Goal: Task Accomplishment & Management: Manage account settings

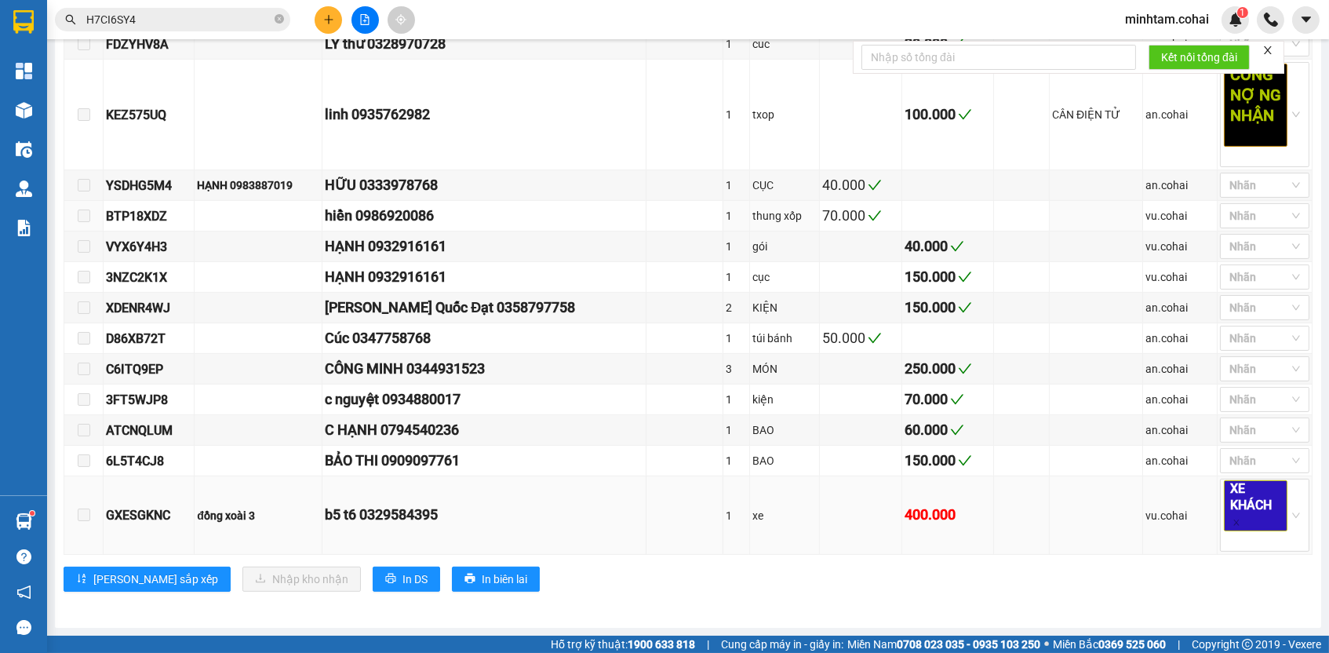
scroll to position [1061, 0]
click at [169, 519] on div "GXESGKNC" at bounding box center [149, 515] width 86 height 20
copy div "GXESGKNC"
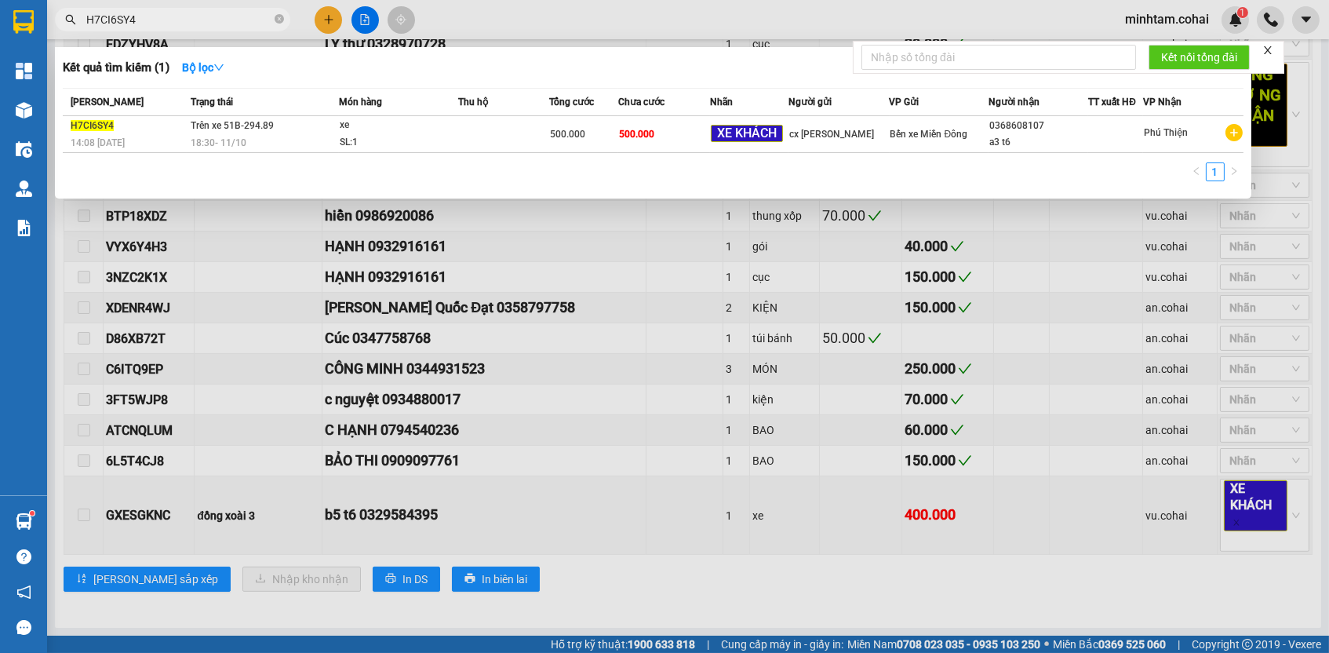
click at [227, 18] on input "H7CI6SY4" at bounding box center [178, 19] width 185 height 17
paste input "GXESGKNC"
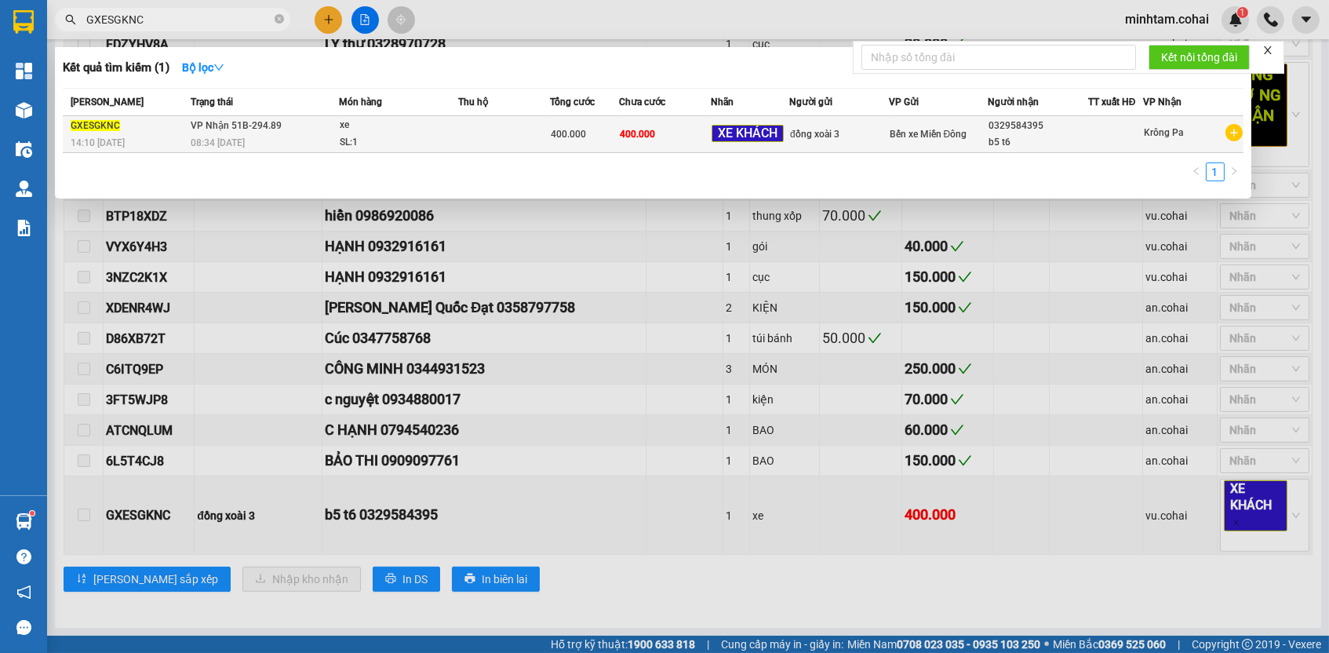
type input "GXESGKNC"
click at [692, 139] on td "400.000" at bounding box center [665, 134] width 92 height 37
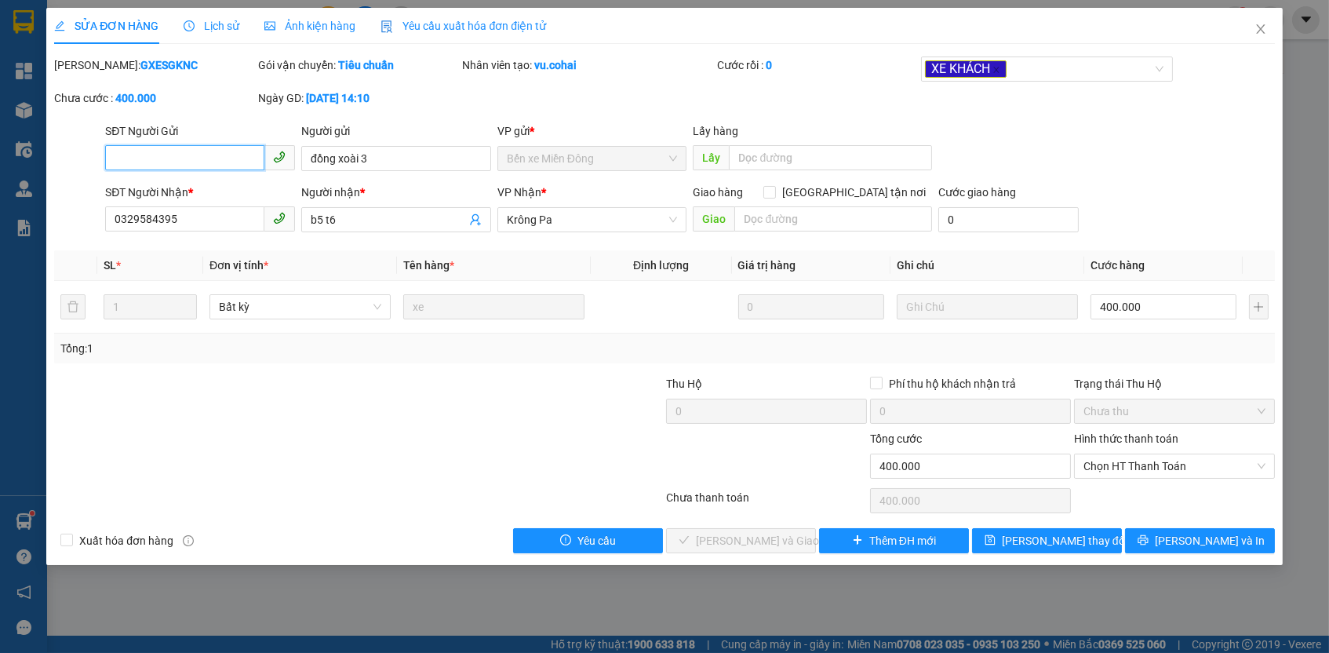
type input "đồng xoài 3"
type input "0329584395"
type input "b5 t6"
type input "0"
type input "400.000"
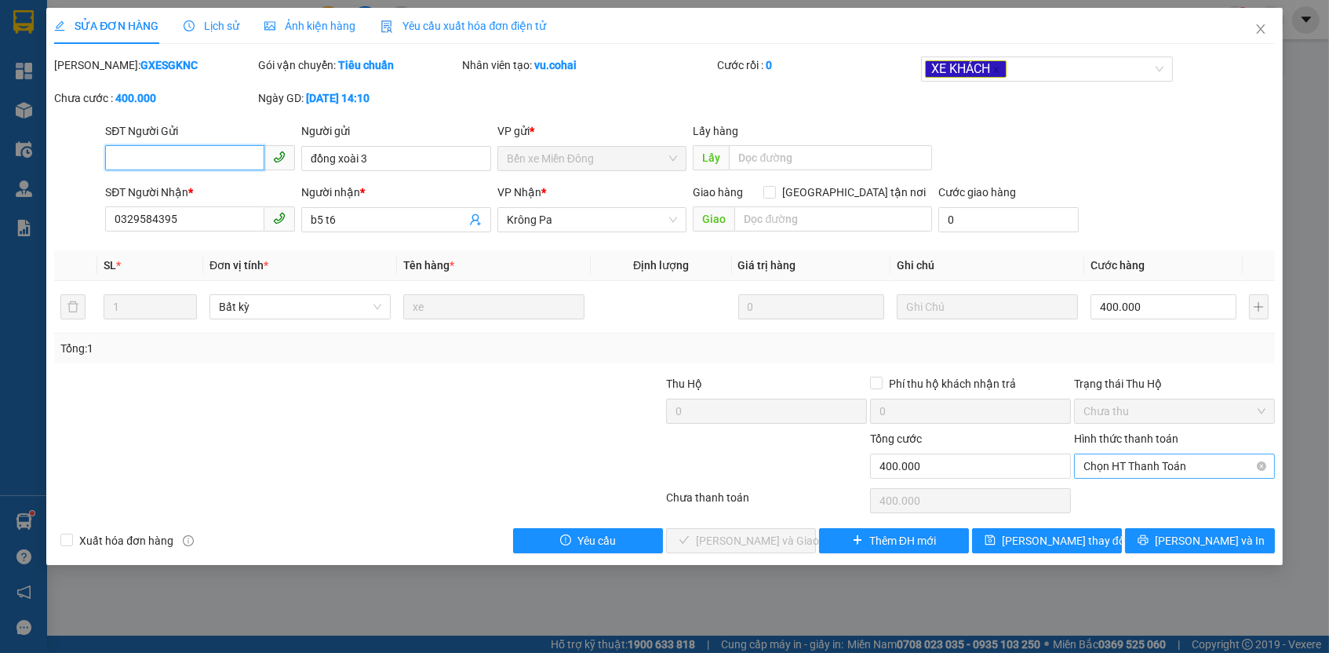
click at [1108, 472] on span "Chọn HT Thanh Toán" at bounding box center [1174, 466] width 182 height 24
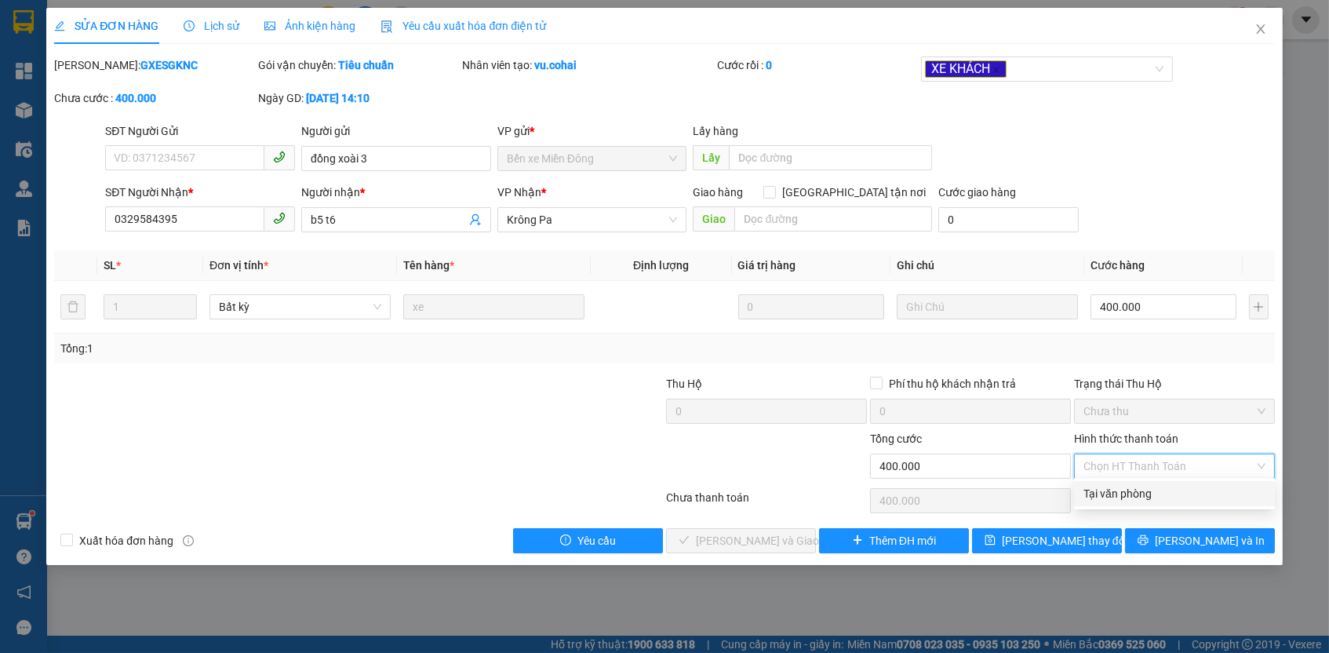
click at [1112, 503] on div "Tại văn phòng" at bounding box center [1174, 493] width 201 height 25
type input "0"
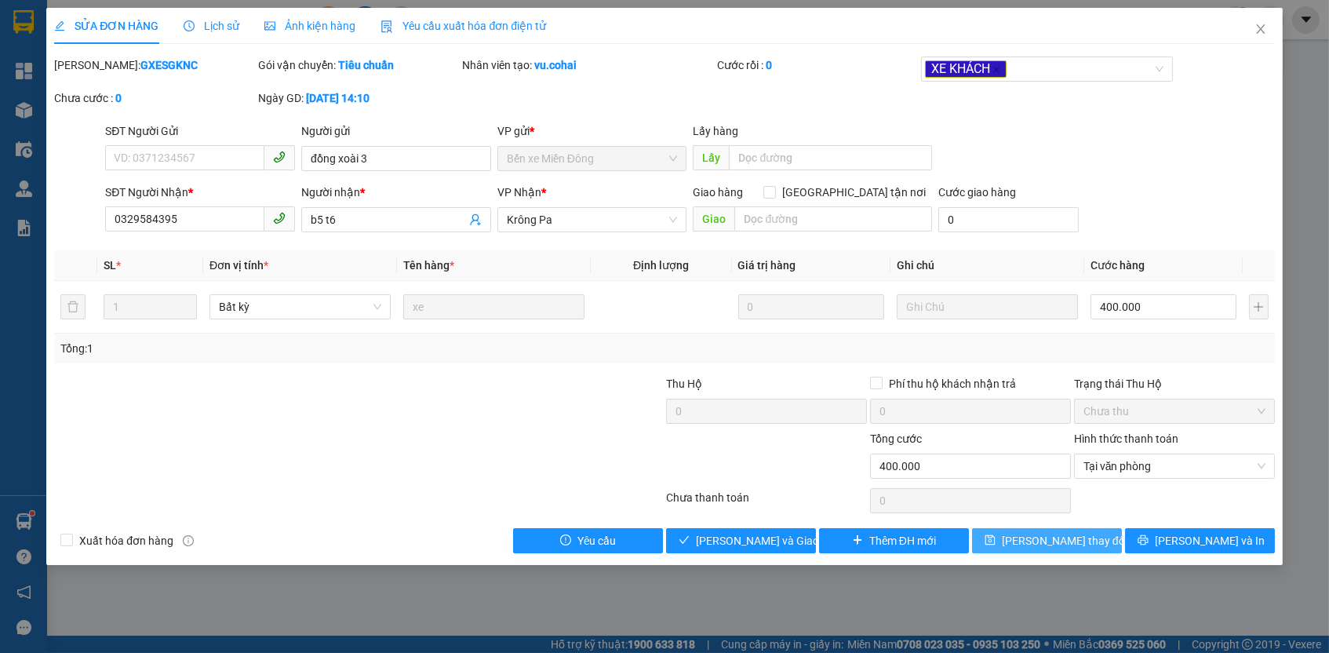
click at [1100, 530] on button "[PERSON_NAME] thay đổi" at bounding box center [1047, 540] width 150 height 25
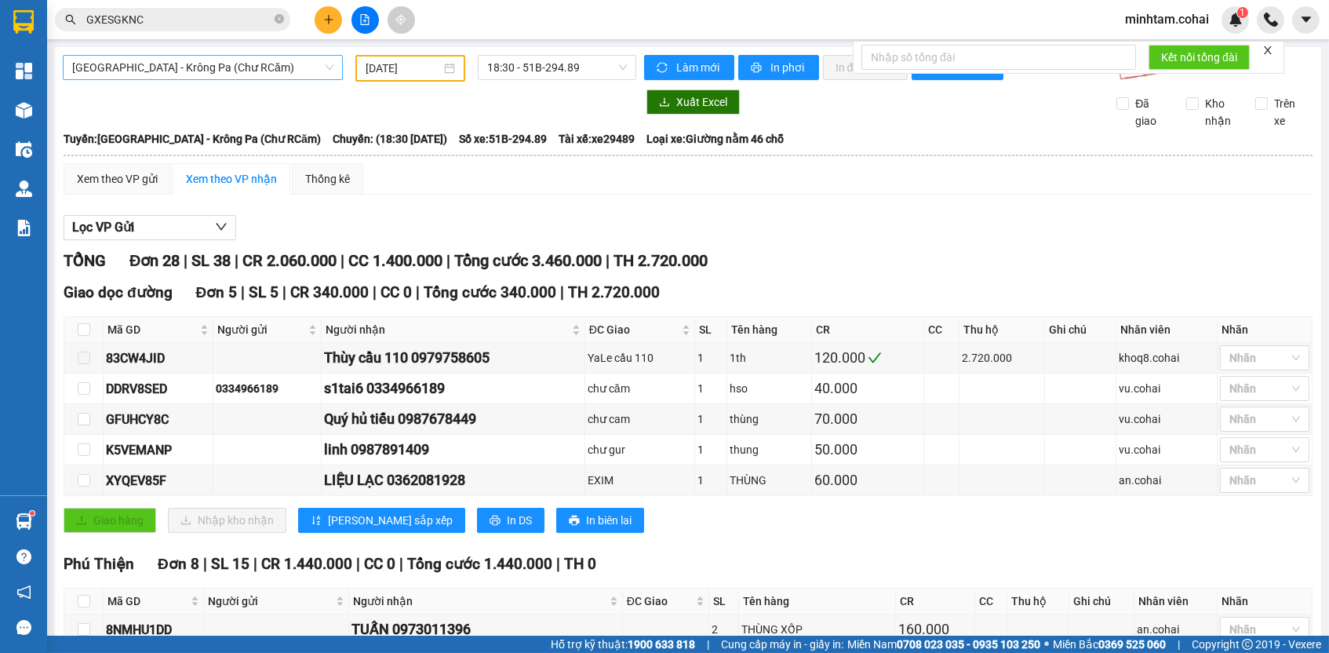
click at [289, 67] on span "[GEOGRAPHIC_DATA] - Krông Pa (Chư RCăm)" at bounding box center [202, 68] width 261 height 24
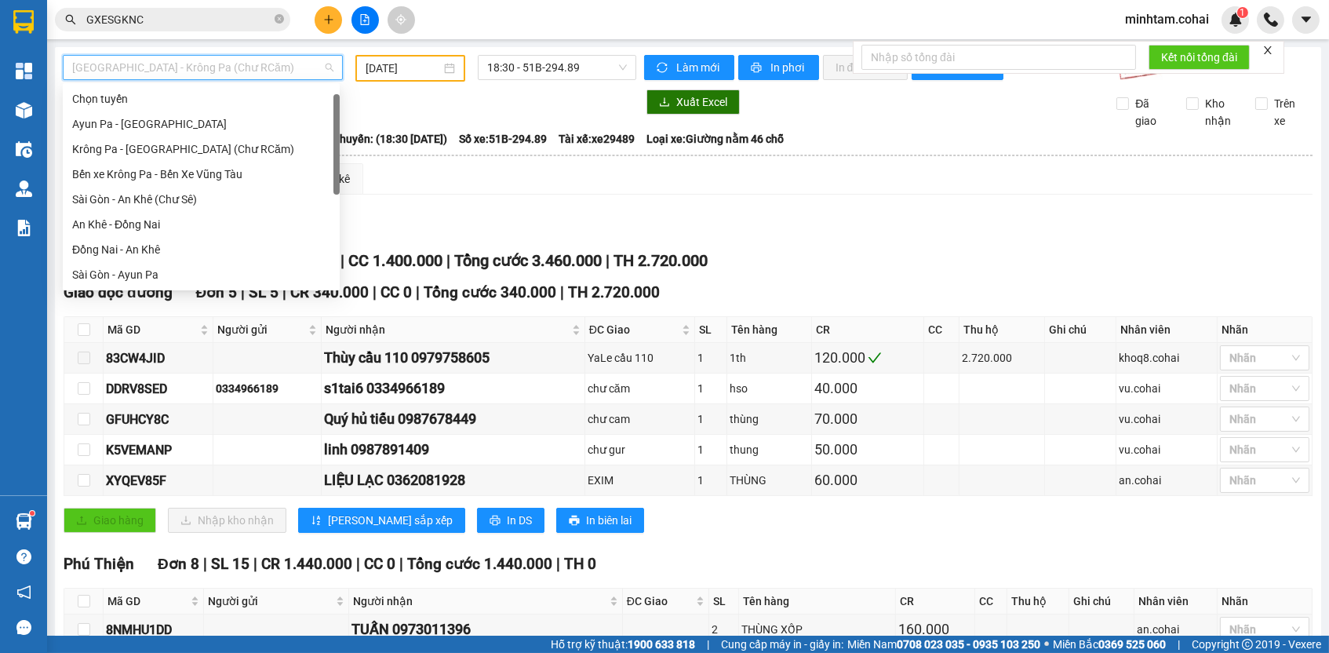
scroll to position [16, 0]
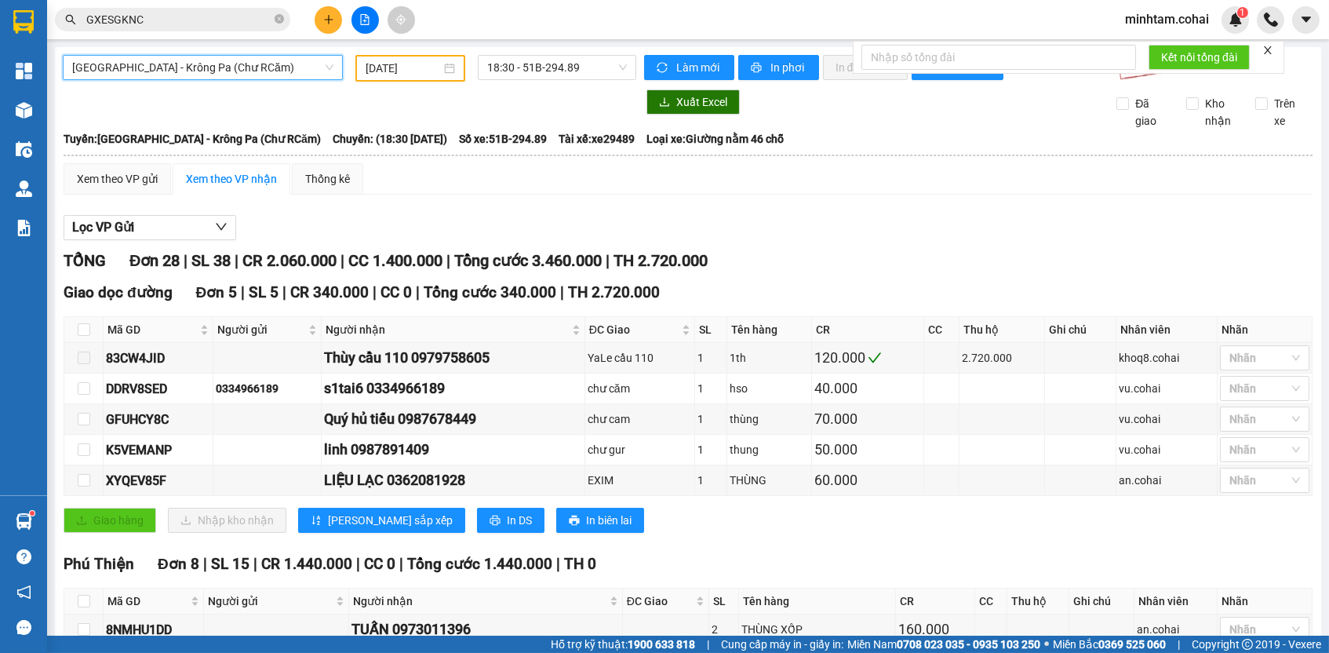
click at [271, 64] on span "[GEOGRAPHIC_DATA] - Krông Pa (Chư RCăm)" at bounding box center [202, 68] width 261 height 24
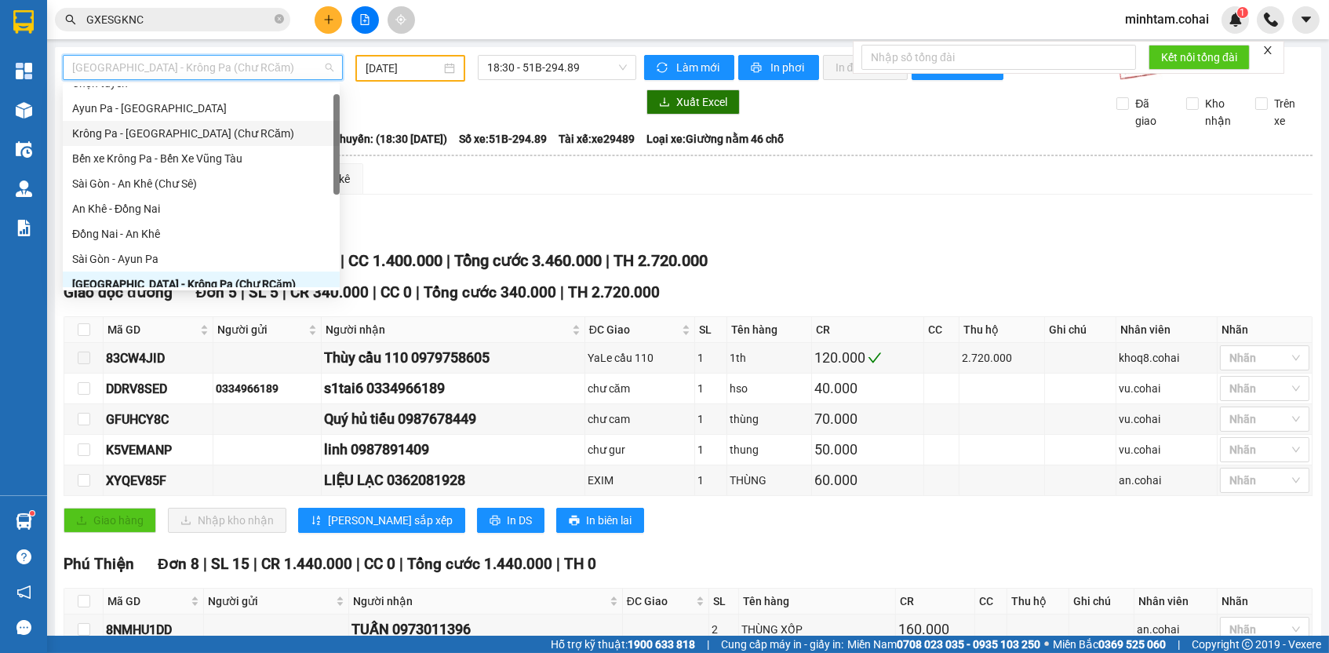
click at [221, 133] on div "Krông Pa - [GEOGRAPHIC_DATA] (Chư RCăm)" at bounding box center [201, 133] width 258 height 17
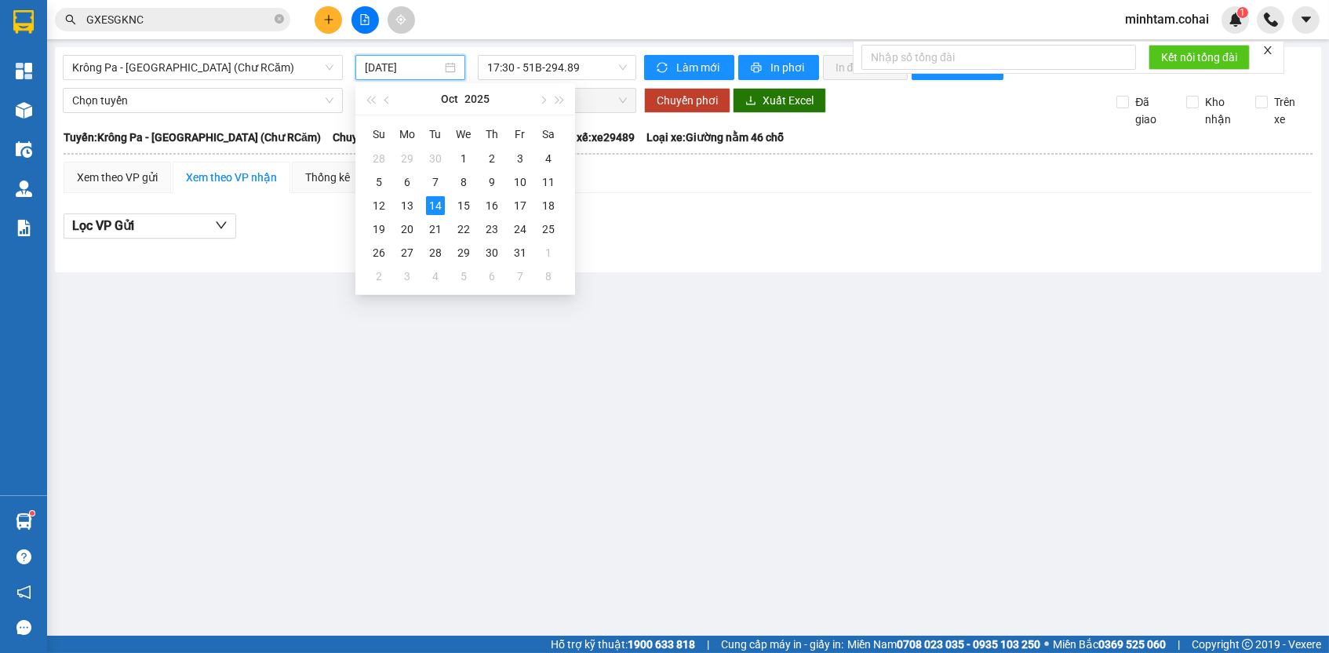
click at [401, 67] on input "[DATE]" at bounding box center [403, 67] width 77 height 17
click at [384, 202] on div "12" at bounding box center [379, 205] width 19 height 19
type input "[DATE]"
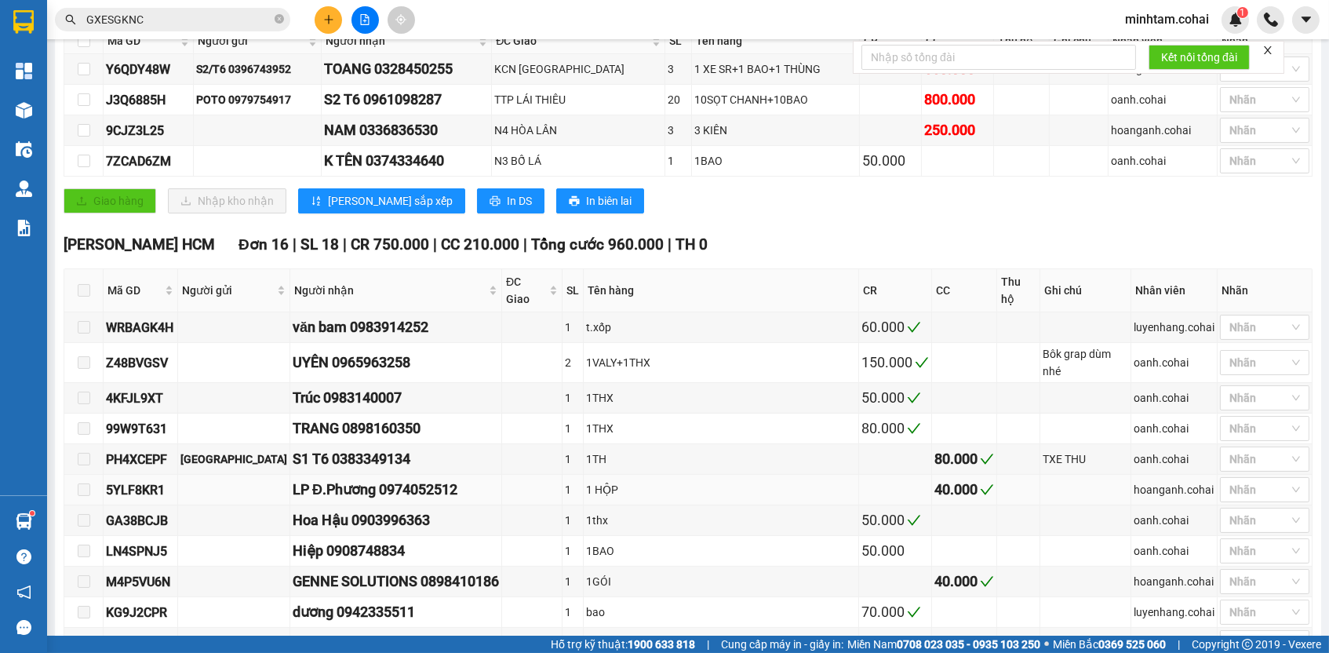
scroll to position [285, 0]
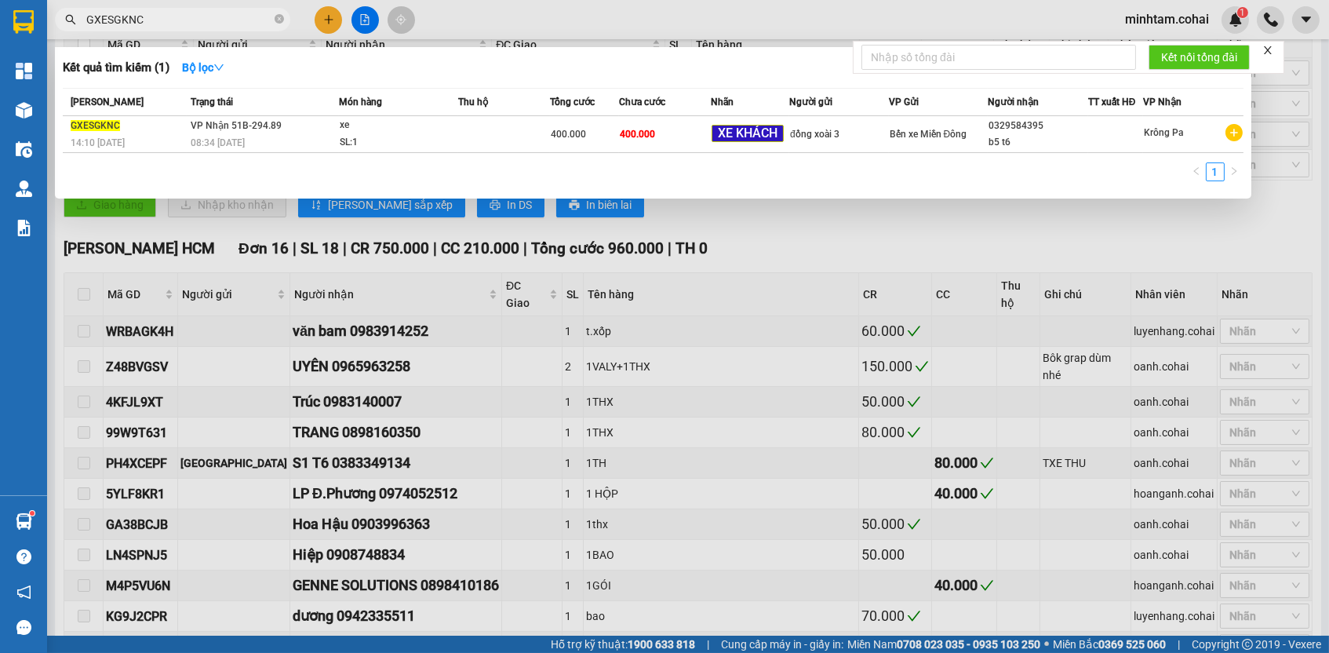
paste input "0961098287"
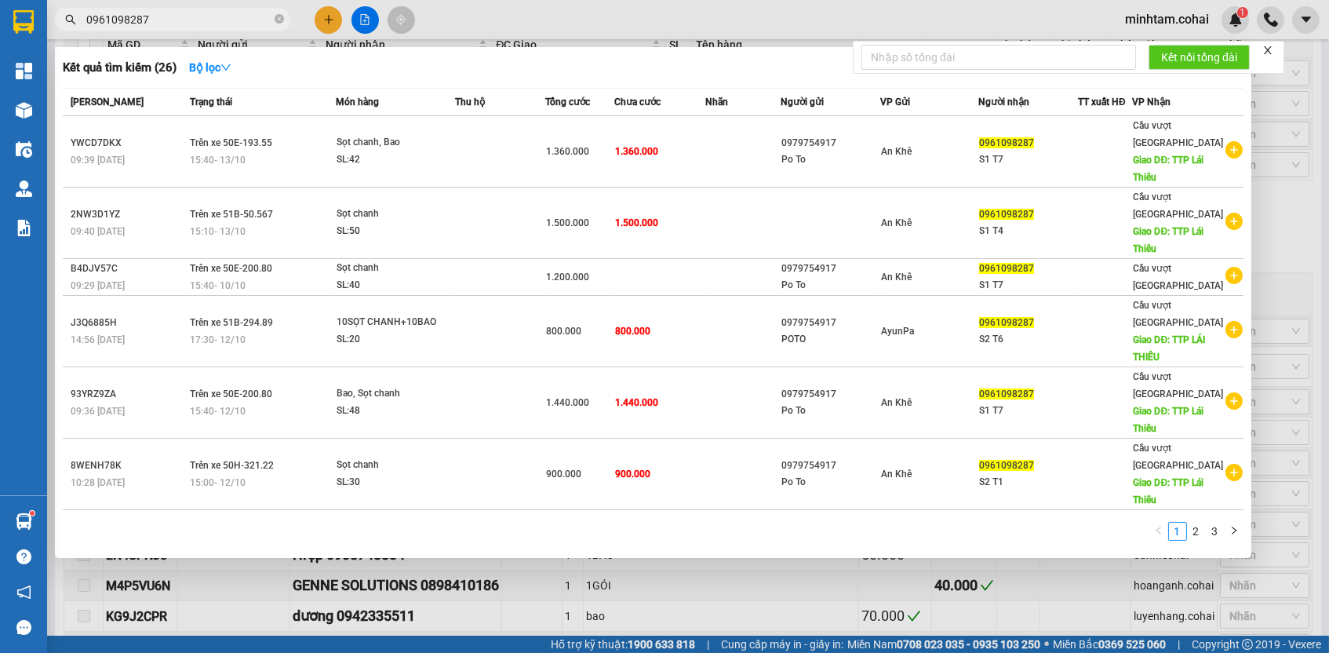
click at [734, 577] on div at bounding box center [664, 326] width 1329 height 653
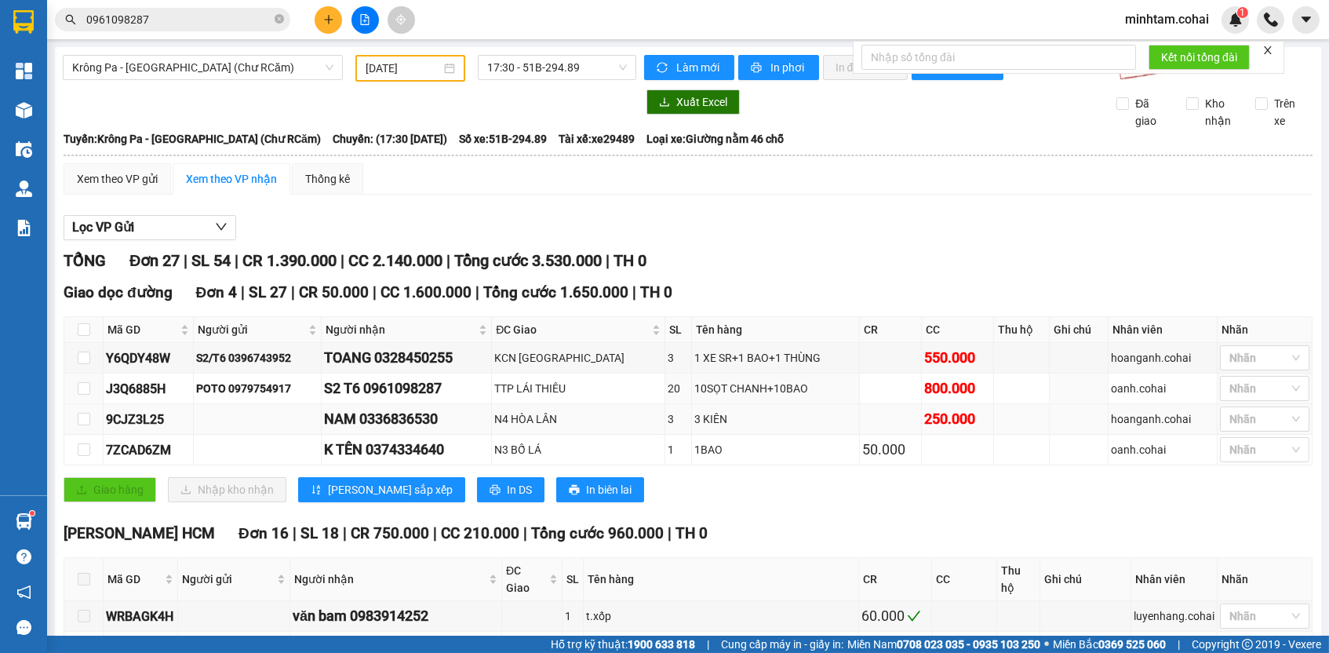
scroll to position [34, 0]
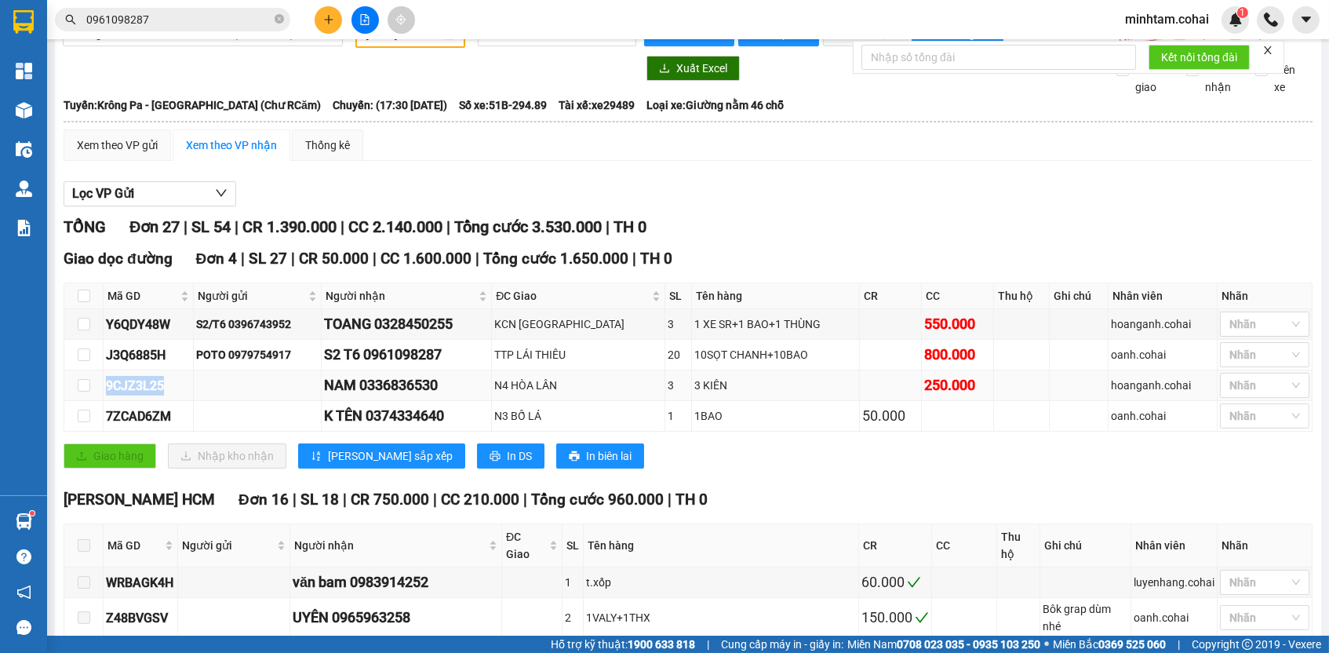
copy div "9CJZ3L25"
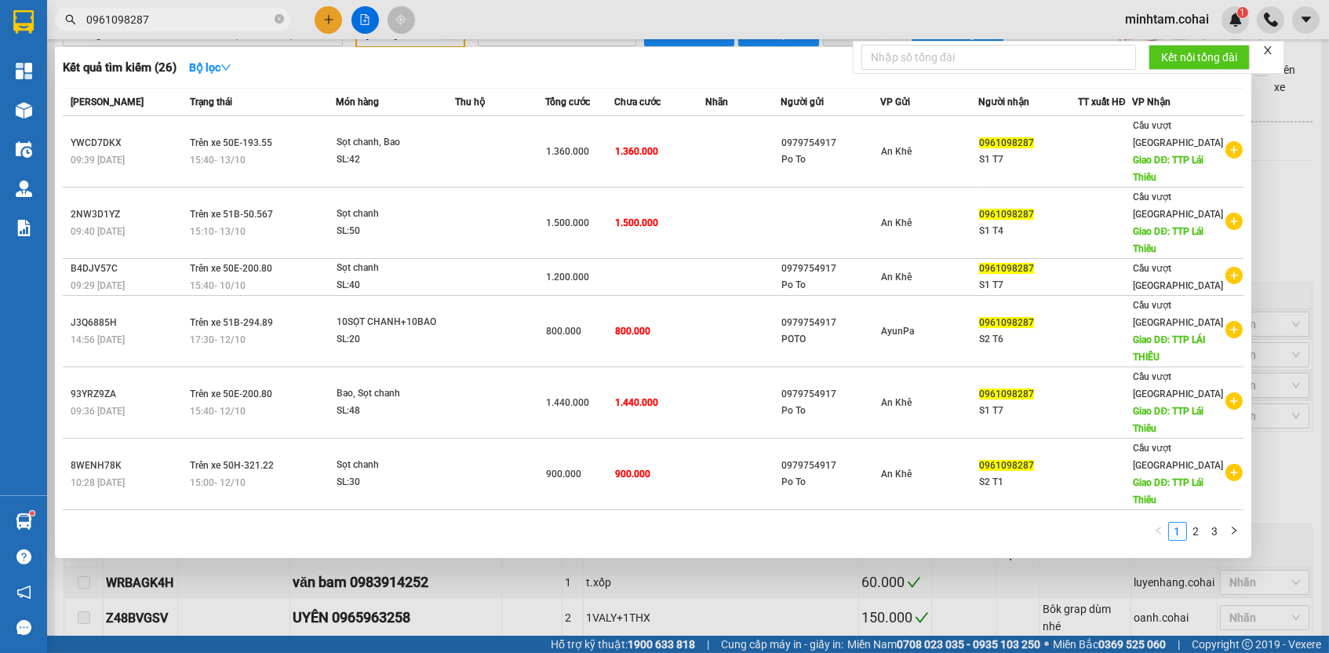
paste input "9CJZ3L25"
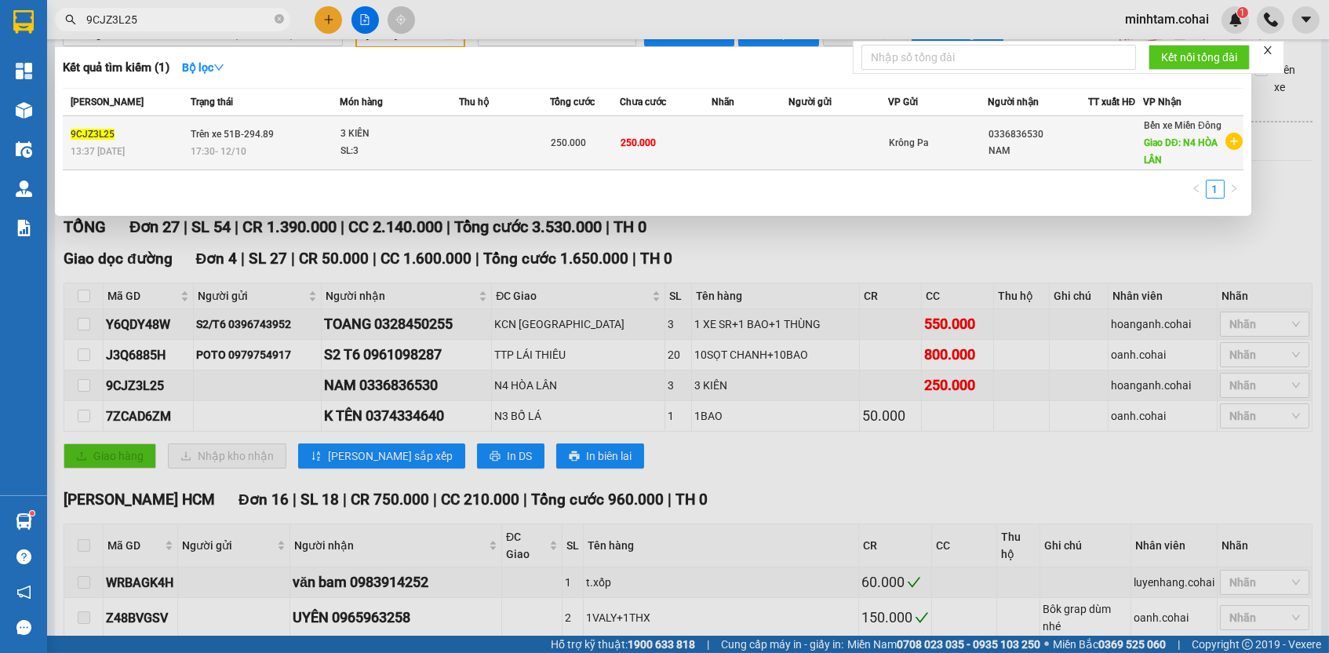
type input "9CJZ3L25"
click at [715, 147] on td at bounding box center [750, 143] width 77 height 54
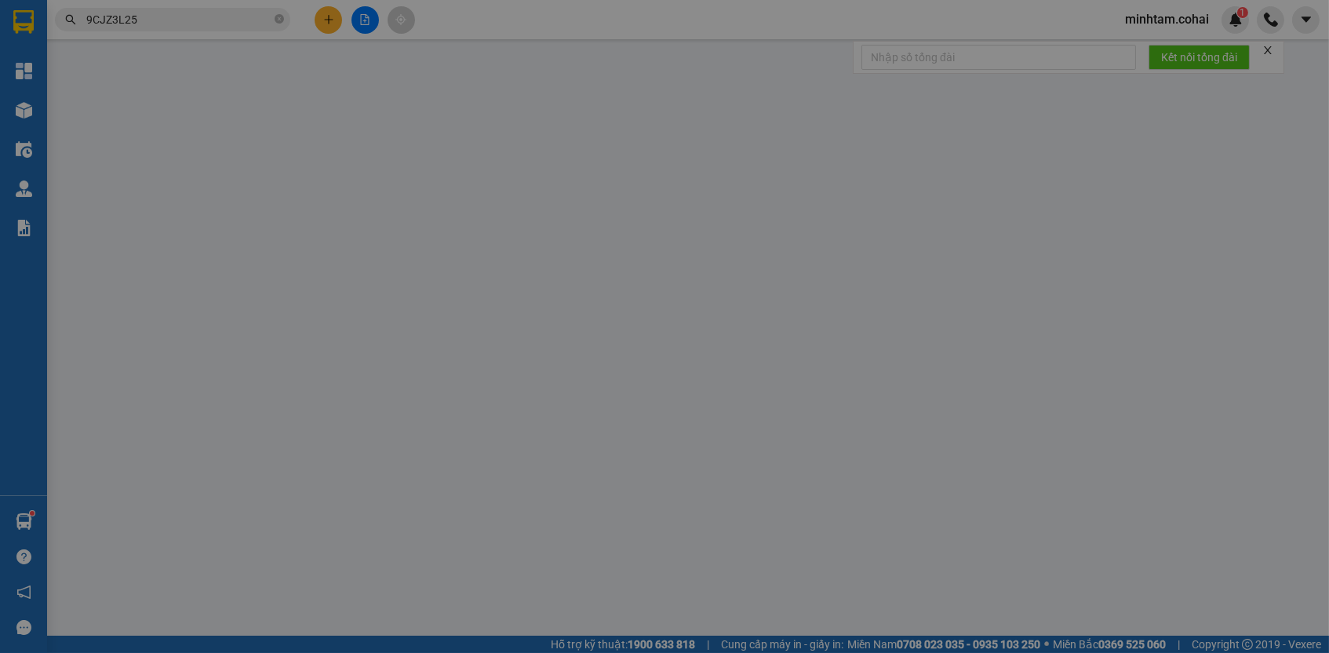
type input "0336836530"
type input "NAM"
type input "N4 HÒA LÂN"
type input "0"
type input "250.000"
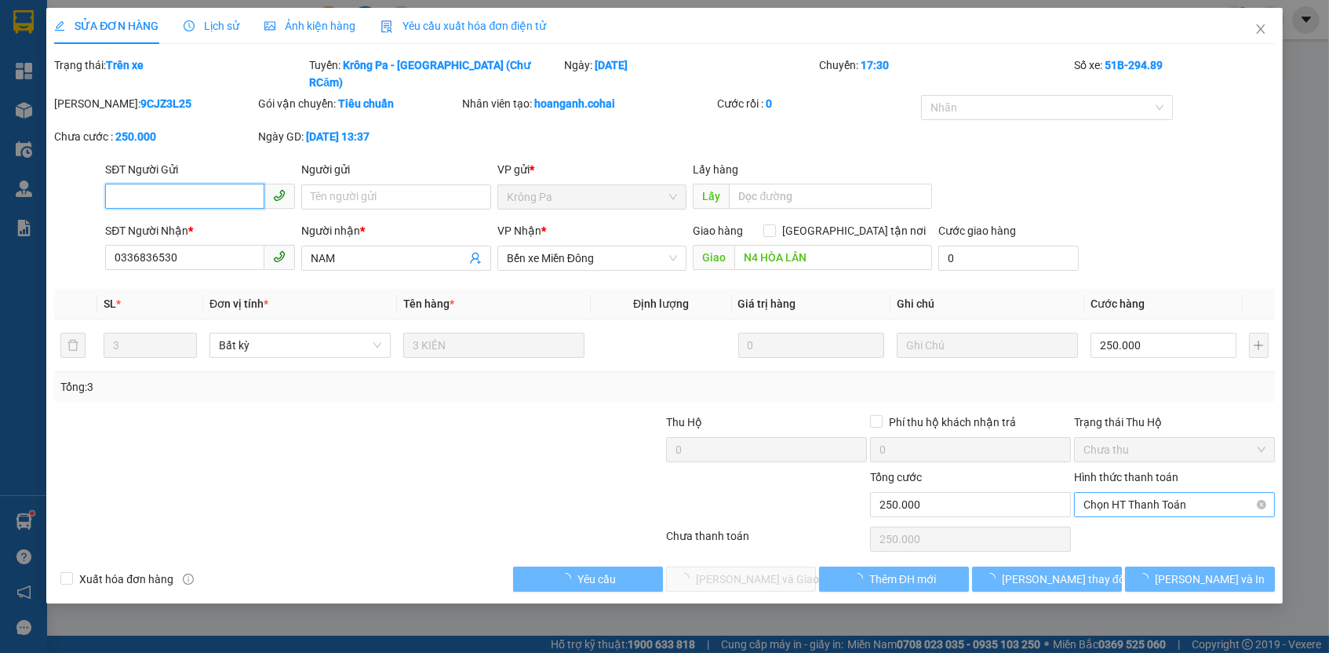
click at [1191, 493] on span "Chọn HT Thanh Toán" at bounding box center [1174, 505] width 182 height 24
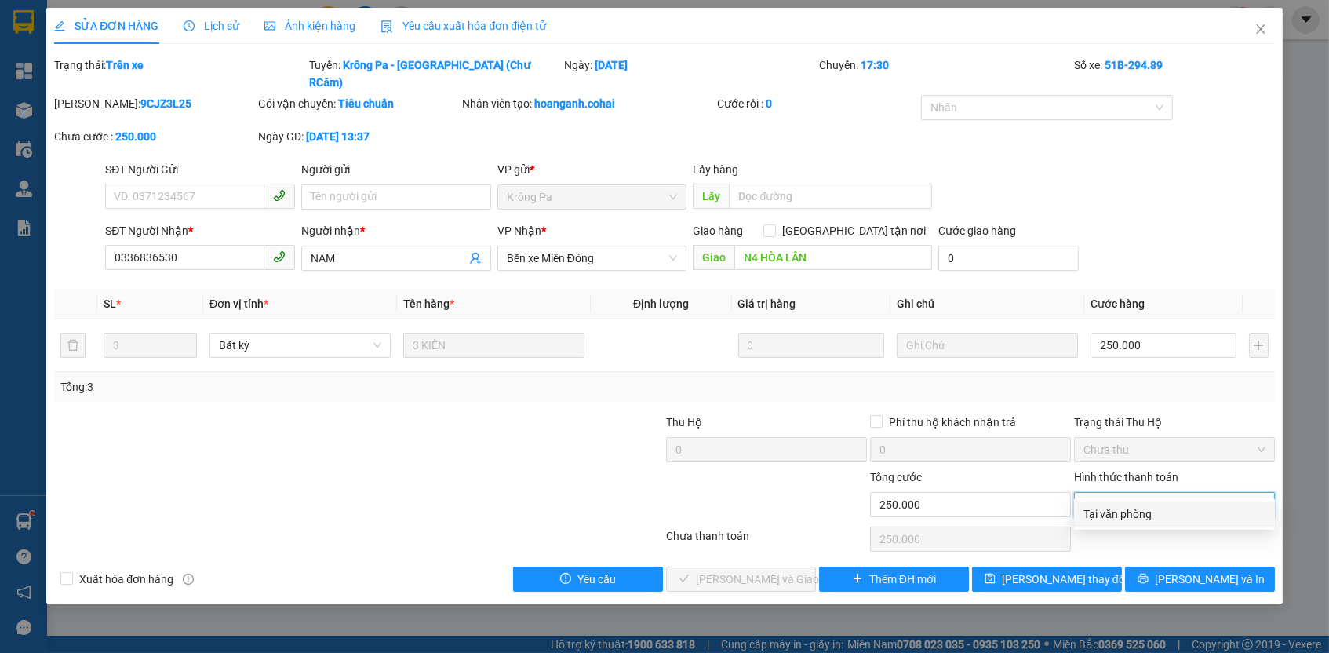
click at [1136, 511] on div "Tại văn phòng" at bounding box center [1174, 513] width 182 height 17
type input "0"
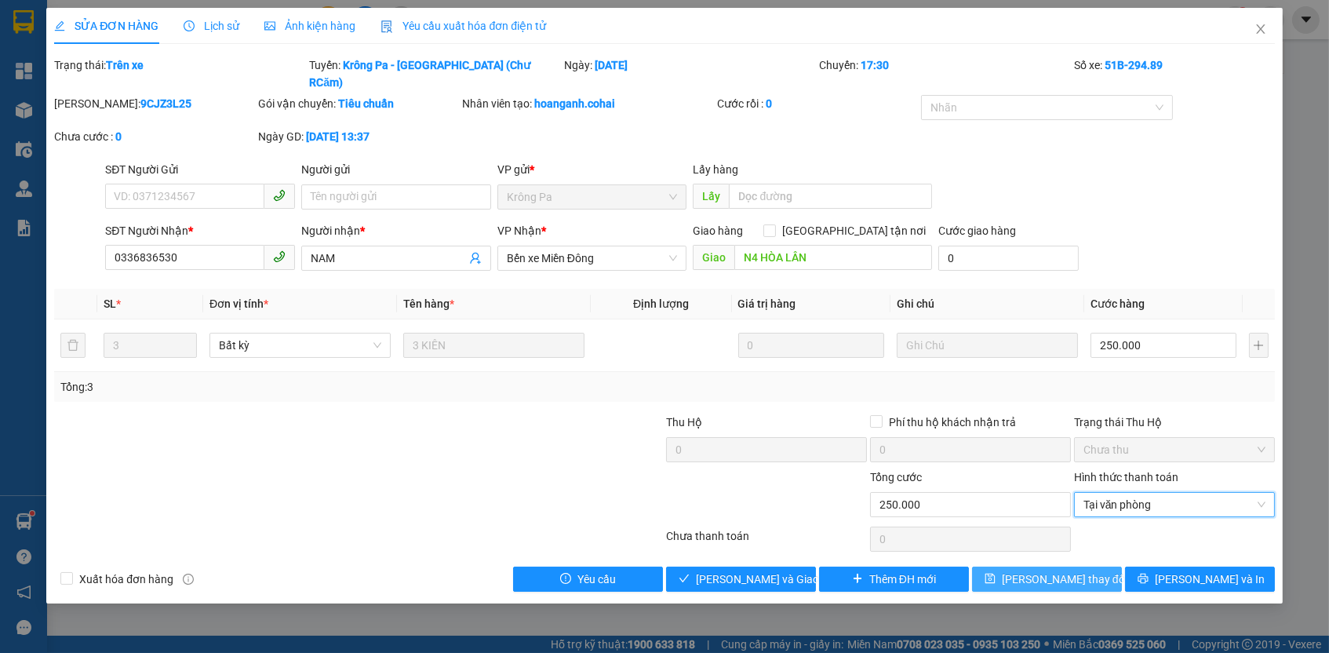
click at [1081, 570] on span "[PERSON_NAME] thay đổi" at bounding box center [1065, 578] width 126 height 17
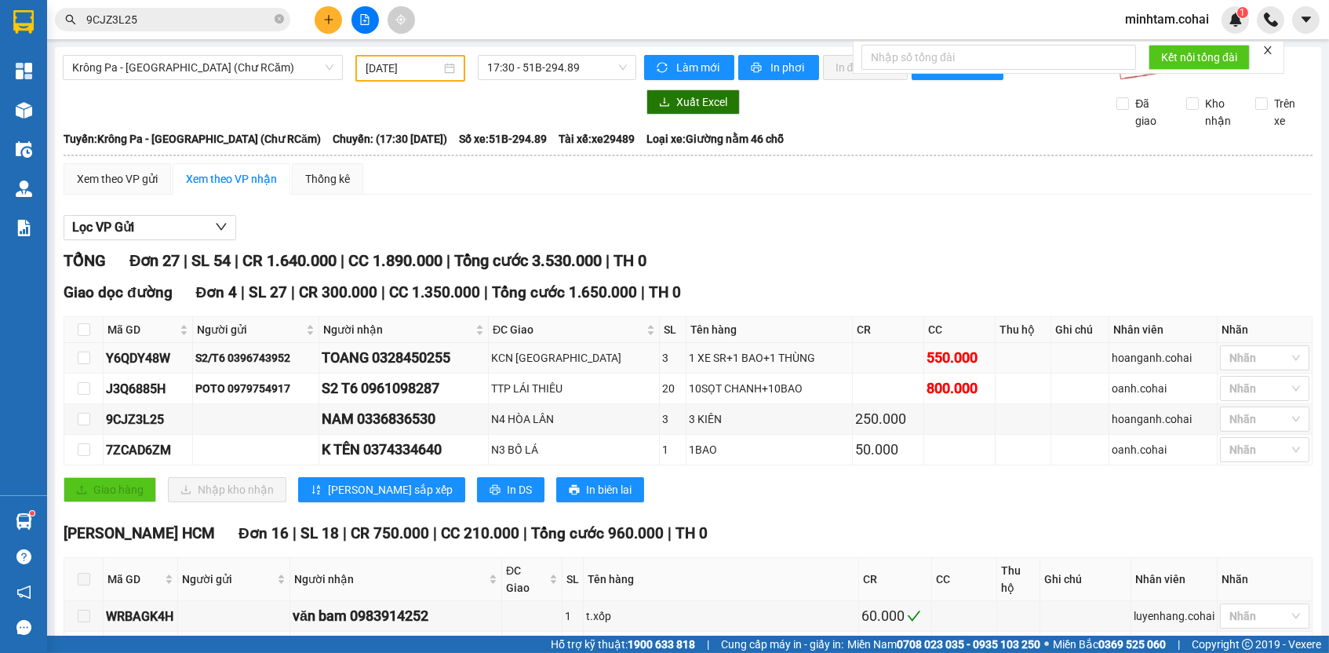
click at [160, 364] on div "Y6QDY48W" at bounding box center [148, 358] width 84 height 20
copy div "Y6QDY48W"
click at [249, 24] on input "9CJZ3L25" at bounding box center [178, 19] width 185 height 17
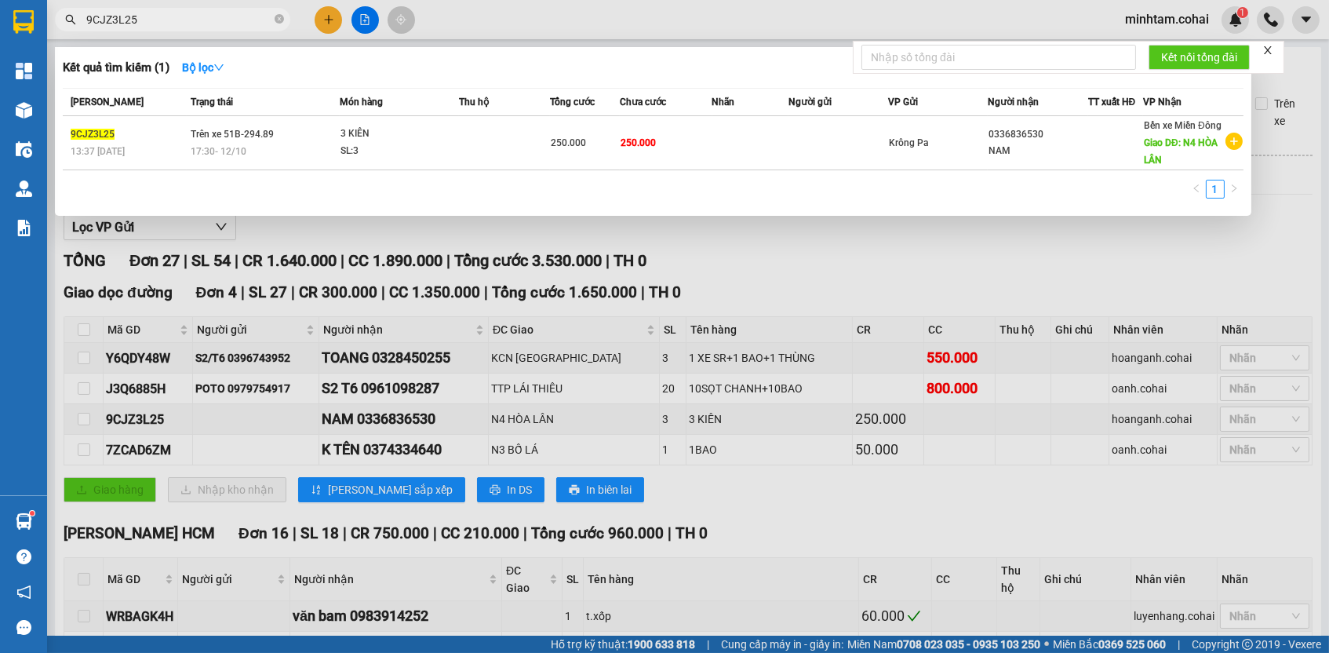
click at [249, 24] on input "9CJZ3L25" at bounding box center [178, 19] width 185 height 17
paste input "Y6QDY48W"
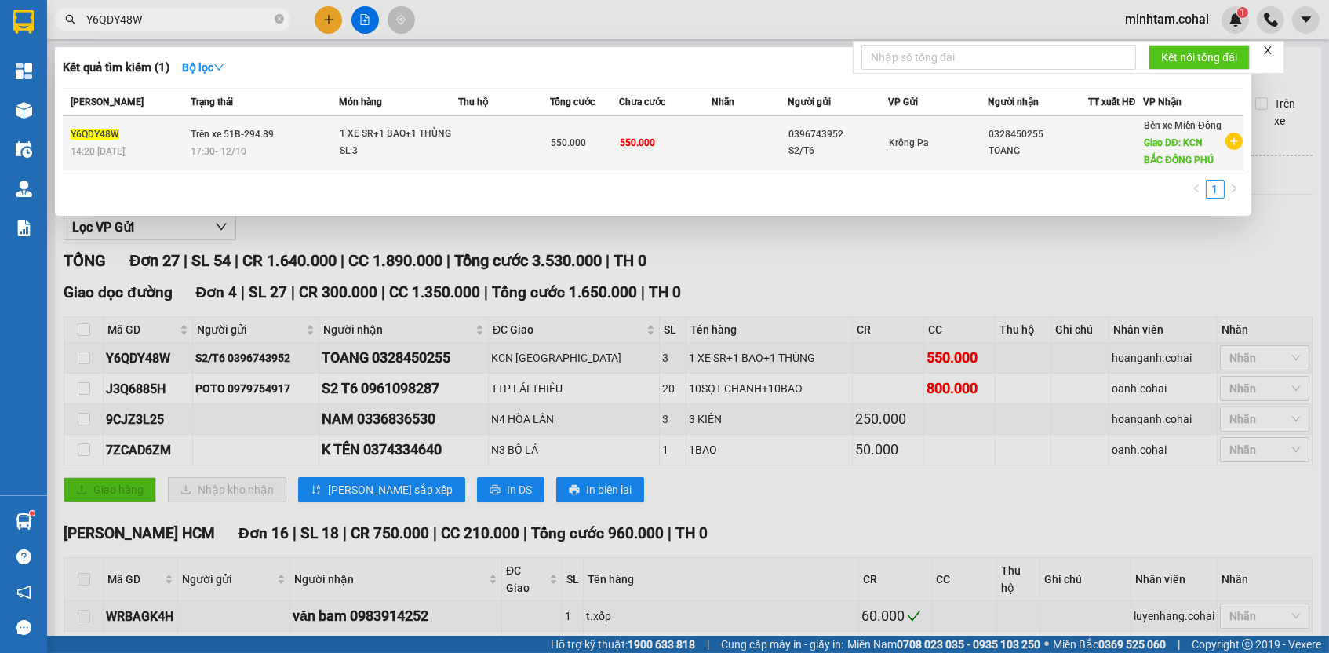
type input "Y6QDY48W"
click at [530, 160] on td at bounding box center [504, 143] width 92 height 54
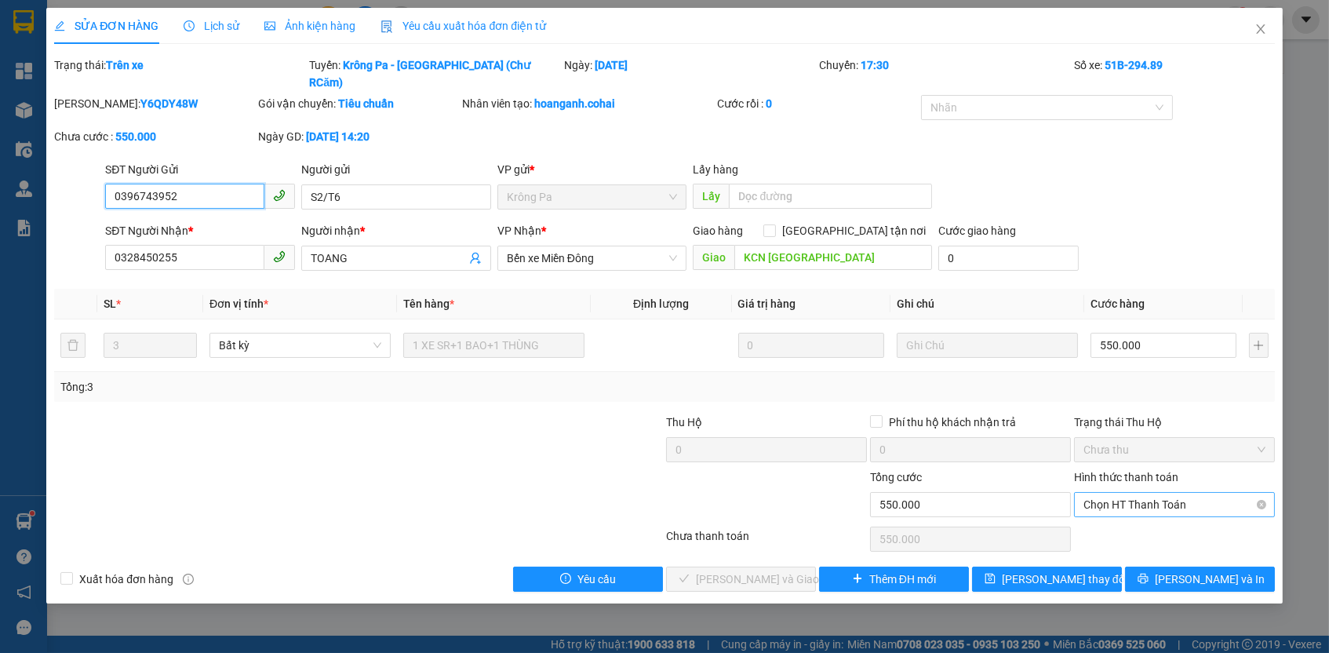
click at [1154, 493] on span "Chọn HT Thanh Toán" at bounding box center [1174, 505] width 182 height 24
click at [1156, 513] on div "Tại văn phòng" at bounding box center [1174, 513] width 182 height 17
type input "0"
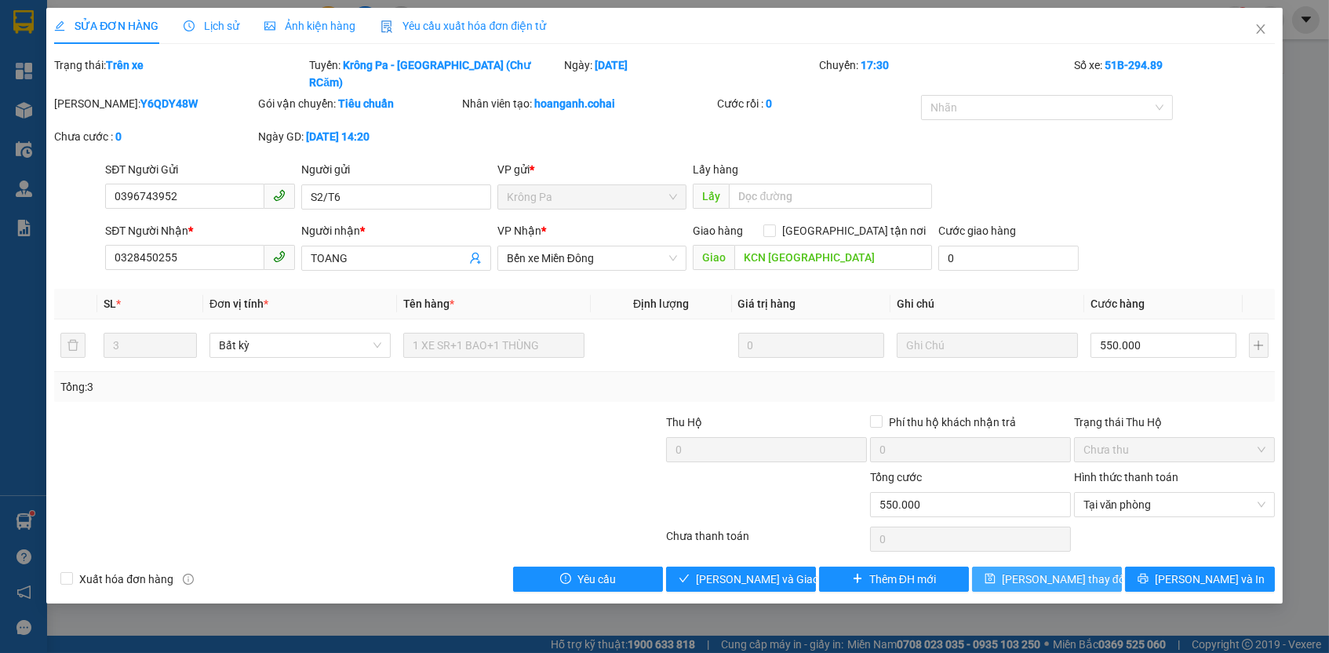
click at [1102, 566] on button "[PERSON_NAME] thay đổi" at bounding box center [1047, 578] width 150 height 25
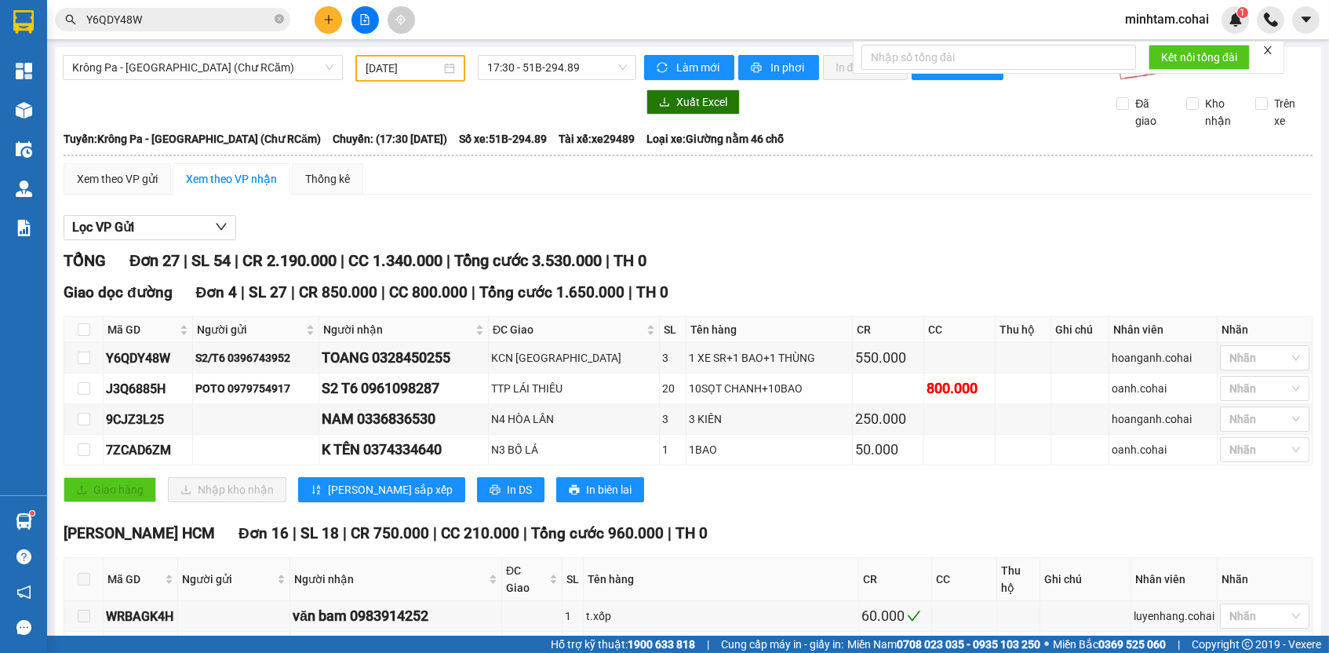
scroll to position [-20, 0]
click at [282, 79] on span "Krông Pa - [GEOGRAPHIC_DATA] (Chư RCăm)" at bounding box center [202, 68] width 261 height 24
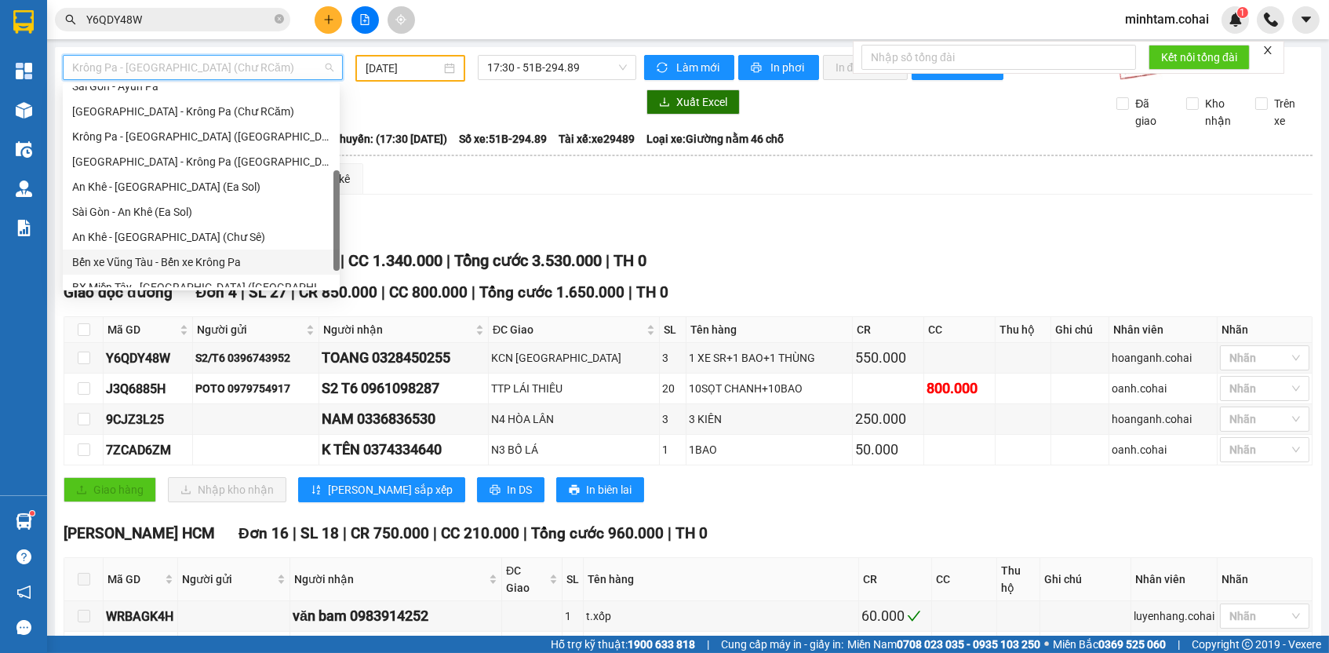
scroll to position [188, 0]
click at [186, 246] on div "An Khê - [GEOGRAPHIC_DATA] (Chư Sê)" at bounding box center [201, 236] width 258 height 17
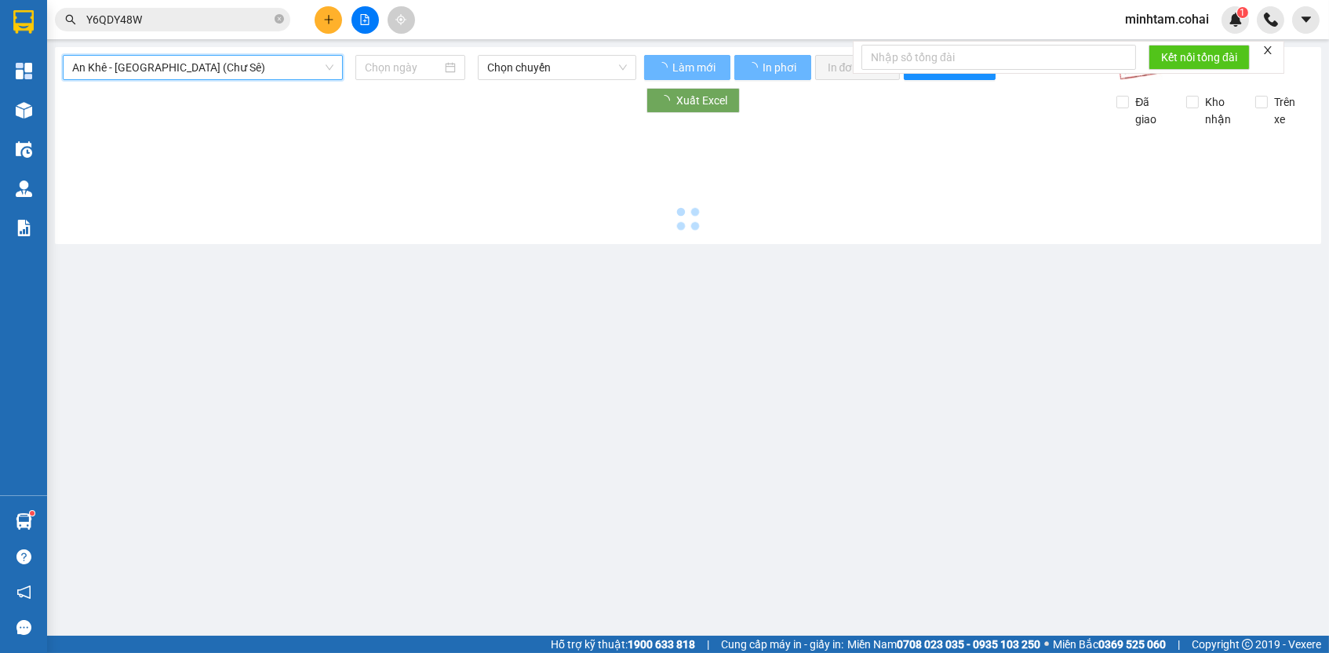
type input "[DATE]"
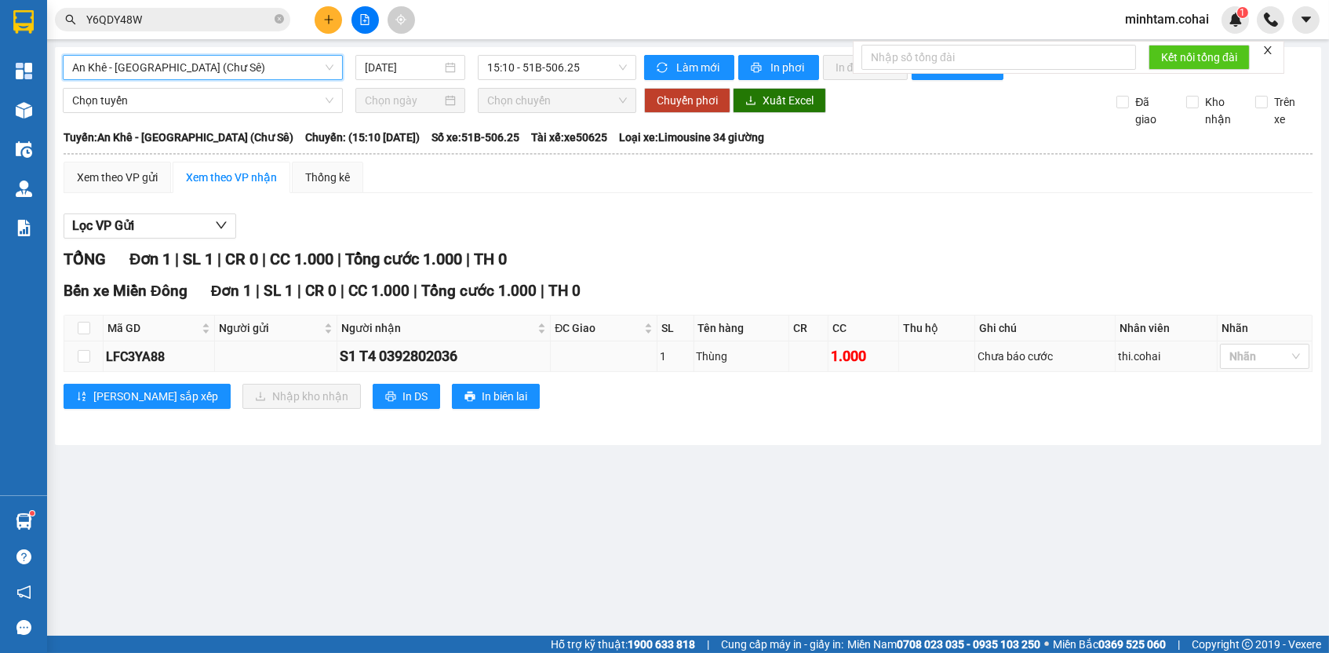
scroll to position [-19, 0]
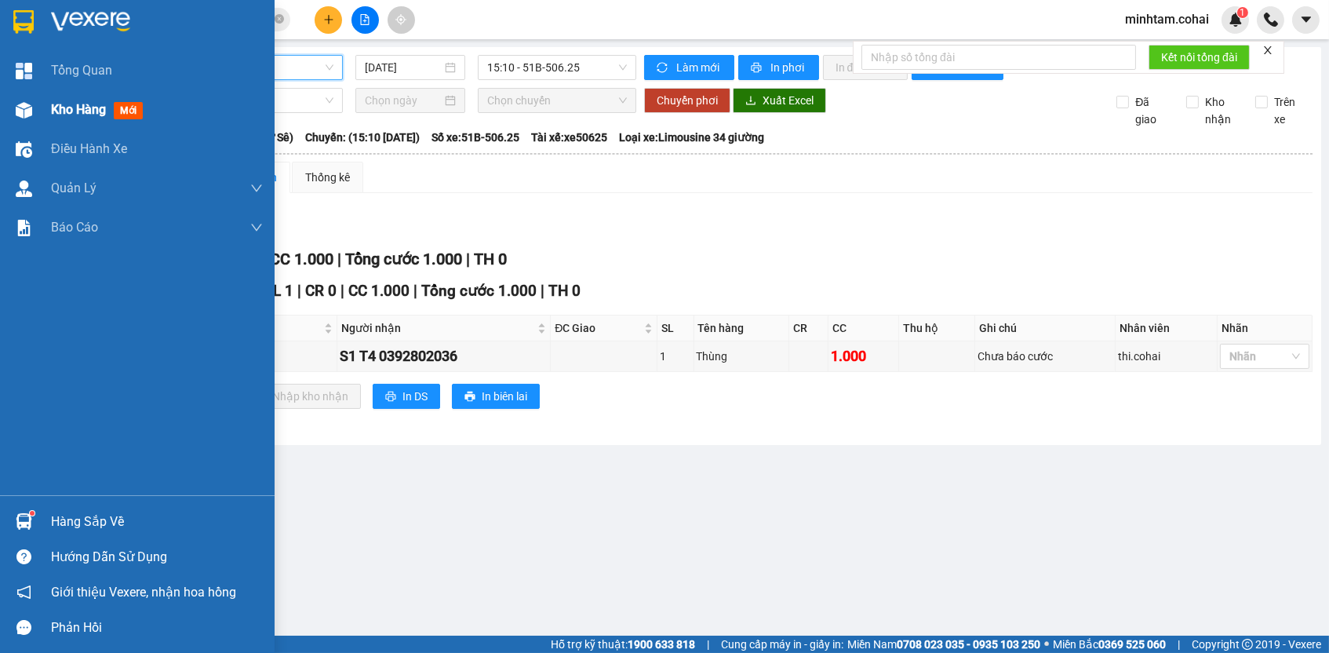
click at [20, 125] on div "Kho hàng mới" at bounding box center [137, 109] width 275 height 39
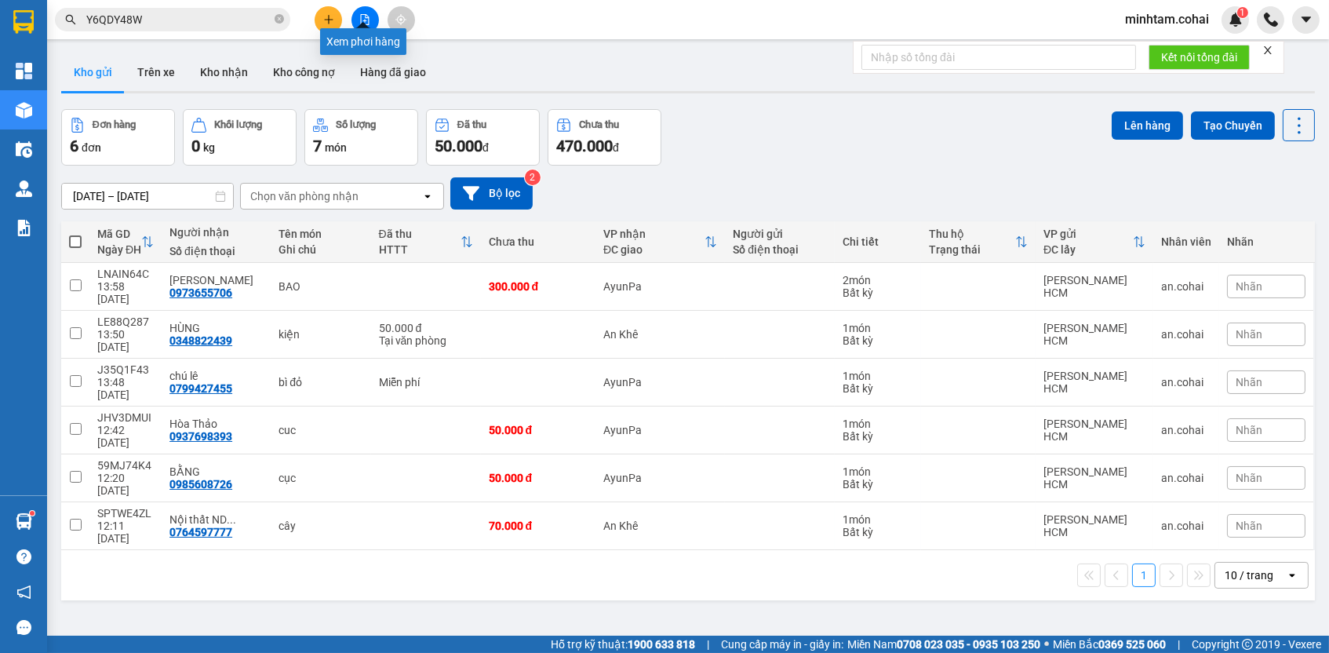
click at [363, 35] on div "Xem phơi hàng" at bounding box center [363, 35] width 86 height 38
click at [354, 38] on div "Kết quả tìm kiếm ( 1 ) Bộ lọc Mã ĐH Trạng thái Món hàng Thu hộ Tổng cước Chưa c…" at bounding box center [664, 19] width 1329 height 39
click at [363, 43] on main "ver 1.8.147 Kho gửi Trên xe Kho nhận Kho công nợ Hàng đã giao Đơn hàng 6 đơn Kh…" at bounding box center [664, 317] width 1329 height 635
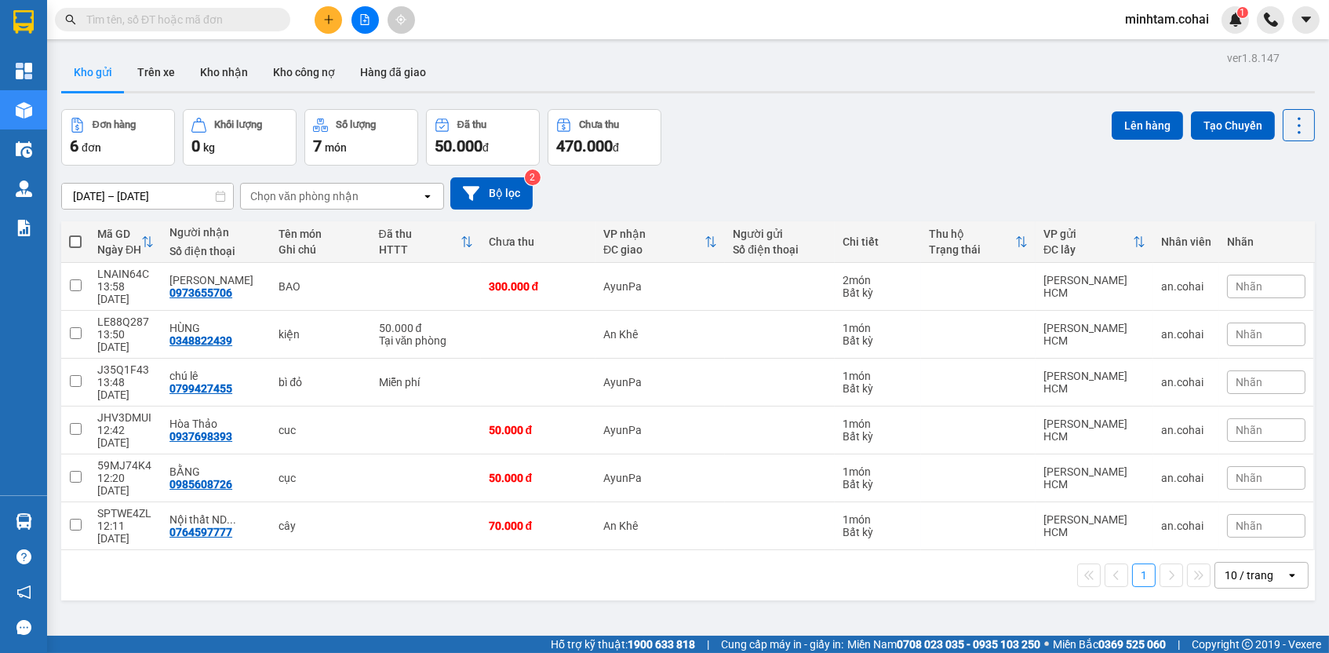
click at [362, 23] on icon "file-add" at bounding box center [364, 19] width 11 height 11
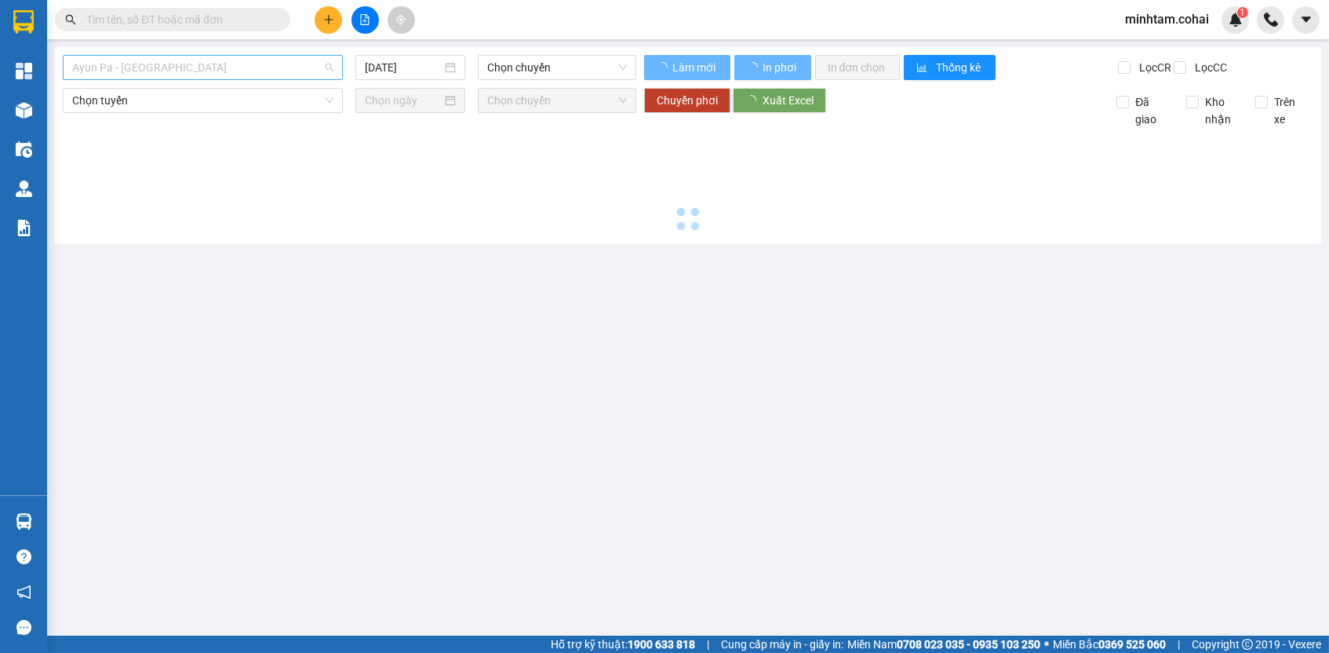
click at [248, 69] on span "Ayun Pa - [GEOGRAPHIC_DATA]" at bounding box center [202, 68] width 261 height 24
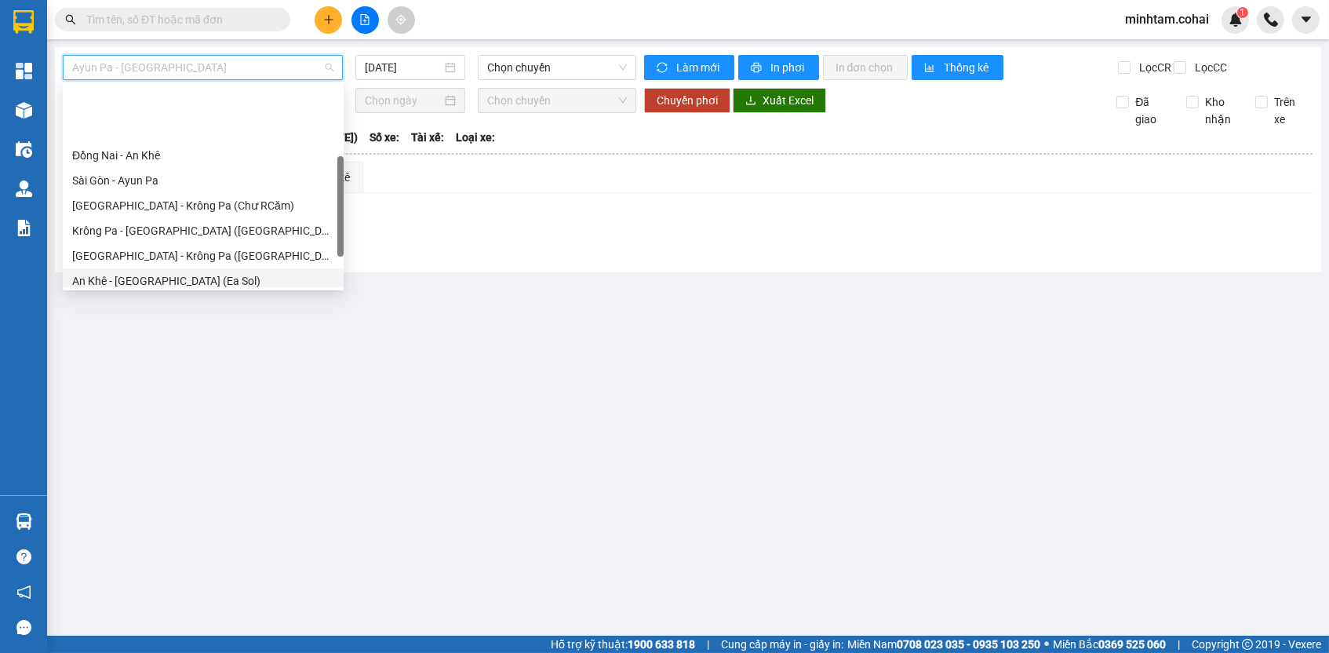
scroll to position [220, 0]
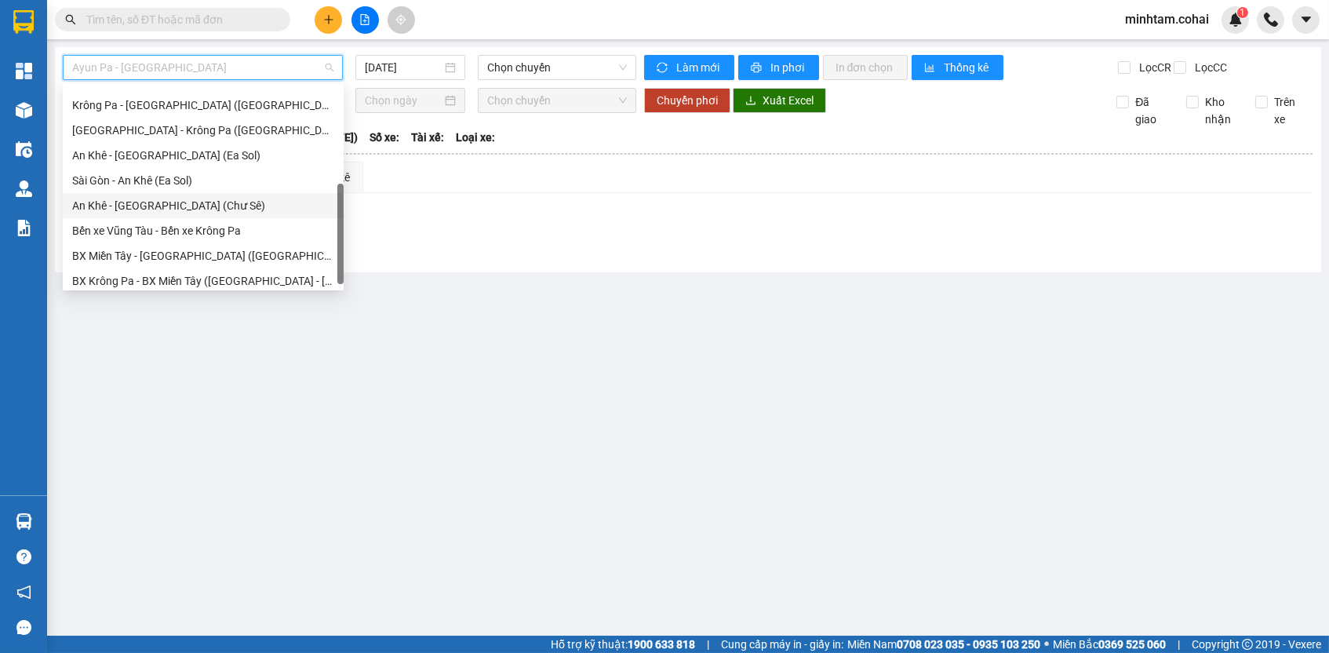
click at [208, 207] on div "An Khê - [GEOGRAPHIC_DATA] (Chư Sê)" at bounding box center [203, 205] width 262 height 17
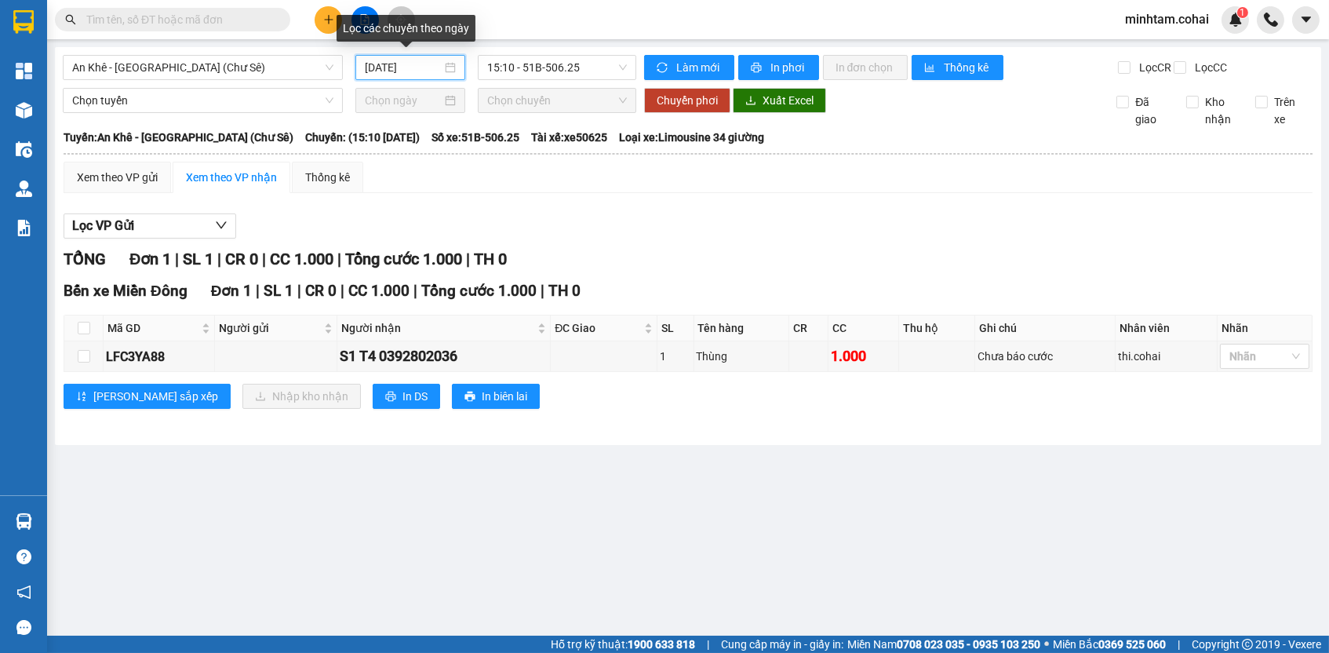
click at [405, 65] on input "[DATE]" at bounding box center [403, 67] width 77 height 17
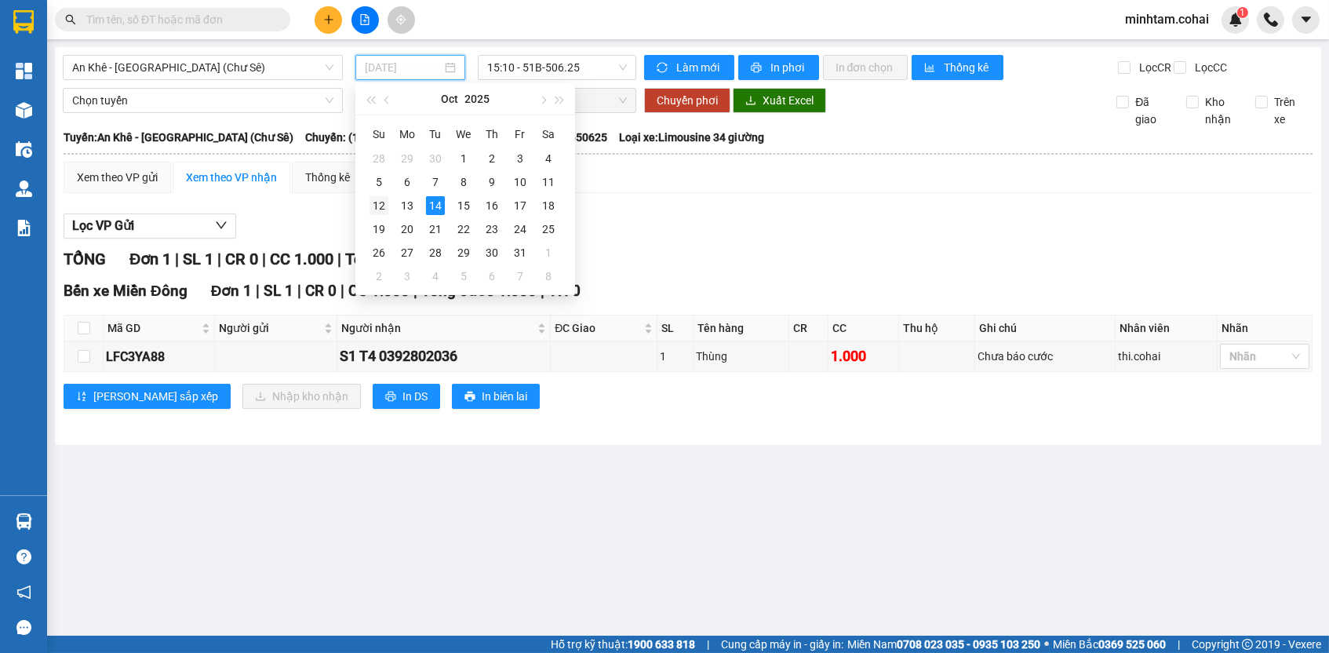
click at [377, 207] on div "12" at bounding box center [379, 205] width 19 height 19
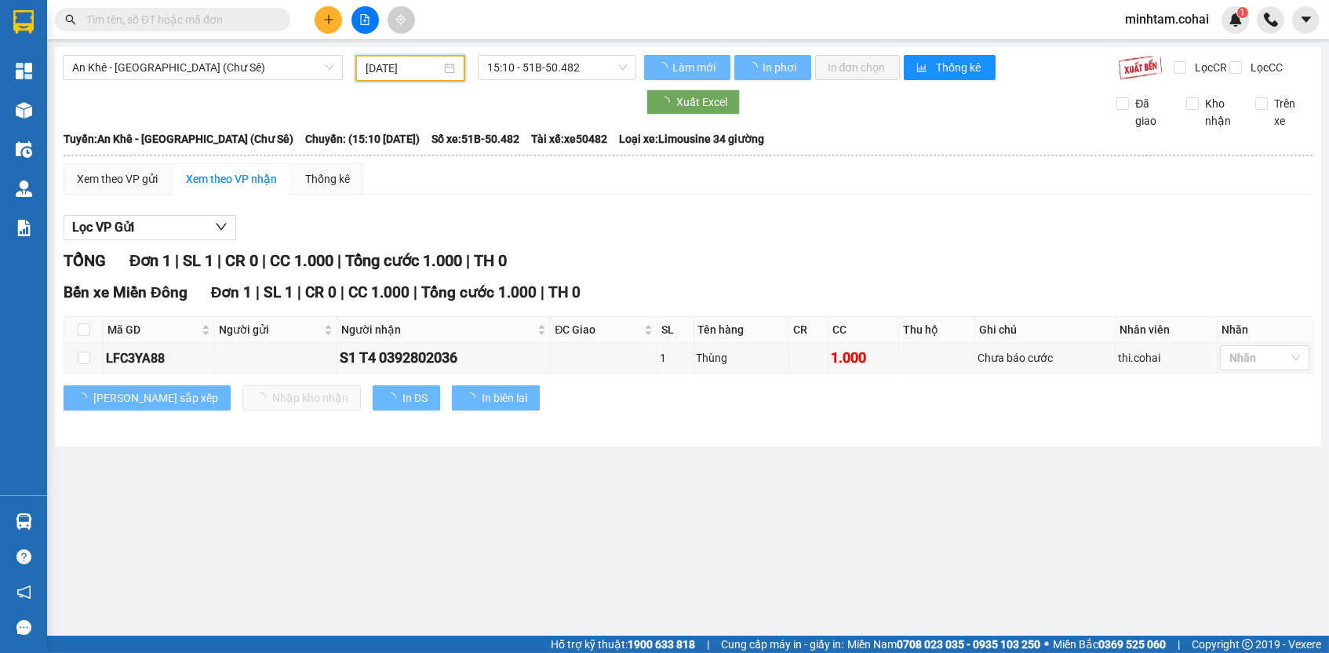
type input "[DATE]"
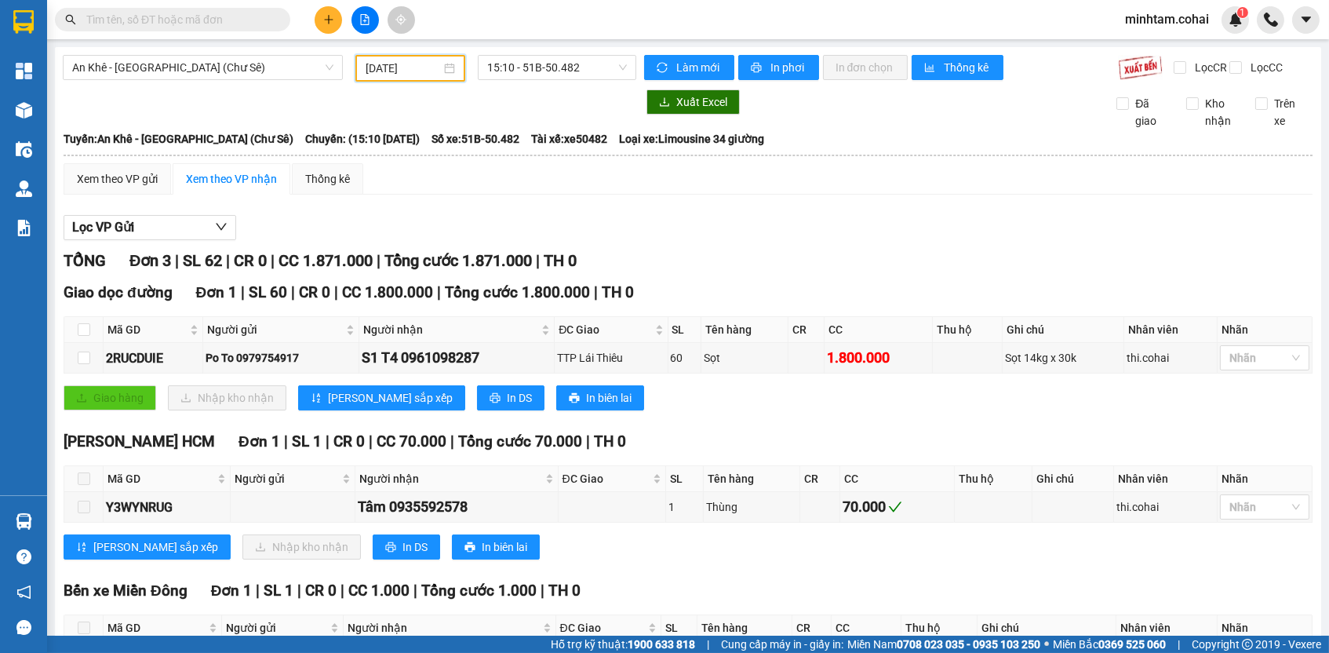
scroll to position [56, 0]
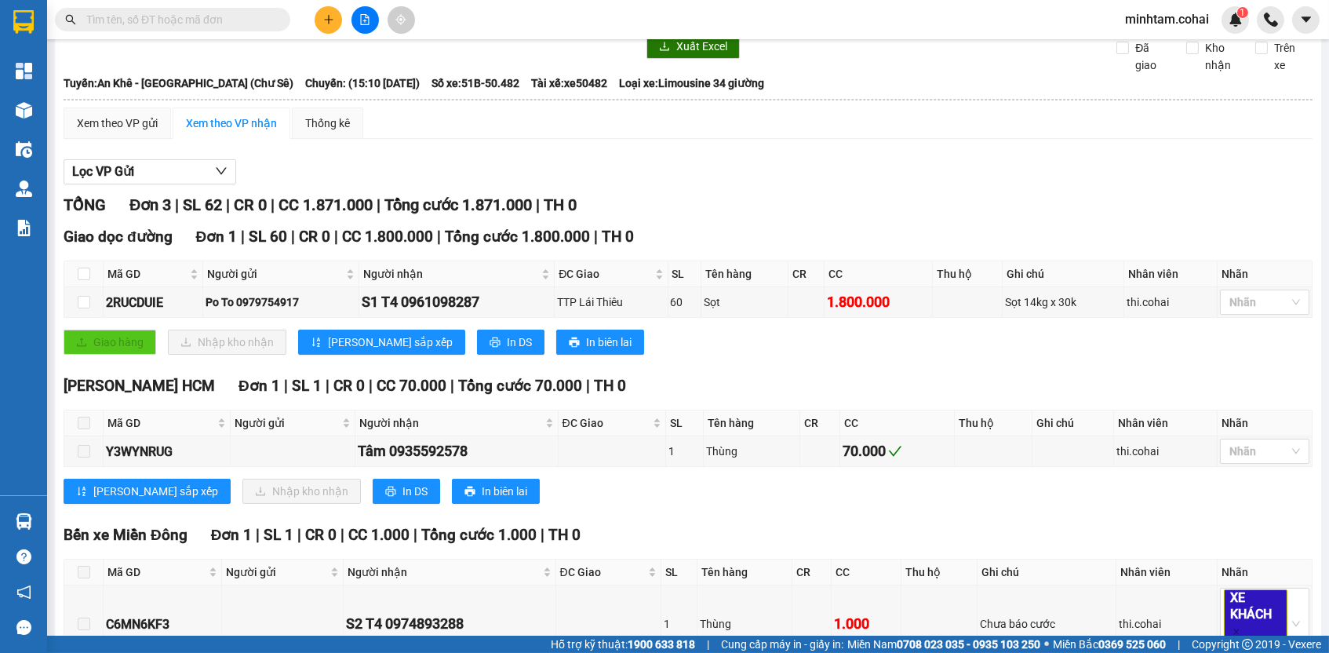
click at [260, 23] on input "text" at bounding box center [178, 19] width 185 height 17
paste input "0961098287"
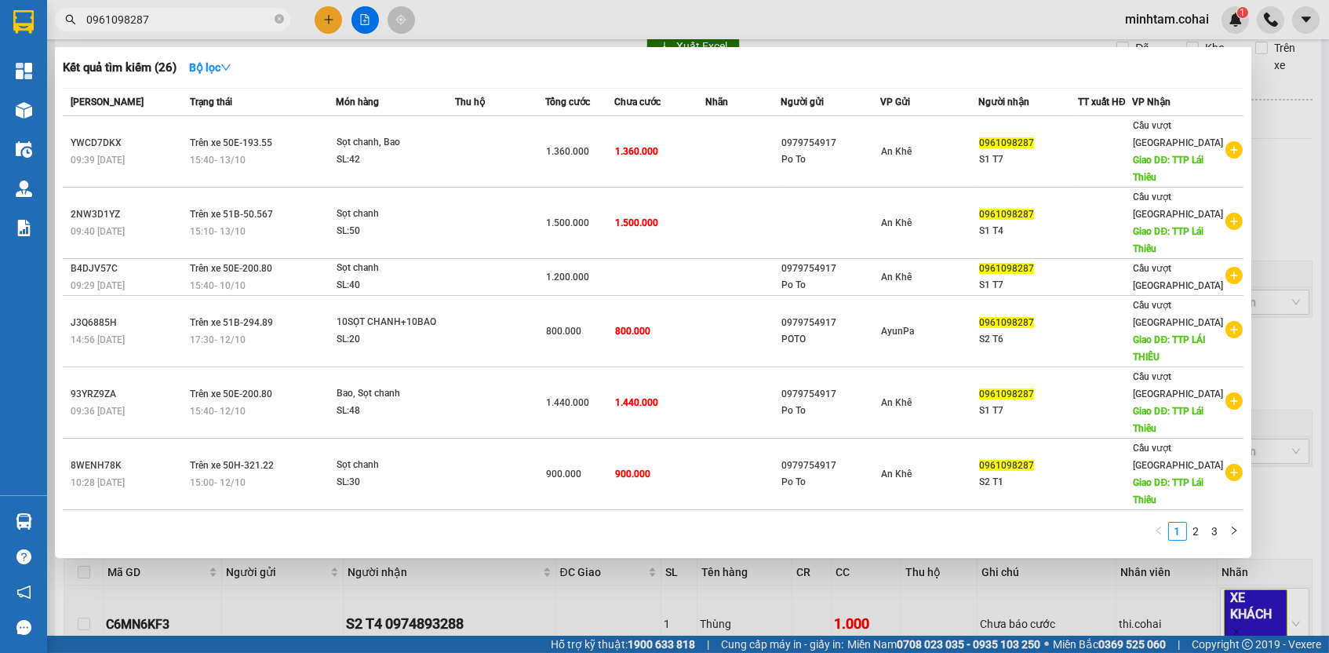
type input "0961098287"
click at [644, 577] on div at bounding box center [664, 326] width 1329 height 653
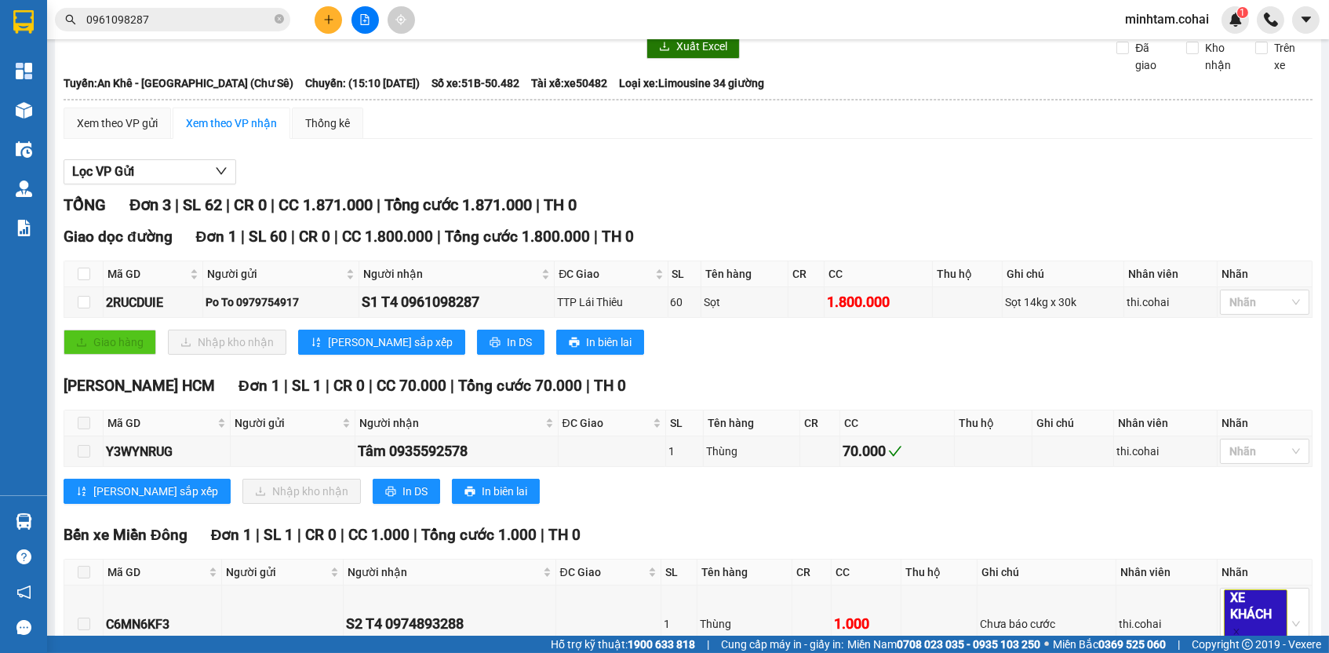
scroll to position [0, 0]
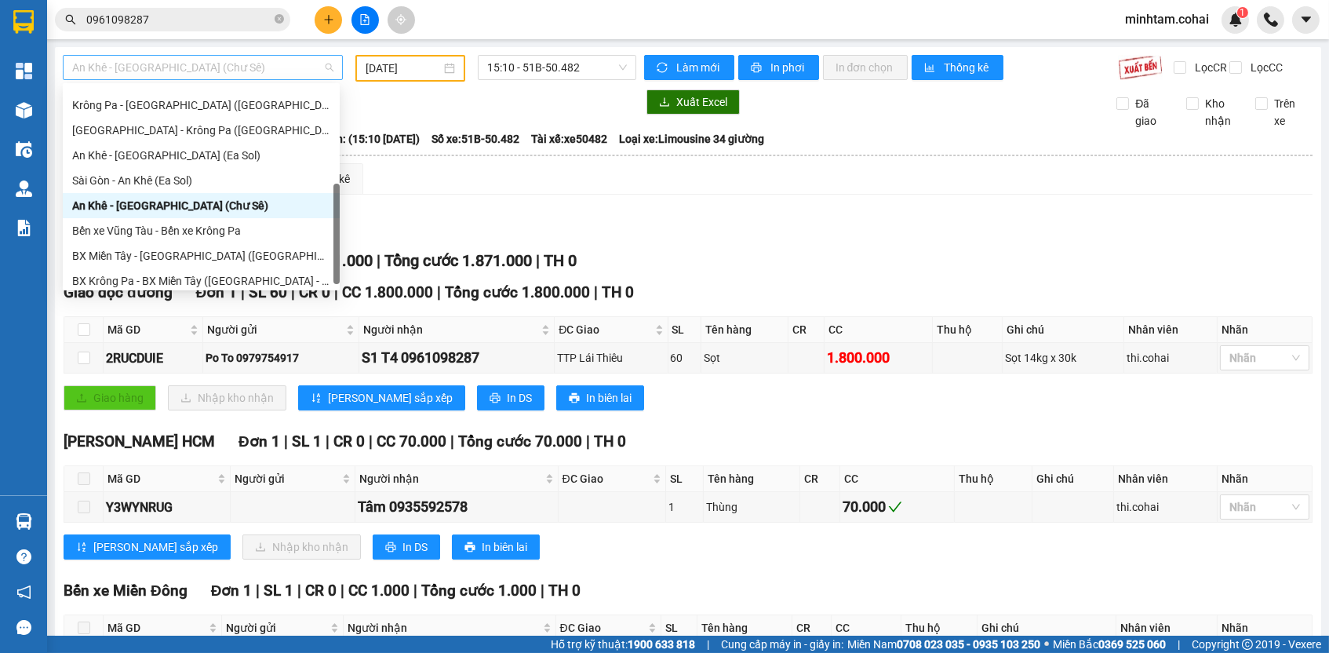
click at [239, 78] on div "An Khê - [GEOGRAPHIC_DATA] (Chư Sê)" at bounding box center [203, 67] width 280 height 25
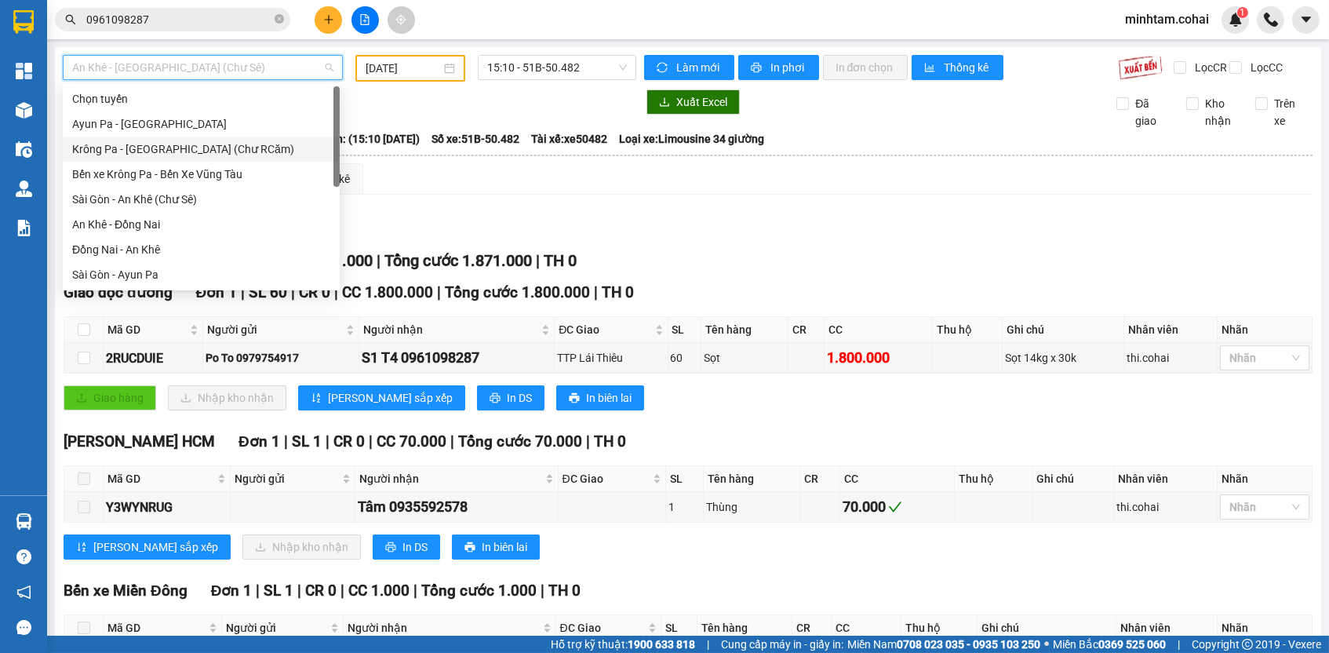
click at [202, 148] on div "Krông Pa - [GEOGRAPHIC_DATA] (Chư RCăm)" at bounding box center [201, 148] width 258 height 17
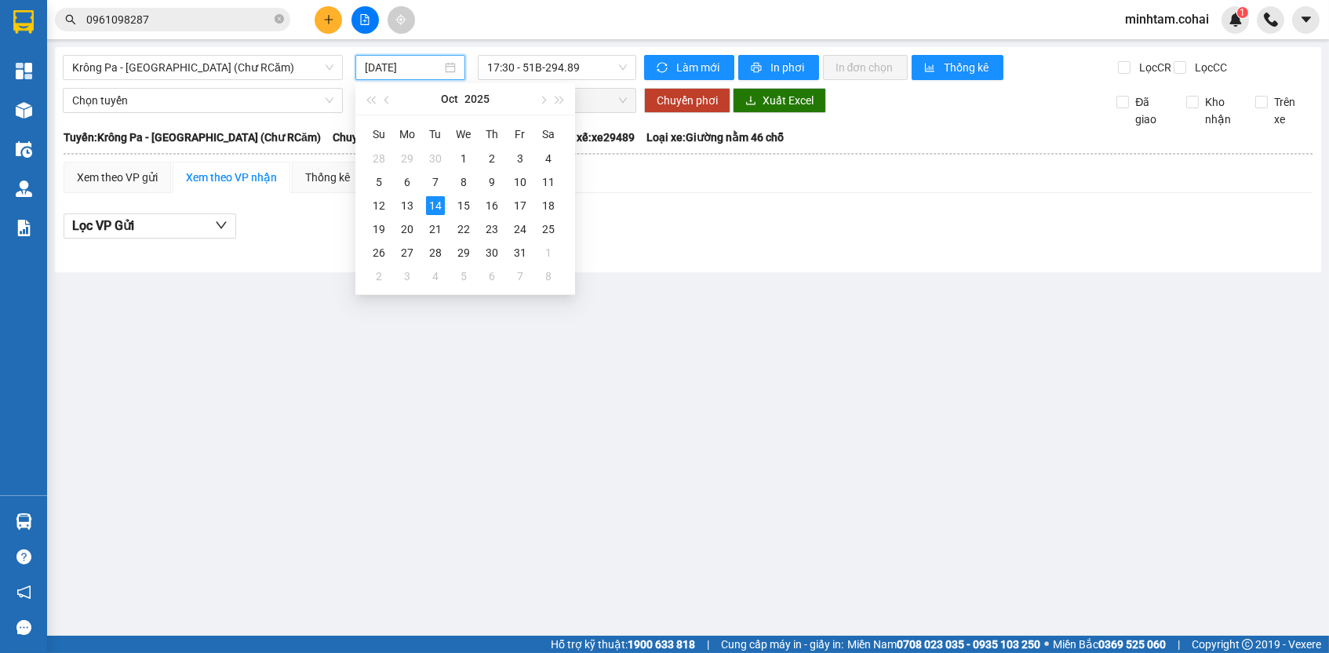
click at [420, 70] on input "[DATE]" at bounding box center [403, 67] width 77 height 17
click at [384, 206] on div "12" at bounding box center [379, 205] width 19 height 19
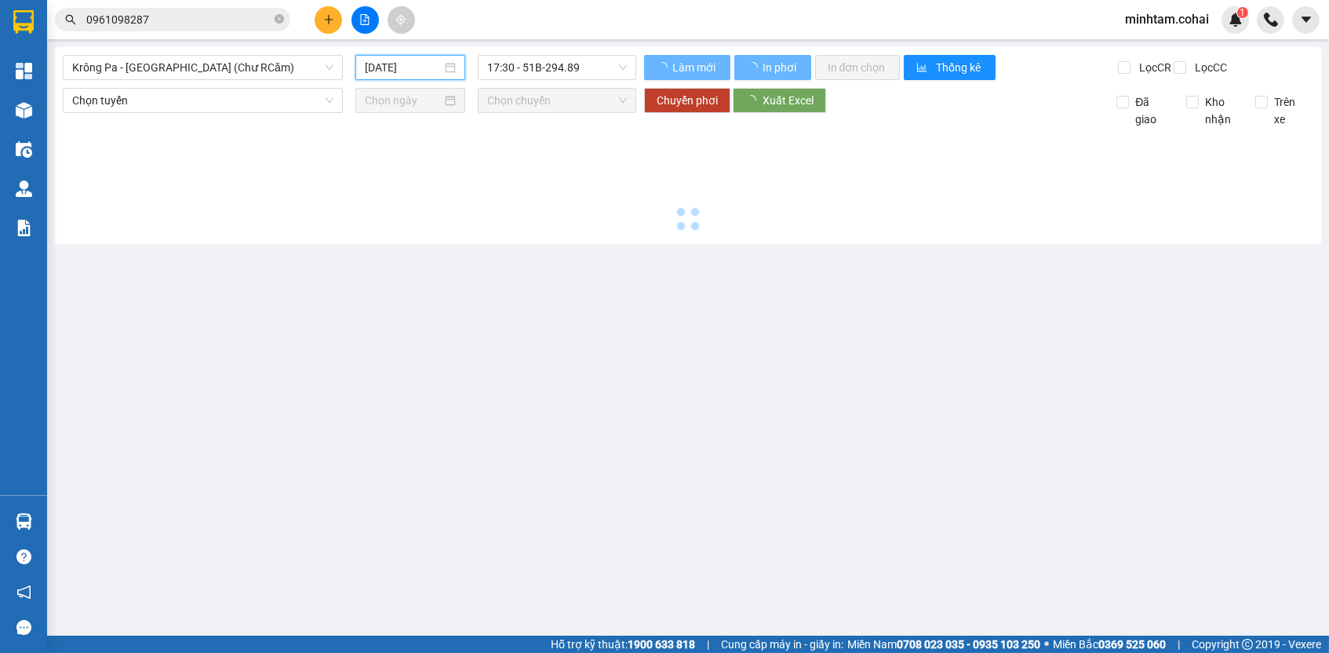
type input "[DATE]"
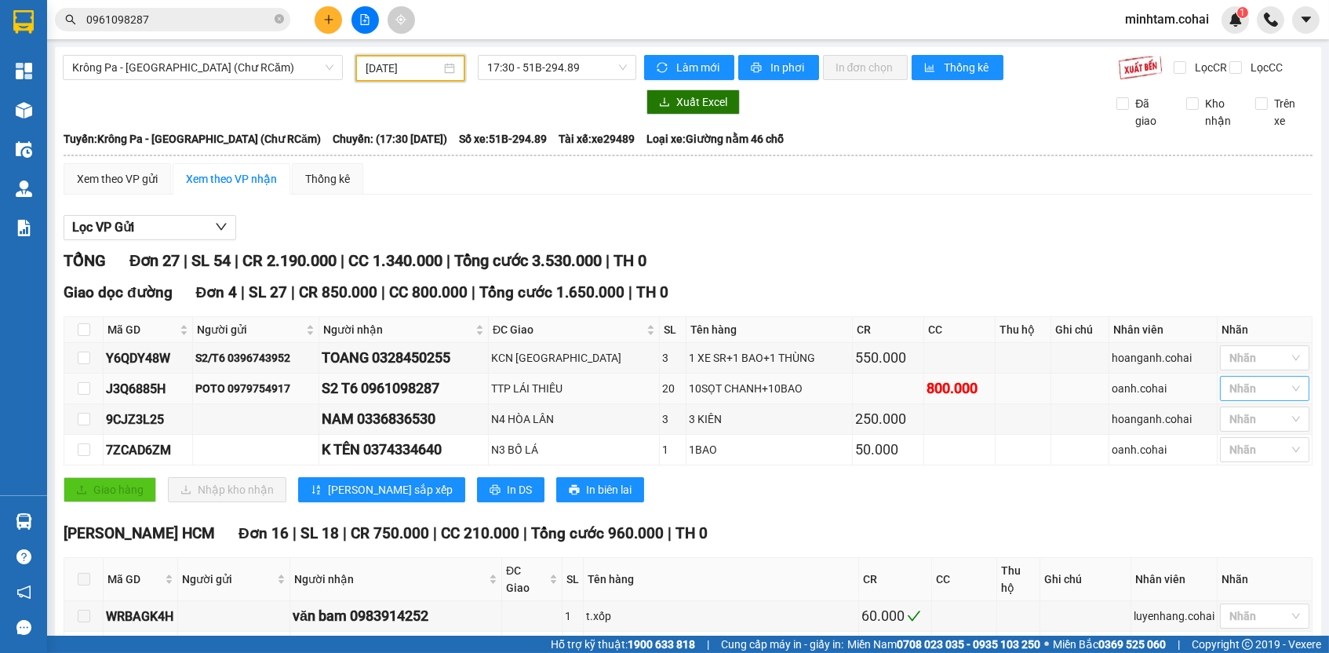
click at [1235, 395] on div at bounding box center [1257, 388] width 66 height 19
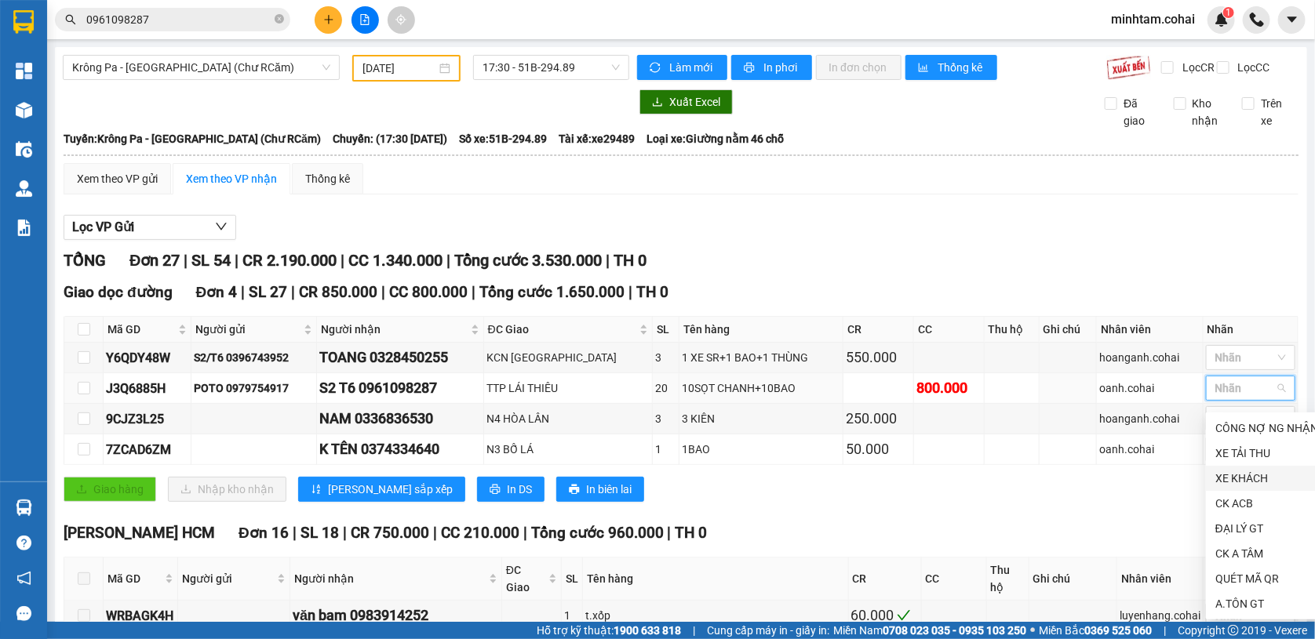
click at [1227, 482] on div "XE KHÁCH" at bounding box center [1266, 478] width 103 height 17
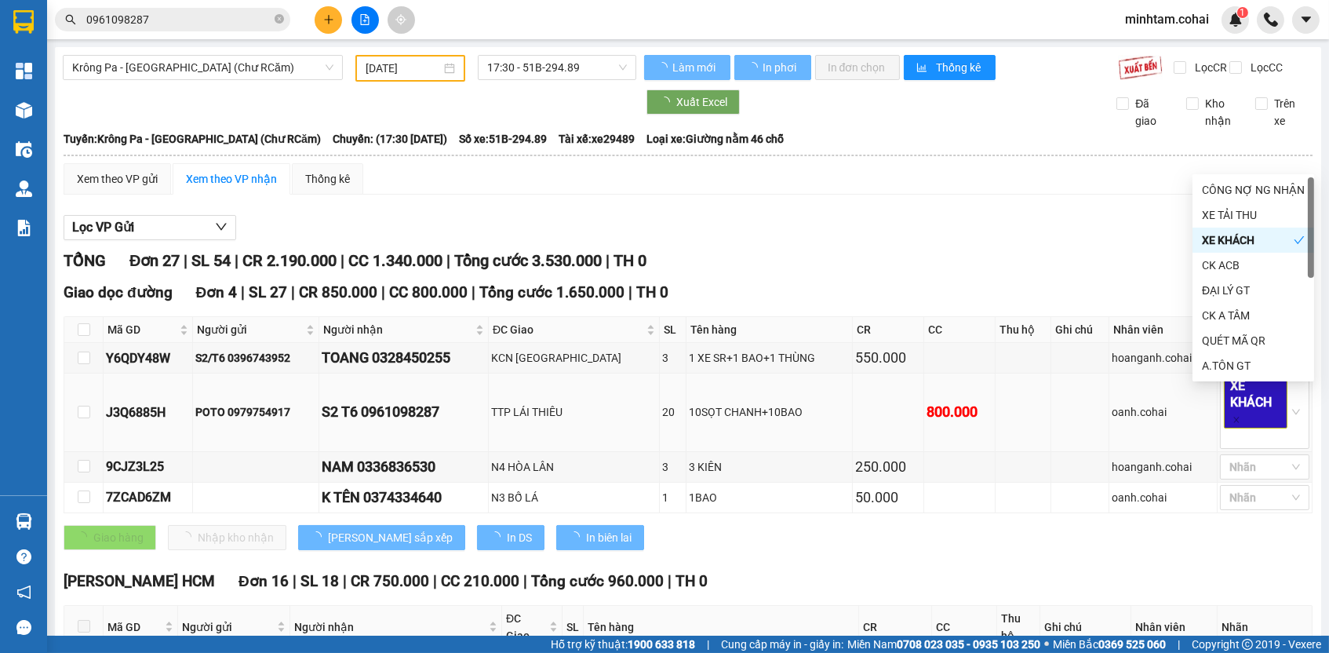
click at [1085, 450] on td at bounding box center [1080, 412] width 58 height 78
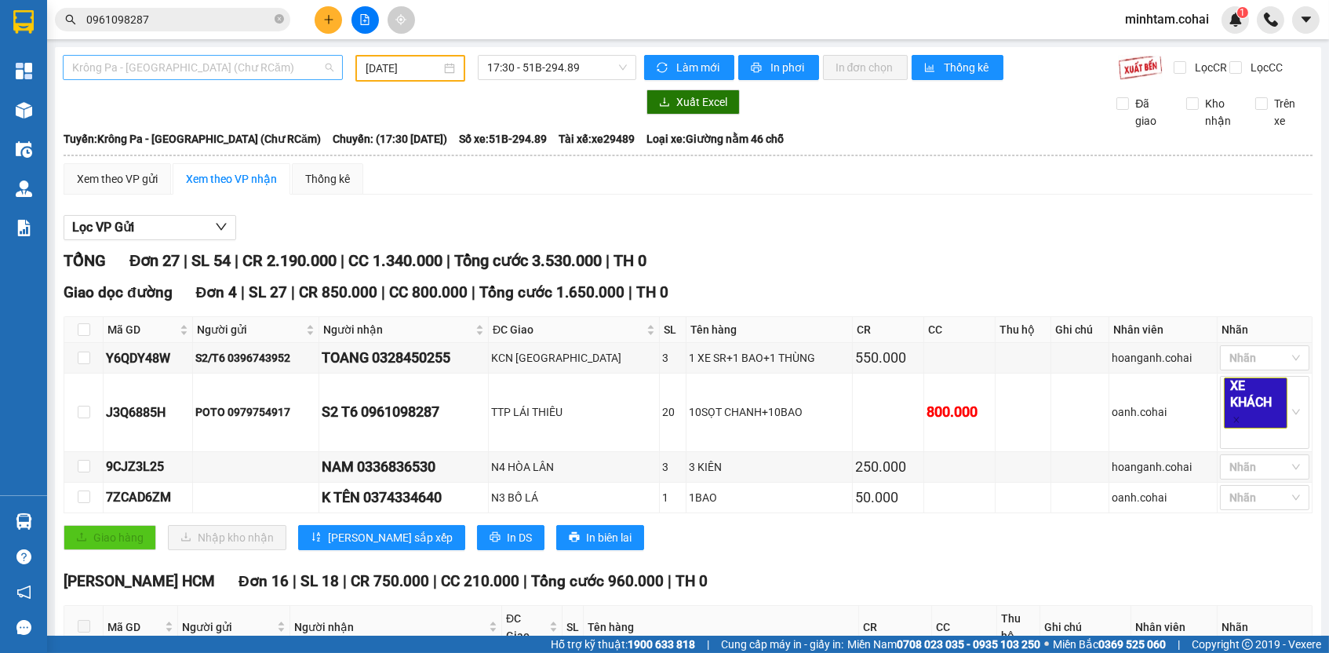
click at [297, 69] on span "Krông Pa - [GEOGRAPHIC_DATA] (Chư RCăm)" at bounding box center [202, 68] width 261 height 24
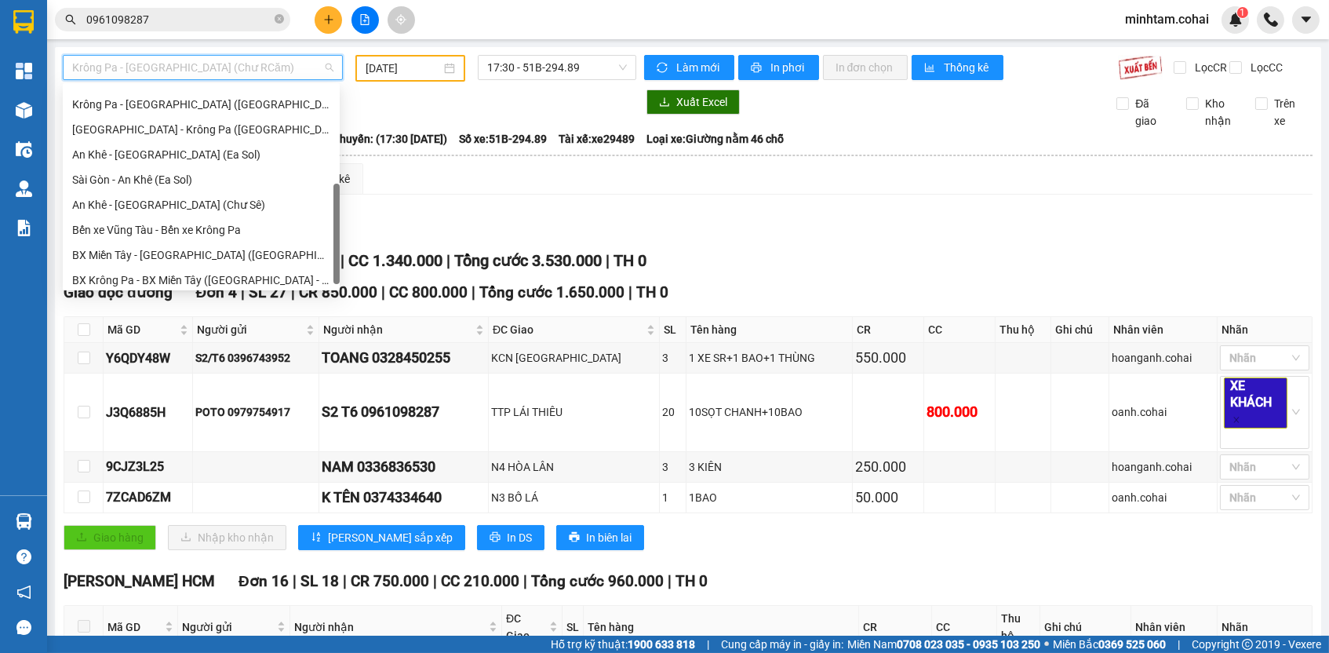
scroll to position [220, 0]
click at [199, 203] on div "An Khê - [GEOGRAPHIC_DATA] (Chư Sê)" at bounding box center [201, 205] width 258 height 17
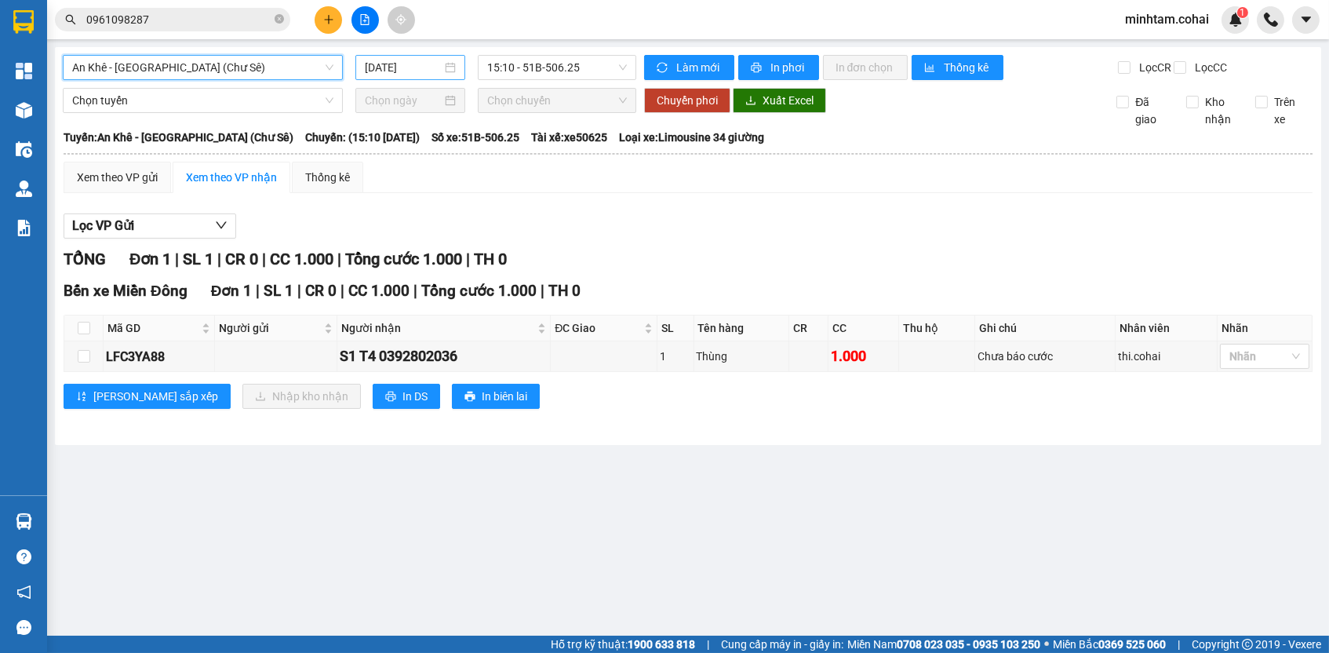
click at [403, 71] on input "[DATE]" at bounding box center [403, 67] width 77 height 17
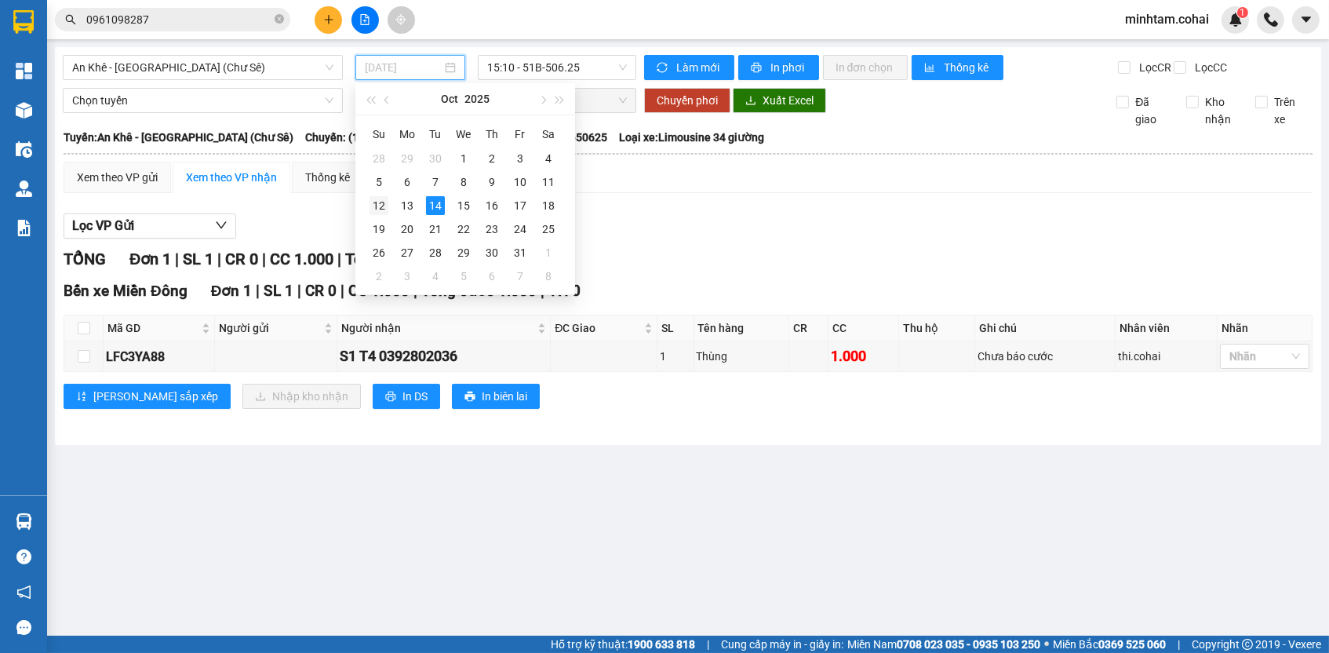
click at [378, 206] on div "12" at bounding box center [379, 205] width 19 height 19
type input "[DATE]"
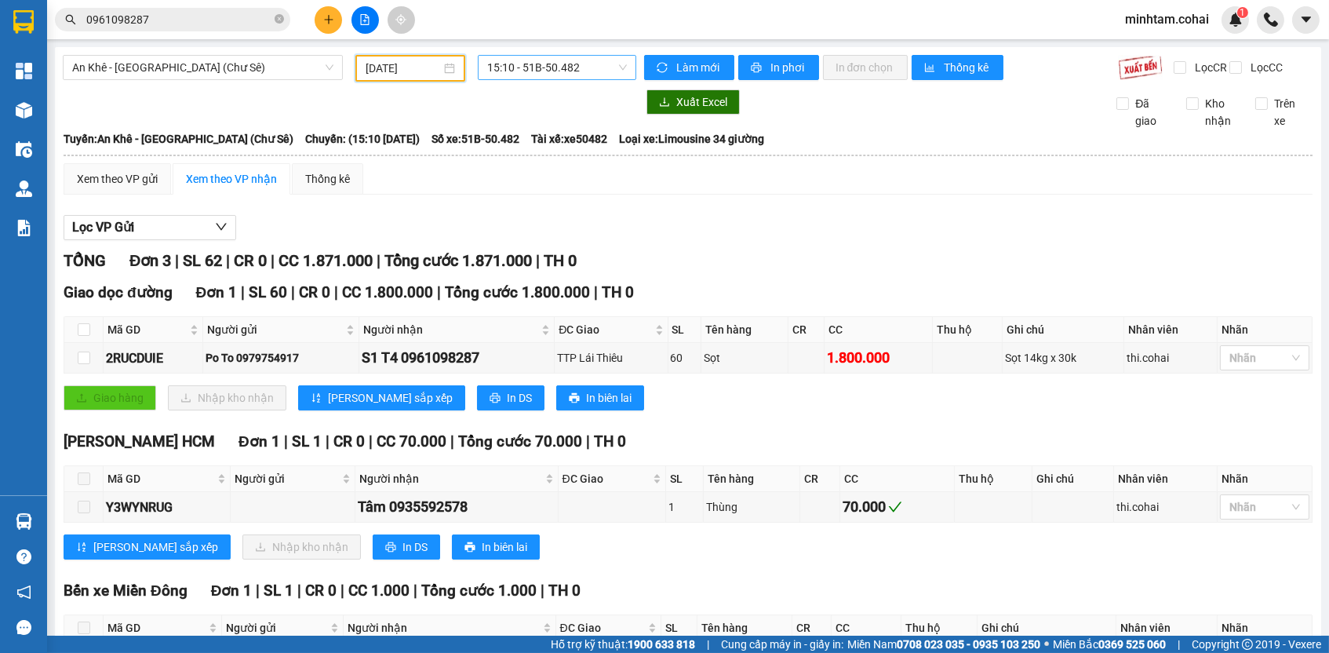
click at [599, 78] on span "15:10 - 51B-50.482" at bounding box center [557, 68] width 140 height 24
click at [603, 154] on div "15:40 - 50E-200.80" at bounding box center [543, 148] width 122 height 17
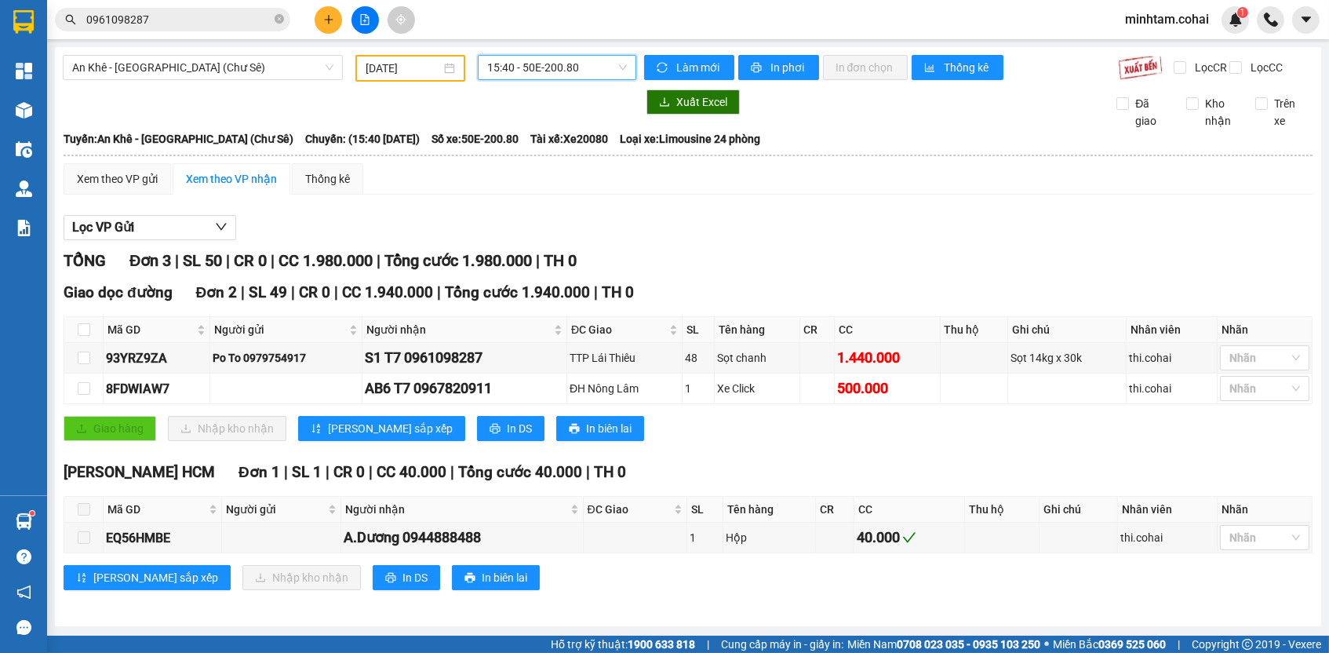
click at [282, 46] on main "An Khê - Sài Gòn (Chư Sê) 12/10/2025 15:40 15:40 - 50E-200.80 Làm mới In phơi I…" at bounding box center [664, 317] width 1329 height 635
click at [284, 64] on span "An Khê - [GEOGRAPHIC_DATA] (Chư Sê)" at bounding box center [202, 68] width 261 height 24
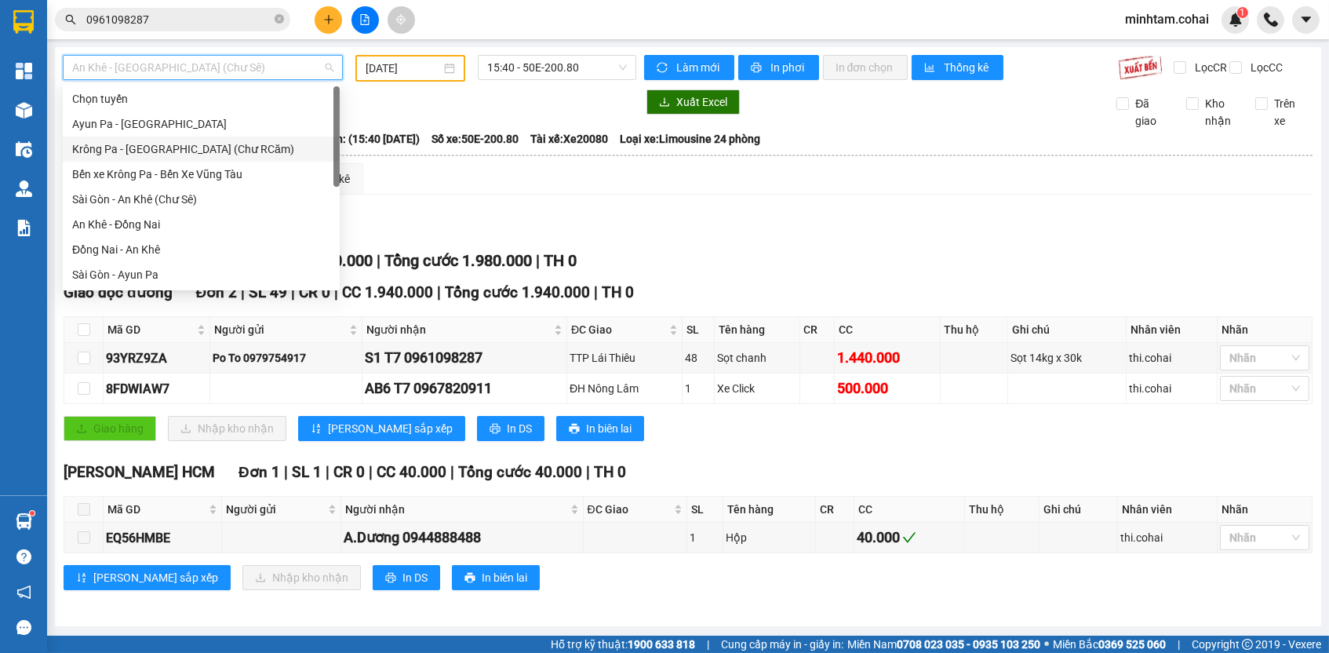
click at [220, 150] on div "Krông Pa - [GEOGRAPHIC_DATA] (Chư RCăm)" at bounding box center [201, 148] width 258 height 17
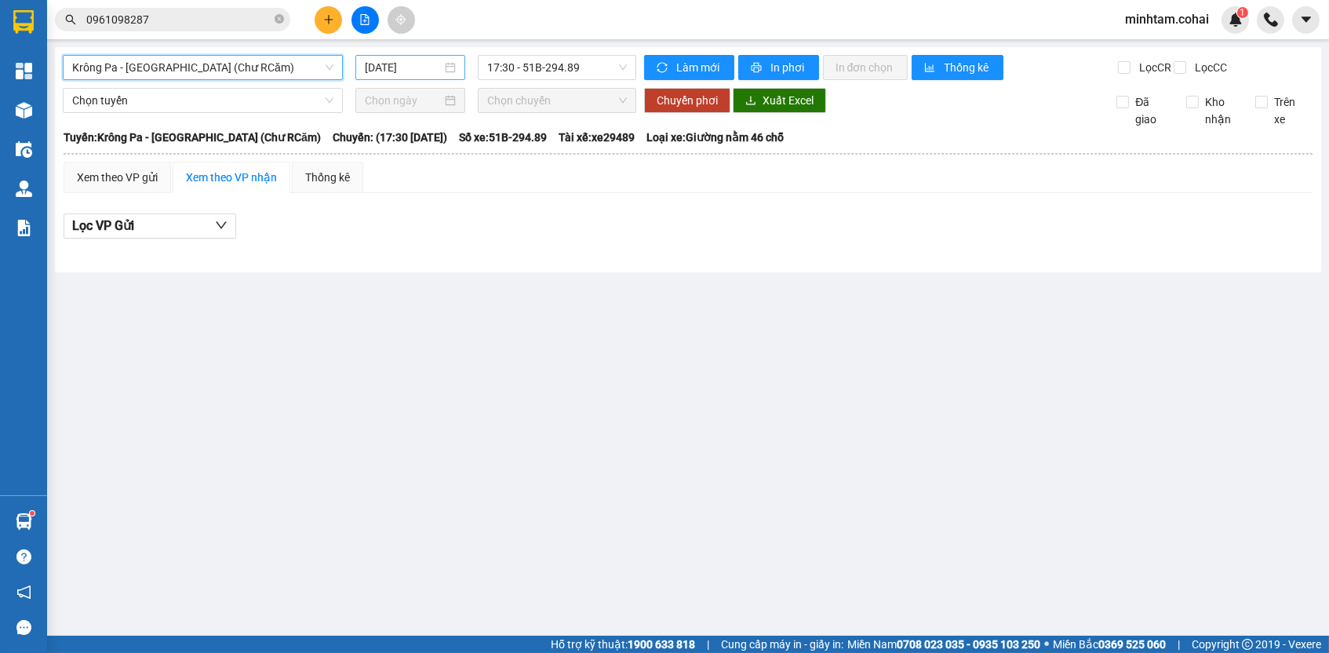
click at [400, 67] on input "[DATE]" at bounding box center [403, 67] width 77 height 17
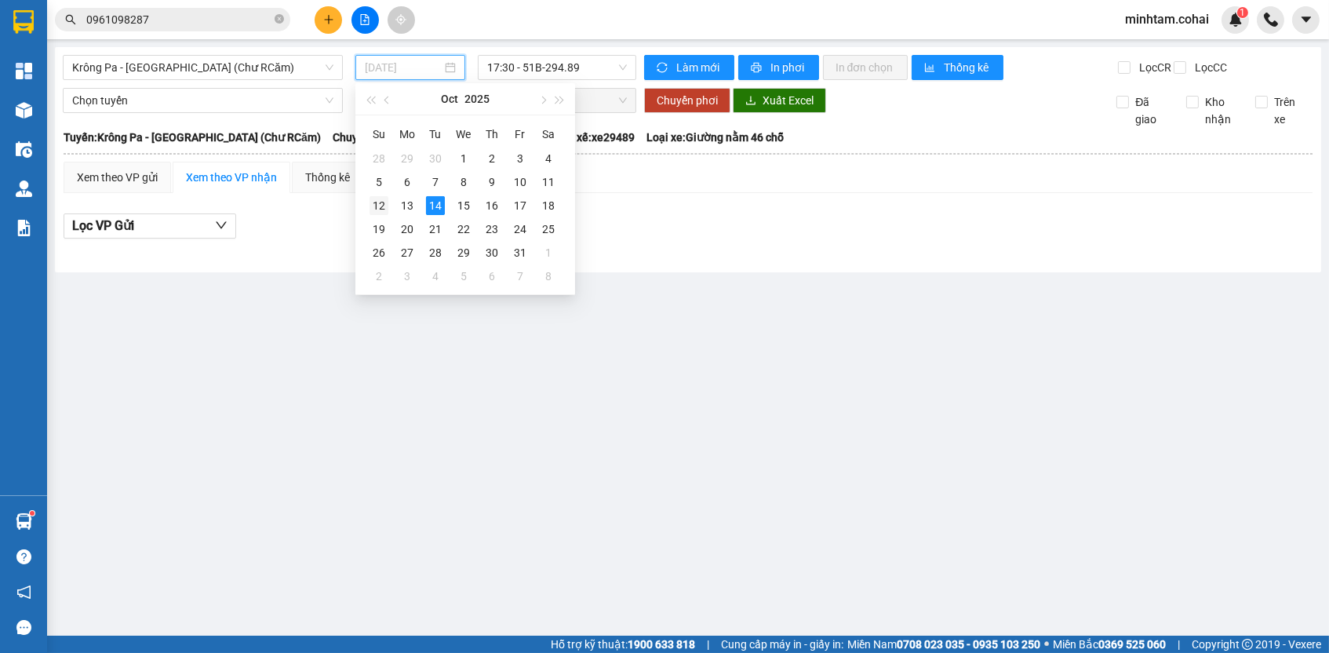
click at [385, 207] on div "12" at bounding box center [379, 205] width 19 height 19
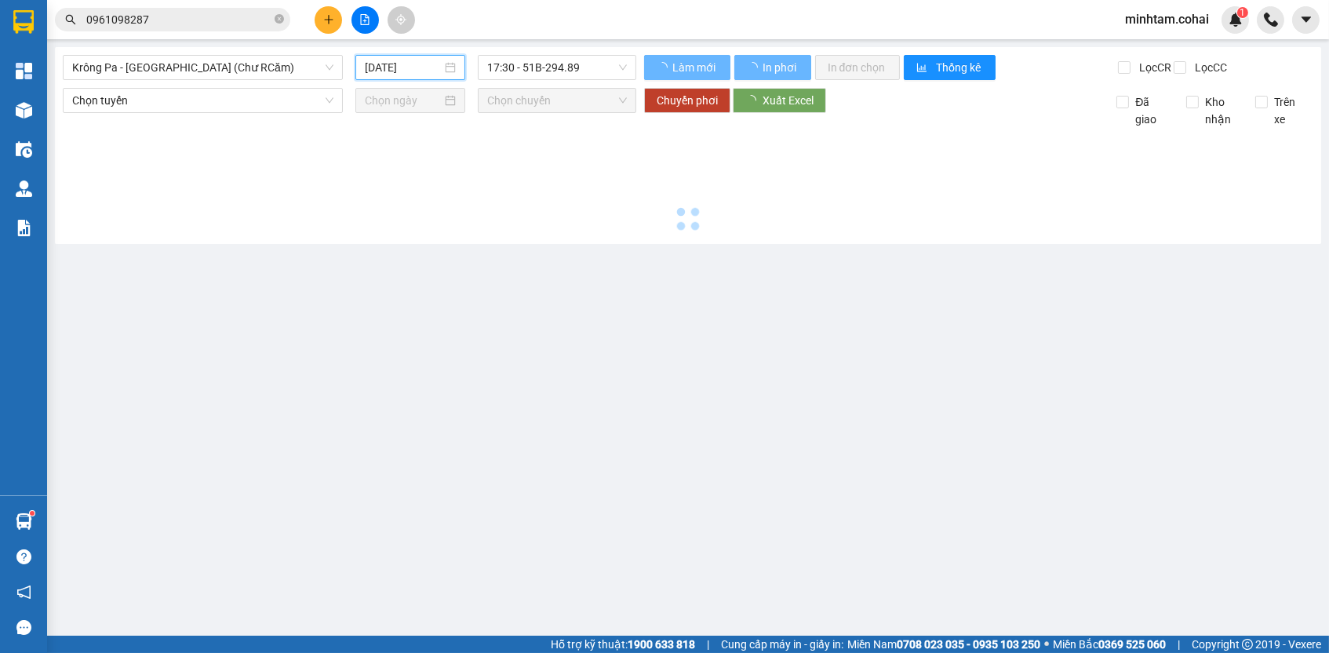
type input "[DATE]"
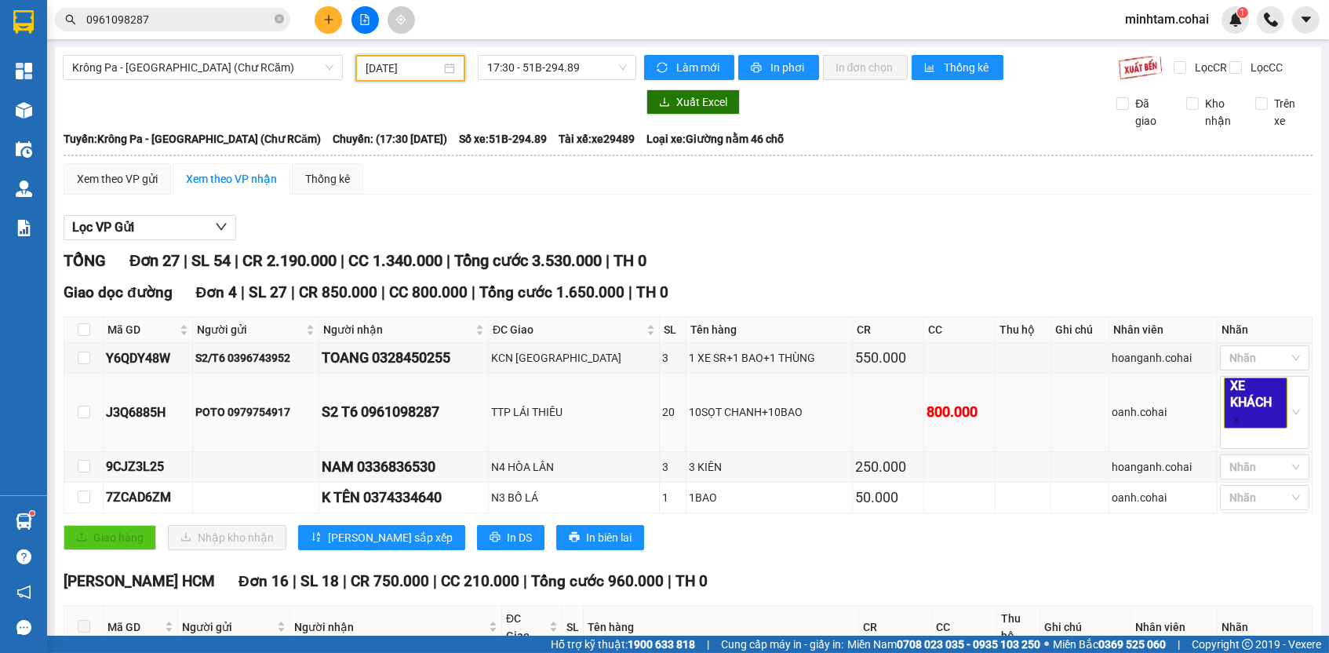
click at [173, 419] on div "J3Q6885H" at bounding box center [148, 412] width 84 height 20
drag, startPoint x: 173, startPoint y: 419, endPoint x: 202, endPoint y: 462, distance: 51.6
click at [202, 462] on tbody "Y6QDY48W S2/T6 0396743952 TOANG 0328450255 KCN BẮC ĐỒNG PHÚ 3 1 XE SR+1 BAO+1 T…" at bounding box center [688, 427] width 1248 height 169
click at [163, 422] on div "J3Q6885H" at bounding box center [148, 412] width 84 height 20
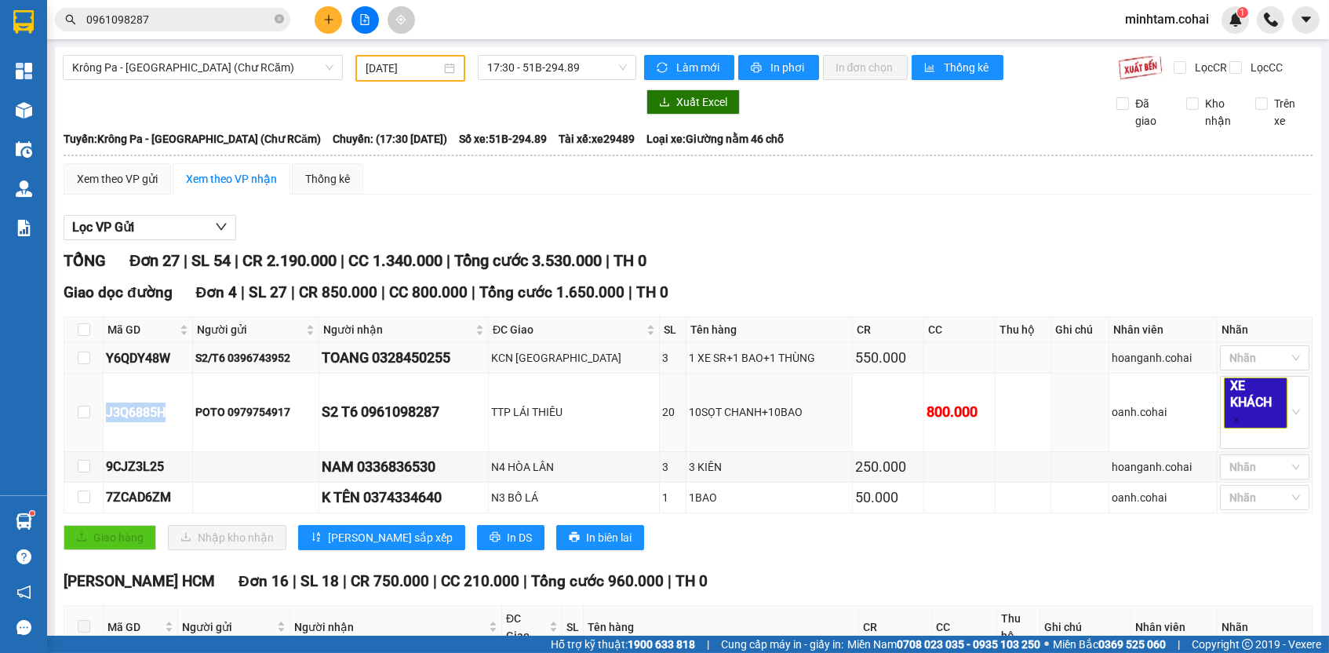
copy div "J3Q6885H"
click at [186, 14] on input "0961098287" at bounding box center [178, 19] width 185 height 17
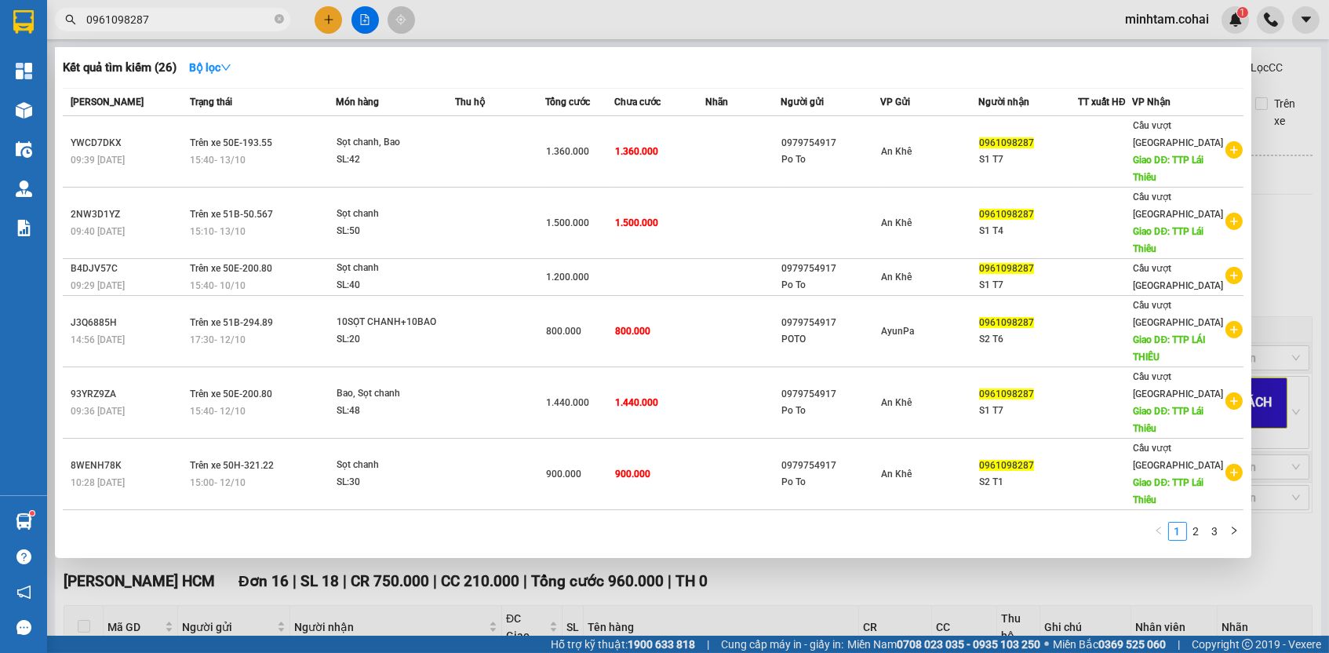
click at [186, 14] on input "0961098287" at bounding box center [178, 19] width 185 height 17
paste input "J3Q6885H"
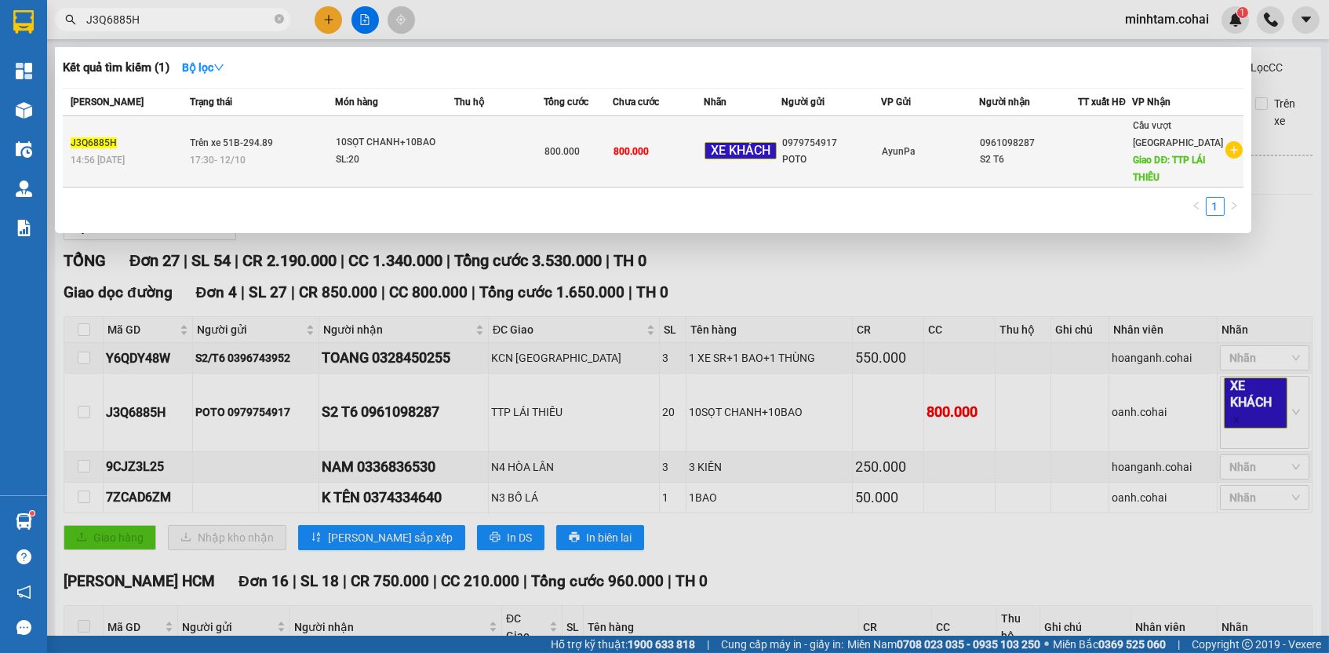
type input "J3Q6885H"
click at [385, 153] on div "SL: 20" at bounding box center [395, 159] width 118 height 17
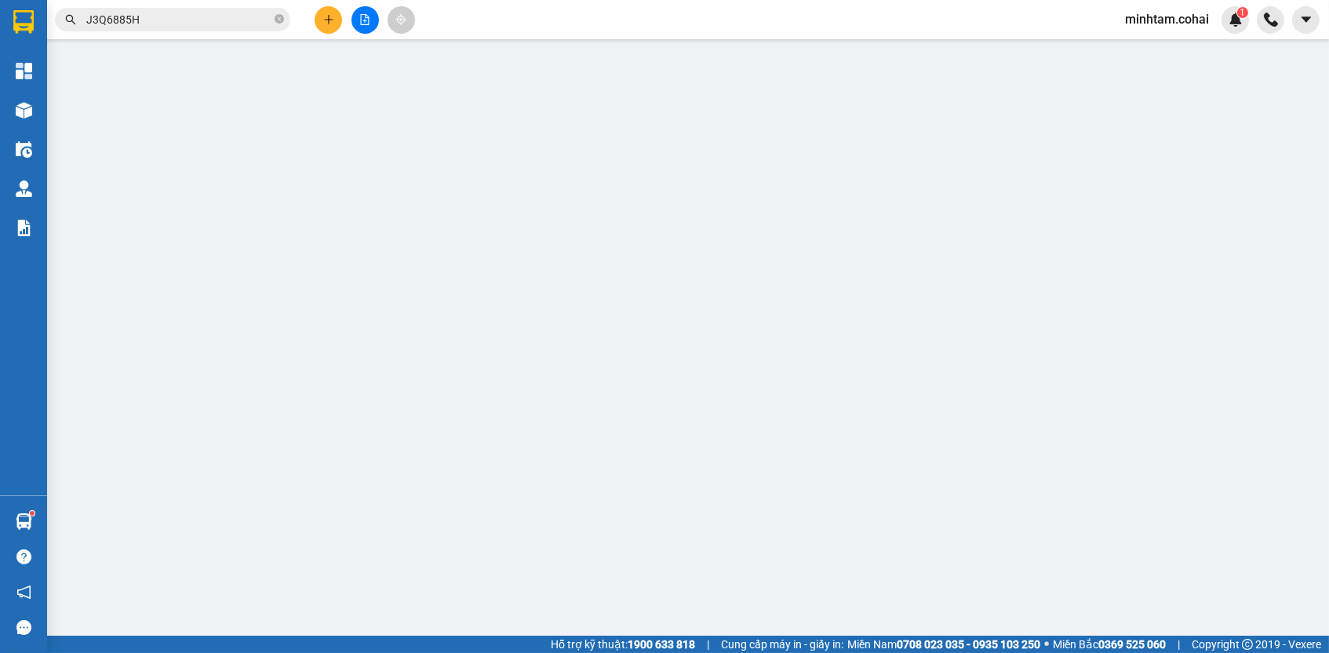
type input "0979754917"
type input "POTO"
type input "0961098287"
type input "S2 T6"
type input "TTP LÁI THIÊU"
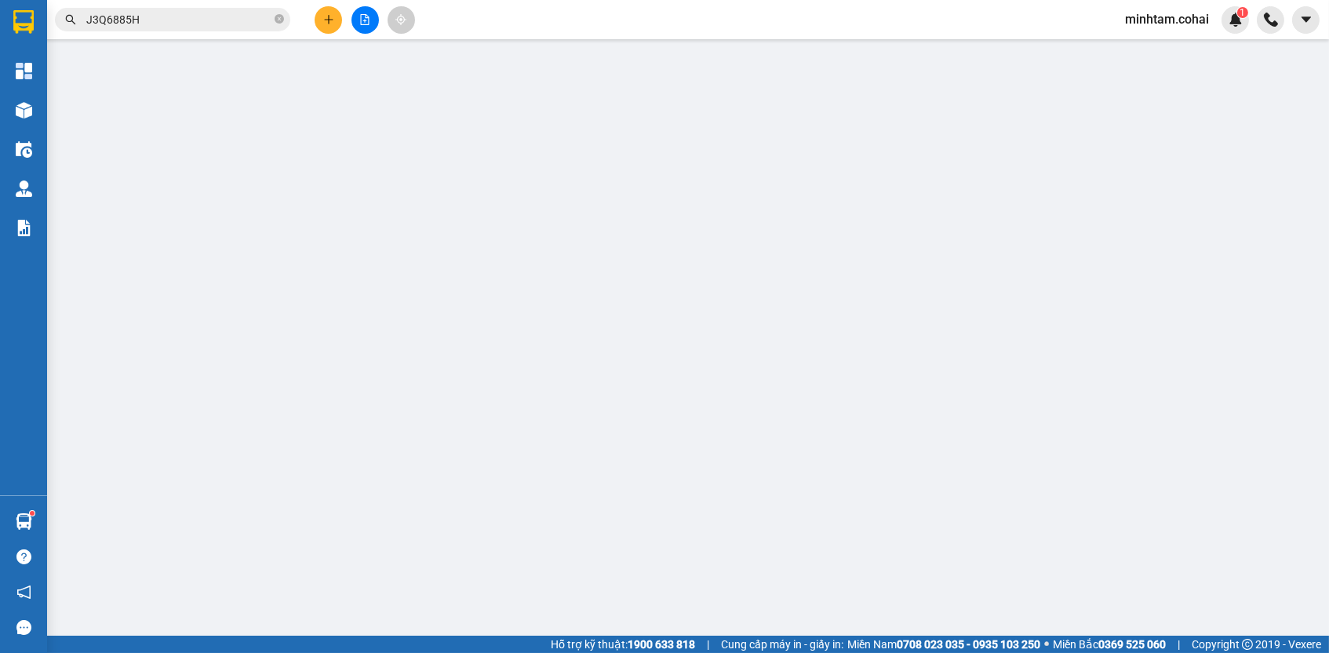
type input "0"
type input "800.000"
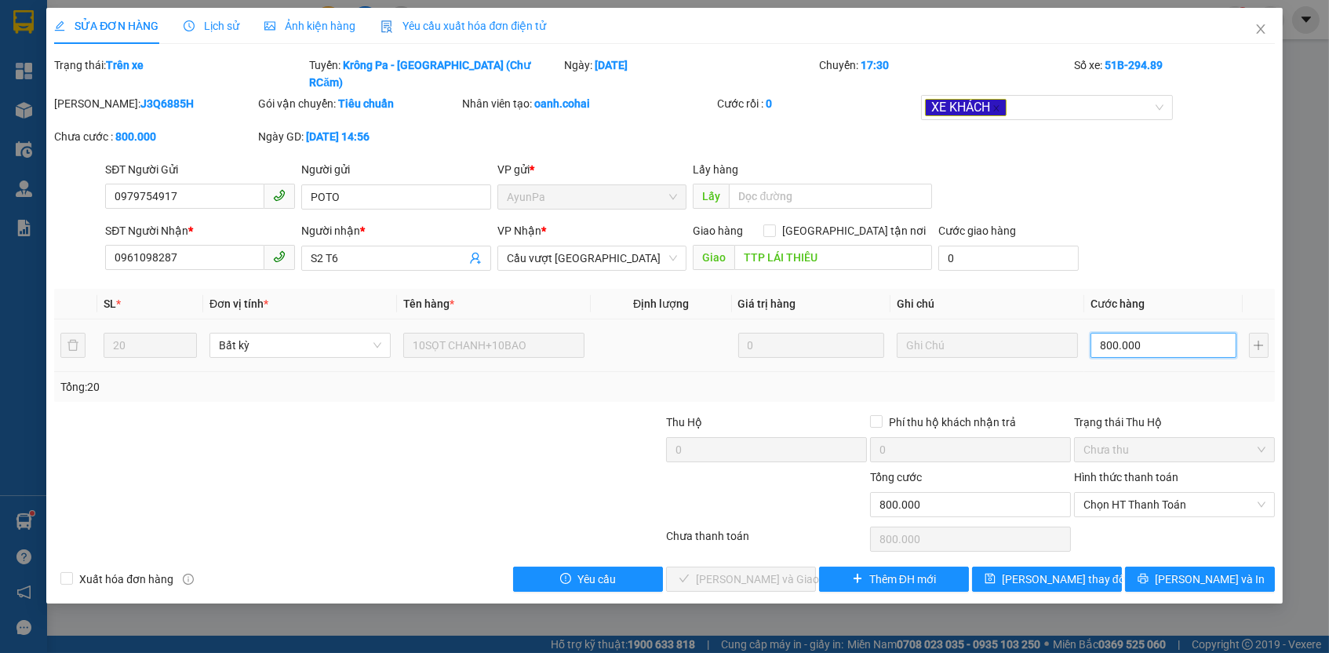
click at [1144, 333] on input "800.000" at bounding box center [1164, 345] width 146 height 25
type input "5"
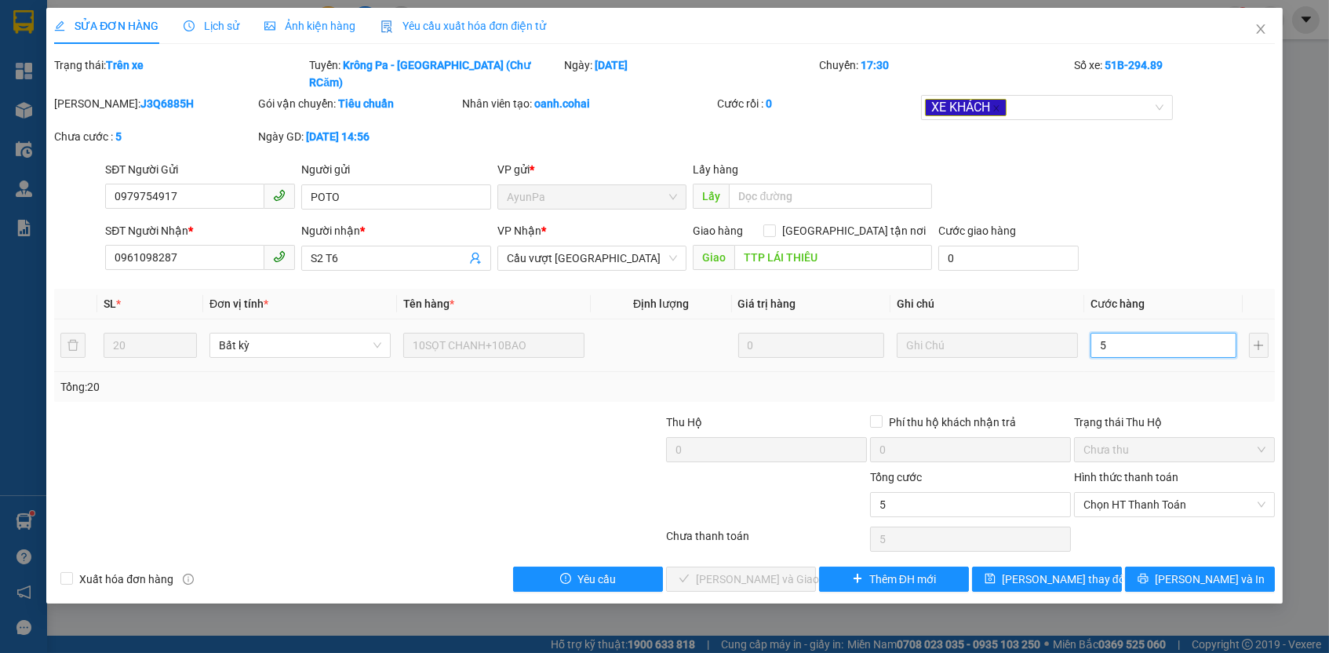
type input "50"
type input "500"
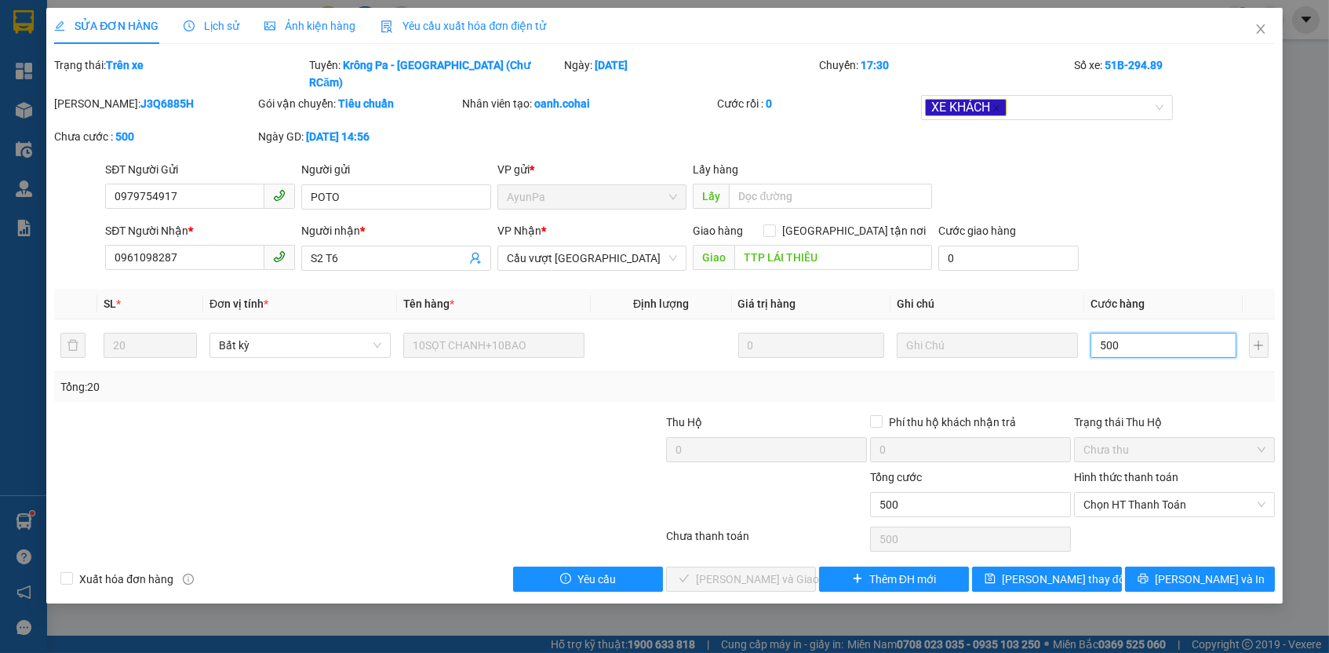
type input "500"
type input "500.000"
click at [1085, 523] on div "Chọn HT Thanh Toán" at bounding box center [1174, 538] width 204 height 31
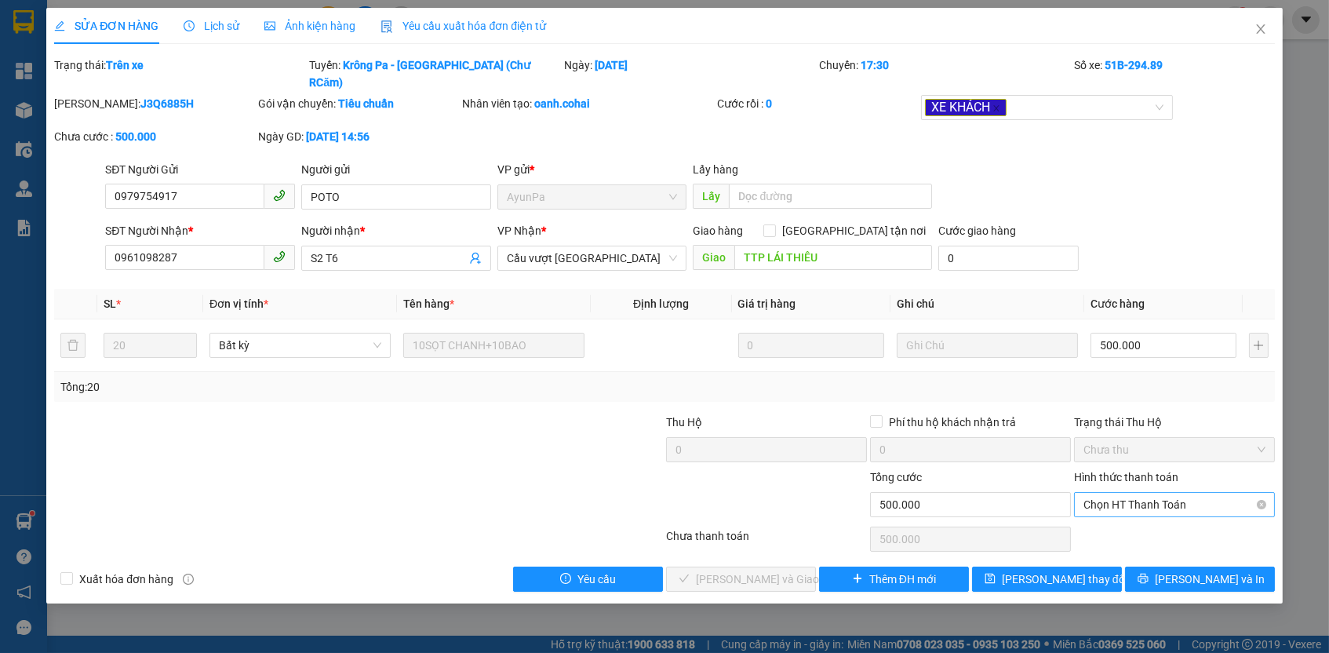
click at [1143, 493] on span "Chọn HT Thanh Toán" at bounding box center [1174, 505] width 182 height 24
click at [1133, 511] on div "Tại văn phòng" at bounding box center [1174, 513] width 182 height 17
type input "0"
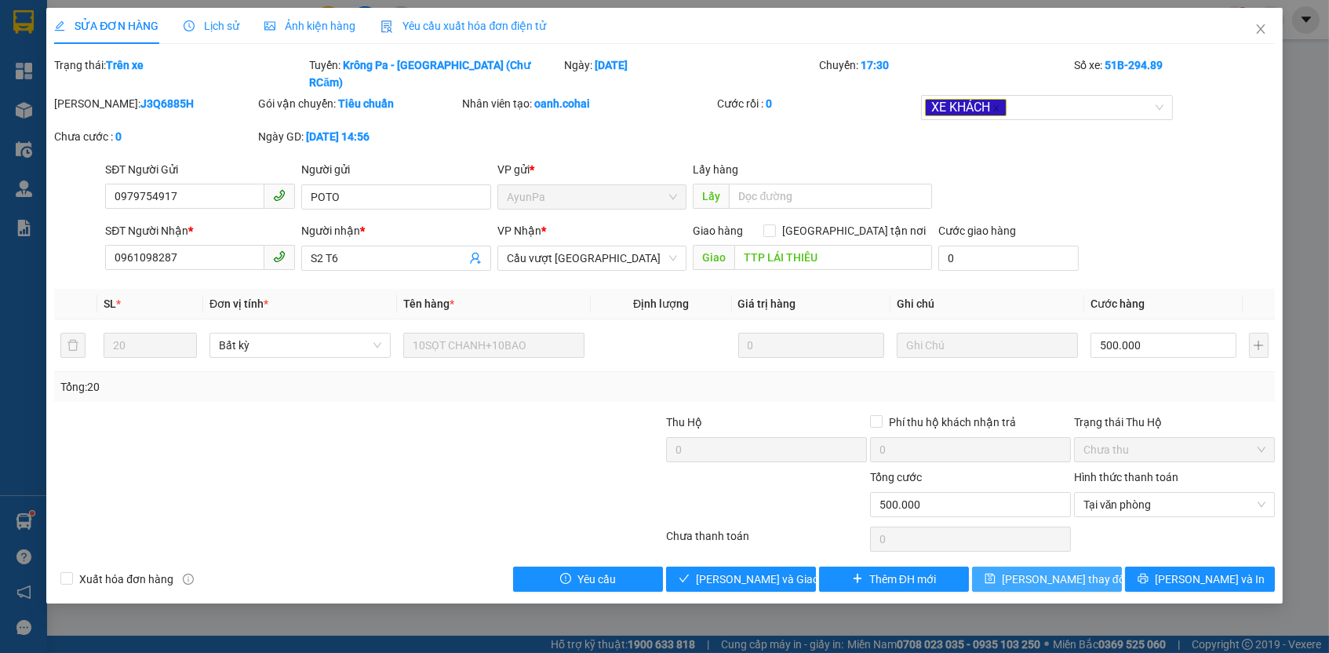
click at [1073, 570] on span "[PERSON_NAME] thay đổi" at bounding box center [1065, 578] width 126 height 17
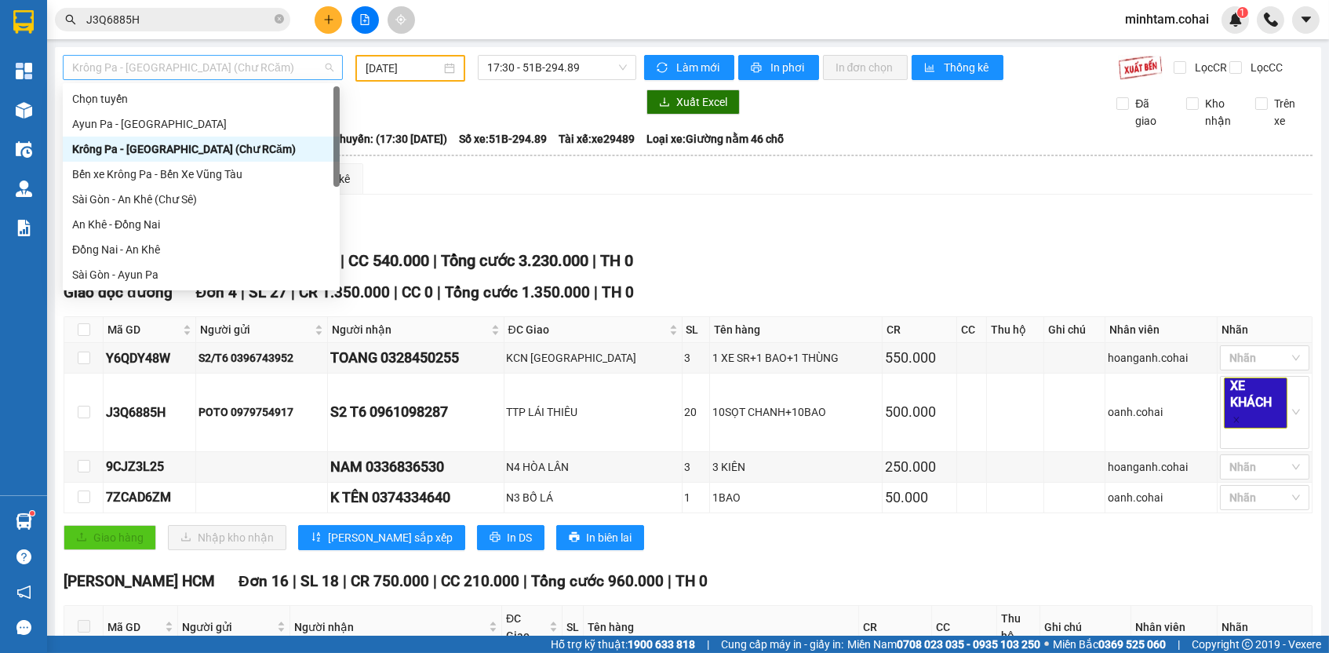
click at [220, 68] on span "Krông Pa - [GEOGRAPHIC_DATA] (Chư RCăm)" at bounding box center [202, 68] width 261 height 24
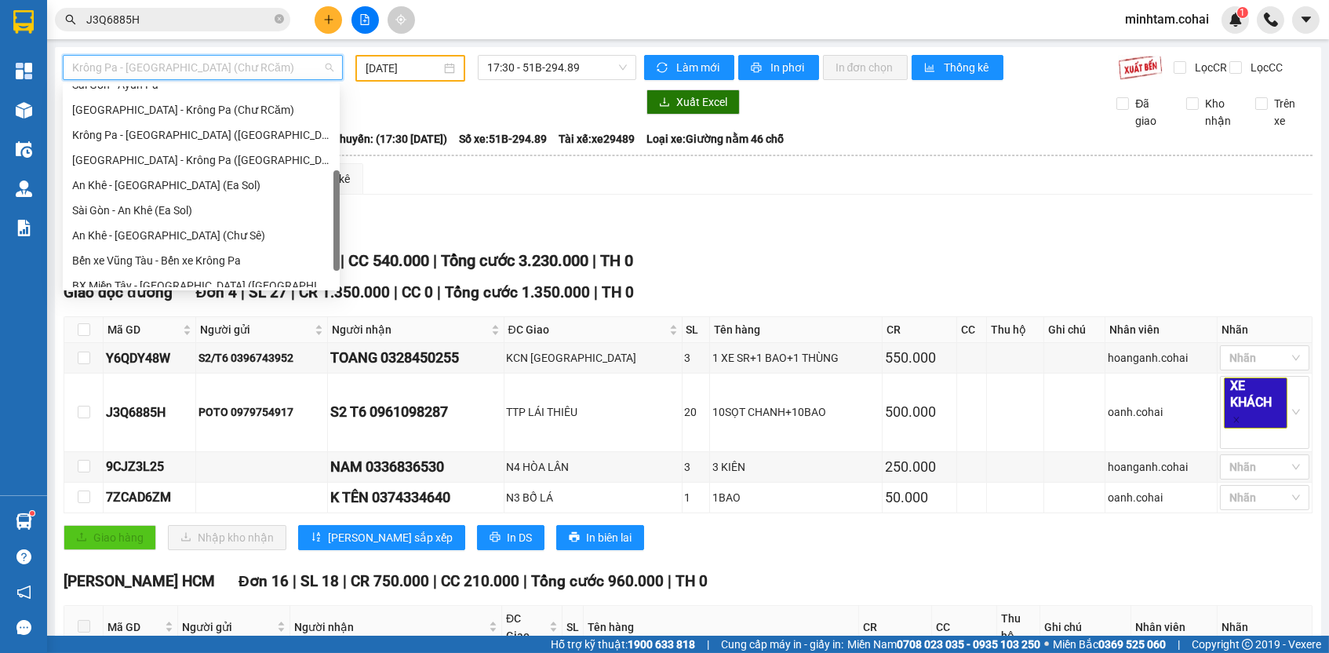
scroll to position [188, 0]
click at [206, 233] on div "An Khê - [GEOGRAPHIC_DATA] (Chư Sê)" at bounding box center [201, 236] width 258 height 17
type input "[DATE]"
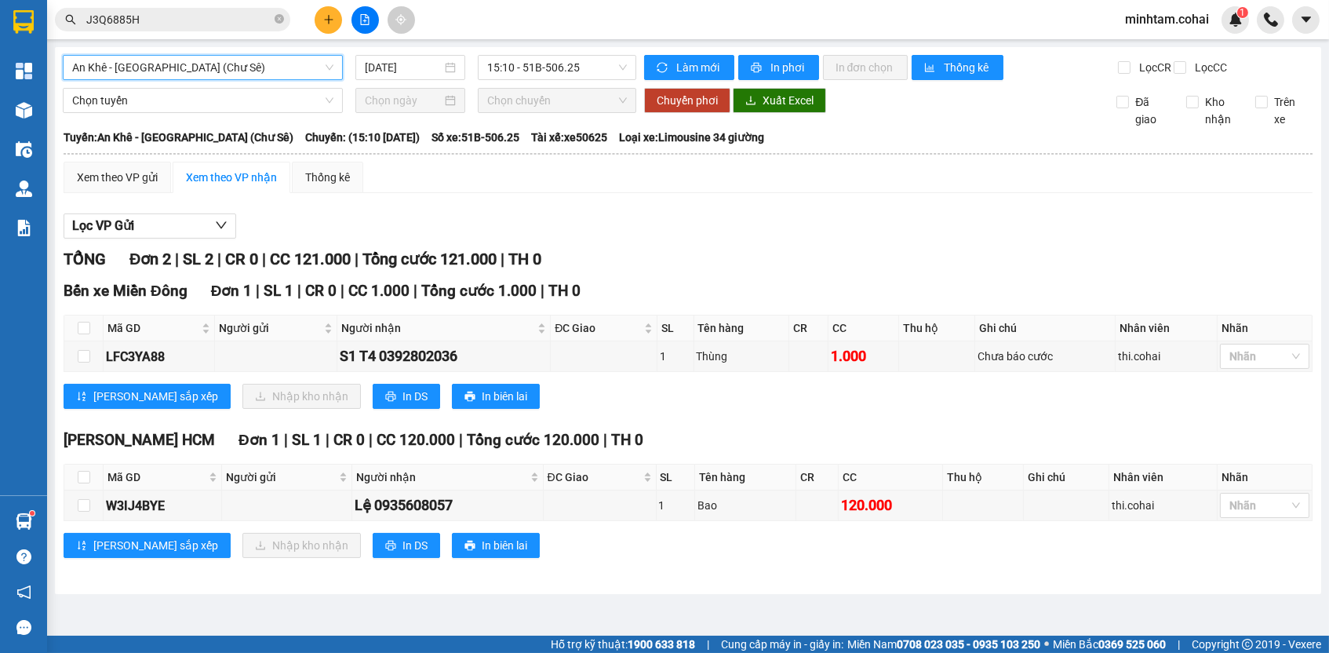
click at [274, 70] on span "An Khê - [GEOGRAPHIC_DATA] (Chư Sê)" at bounding box center [202, 68] width 261 height 24
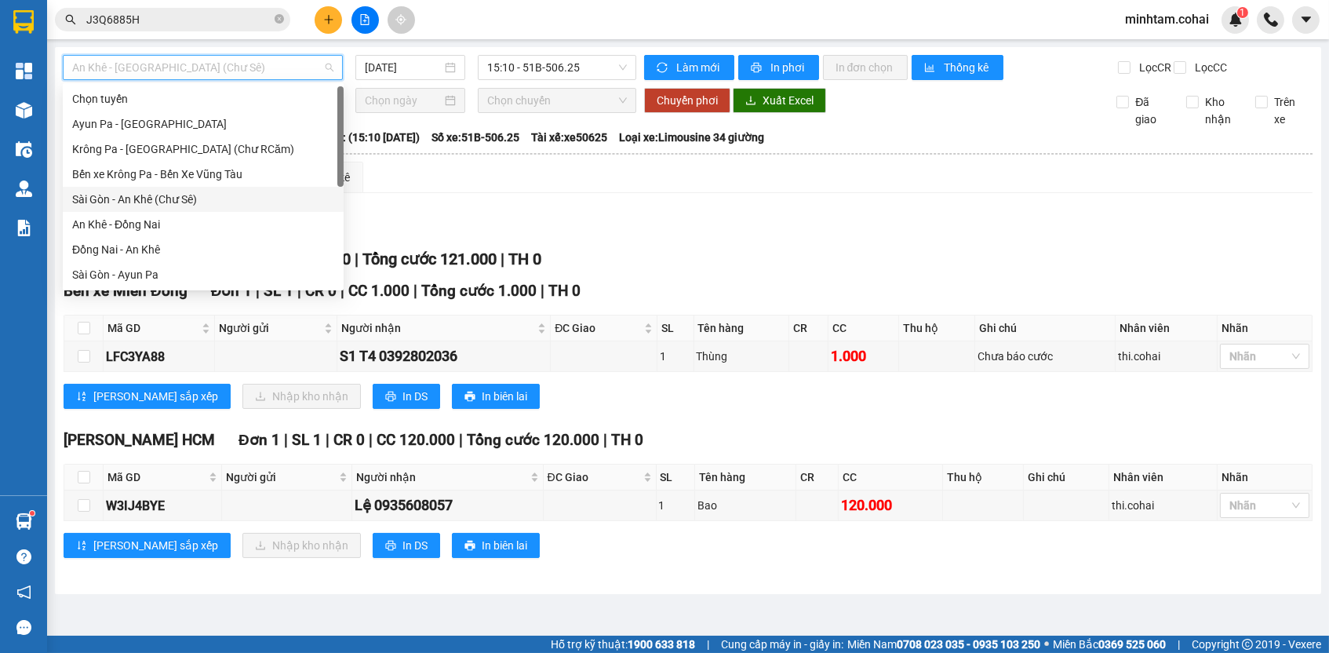
click at [190, 202] on div "Sài Gòn - An Khê (Chư Sê)" at bounding box center [203, 199] width 262 height 17
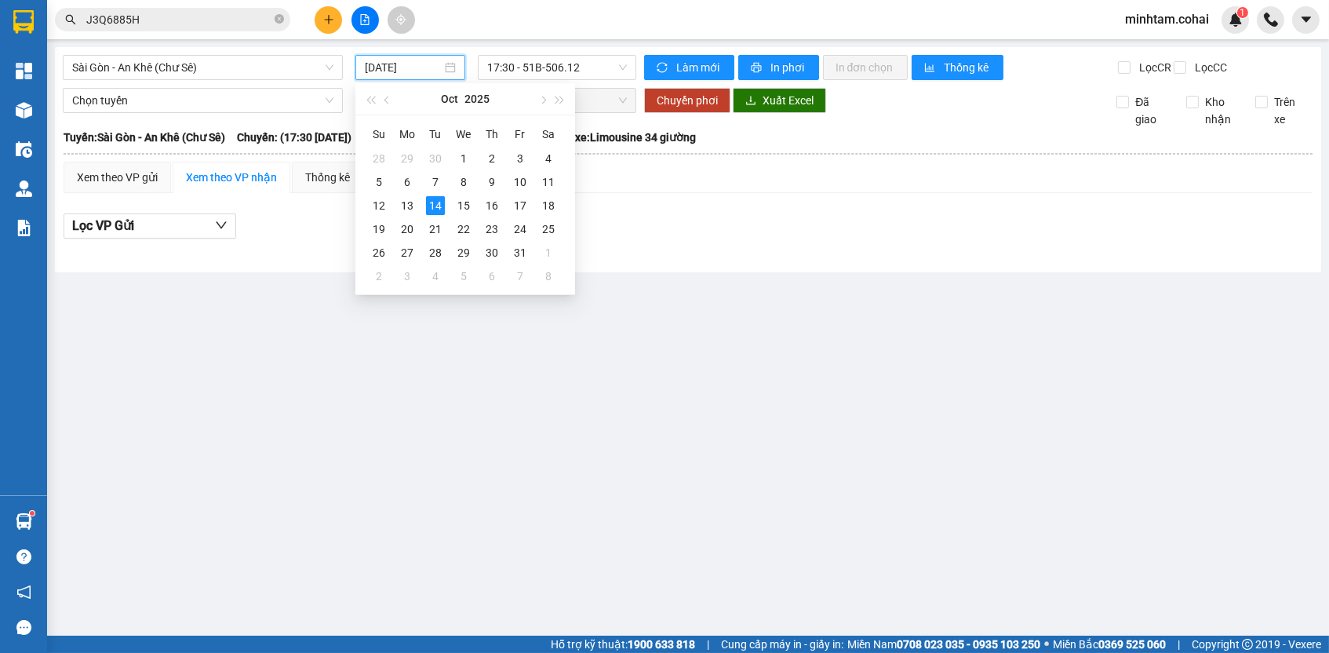
click at [378, 68] on input "[DATE]" at bounding box center [403, 67] width 77 height 17
click at [556, 185] on div "11" at bounding box center [548, 182] width 19 height 19
type input "[DATE]"
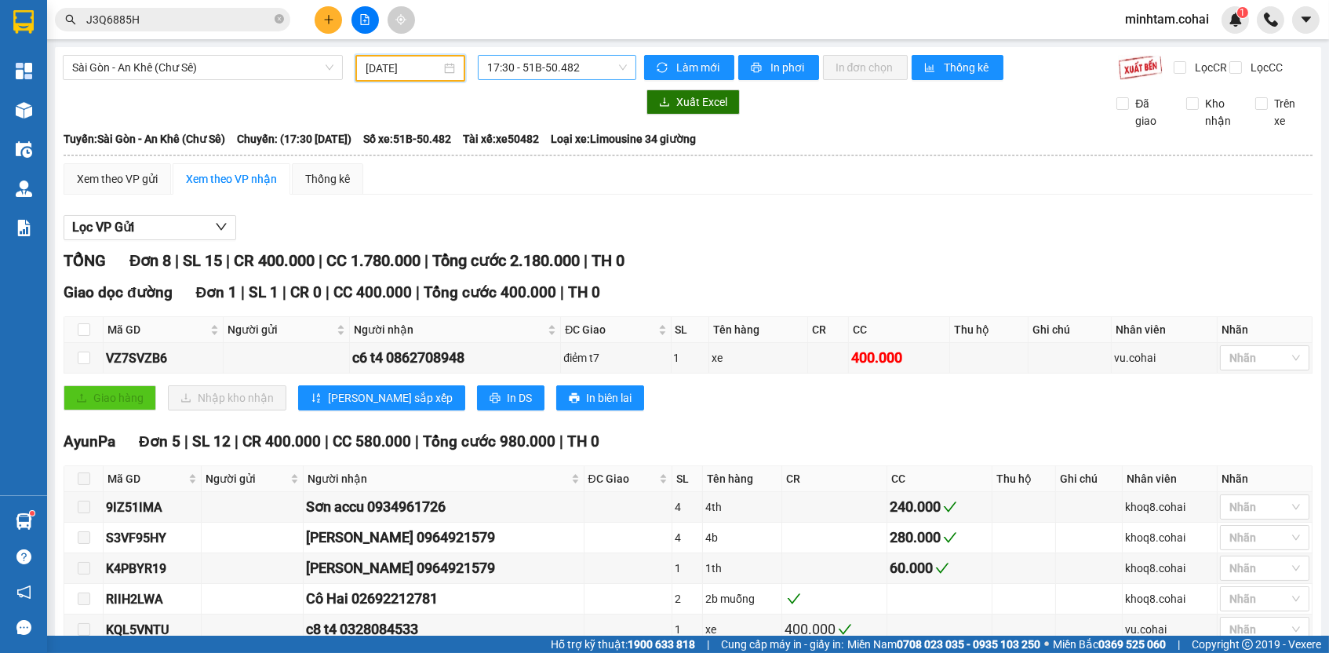
click at [572, 66] on span "17:30 - 51B-50.482" at bounding box center [557, 68] width 140 height 24
click at [577, 148] on div "18:00 - 50E-200.80" at bounding box center [543, 148] width 122 height 17
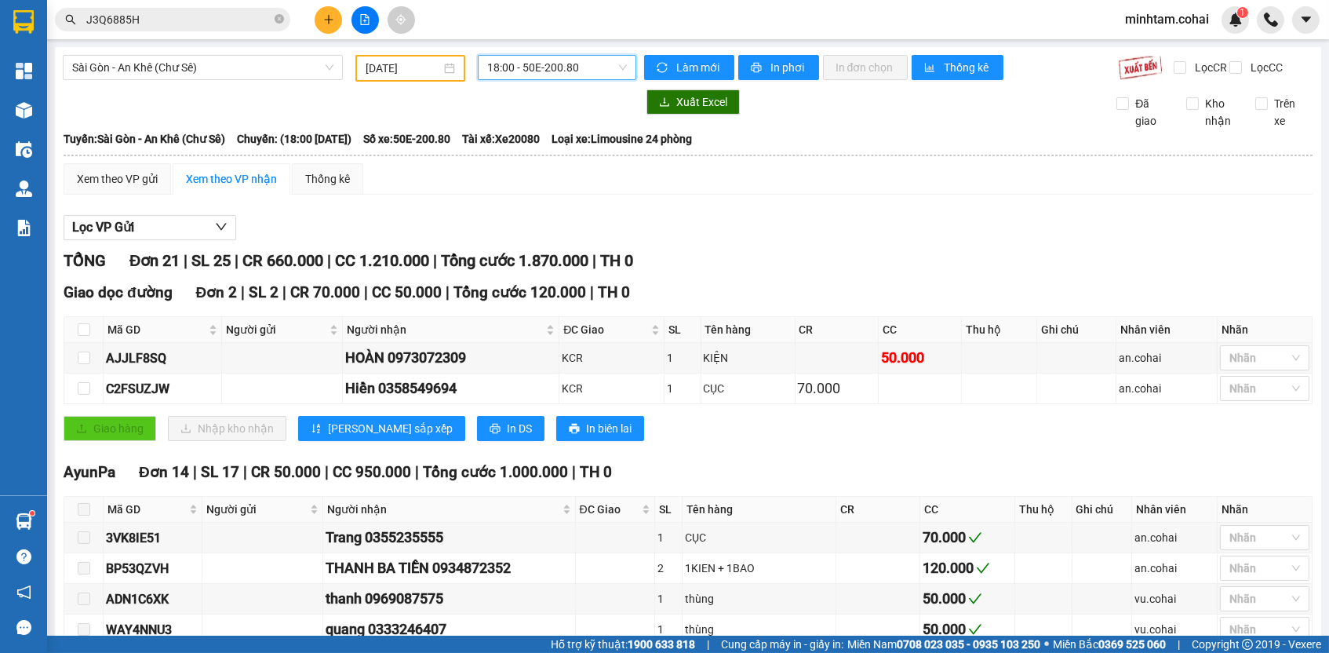
scroll to position [30, 0]
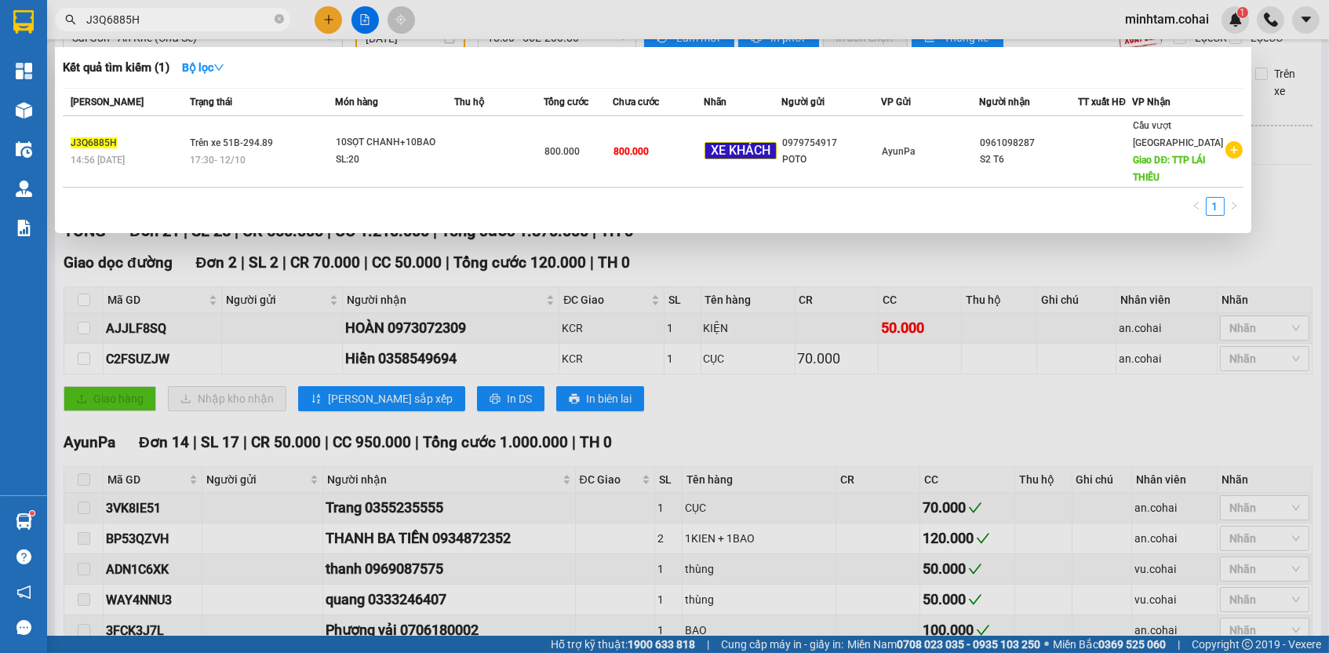
paste input "AJJLF8SQ"
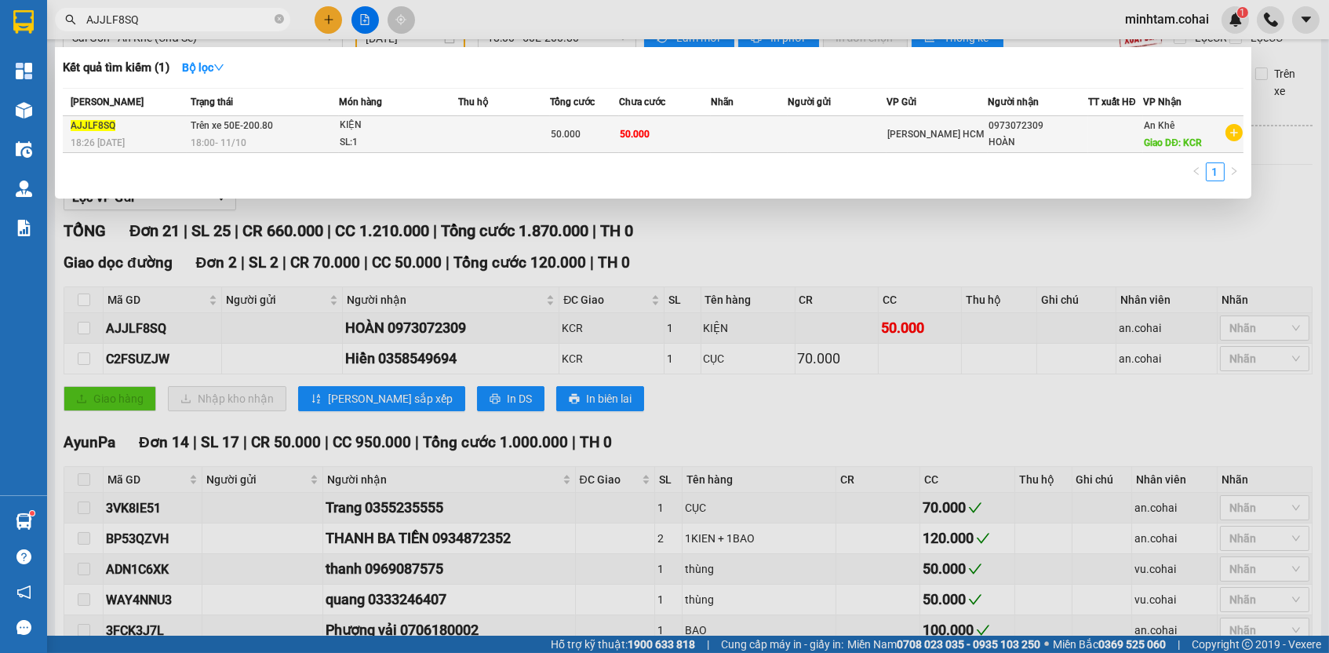
type input "AJJLF8SQ"
click at [662, 142] on td "50.000" at bounding box center [665, 134] width 92 height 37
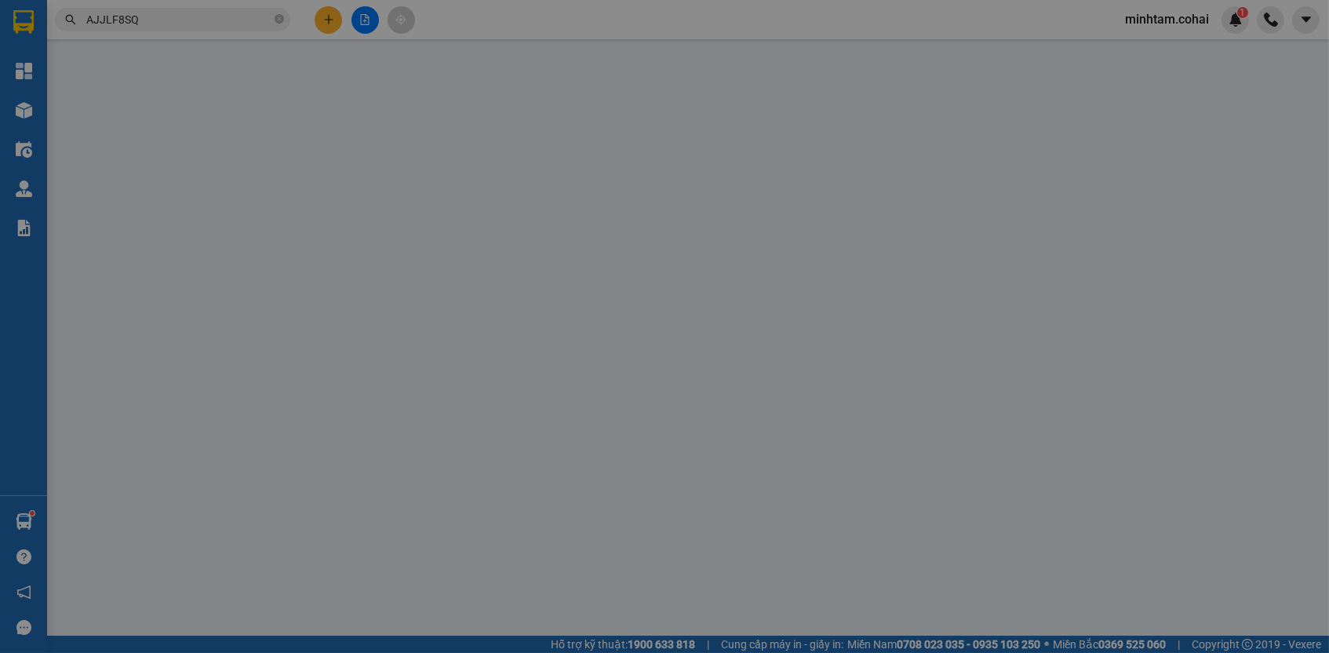
type input "0973072309"
type input "HOÀN"
type input "KCR"
type input "0"
type input "50.000"
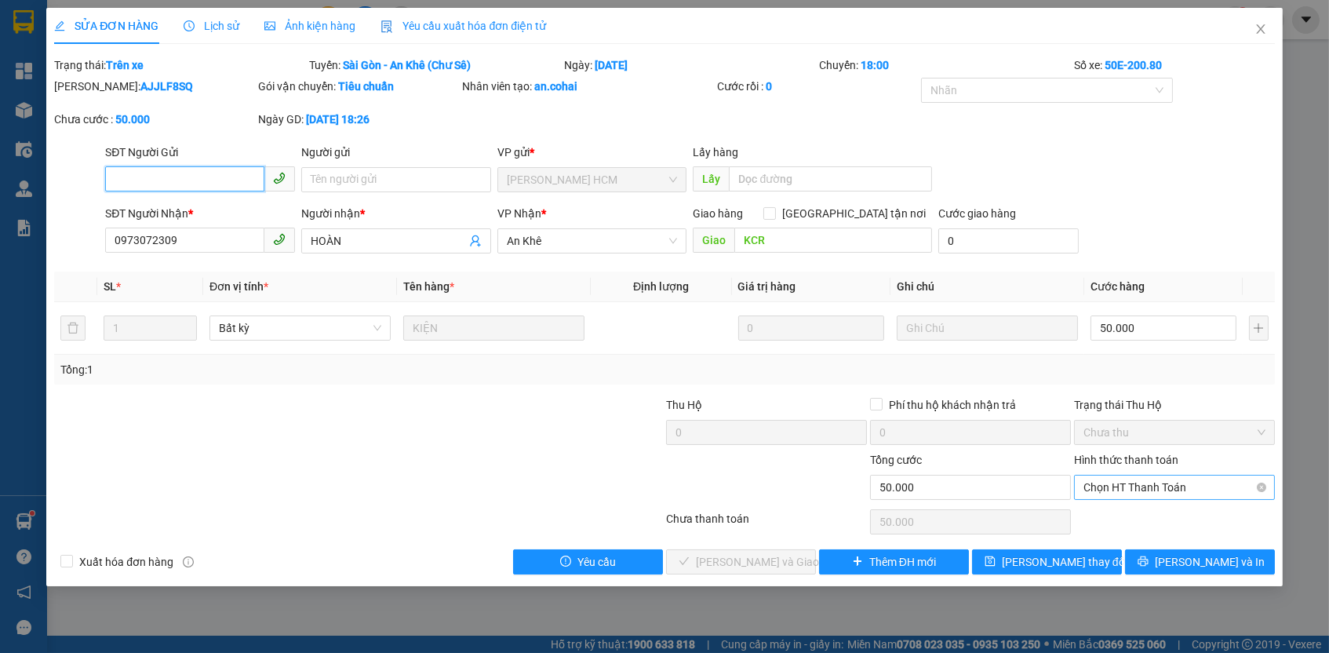
click at [1138, 477] on span "Chọn HT Thanh Toán" at bounding box center [1174, 487] width 182 height 24
click at [1123, 519] on div "Tại văn phòng" at bounding box center [1174, 513] width 182 height 17
type input "0"
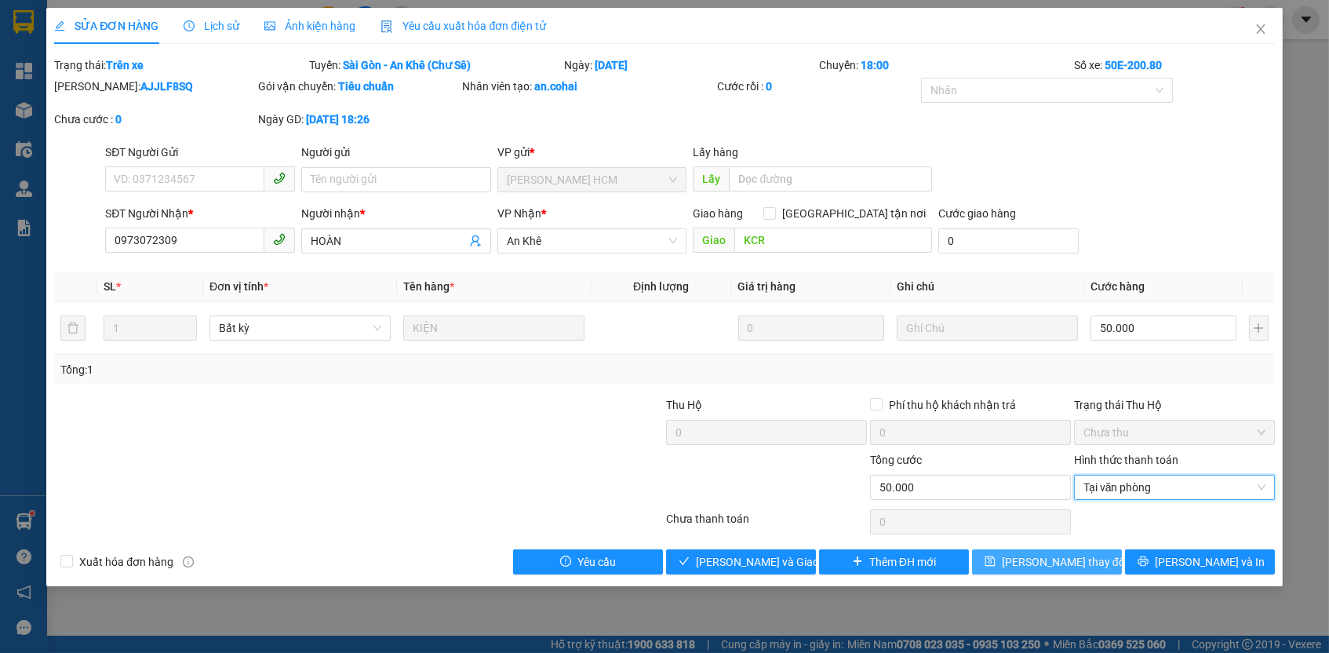
click at [1078, 553] on span "[PERSON_NAME] thay đổi" at bounding box center [1065, 561] width 126 height 17
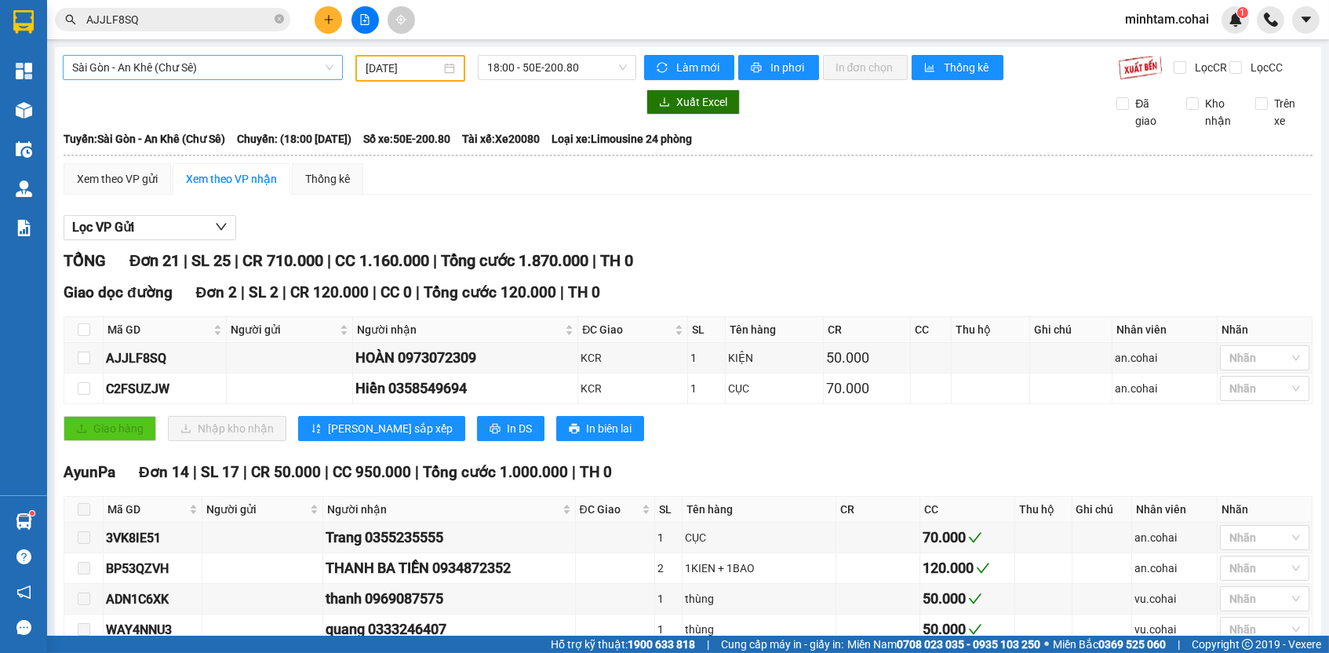
click at [295, 78] on span "Sài Gòn - An Khê (Chư Sê)" at bounding box center [202, 68] width 261 height 24
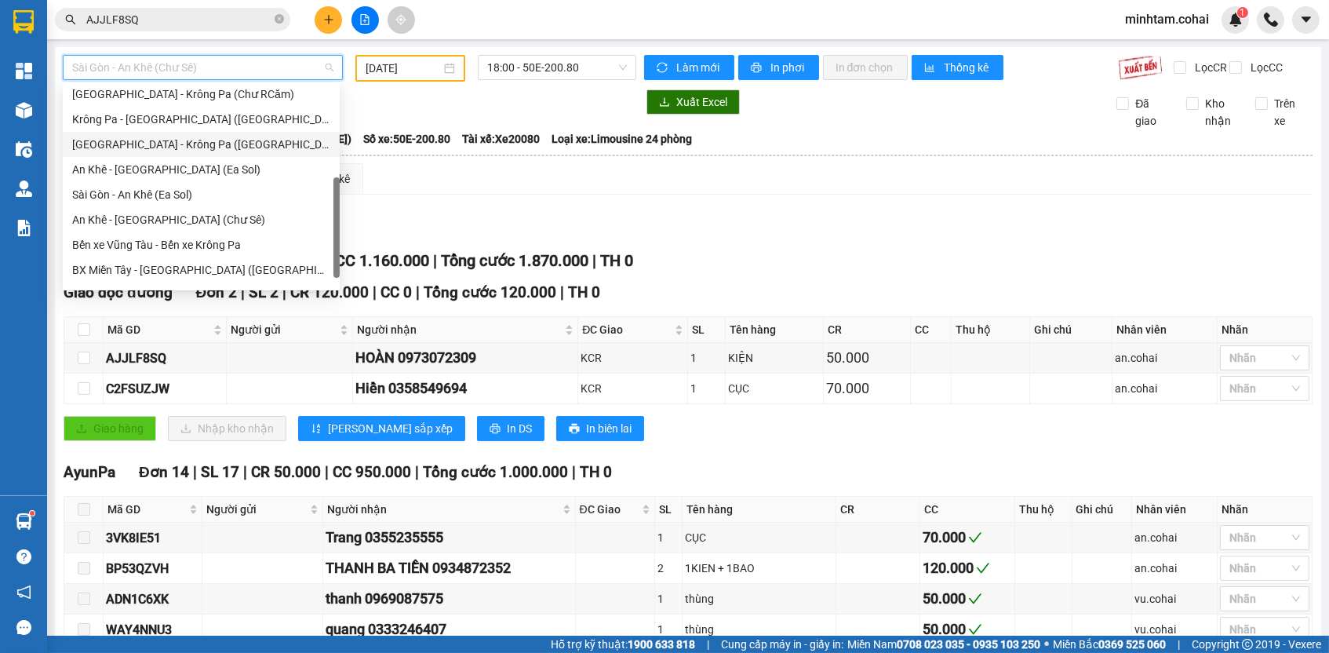
scroll to position [204, 0]
click at [233, 216] on div "An Khê - [GEOGRAPHIC_DATA] (Chư Sê)" at bounding box center [201, 221] width 258 height 17
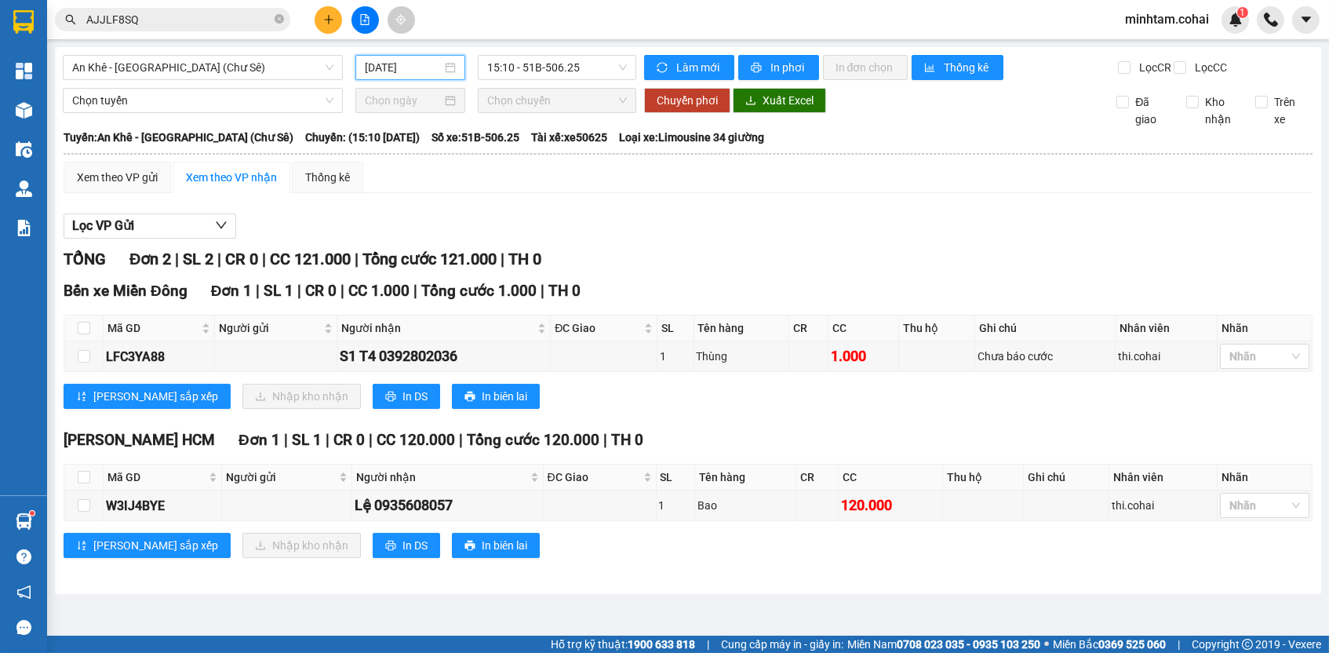
click at [427, 64] on input "[DATE]" at bounding box center [403, 67] width 77 height 17
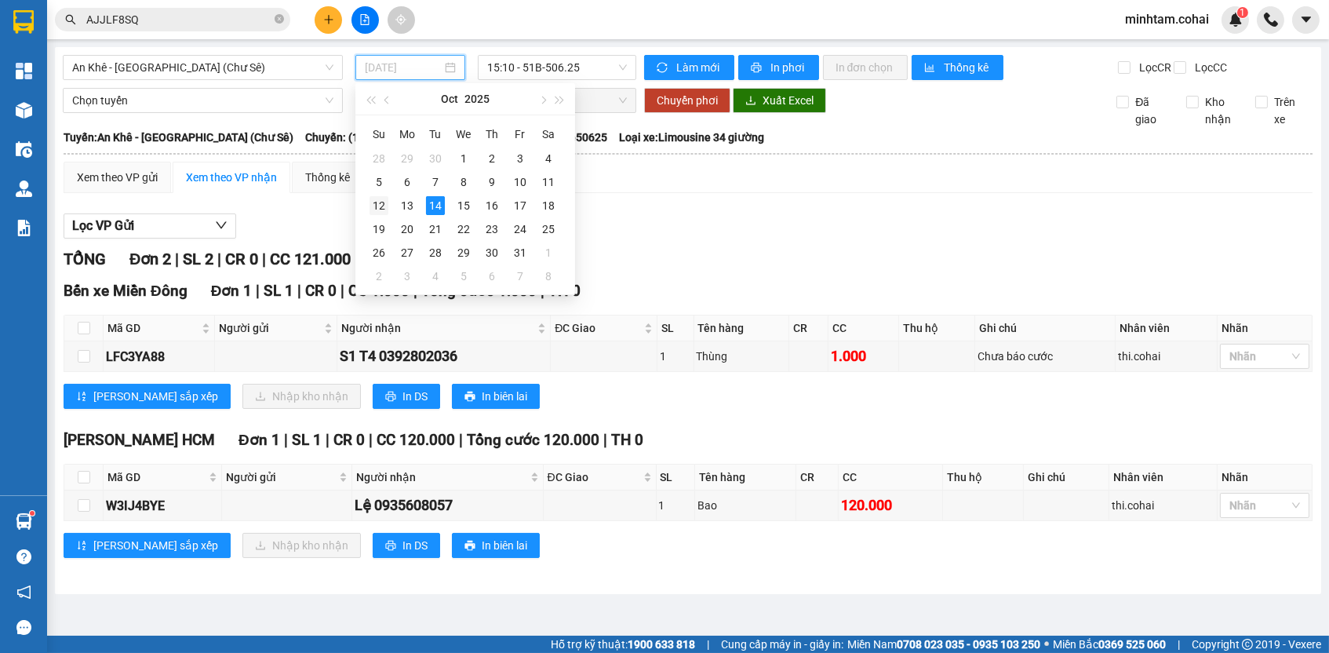
click at [376, 205] on div "12" at bounding box center [379, 205] width 19 height 19
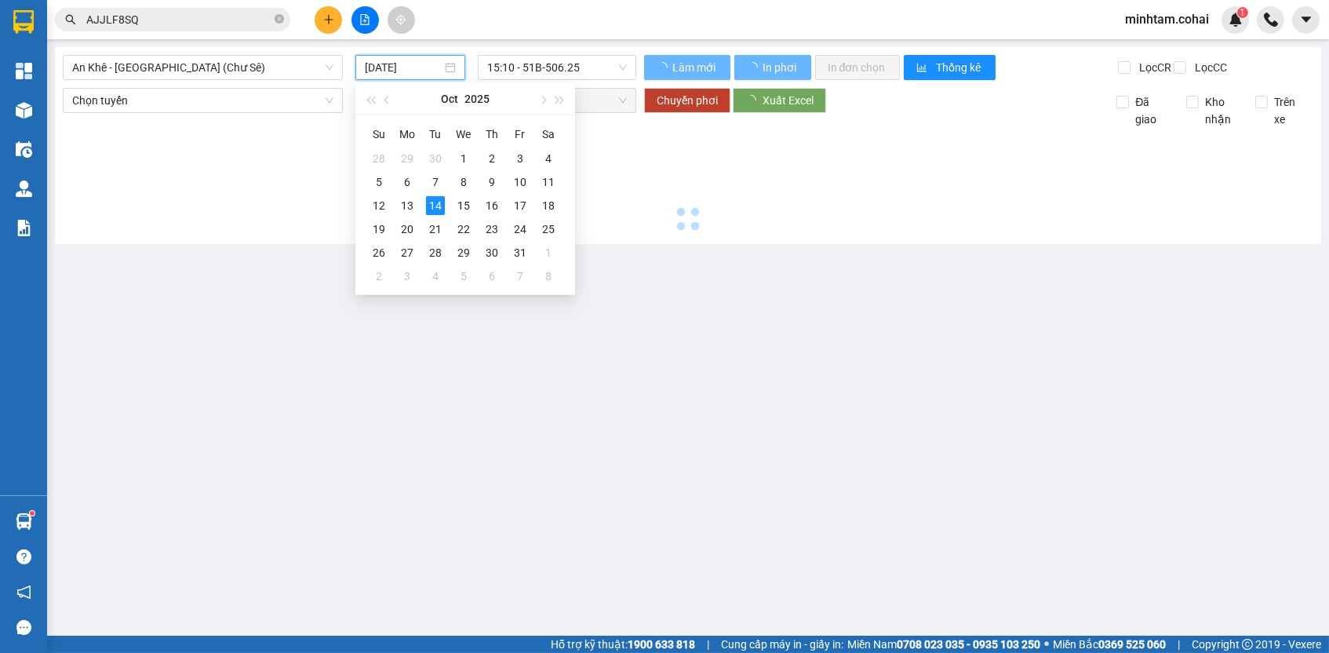
type input "[DATE]"
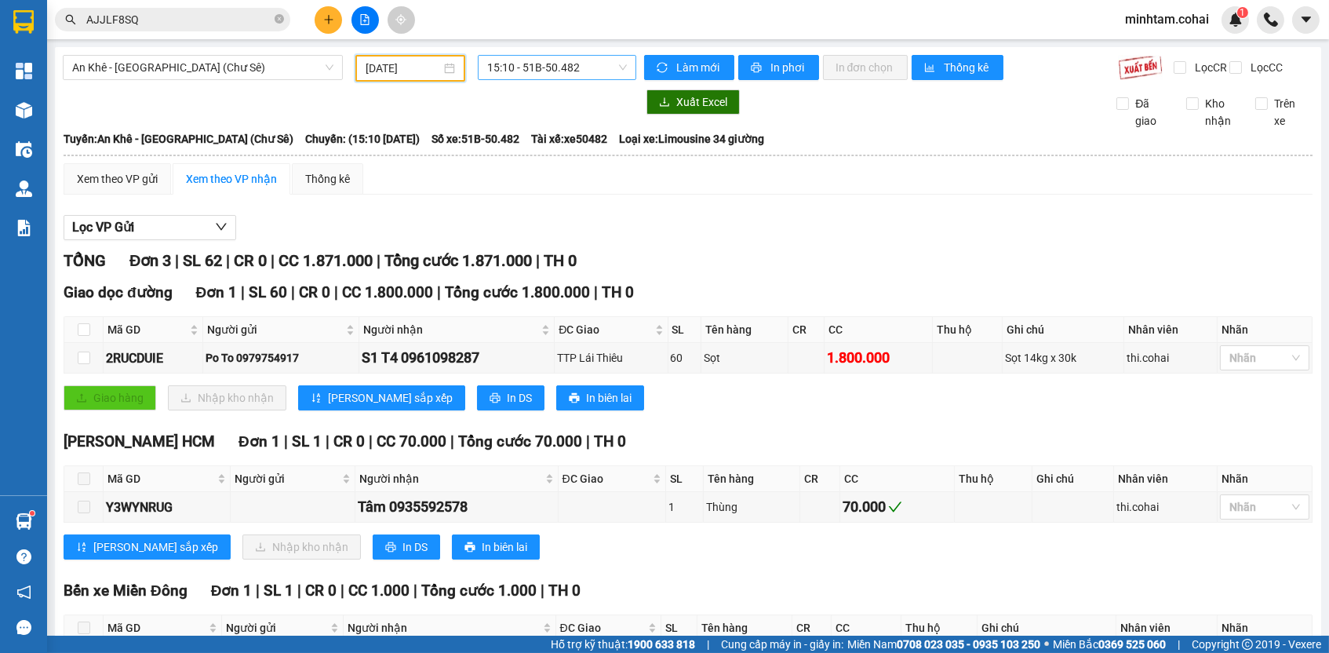
click at [592, 65] on span "15:10 - 51B-50.482" at bounding box center [557, 68] width 140 height 24
click at [586, 143] on div "15:40 - 50E-200.80" at bounding box center [543, 148] width 122 height 17
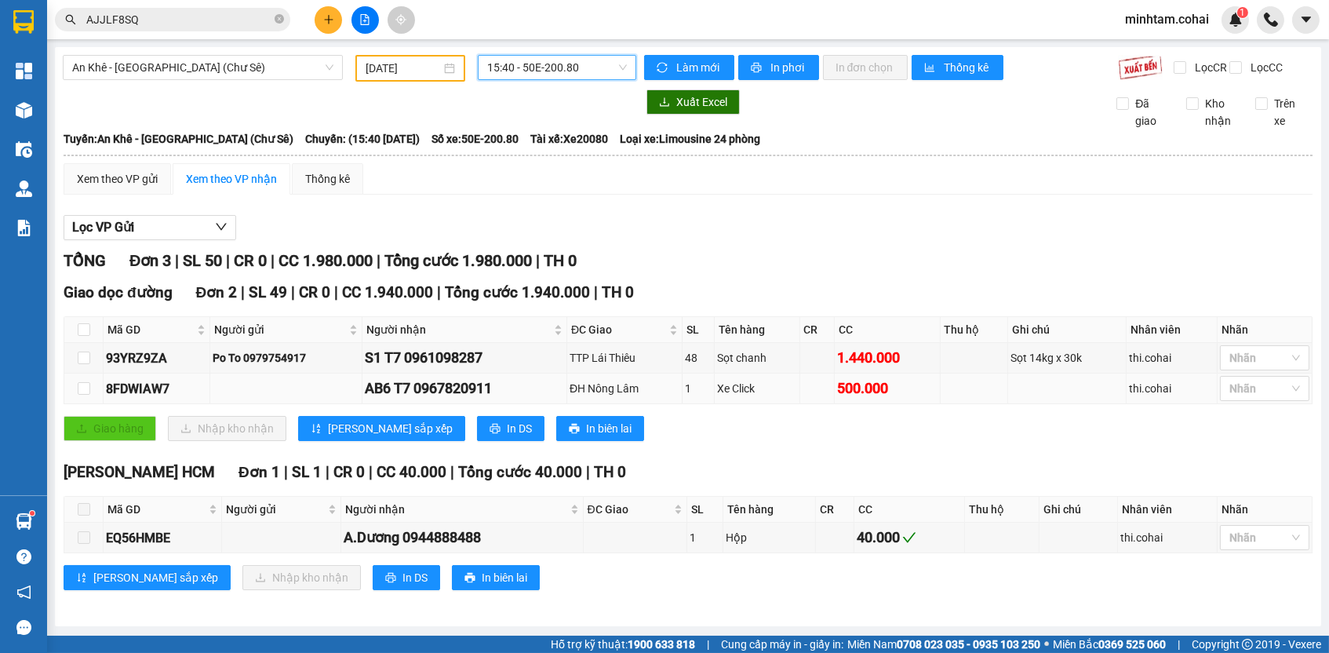
scroll to position [3, 0]
drag, startPoint x: 808, startPoint y: 390, endPoint x: 754, endPoint y: 420, distance: 61.8
click at [754, 420] on div "Giao dọc đường Đơn 2 | SL 49 | CR 0 | CC 1.940.000 | Tổng cước 1.940.000 | TH 0…" at bounding box center [688, 367] width 1249 height 172
click at [723, 453] on div "Giao dọc đường Đơn 2 | SL 49 | CR 0 | CC 1.940.000 | Tổng cước 1.940.000 | TH 0…" at bounding box center [688, 367] width 1249 height 172
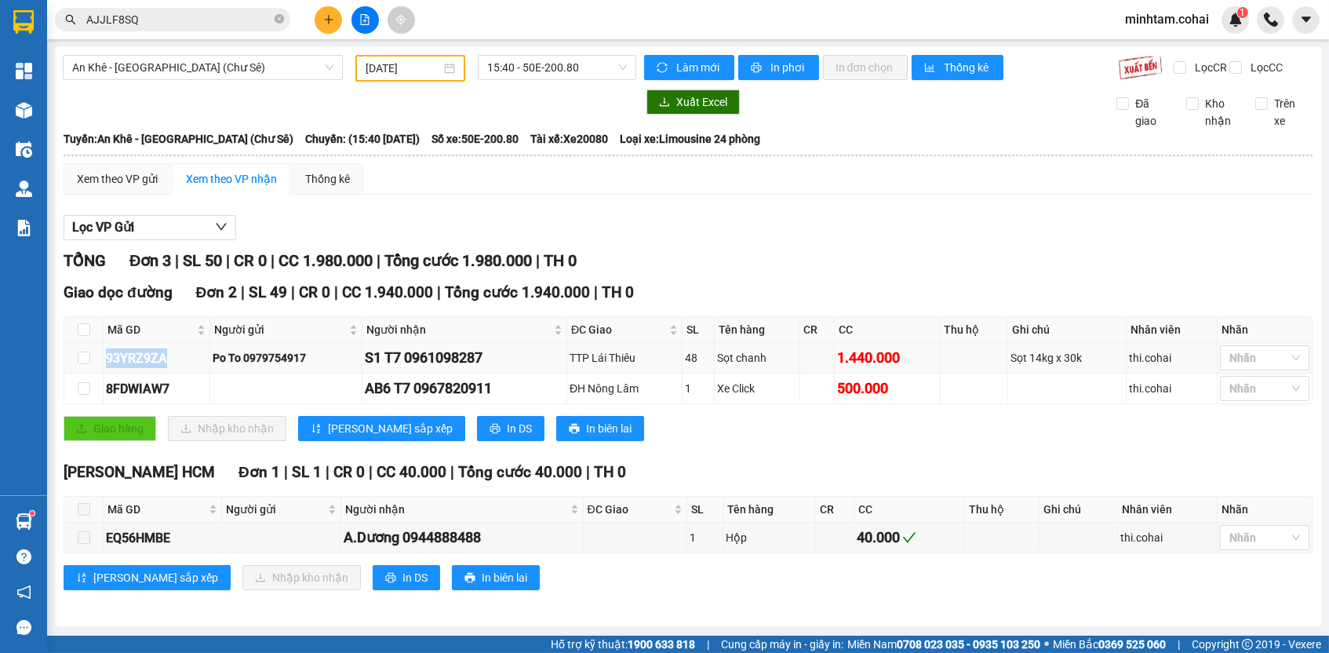
copy div "93YRZ9ZA"
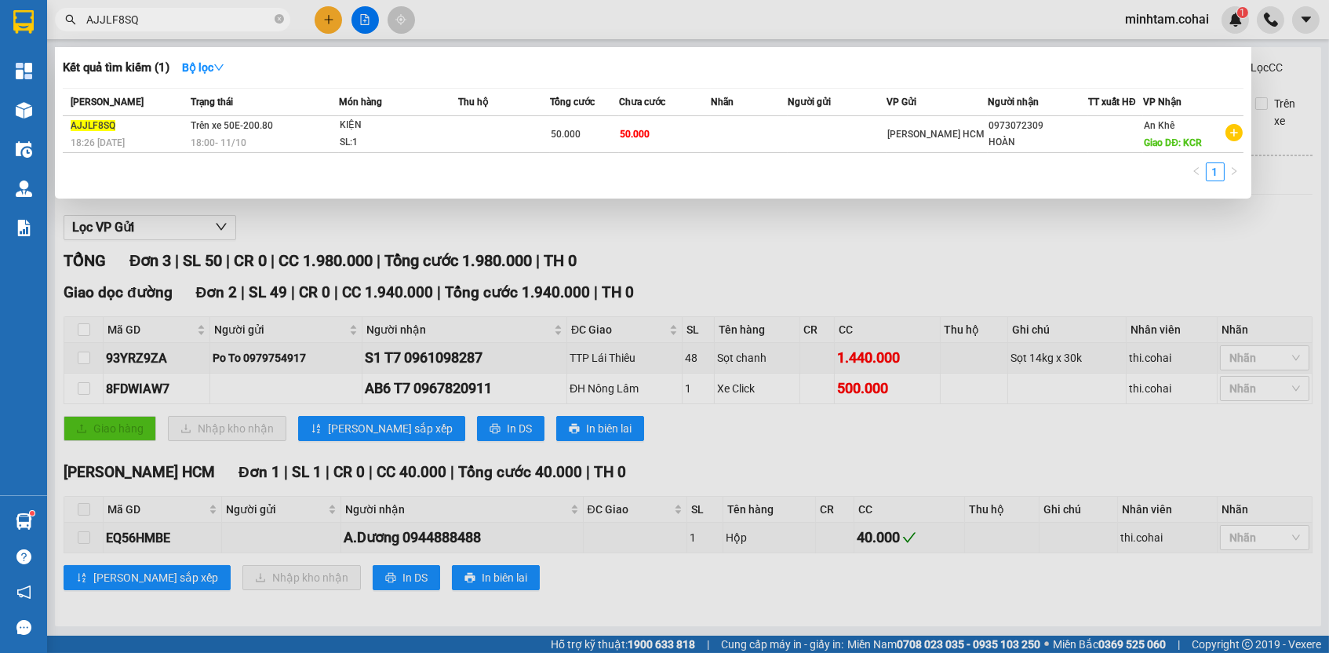
paste input "93YRZ9ZA"
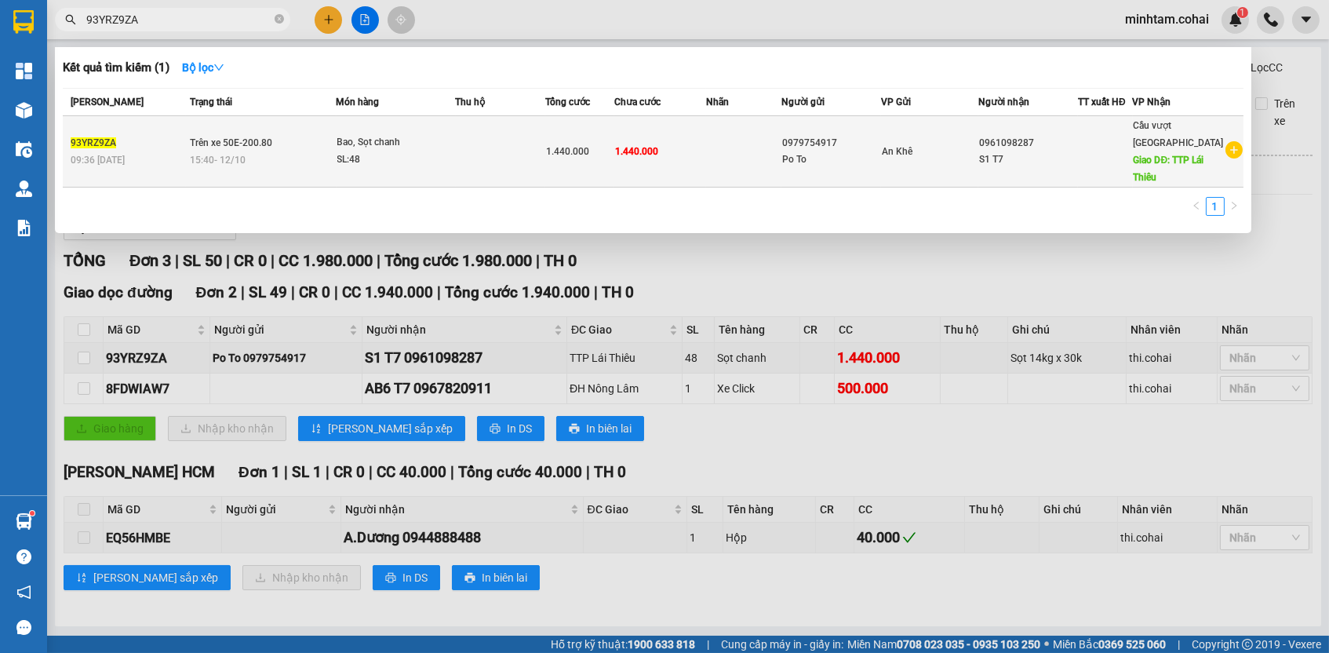
type input "93YRZ9ZA"
click at [698, 133] on td "1.440.000" at bounding box center [660, 151] width 92 height 71
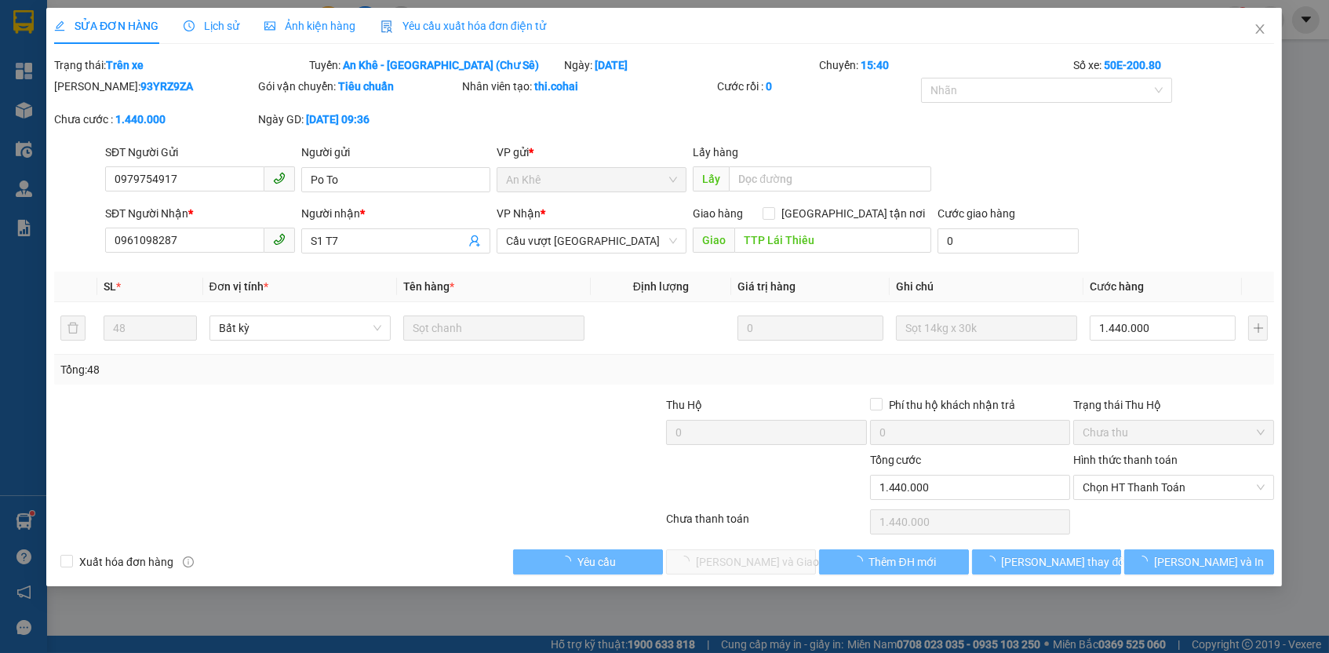
type input "0979754917"
type input "Po To"
type input "0961098287"
type input "S1 T7"
type input "TTP Lái Thiêu"
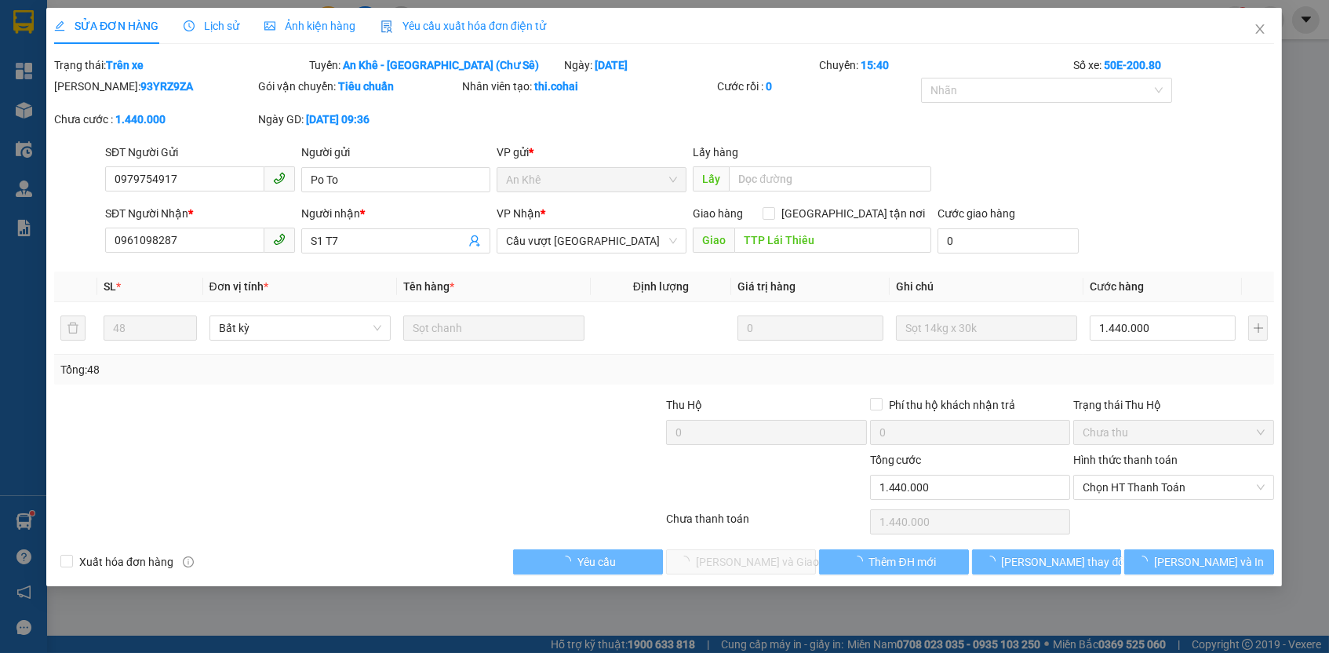
type input "0"
type input "1.440.000"
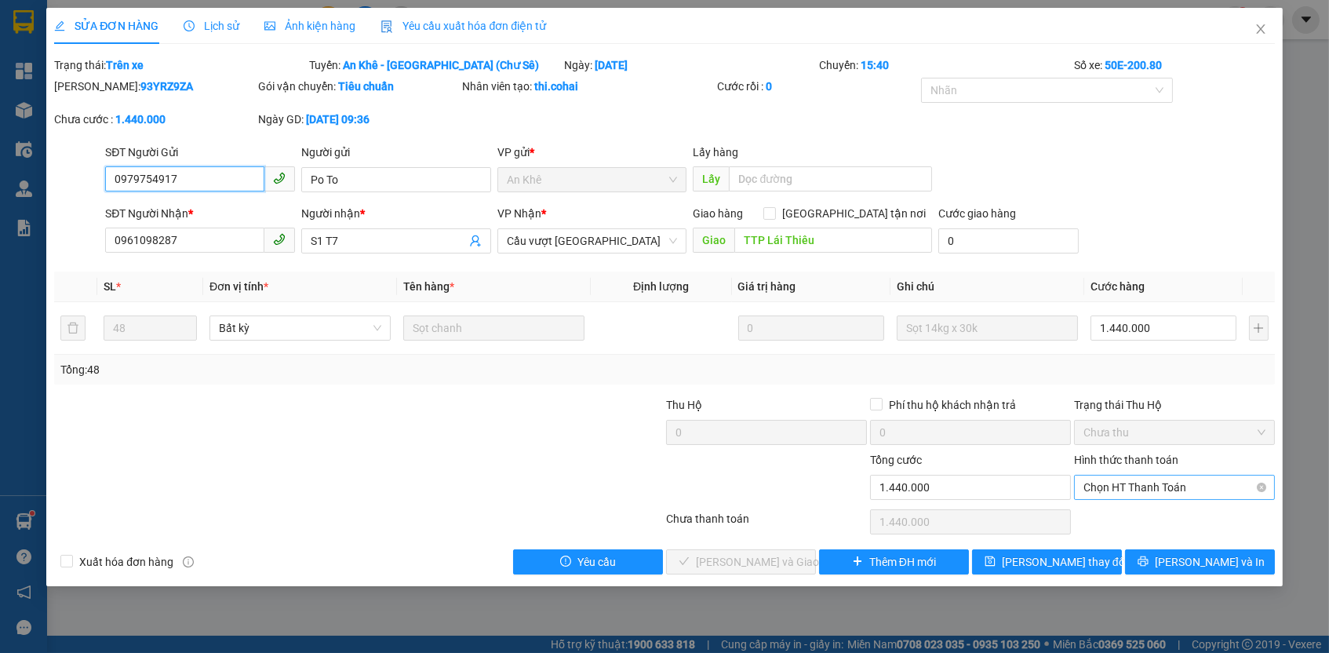
click at [1138, 477] on span "Chọn HT Thanh Toán" at bounding box center [1174, 487] width 182 height 24
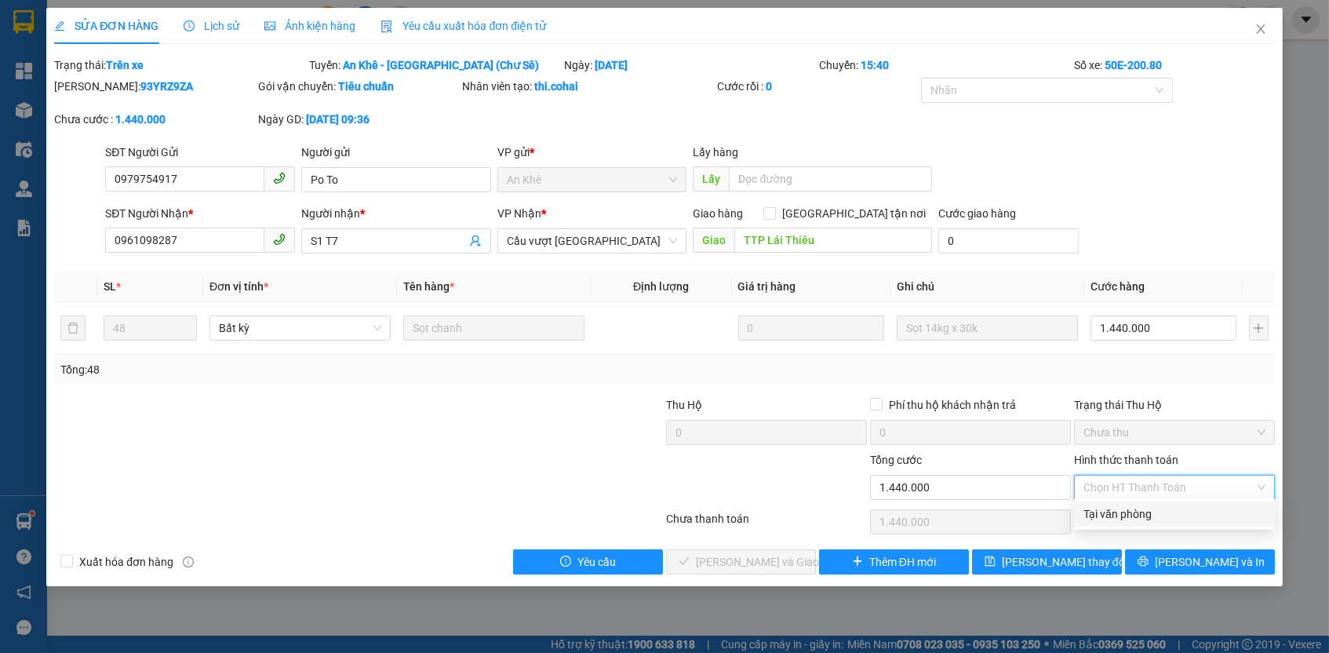
click at [1125, 513] on div "Tại văn phòng" at bounding box center [1174, 513] width 182 height 17
type input "0"
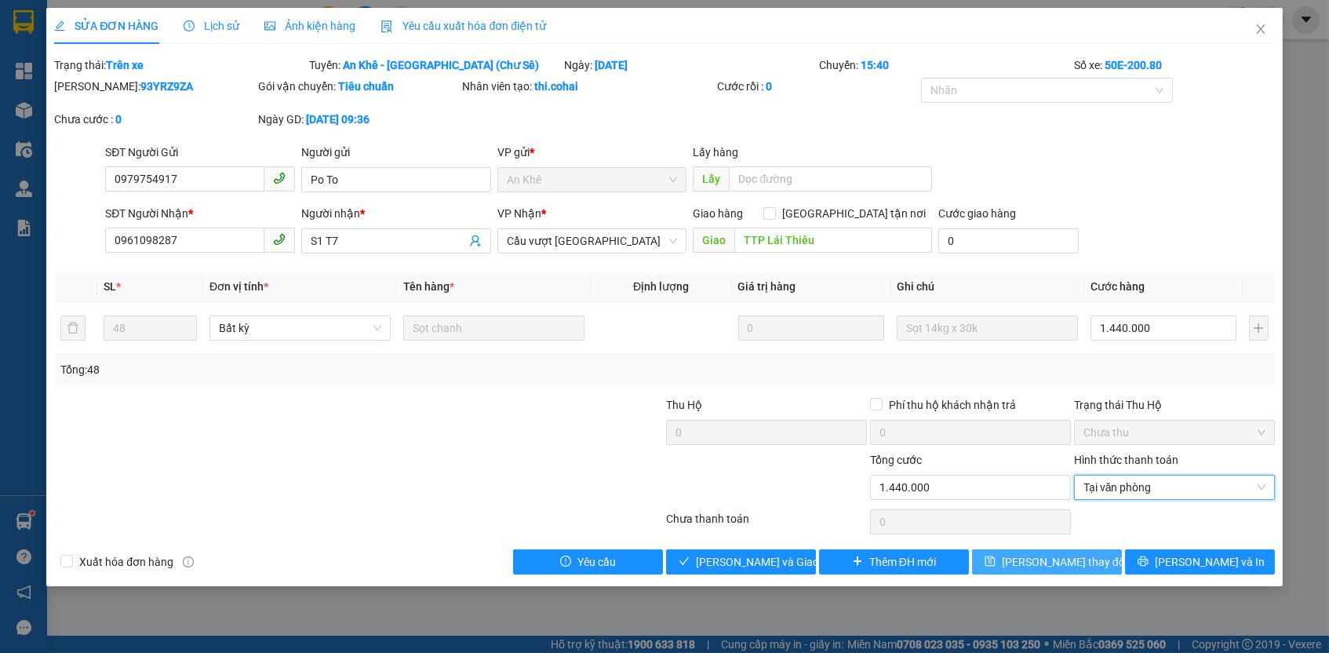
click at [1083, 561] on span "[PERSON_NAME] thay đổi" at bounding box center [1065, 561] width 126 height 17
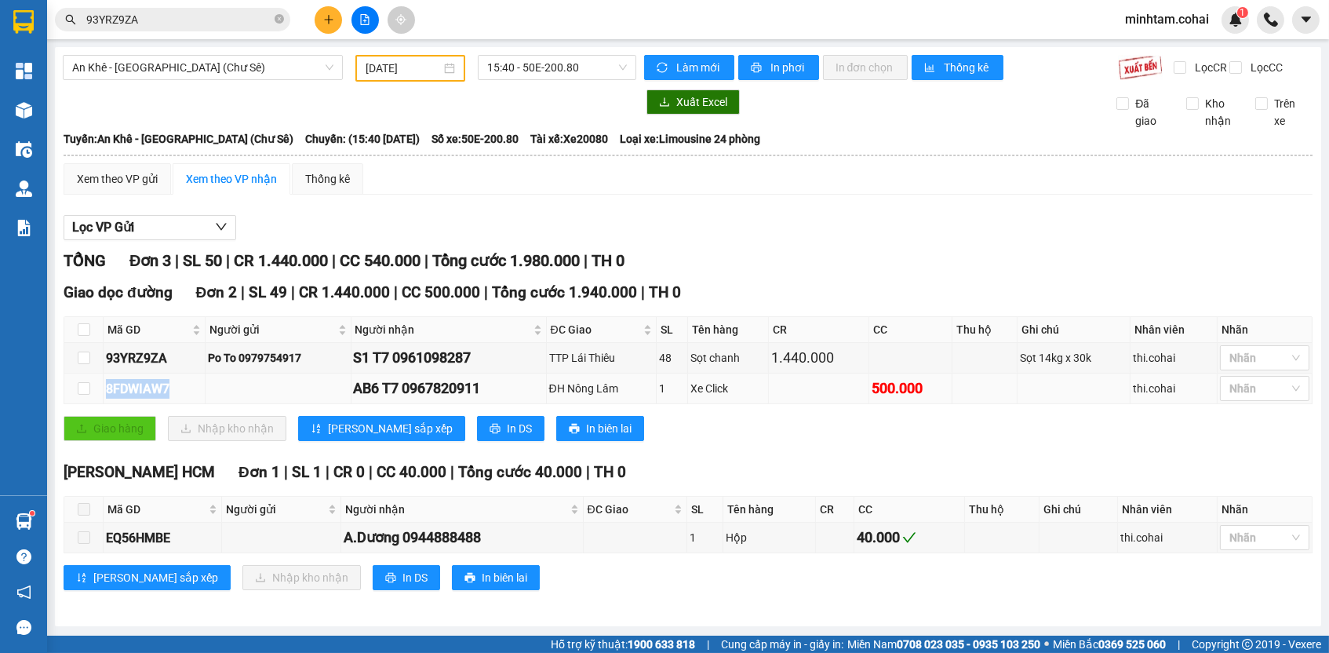
copy div "8FDWIAW7"
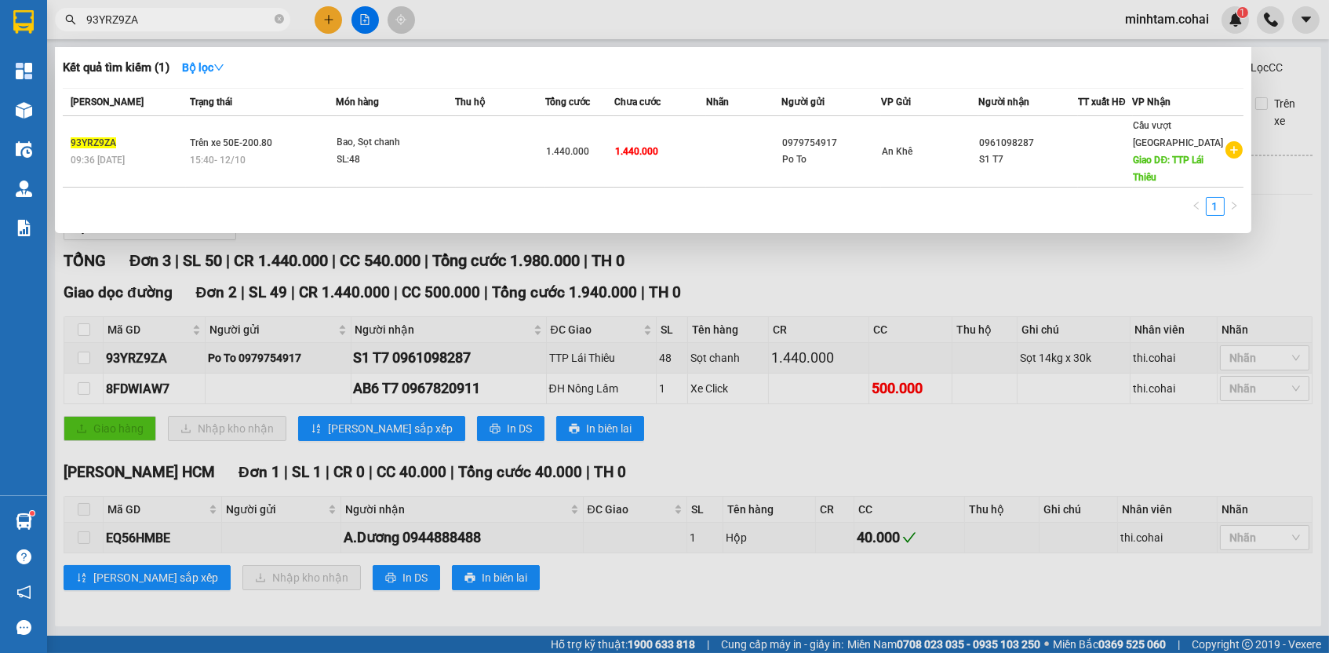
paste input "8FDWIAW7"
type input "8FDWIAW7"
click at [733, 151] on td at bounding box center [744, 151] width 75 height 71
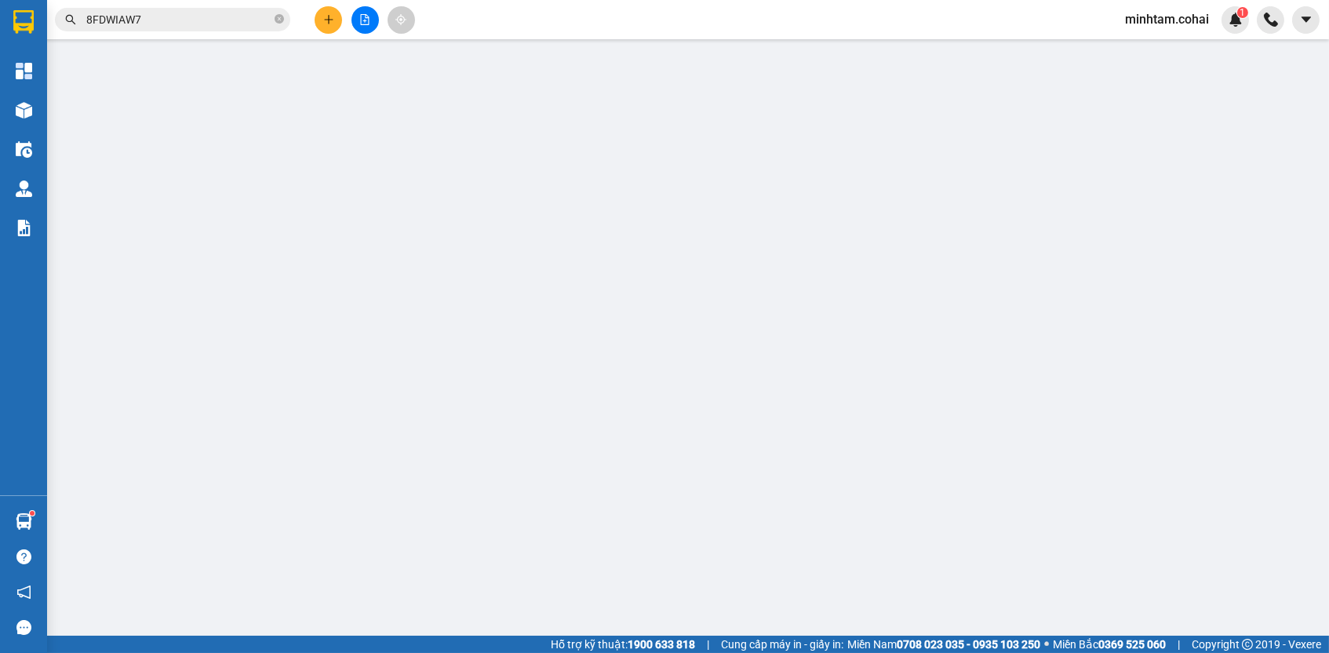
type input "0967820911"
type input "AB6 T7"
type input "ĐH Nông Lâm"
type input "0"
type input "500.000"
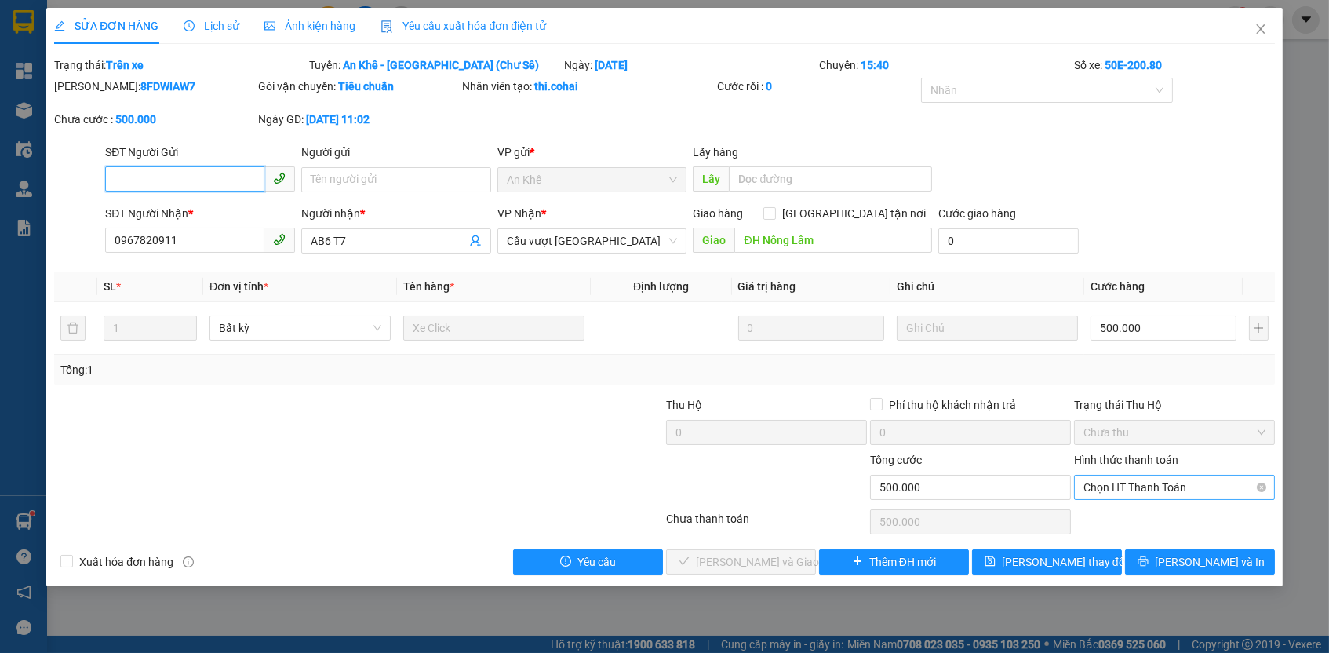
click at [1129, 480] on span "Chọn HT Thanh Toán" at bounding box center [1174, 487] width 182 height 24
click at [1113, 511] on div "Tại văn phòng" at bounding box center [1174, 513] width 182 height 17
type input "0"
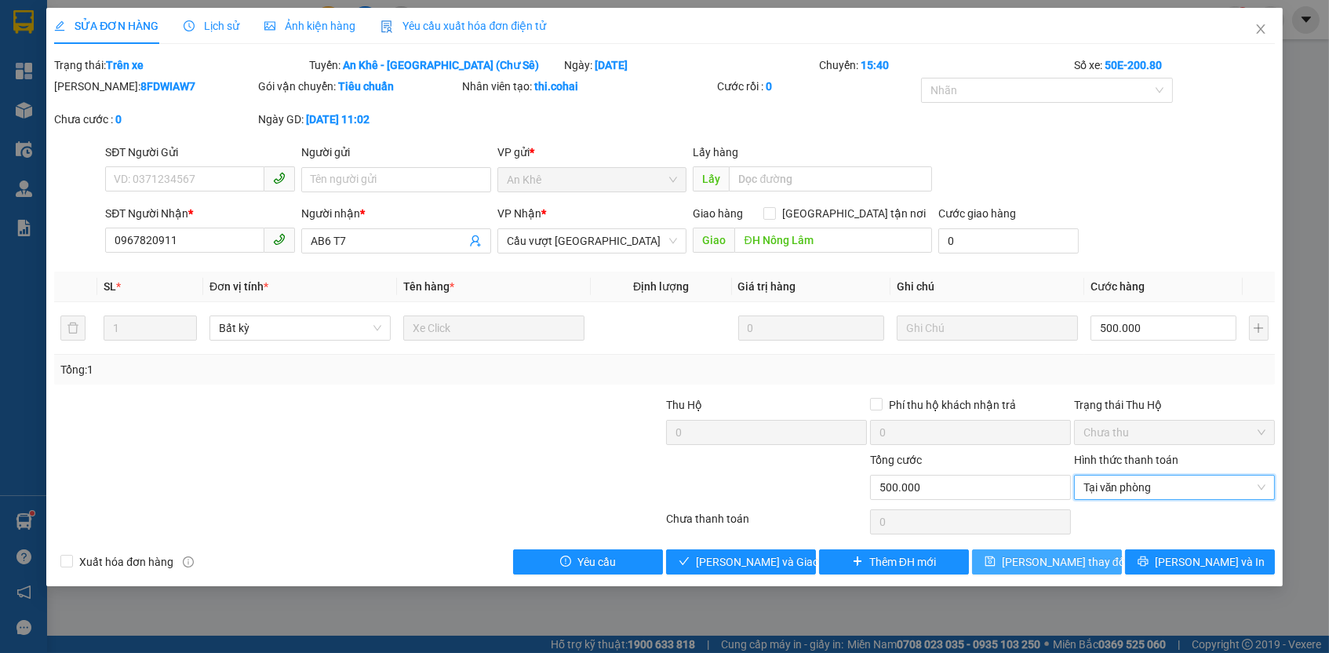
click at [1082, 553] on span "[PERSON_NAME] thay đổi" at bounding box center [1065, 561] width 126 height 17
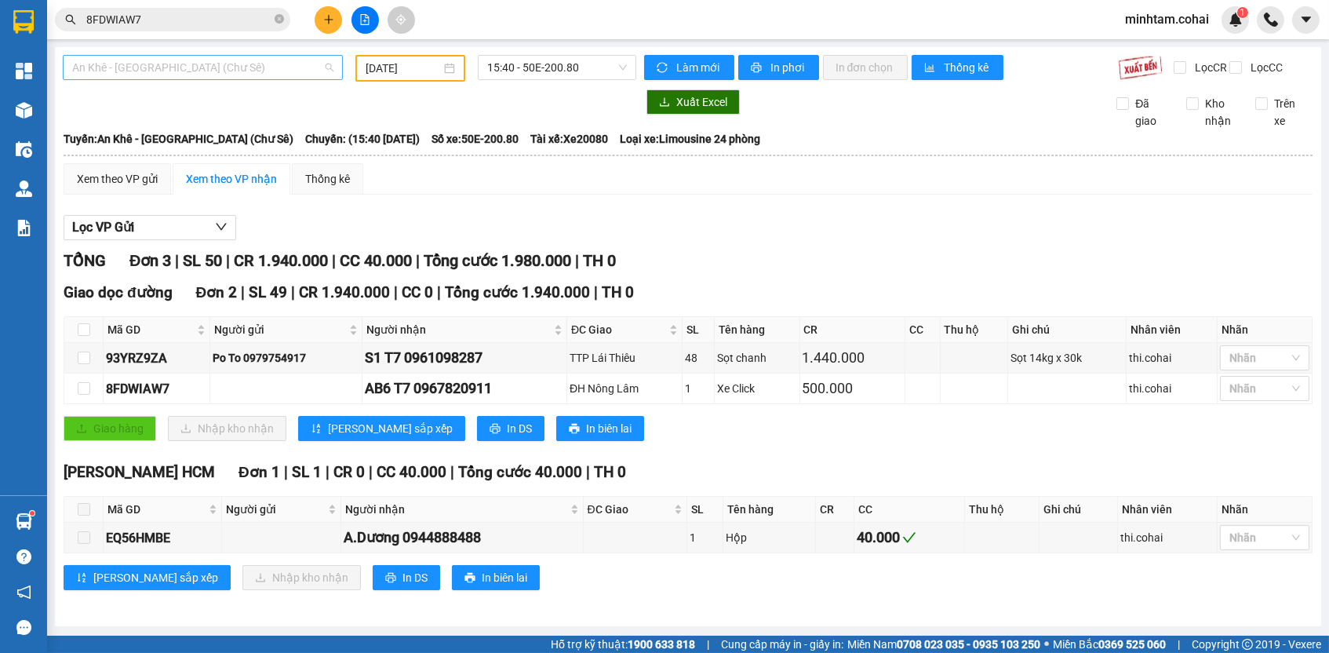
click at [278, 74] on span "An Khê - [GEOGRAPHIC_DATA] (Chư Sê)" at bounding box center [202, 68] width 261 height 24
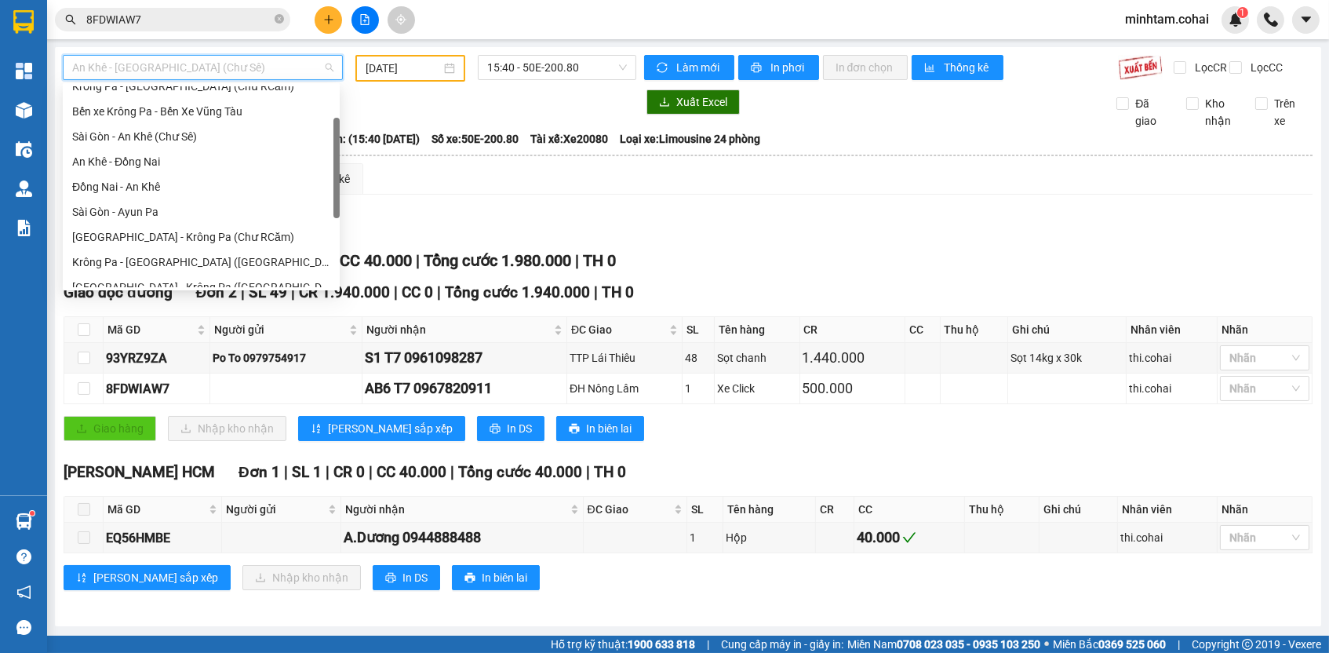
scroll to position [63, 0]
click at [218, 132] on div "Sài Gòn - An Khê (Chư Sê)" at bounding box center [201, 136] width 258 height 17
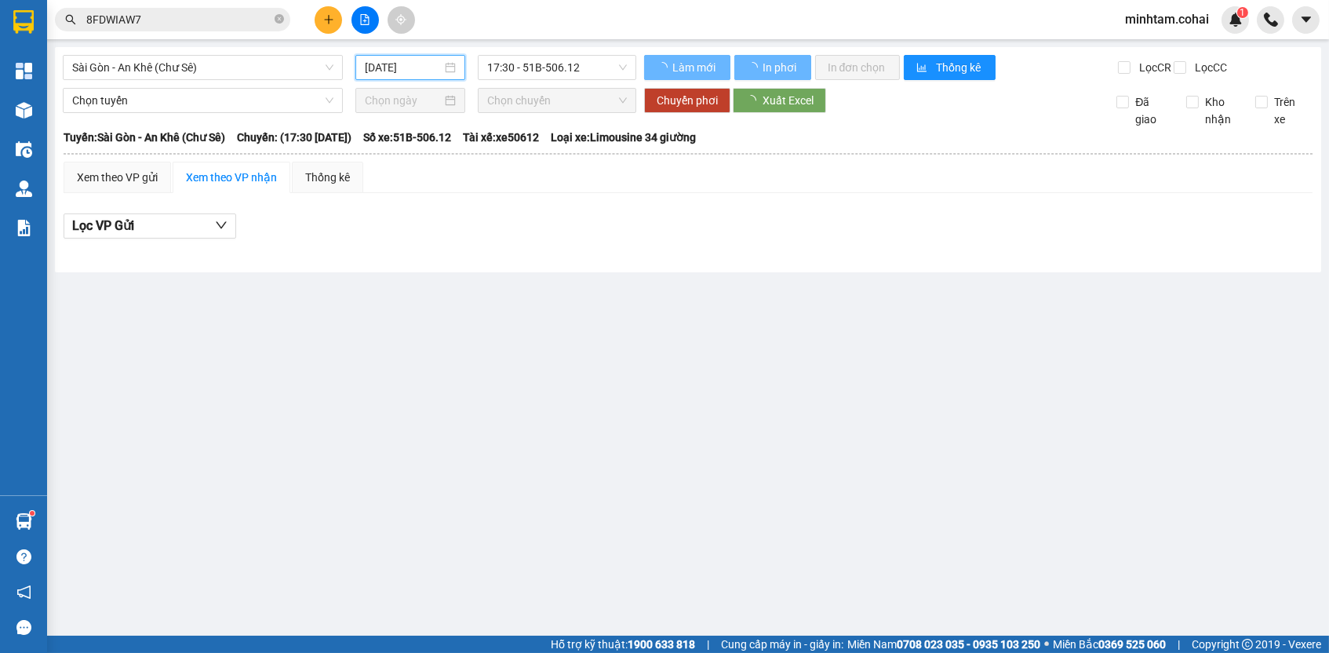
click at [403, 64] on input "[DATE]" at bounding box center [403, 67] width 77 height 17
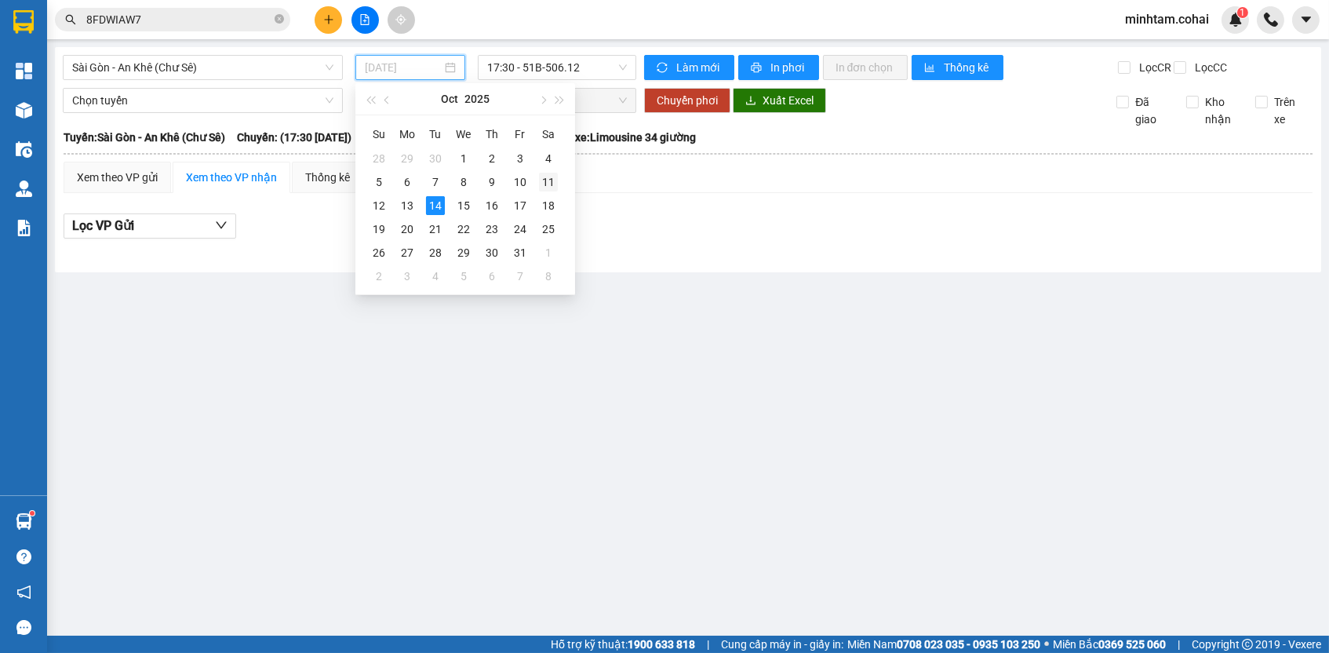
click at [548, 178] on div "11" at bounding box center [548, 182] width 19 height 19
type input "[DATE]"
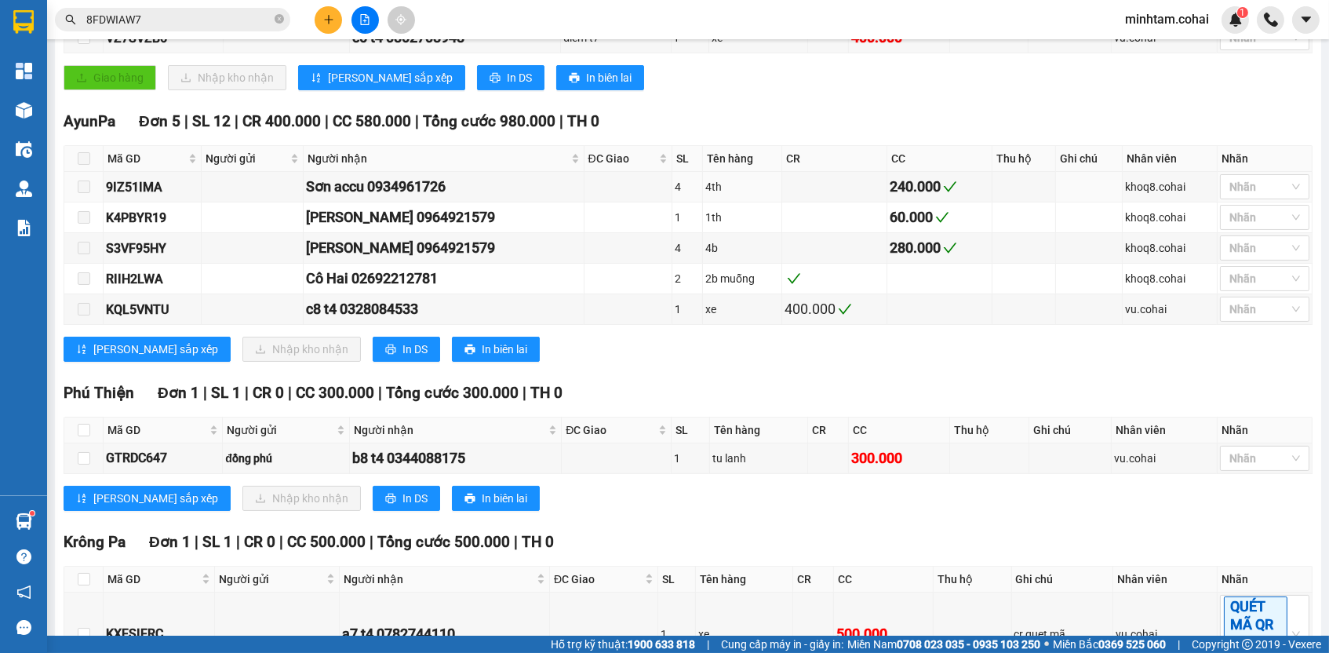
scroll to position [446, 0]
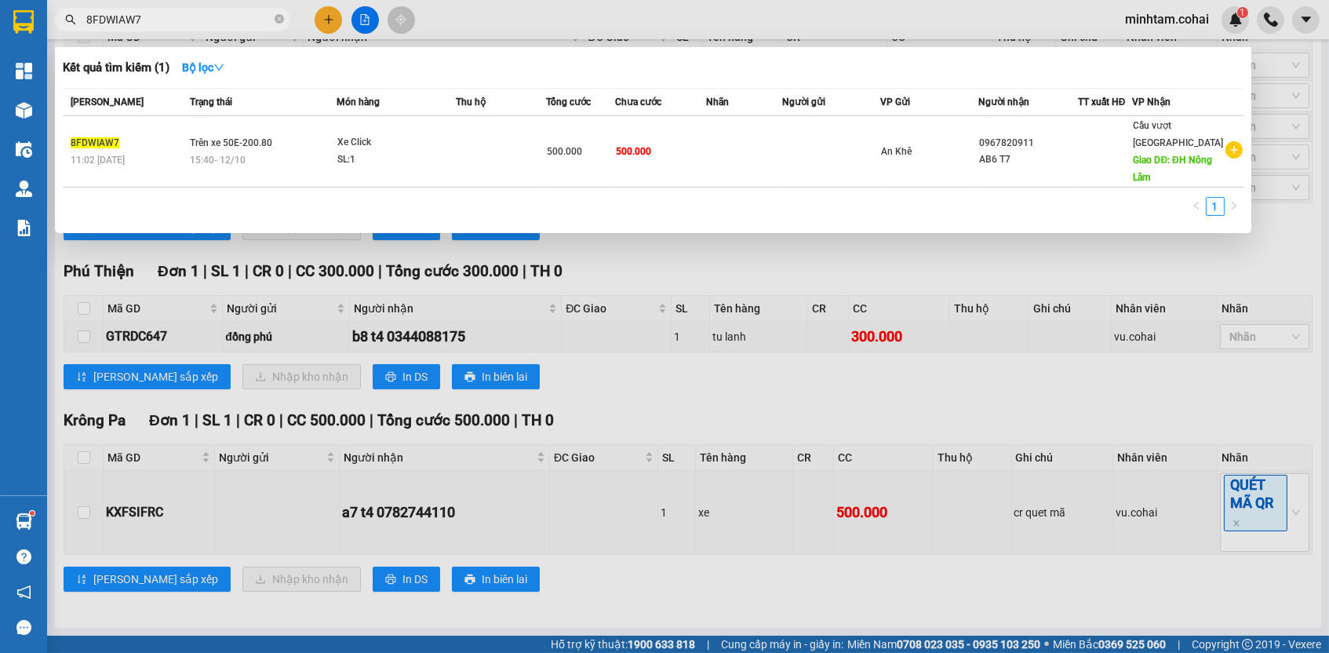
paste input "GTRDC64"
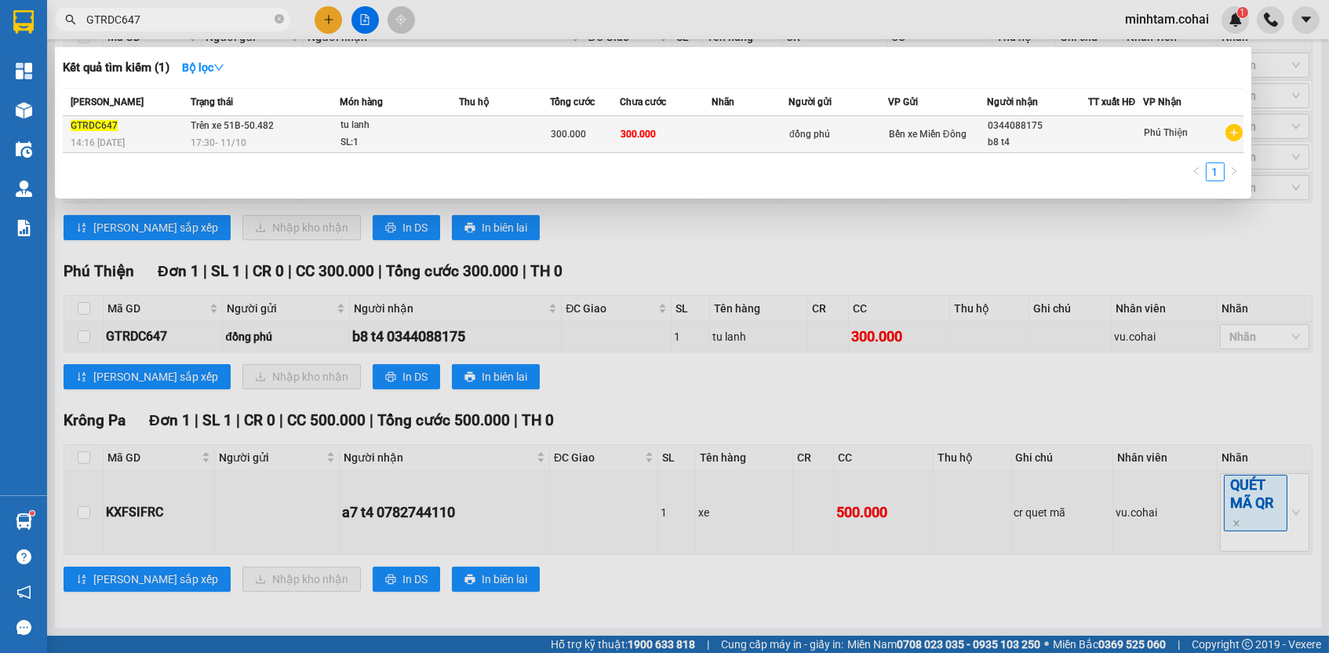
type input "GTRDC647"
click at [718, 140] on td at bounding box center [750, 134] width 77 height 37
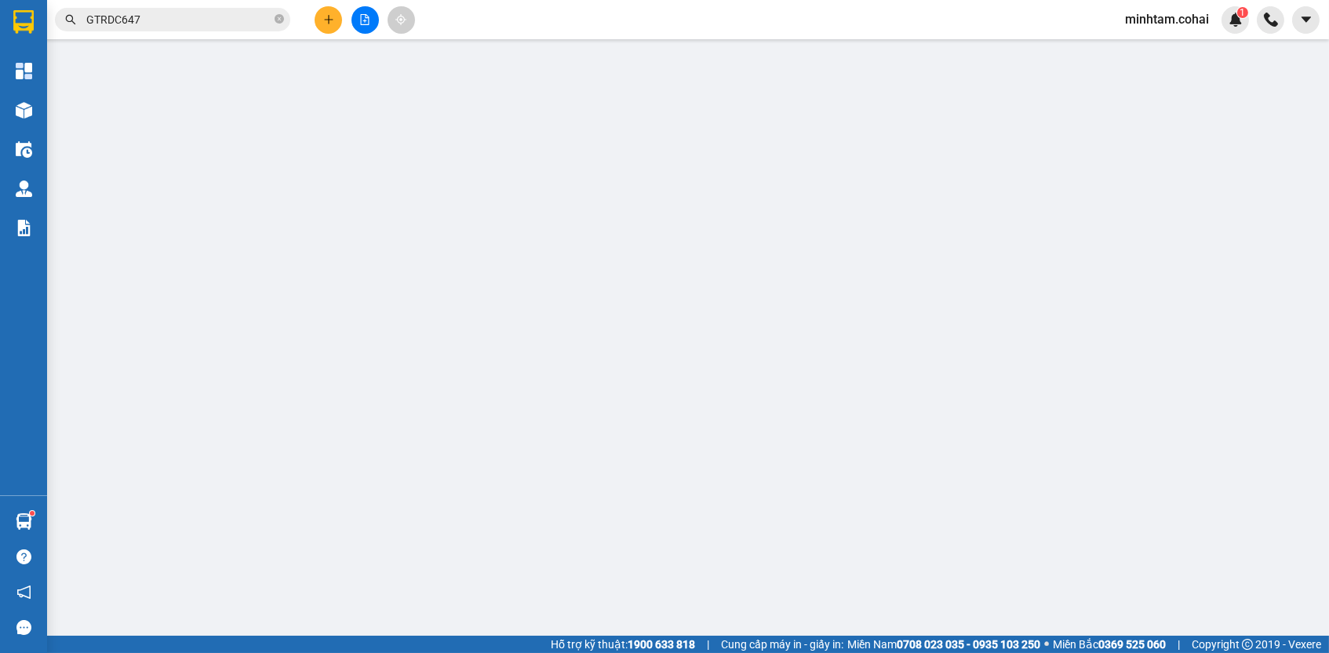
type input "đồng phú"
type input "0344088175"
type input "b8 t4"
type input "0"
type input "300.000"
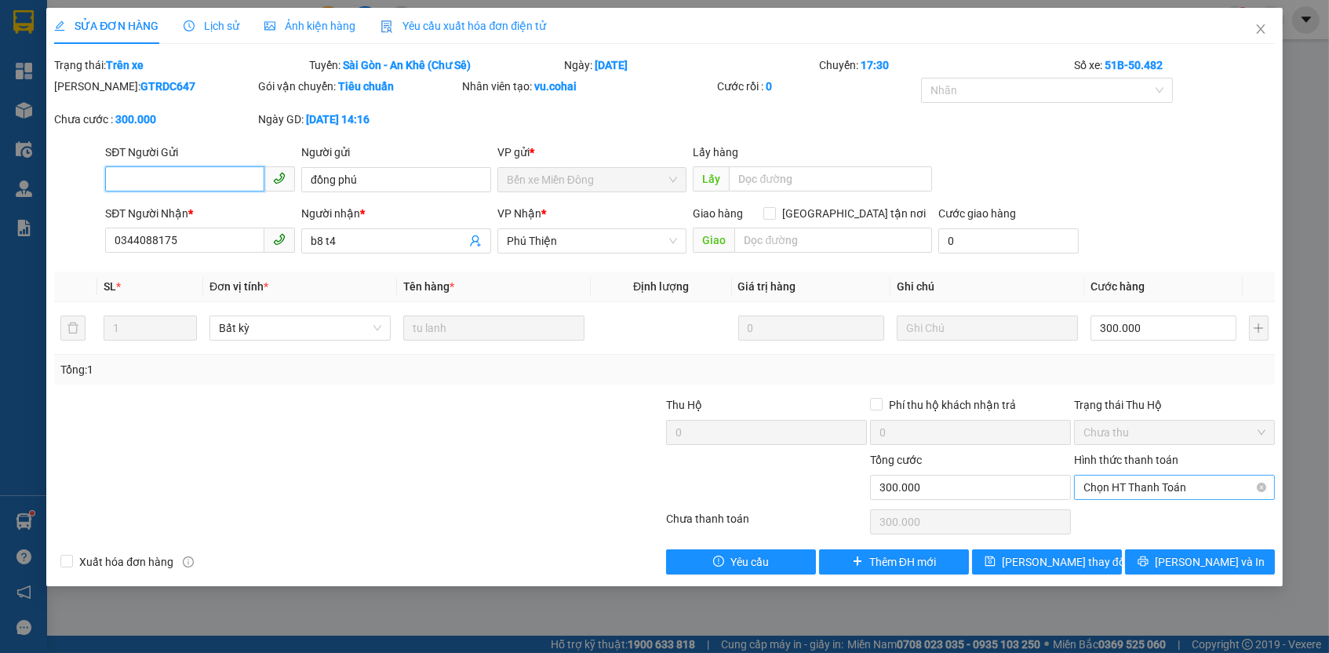
click at [1127, 484] on span "Chọn HT Thanh Toán" at bounding box center [1174, 487] width 182 height 24
click at [1120, 510] on div "Tại văn phòng" at bounding box center [1174, 513] width 182 height 17
type input "0"
click at [1090, 552] on button "[PERSON_NAME] thay đổi" at bounding box center [1047, 561] width 150 height 25
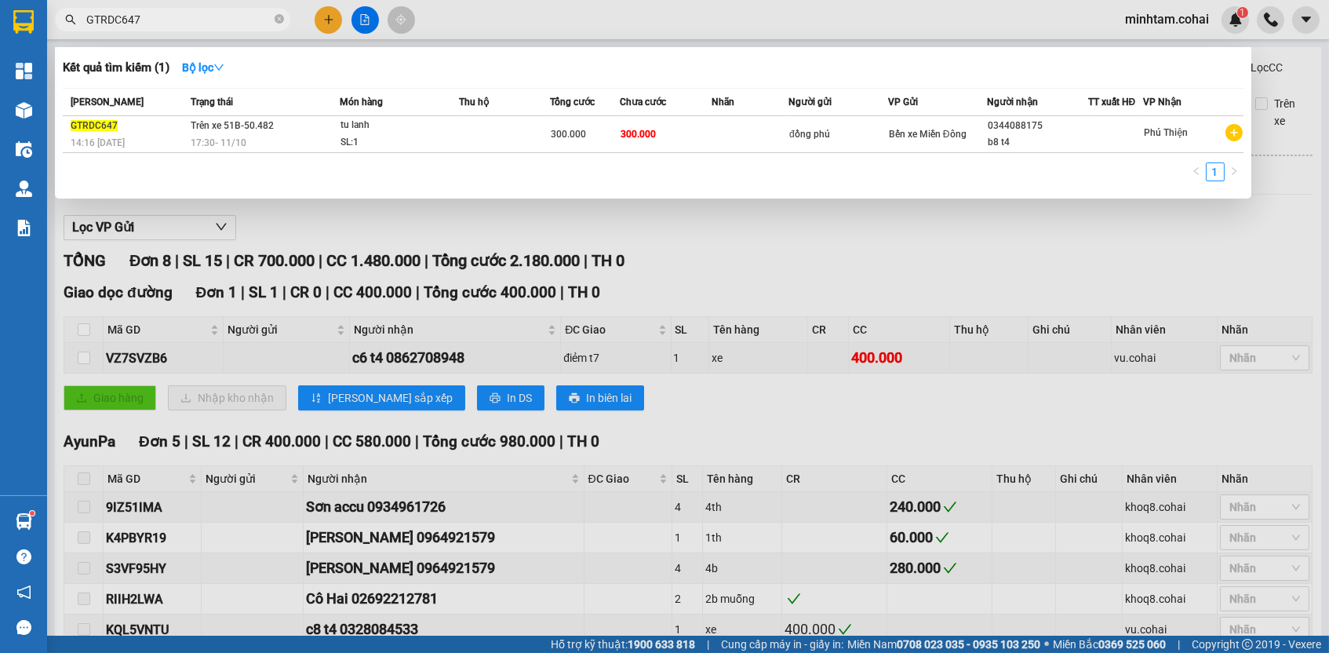
paste input "VZ7SVZB6"
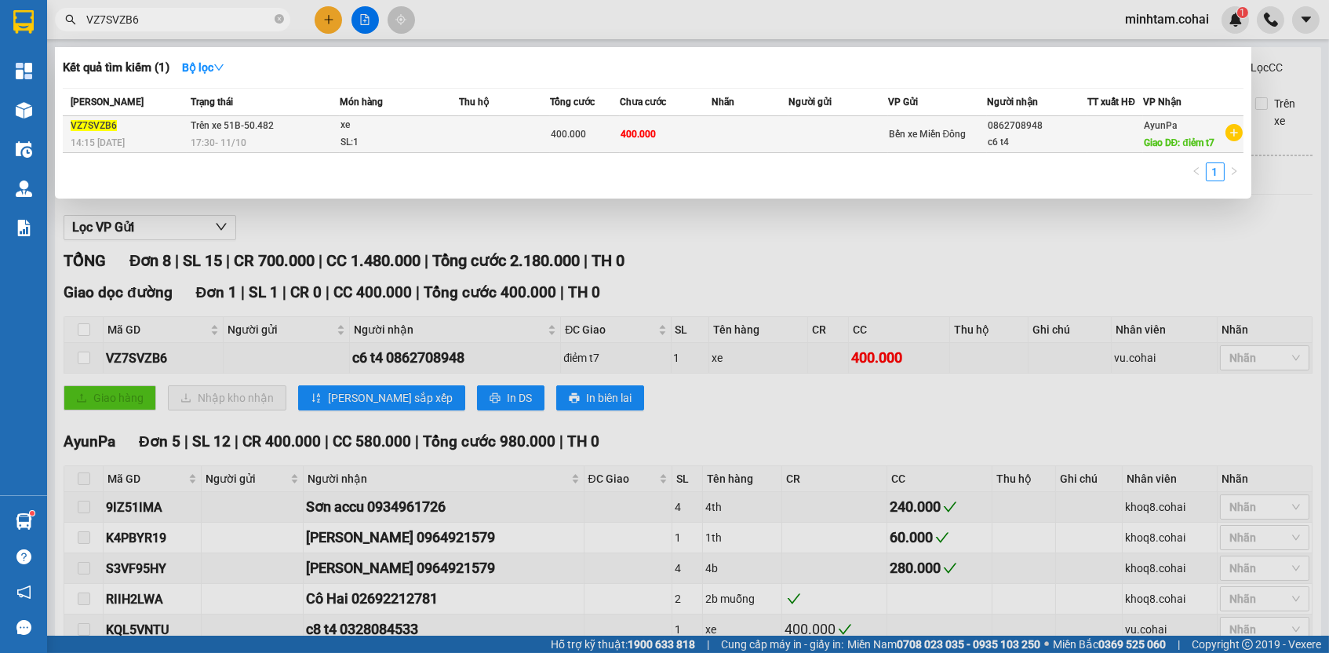
type input "VZ7SVZB6"
click at [698, 140] on td "400.000" at bounding box center [666, 134] width 92 height 37
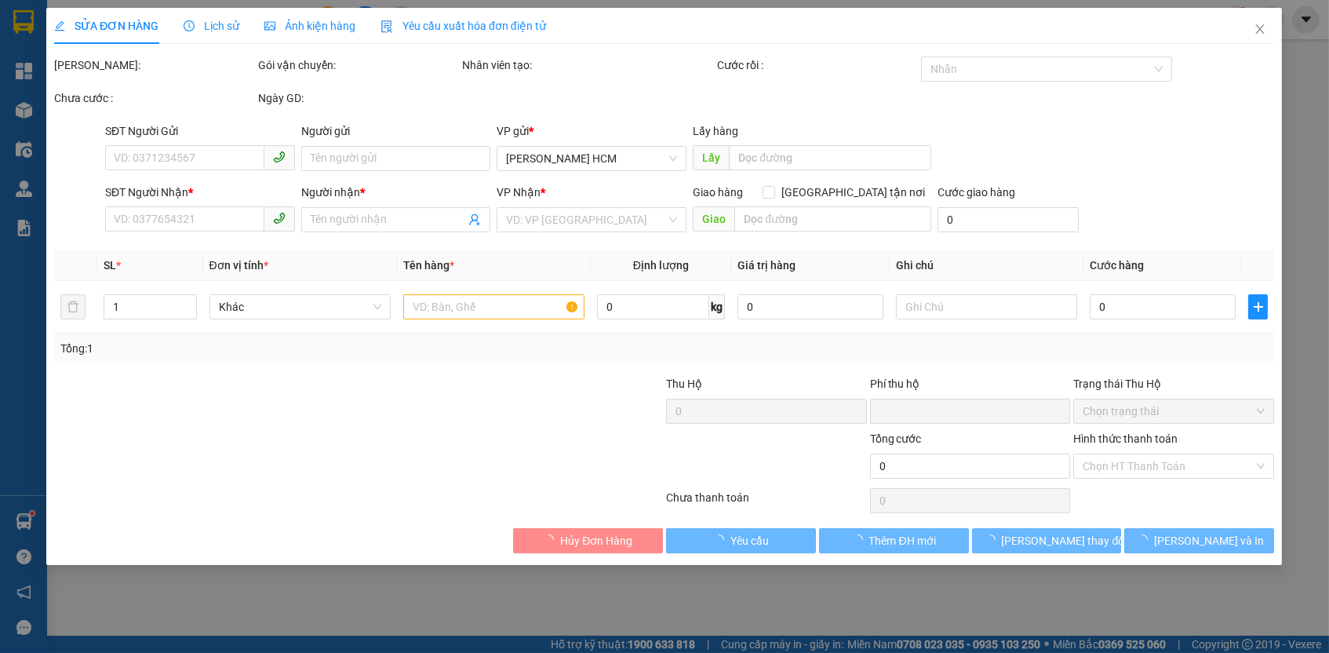
type input "0862708948"
type input "c6 t4"
type input "điẻm t7"
type input "0"
type input "400.000"
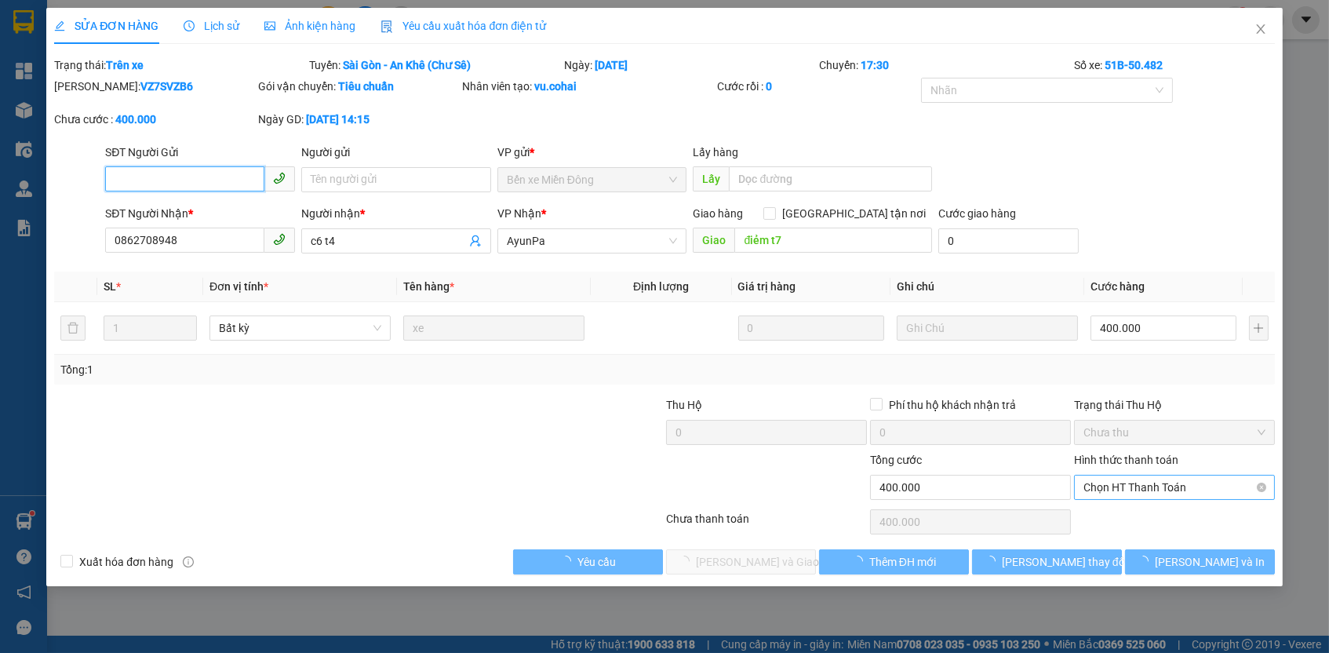
click at [1184, 492] on span "Chọn HT Thanh Toán" at bounding box center [1174, 487] width 182 height 24
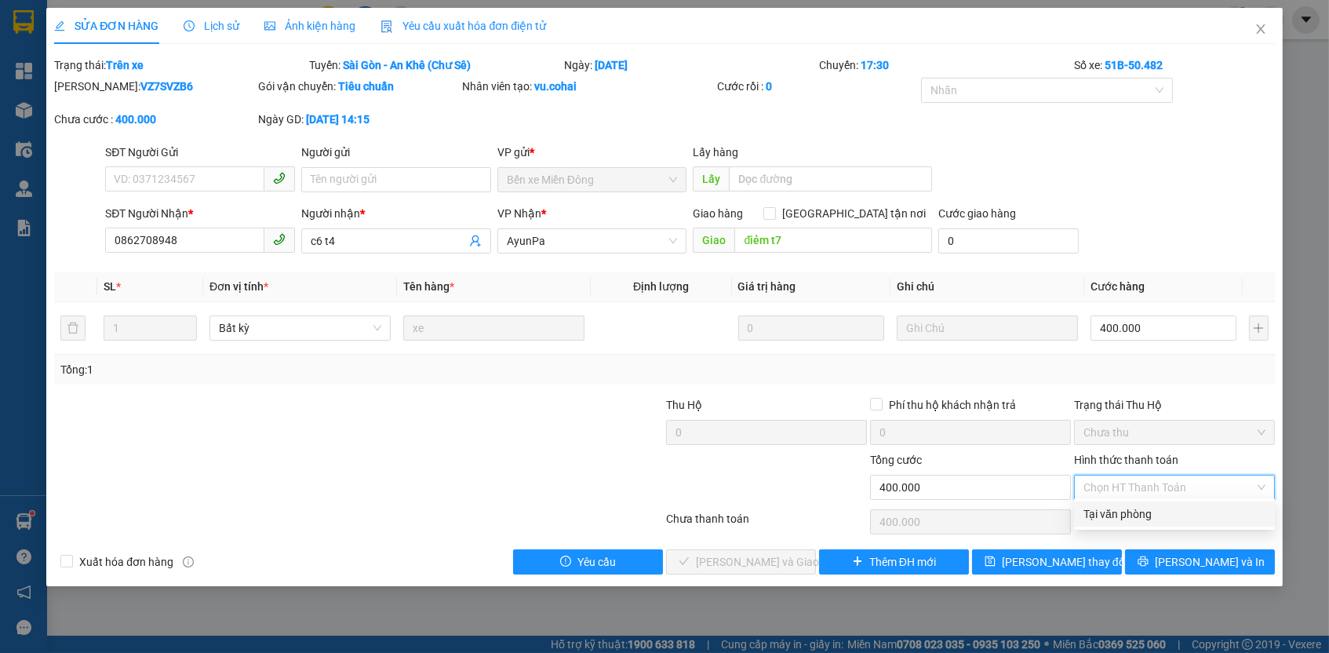
click at [1156, 514] on div "Tại văn phòng" at bounding box center [1174, 513] width 182 height 17
type input "0"
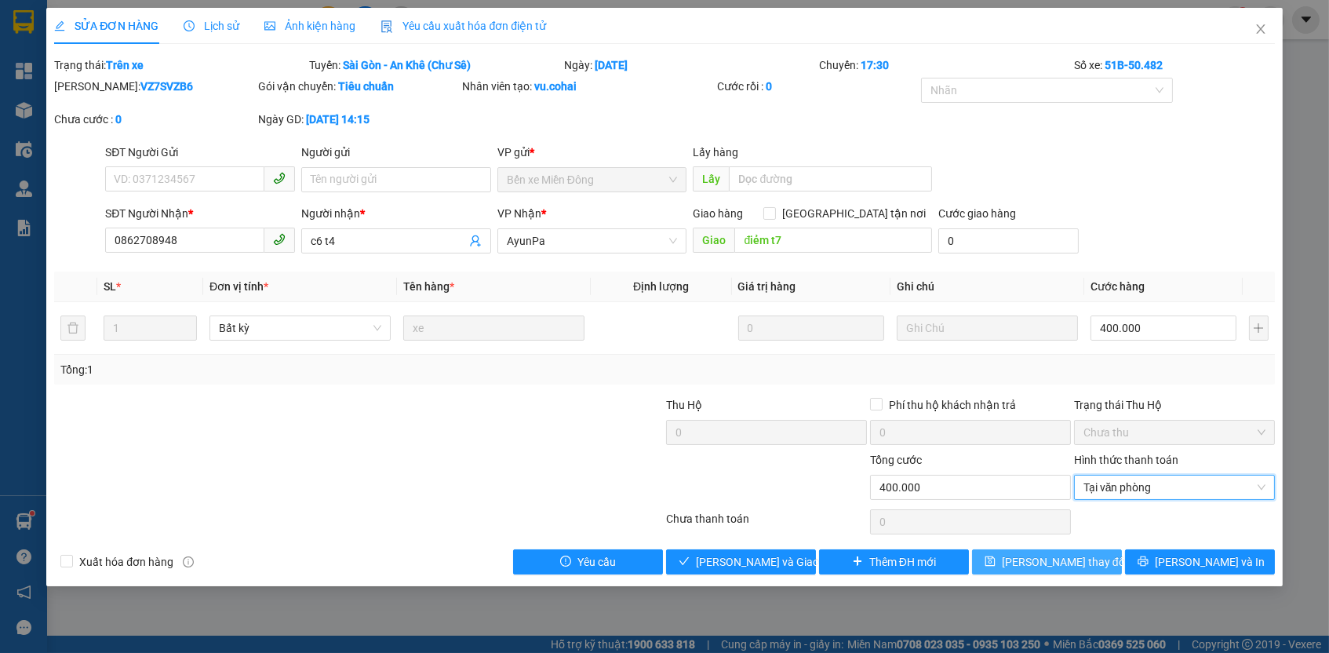
click at [1107, 549] on button "[PERSON_NAME] thay đổi" at bounding box center [1047, 561] width 150 height 25
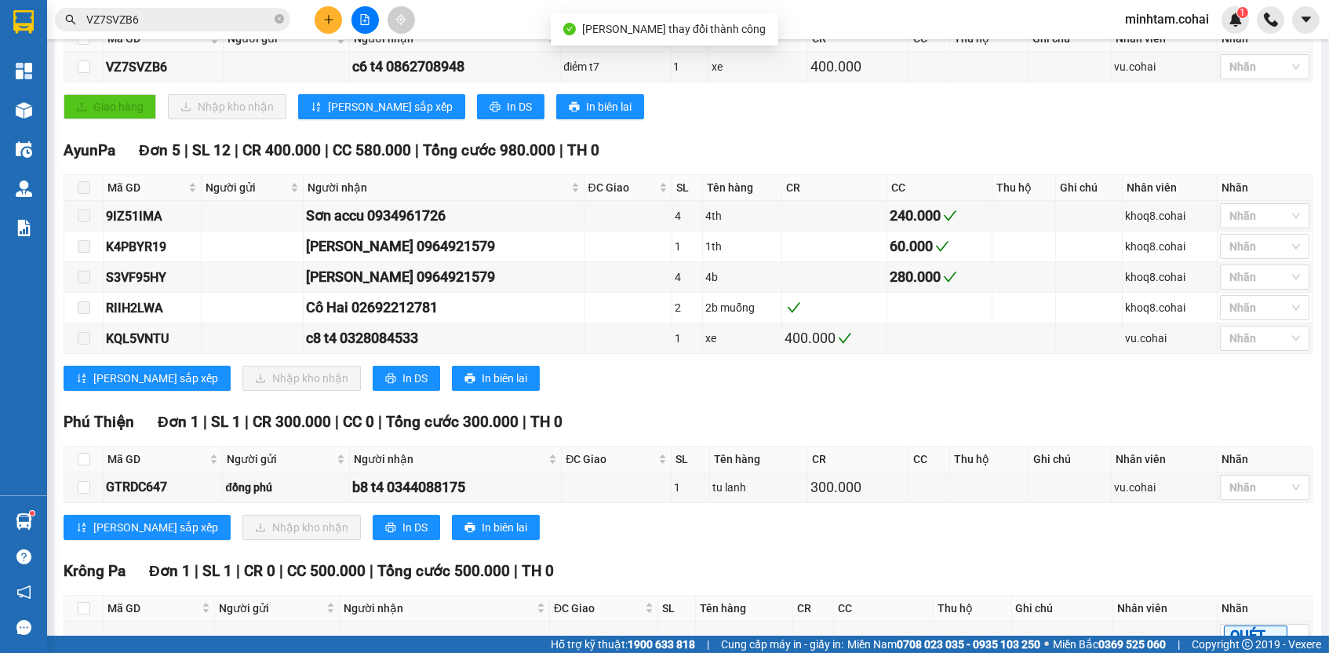
scroll to position [446, 0]
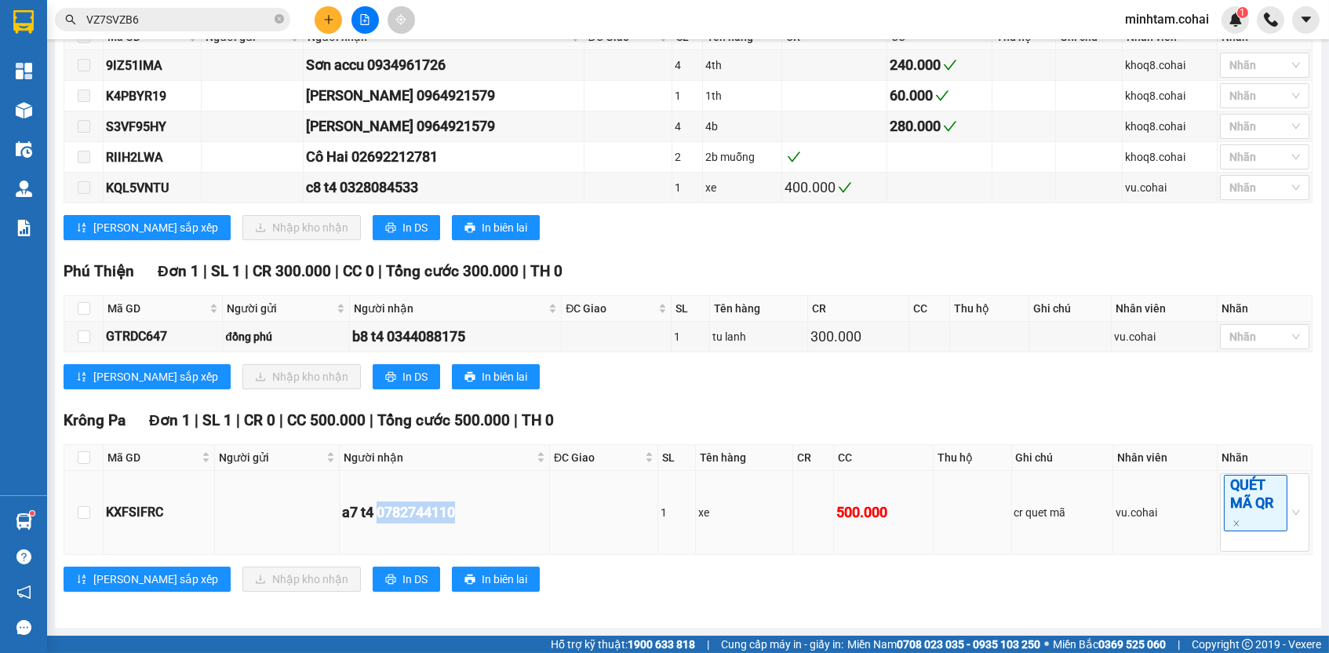
copy div "0782744110"
copy div "KXFSIFRC"
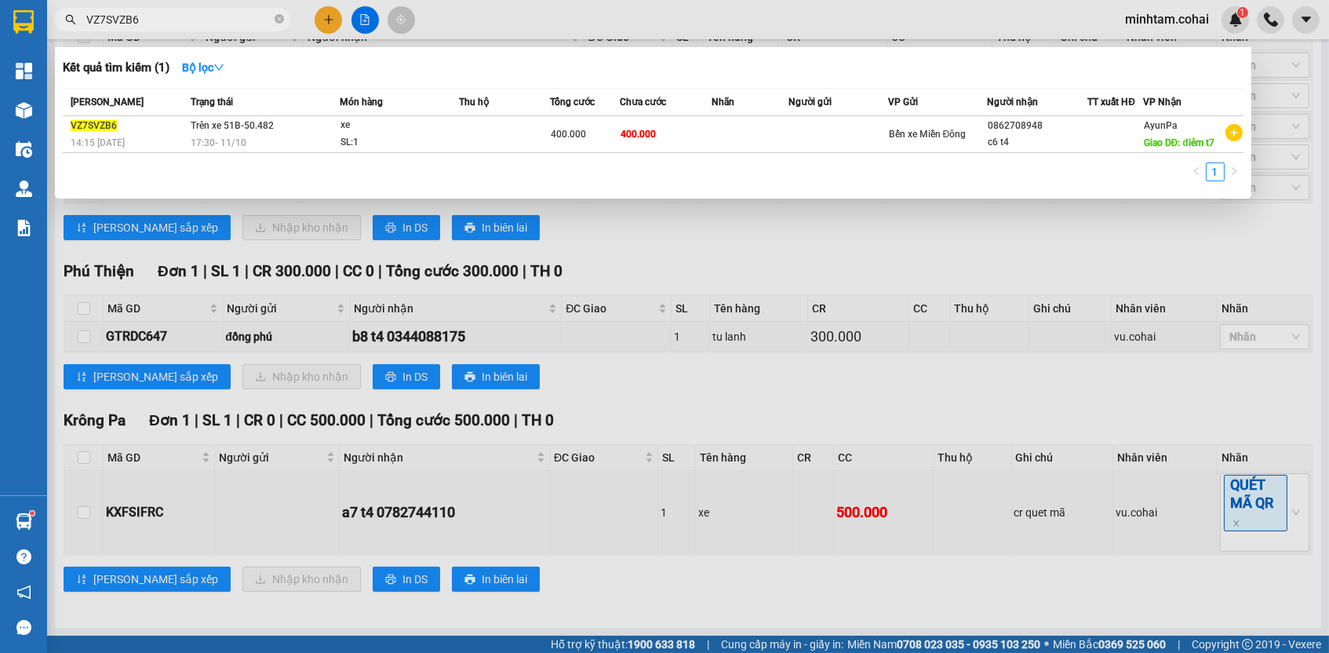
paste input "KXFSIFRC"
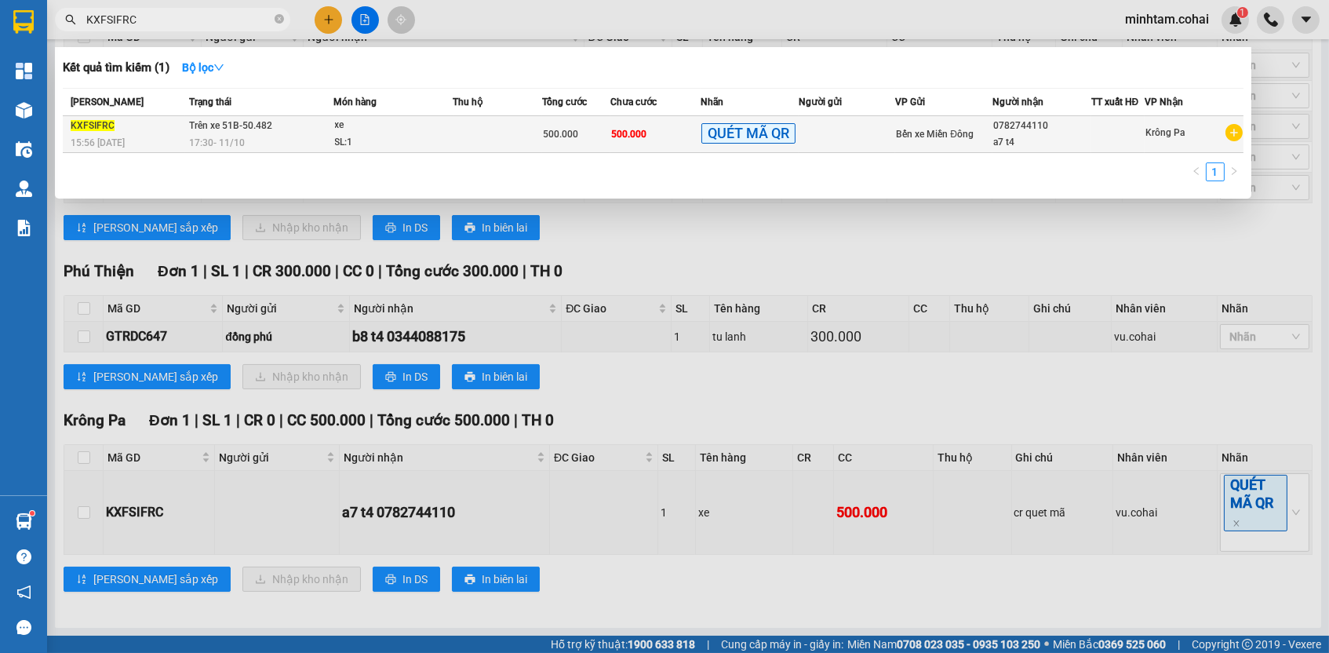
type input "KXFSIFRC"
click at [675, 135] on td "500.000" at bounding box center [655, 134] width 90 height 37
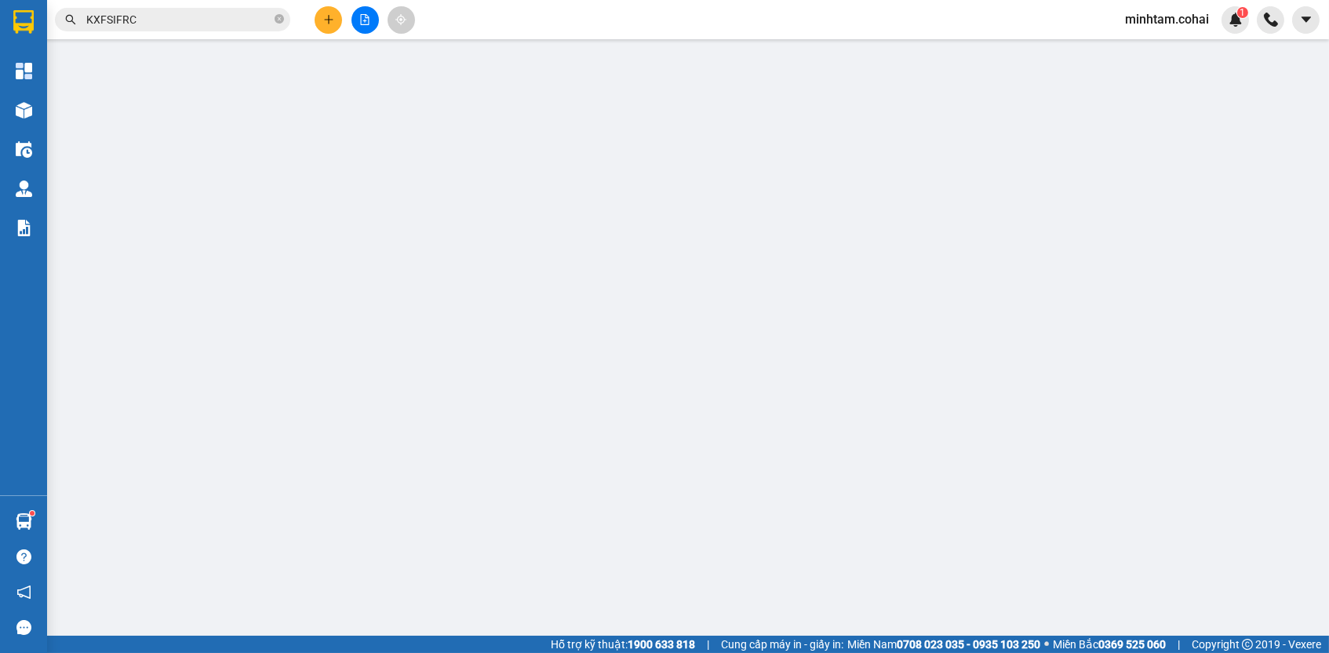
type input "0782744110"
type input "a7 t4"
type input "0"
type input "500.000"
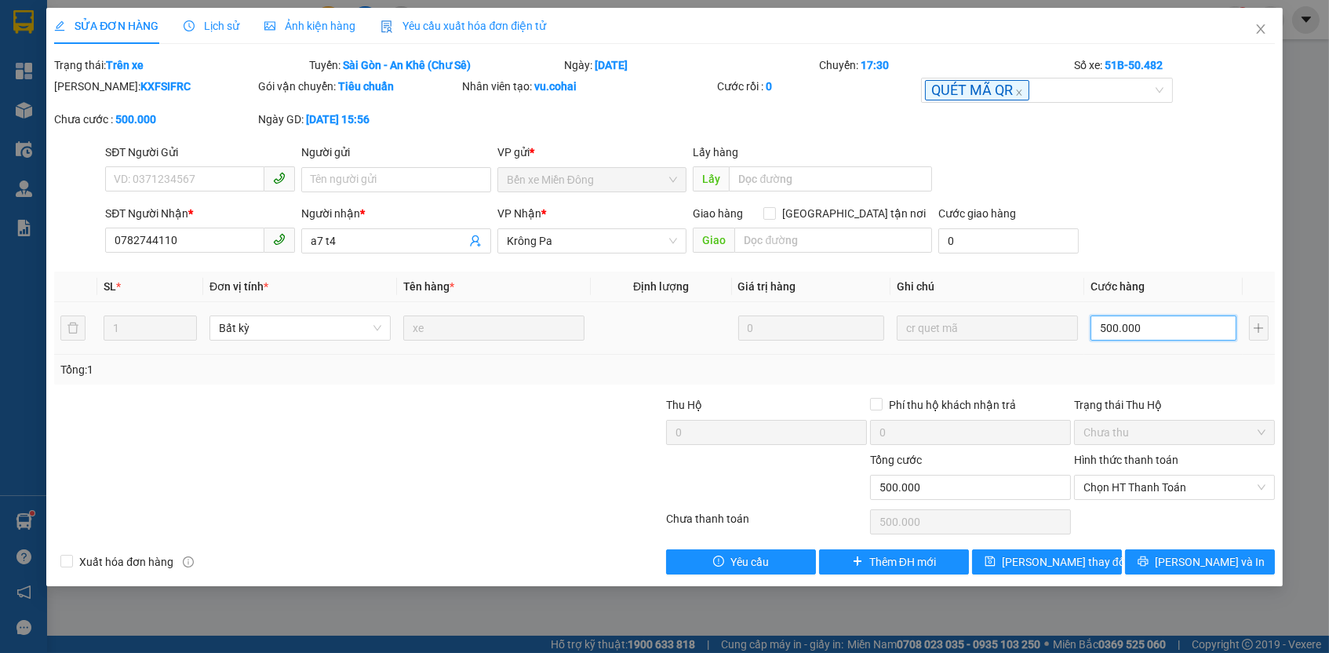
click at [1127, 321] on input "500.000" at bounding box center [1164, 327] width 146 height 25
click at [1127, 320] on input "500.000" at bounding box center [1164, 327] width 146 height 25
type input "1"
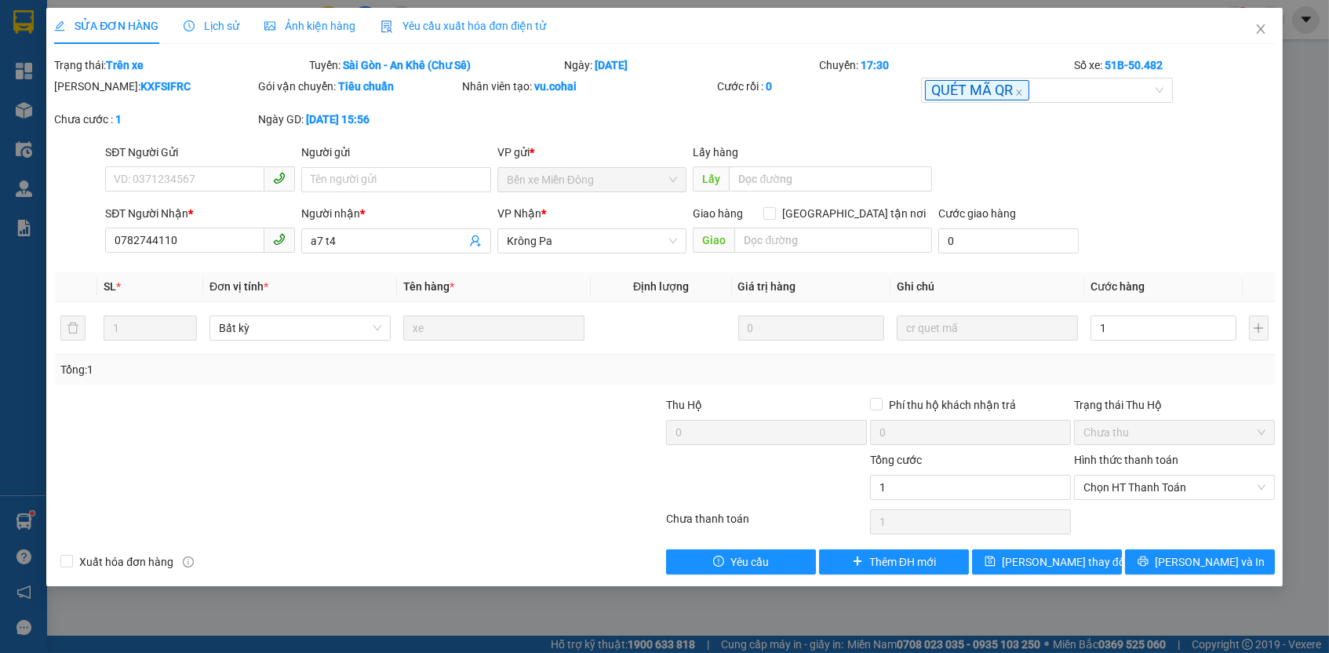
type input "1.000"
click at [1202, 366] on div "Tổng: 1" at bounding box center [663, 369] width 1207 height 17
drag, startPoint x: 1135, startPoint y: 485, endPoint x: 1129, endPoint y: 494, distance: 11.3
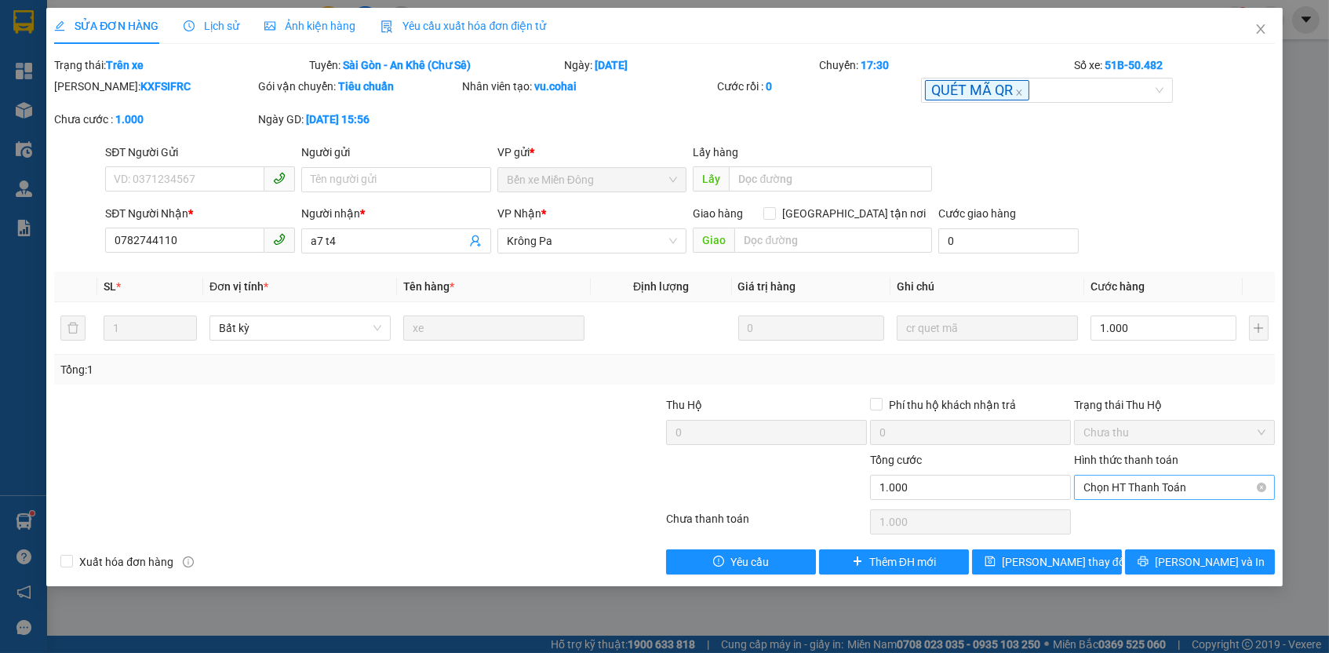
click at [1135, 485] on span "Chọn HT Thanh Toán" at bounding box center [1174, 487] width 182 height 24
click at [1123, 508] on div "Tại văn phòng" at bounding box center [1174, 513] width 182 height 17
type input "0"
click at [1102, 552] on button "[PERSON_NAME] thay đổi" at bounding box center [1047, 561] width 150 height 25
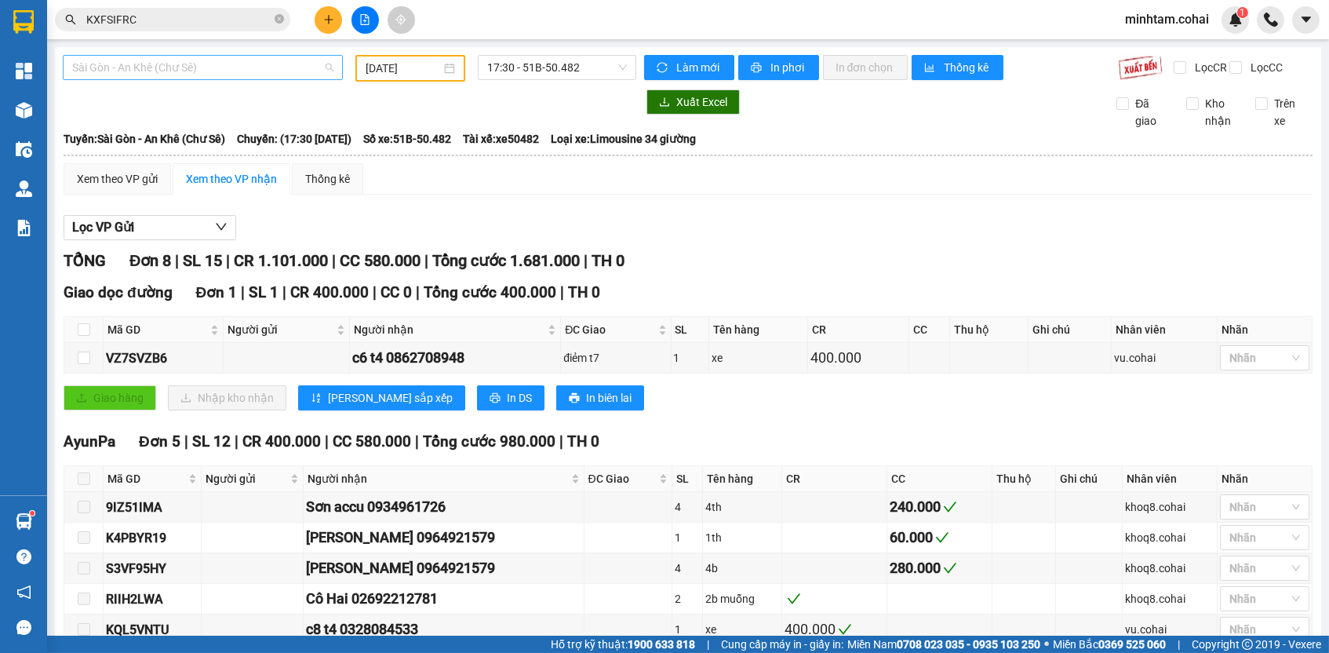
click at [311, 69] on span "Sài Gòn - An Khê (Chư Sê)" at bounding box center [202, 68] width 261 height 24
click at [239, 72] on span "Sài Gòn - An Khê (Chư Sê)" at bounding box center [202, 68] width 261 height 24
click at [164, 68] on span "Sài Gòn - An Khê (Chư Sê)" at bounding box center [202, 68] width 261 height 24
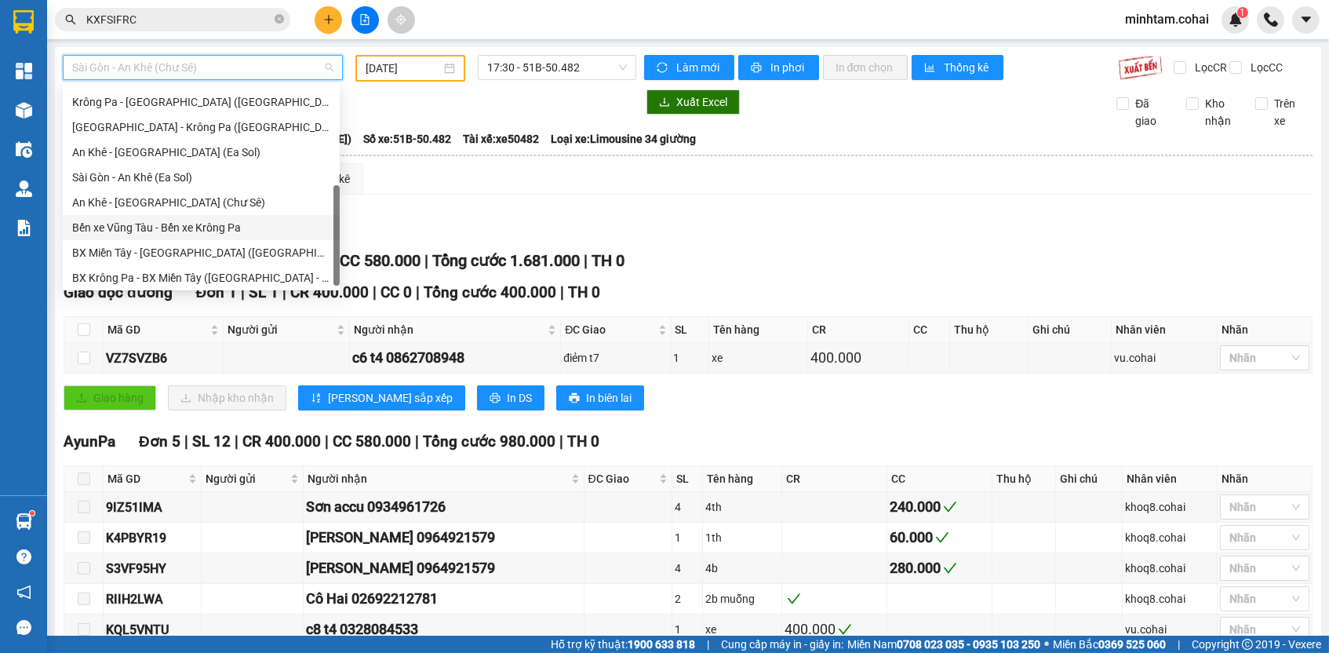
scroll to position [220, 0]
click at [191, 211] on div "An Khê - [GEOGRAPHIC_DATA] (Chư Sê)" at bounding box center [201, 205] width 258 height 17
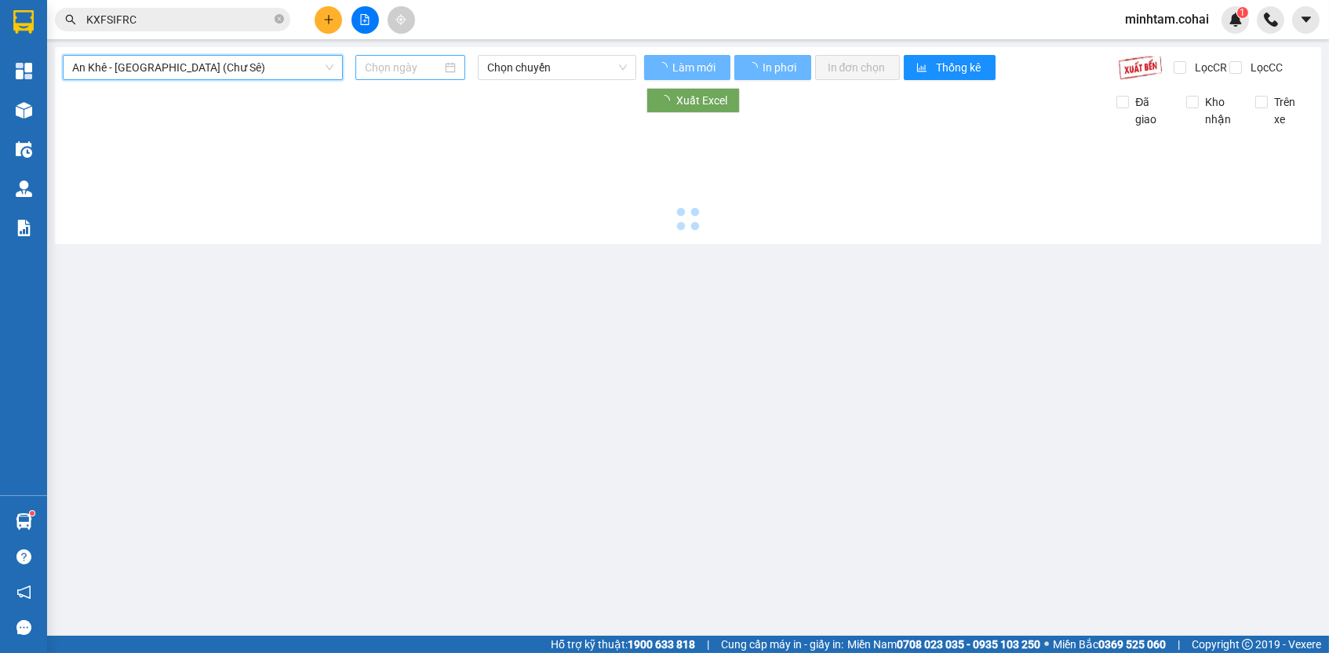
click at [391, 69] on input at bounding box center [403, 67] width 77 height 17
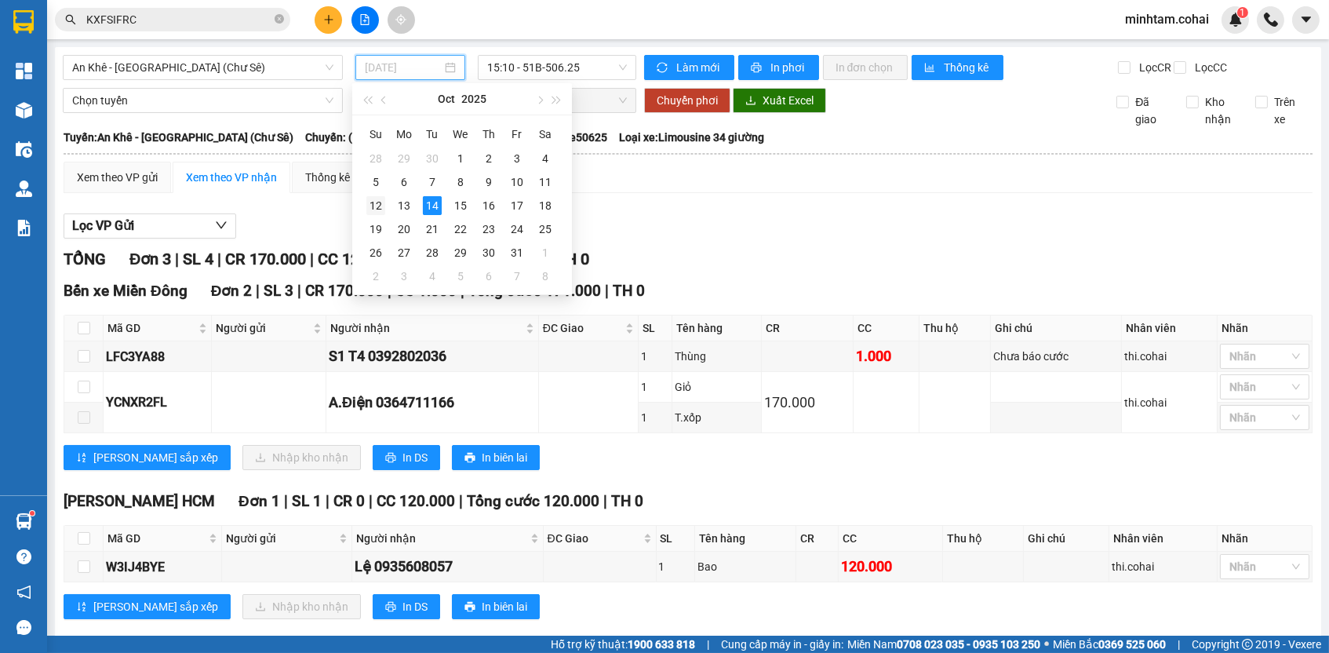
click at [370, 199] on div "12" at bounding box center [375, 205] width 19 height 19
type input "[DATE]"
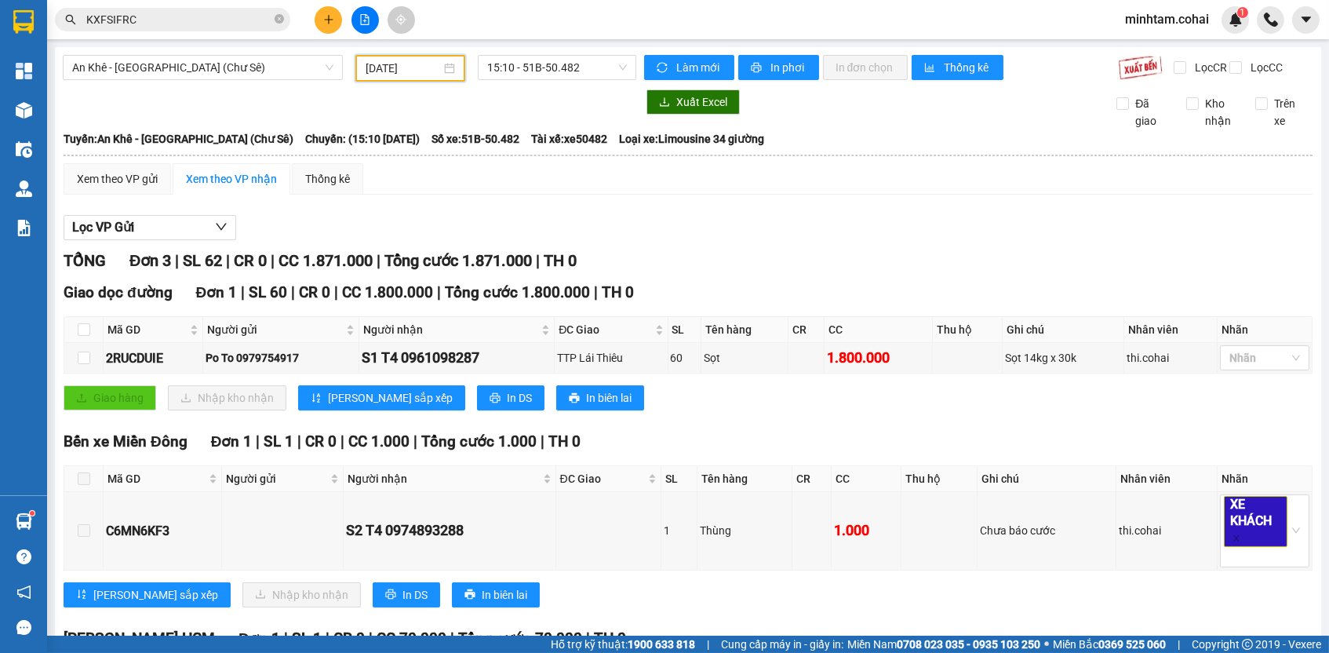
scroll to position [42, 0]
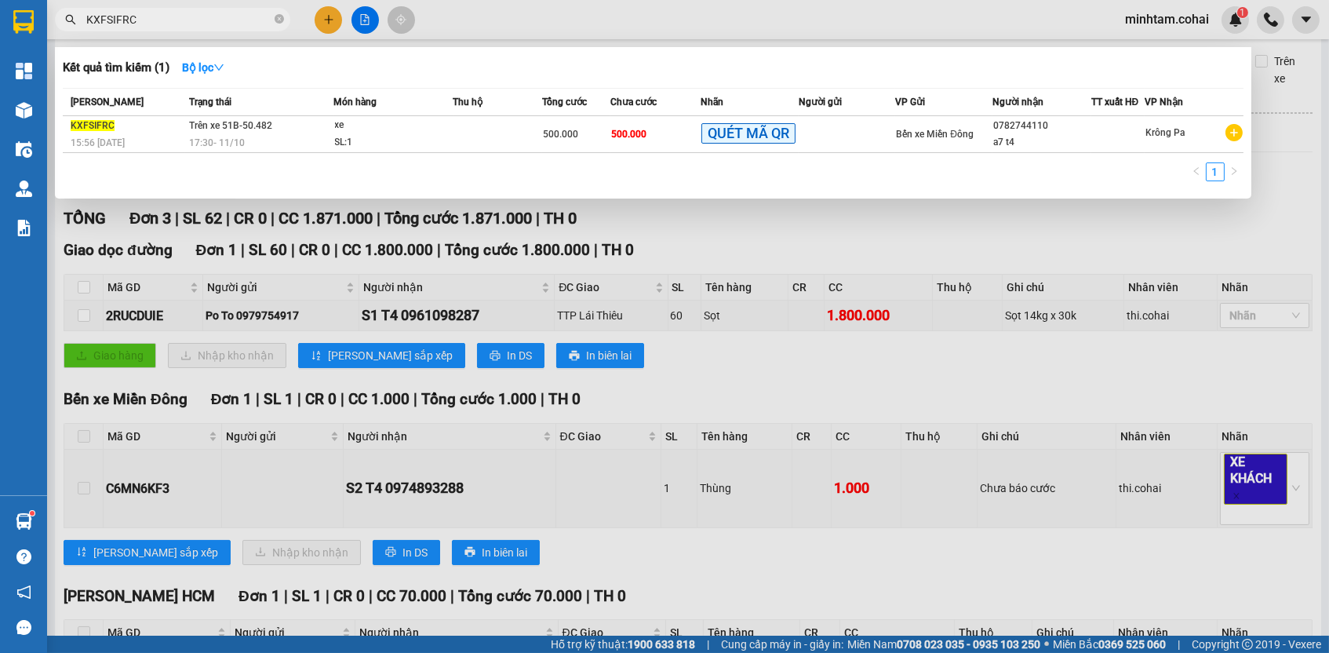
paste input "2RUCDUIE"
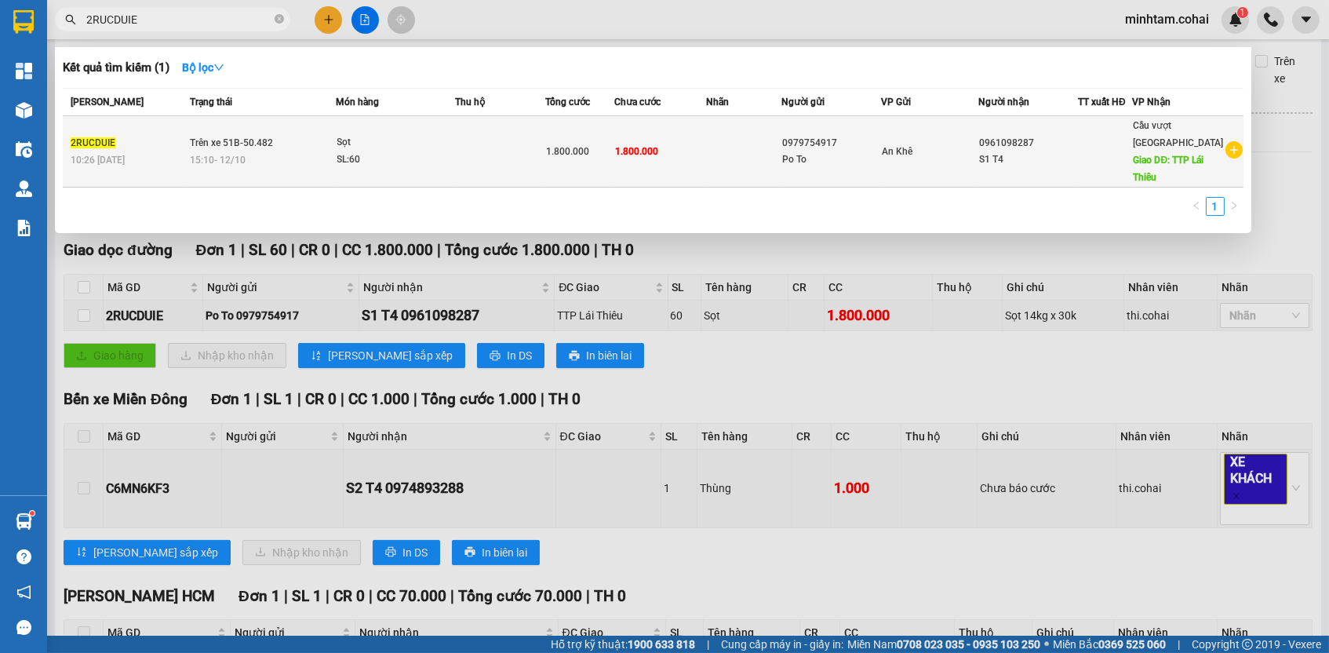
type input "2RUCDUIE"
click at [608, 158] on td "1.800.000" at bounding box center [579, 151] width 69 height 71
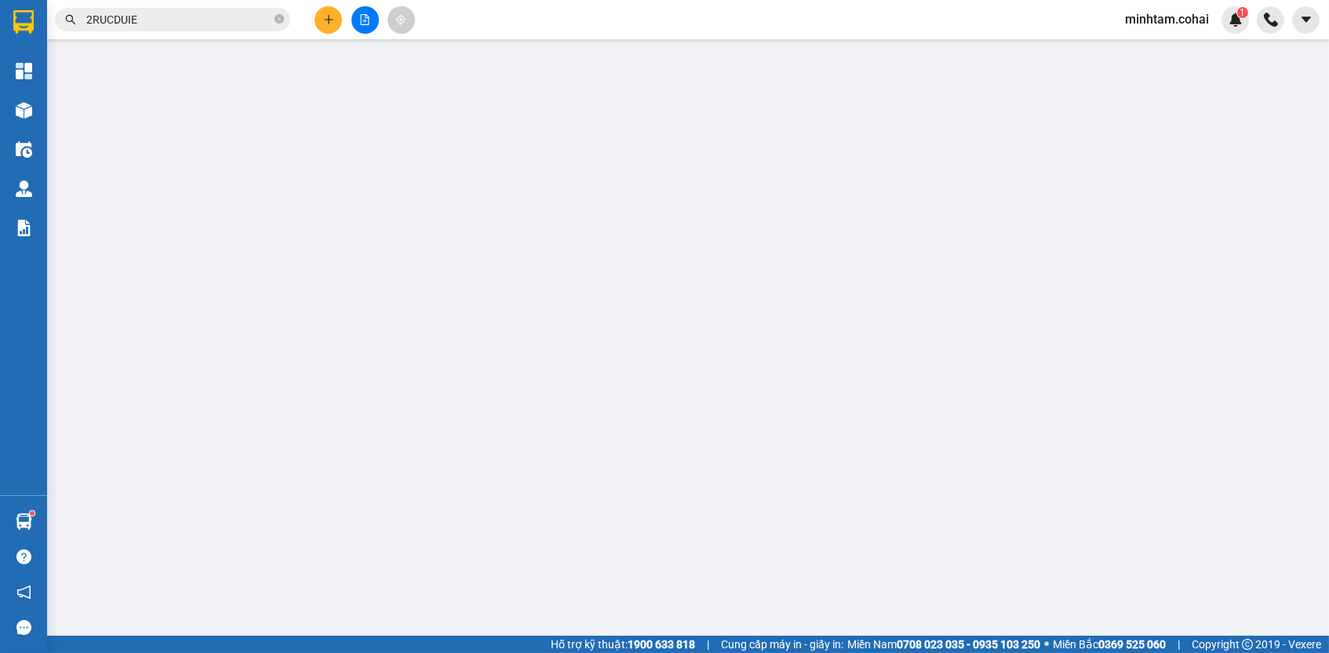
type input "0979754917"
type input "Po To"
type input "0961098287"
type input "S1 T4"
type input "TTP Lái Thiêu"
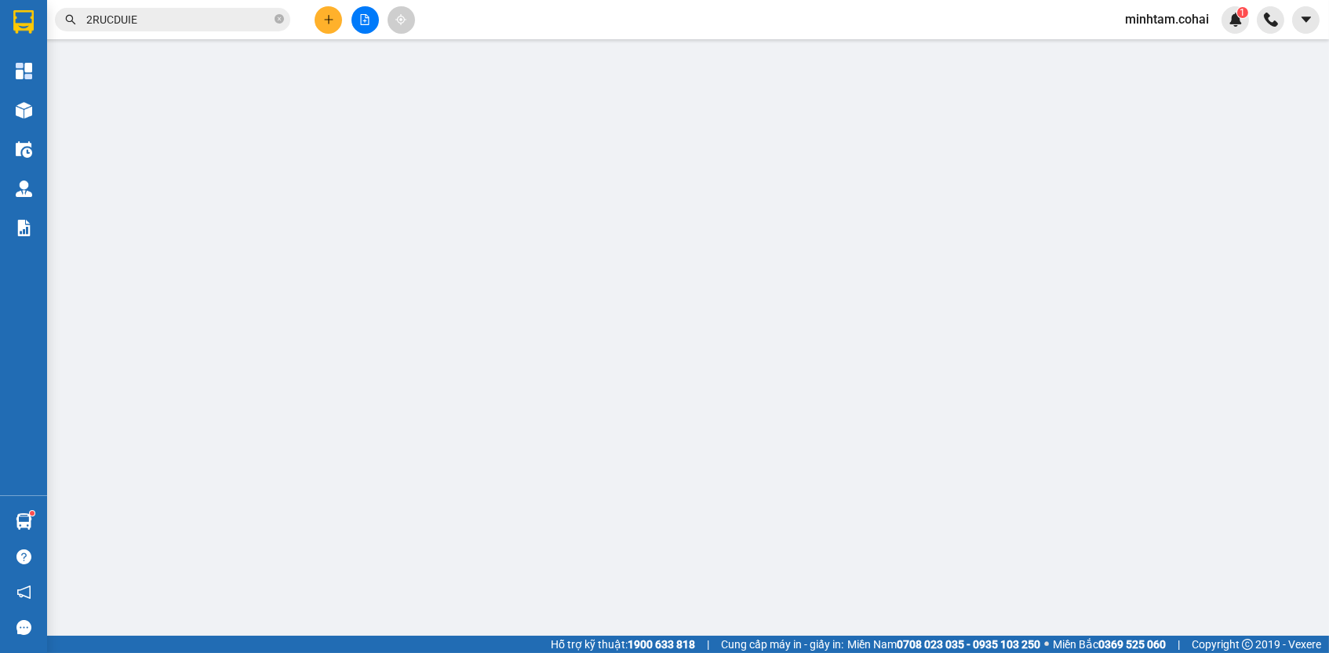
type input "0"
type input "1.800.000"
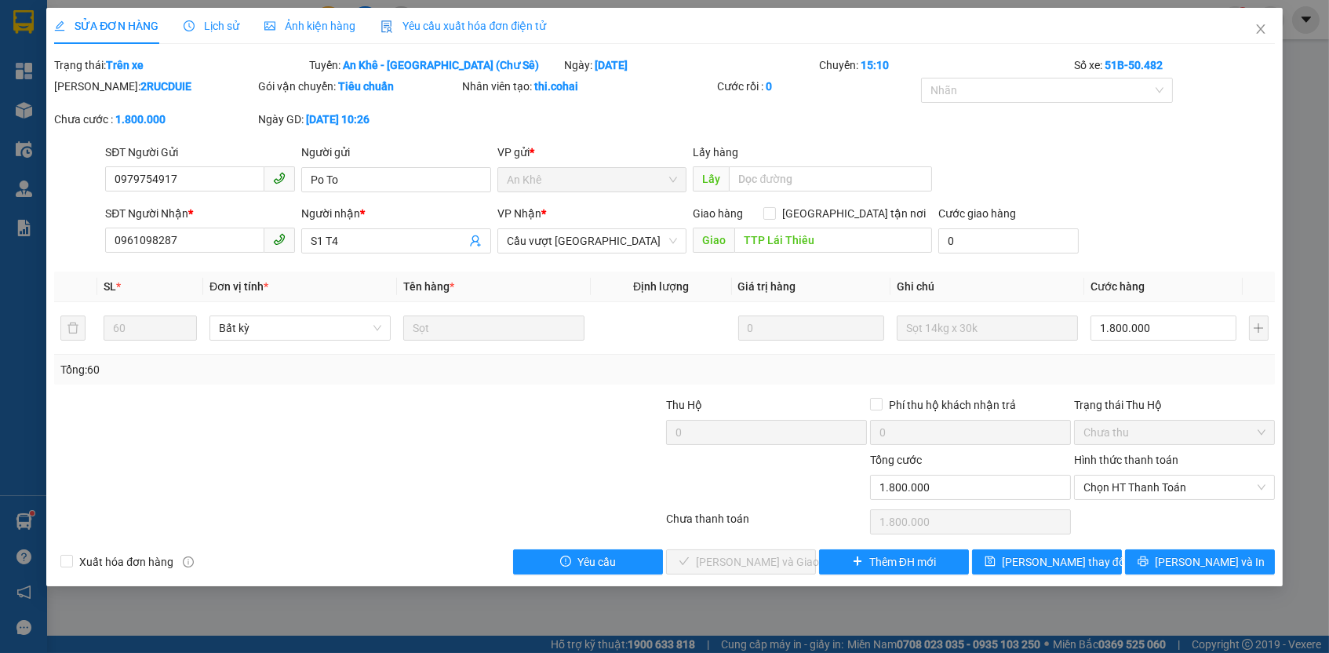
click at [1120, 464] on div "Hình thức thanh toán" at bounding box center [1174, 463] width 201 height 24
click at [1122, 475] on span "Chọn HT Thanh Toán" at bounding box center [1174, 487] width 182 height 24
click at [1123, 512] on div "Tại văn phòng" at bounding box center [1174, 513] width 182 height 17
type input "0"
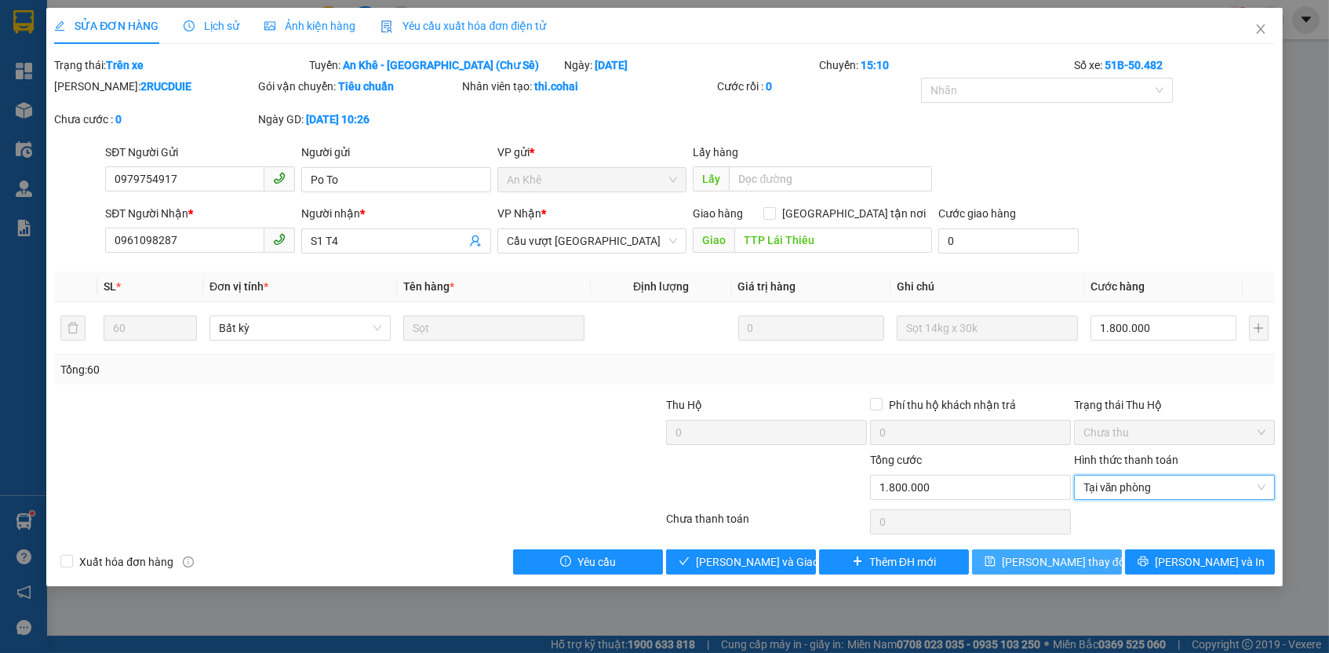
click at [1088, 555] on button "[PERSON_NAME] thay đổi" at bounding box center [1047, 561] width 150 height 25
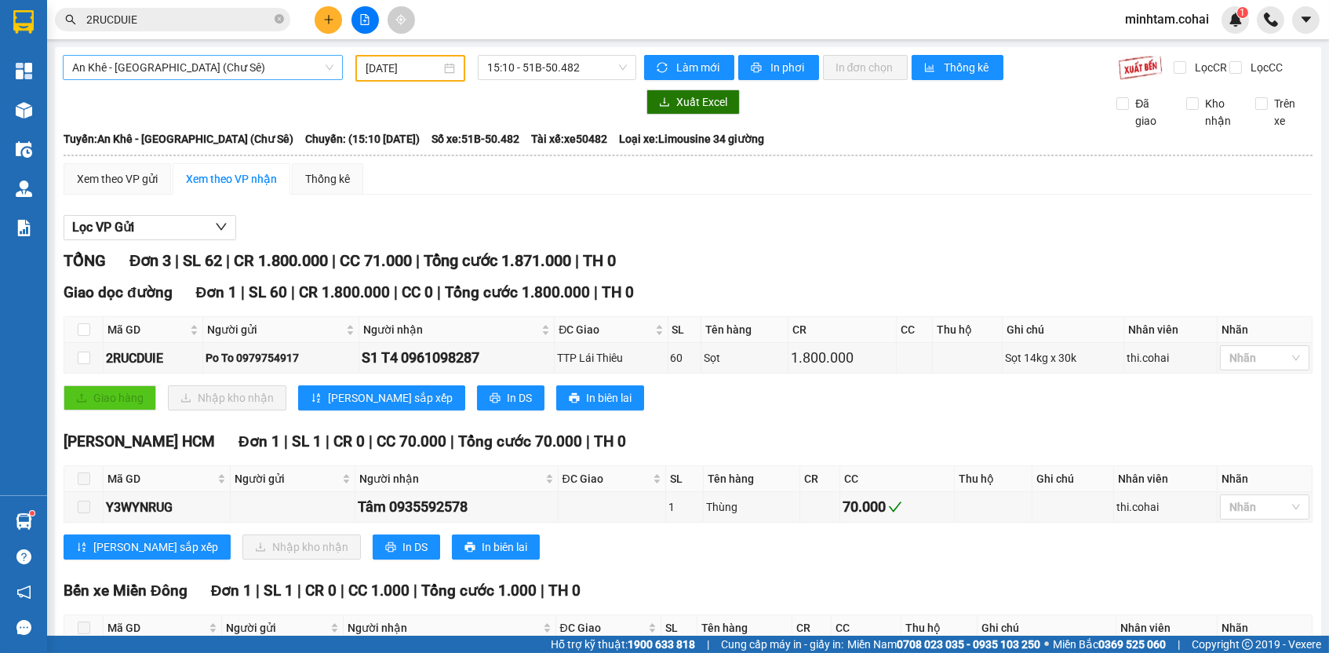
click at [257, 69] on span "An Khê - [GEOGRAPHIC_DATA] (Chư Sê)" at bounding box center [202, 68] width 261 height 24
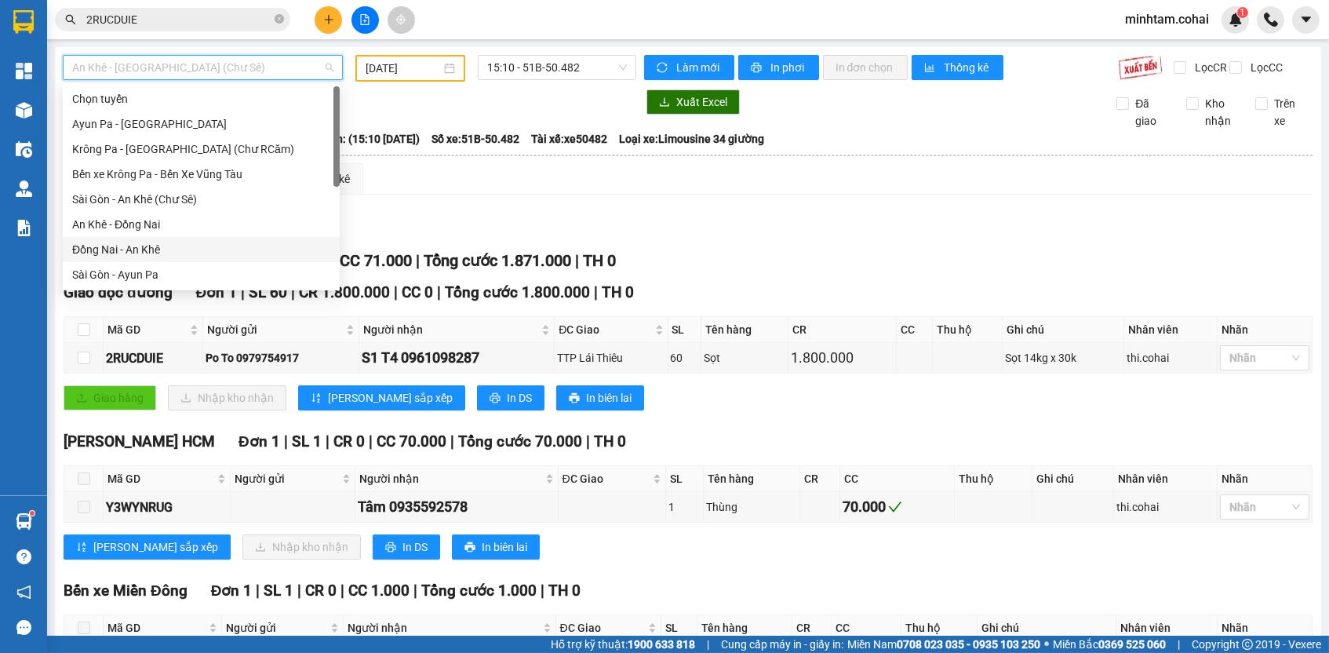
click at [139, 244] on div "Đồng Nai - An Khê" at bounding box center [201, 249] width 258 height 17
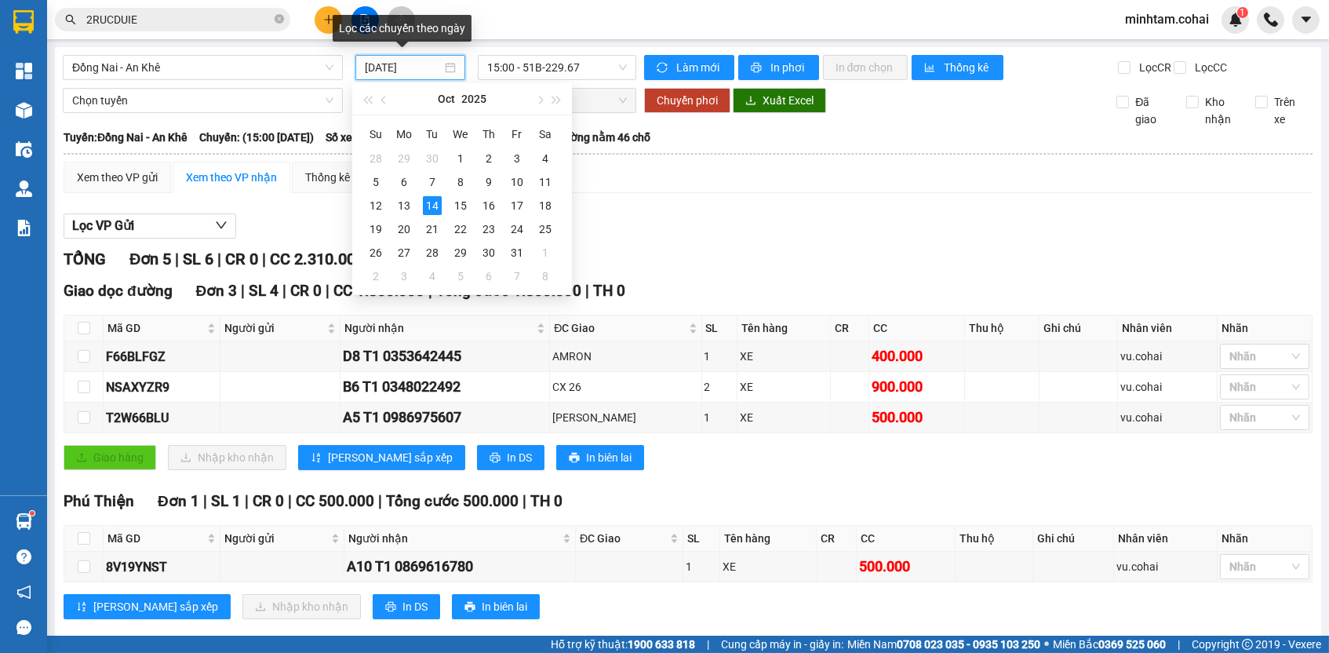
click at [409, 68] on input "[DATE]" at bounding box center [403, 67] width 77 height 17
click at [556, 174] on td "11" at bounding box center [545, 182] width 28 height 24
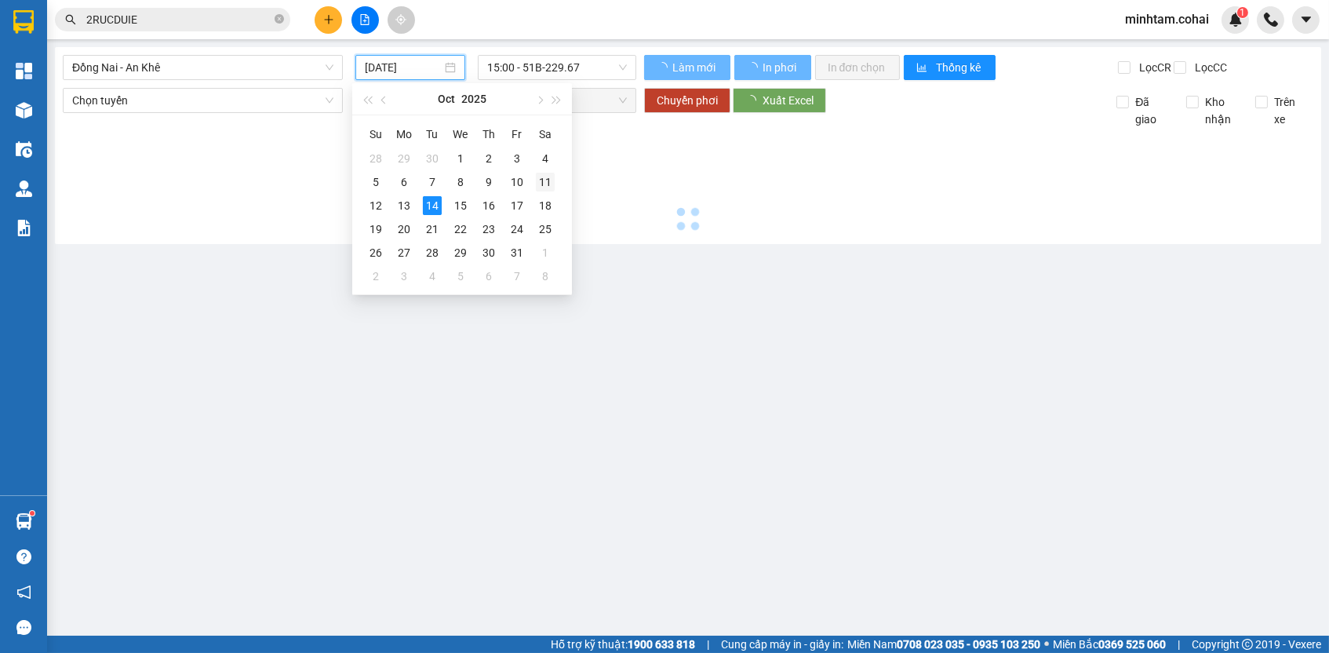
type input "[DATE]"
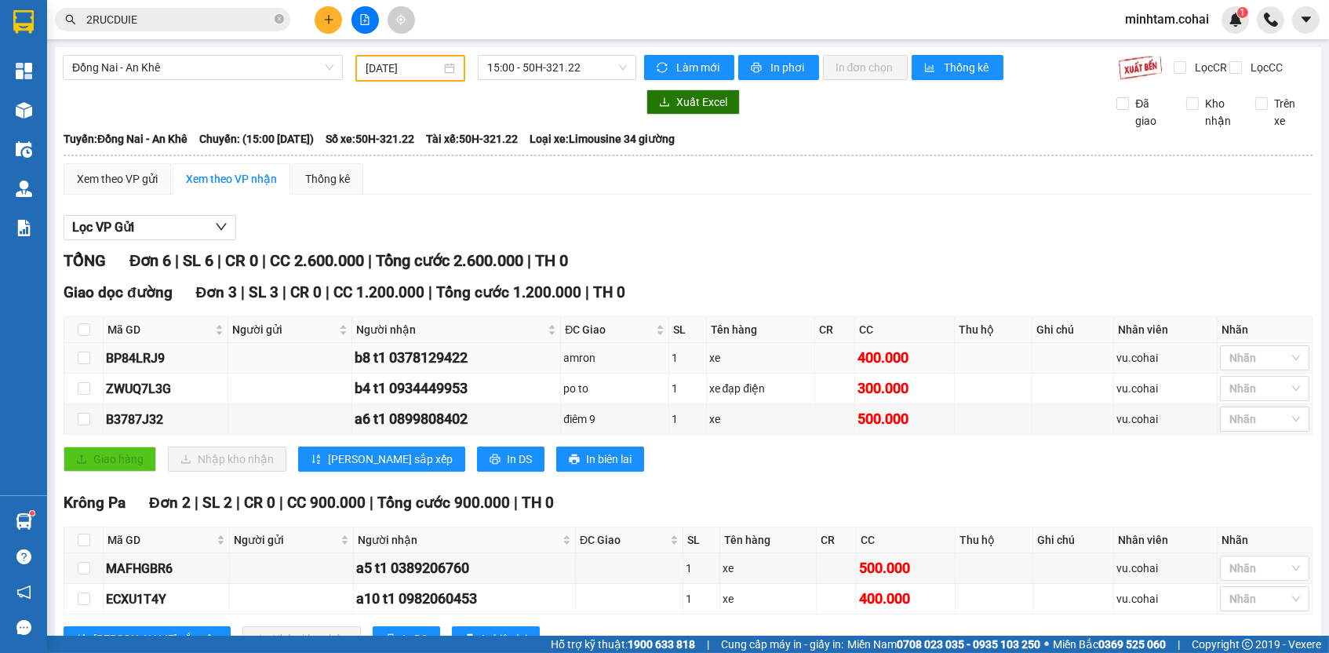
click at [162, 362] on div "BP84LRJ9" at bounding box center [165, 358] width 119 height 20
copy div "BP84LRJ9"
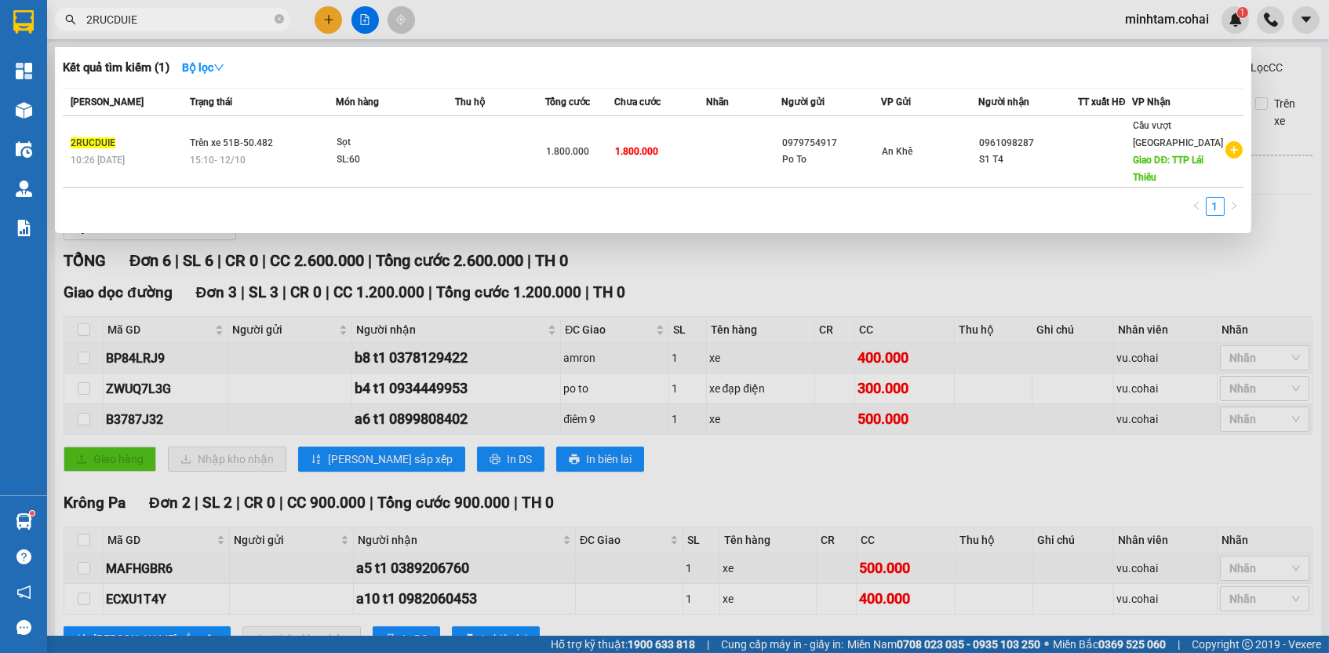
click at [216, 24] on input "2RUCDUIE" at bounding box center [178, 19] width 185 height 17
paste input "BP84LRJ9"
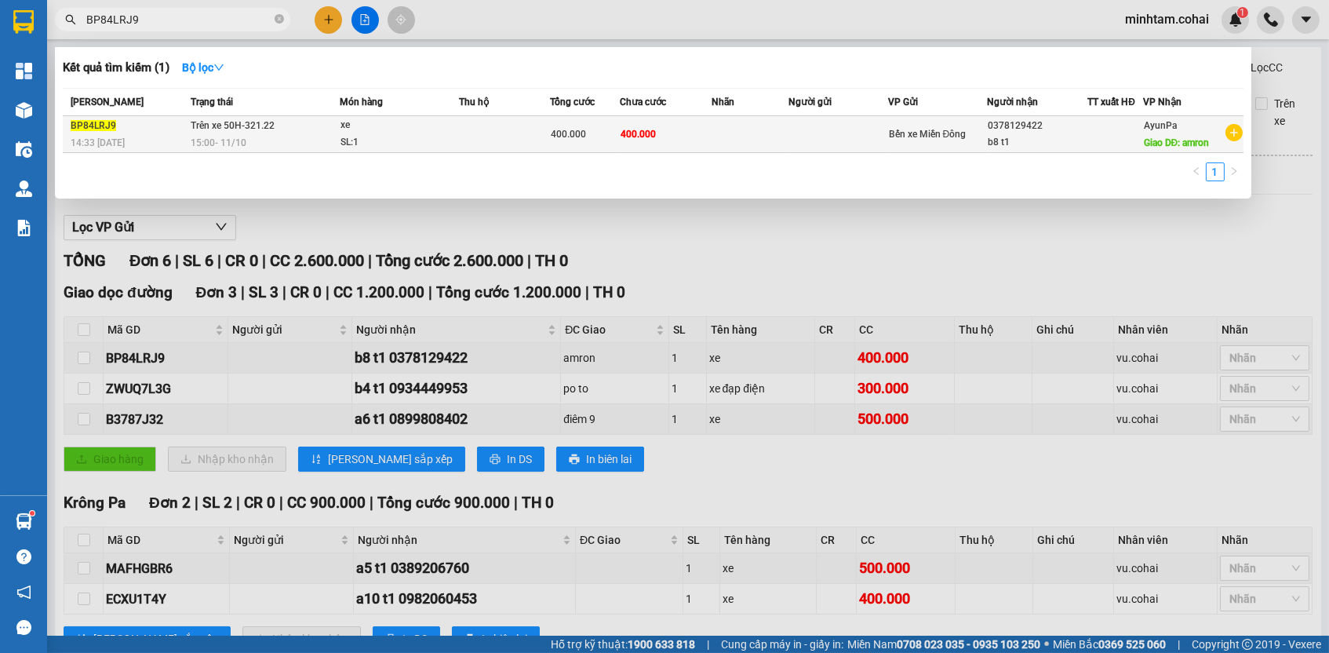
type input "BP84LRJ9"
click at [644, 147] on td "400.000" at bounding box center [666, 134] width 92 height 37
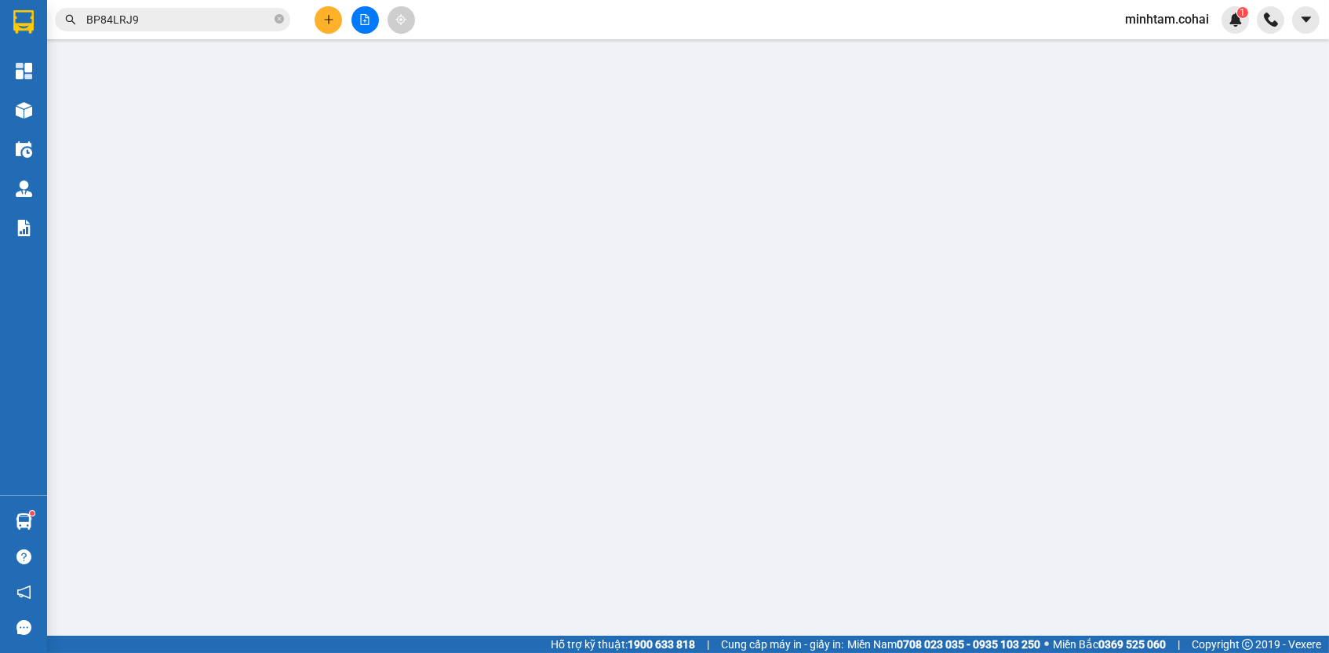
type input "0378129422"
type input "b8 t1"
type input "amron"
type input "0"
type input "400.000"
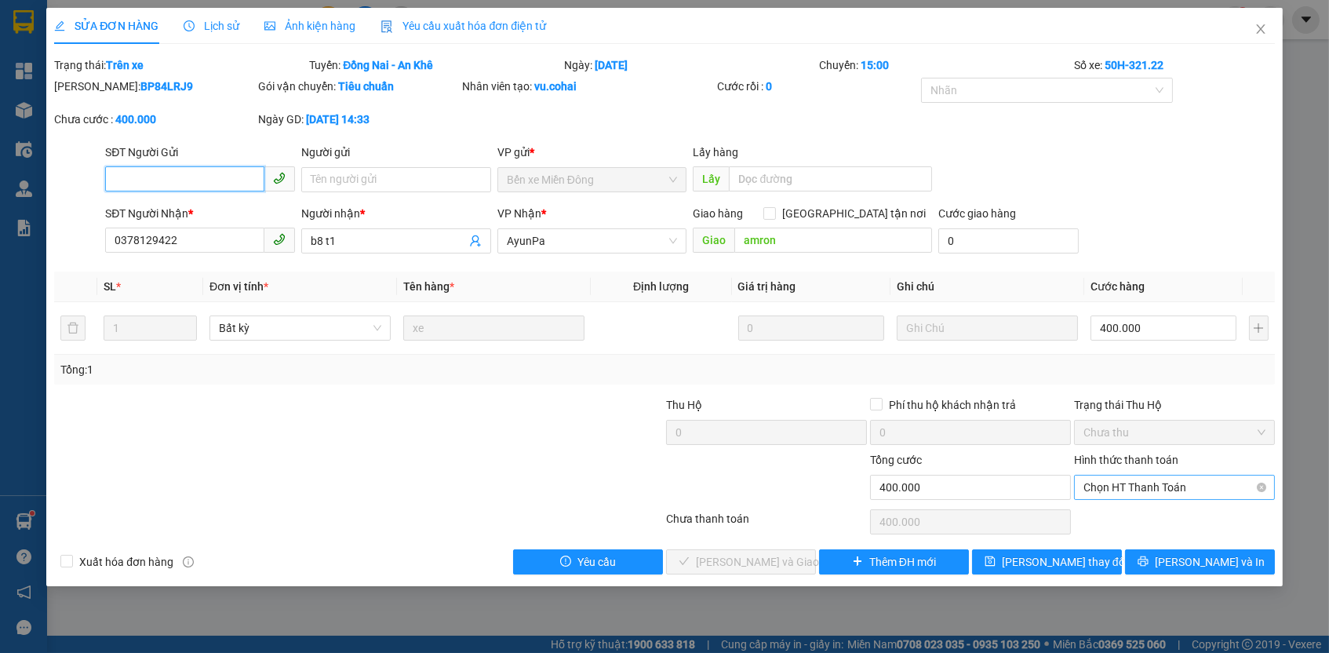
click at [1131, 484] on span "Chọn HT Thanh Toán" at bounding box center [1174, 487] width 182 height 24
click at [1116, 509] on div "Tại văn phòng" at bounding box center [1174, 513] width 182 height 17
type input "0"
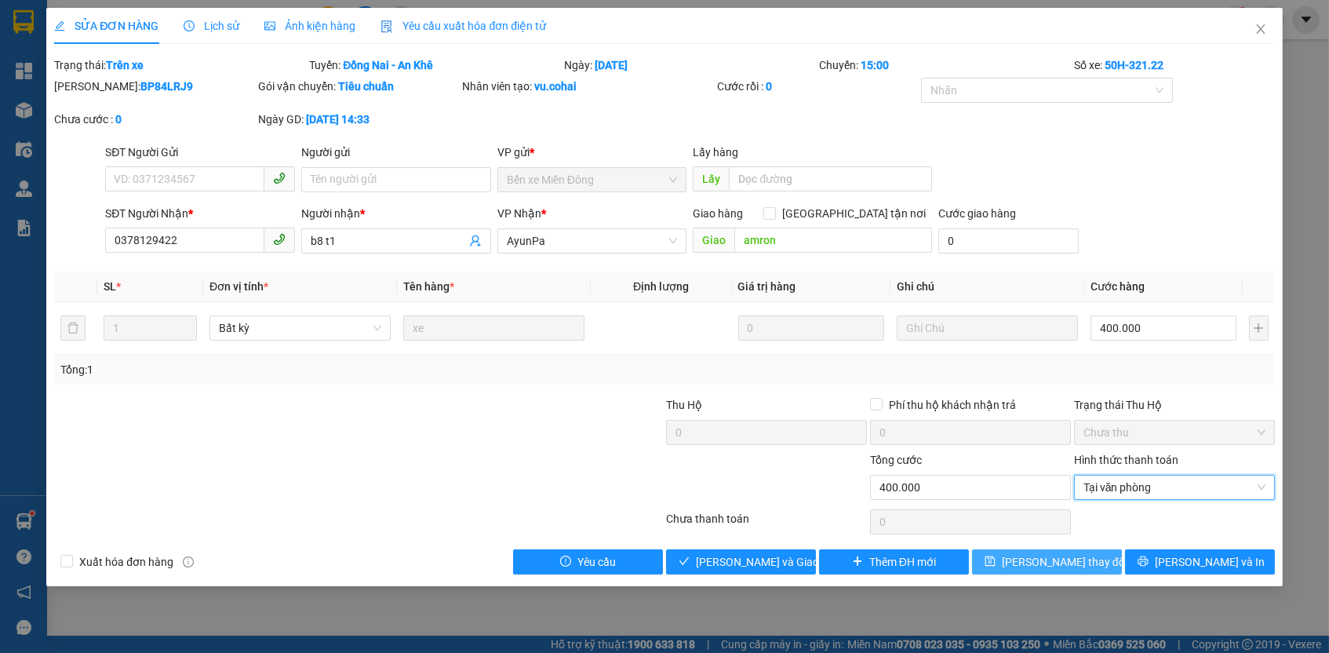
click at [1065, 553] on span "[PERSON_NAME] thay đổi" at bounding box center [1065, 561] width 126 height 17
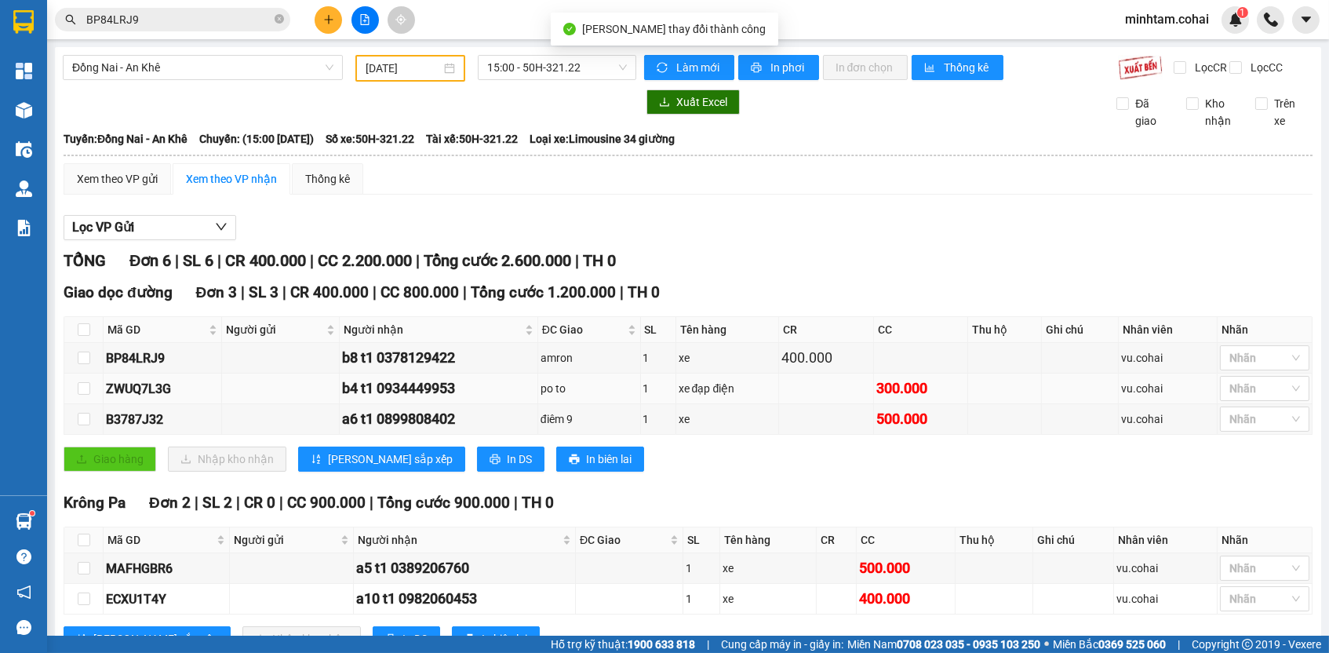
click at [149, 398] on div "ZWUQ7L3G" at bounding box center [162, 389] width 113 height 20
copy div "ZWUQ7L3G"
click at [210, 16] on input "BP84LRJ9" at bounding box center [178, 19] width 185 height 17
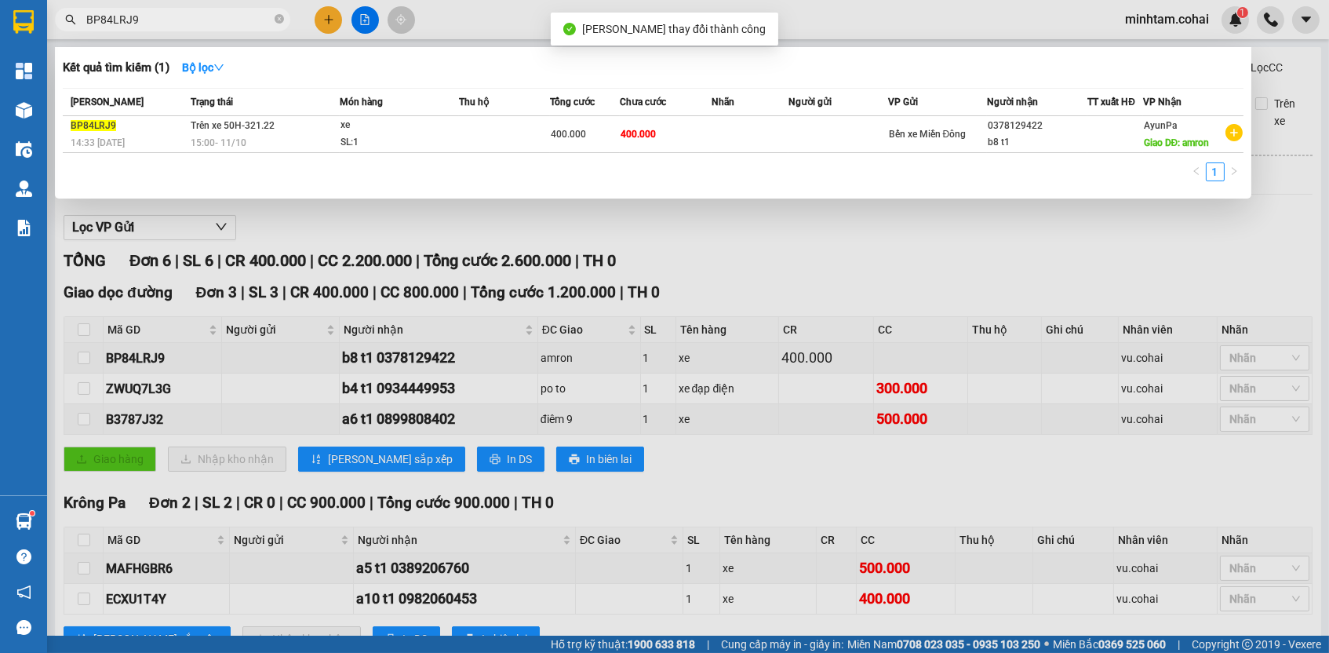
click at [210, 16] on input "BP84LRJ9" at bounding box center [178, 19] width 185 height 17
paste input "ZWUQ7L3G"
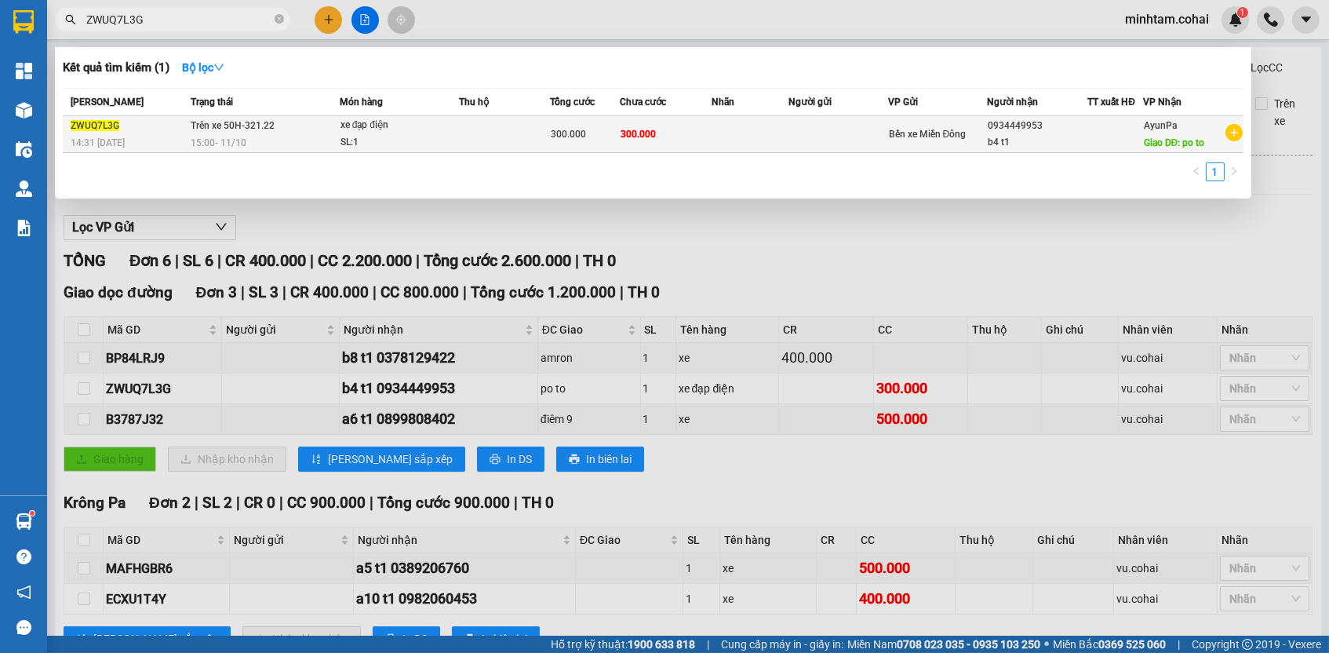
type input "ZWUQ7L3G"
click at [682, 139] on td "300.000" at bounding box center [666, 134] width 92 height 37
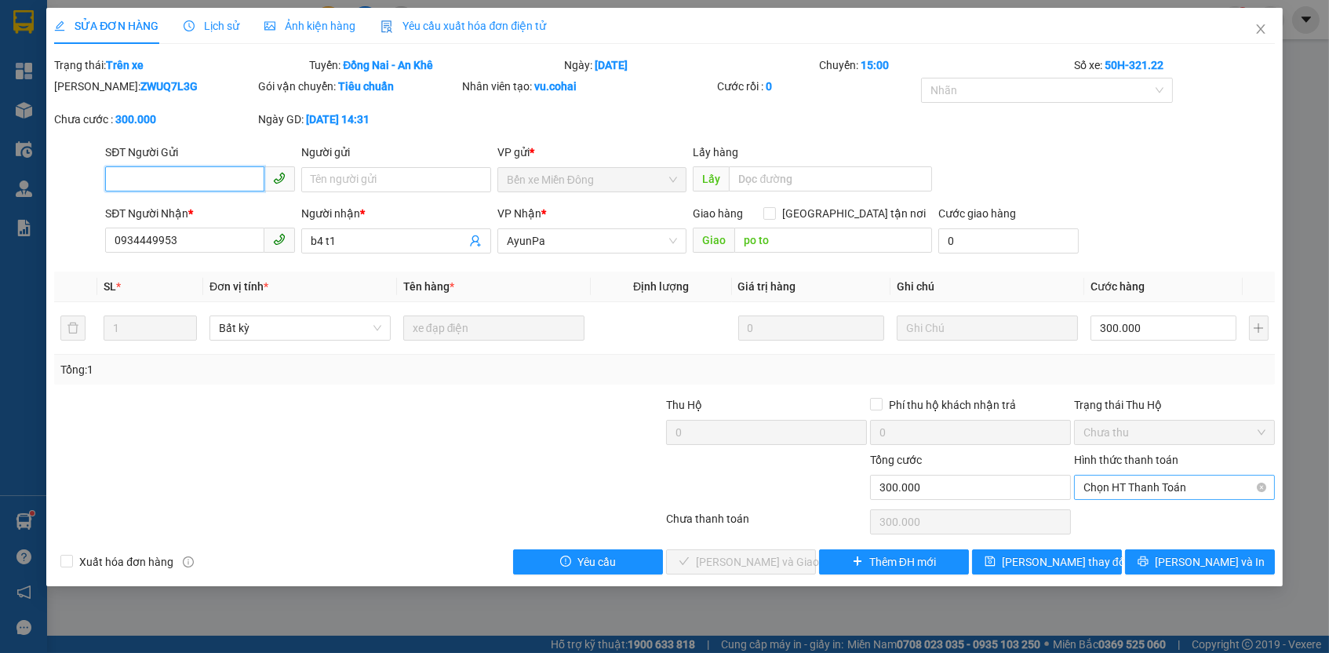
click at [1105, 480] on span "Chọn HT Thanh Toán" at bounding box center [1174, 487] width 182 height 24
click at [1112, 508] on div "Tại văn phòng" at bounding box center [1174, 513] width 182 height 17
type input "0"
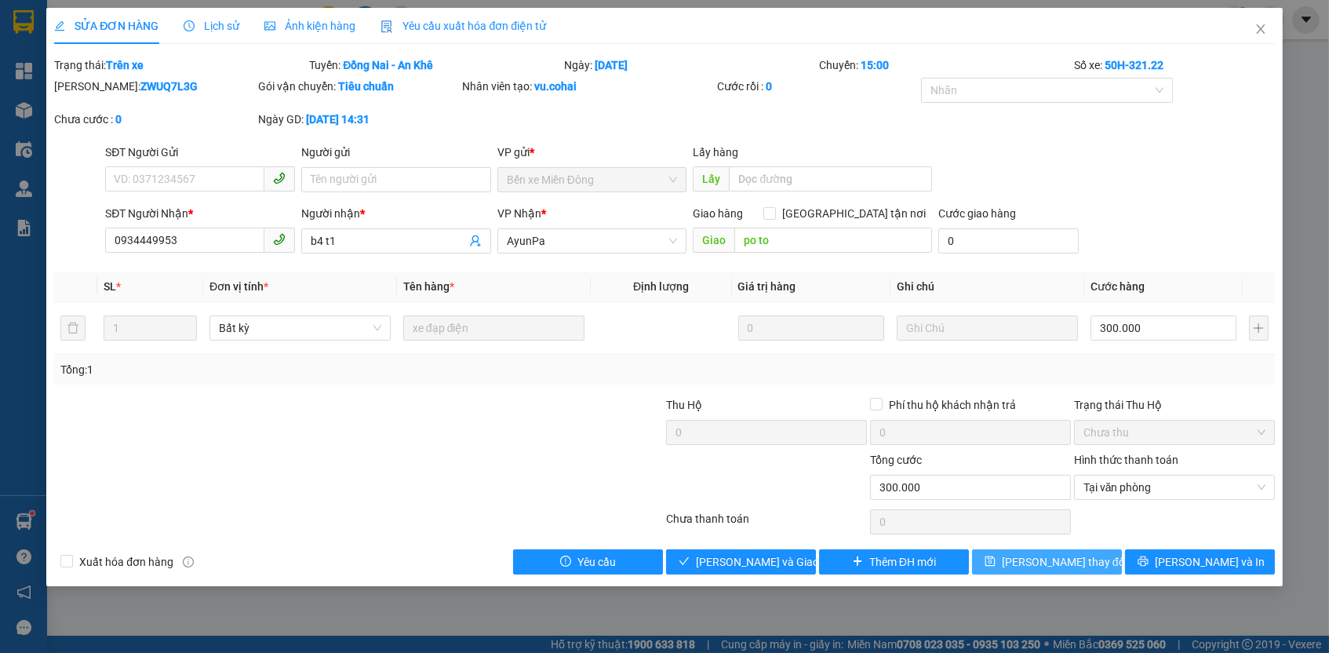
click at [1095, 552] on button "[PERSON_NAME] thay đổi" at bounding box center [1047, 561] width 150 height 25
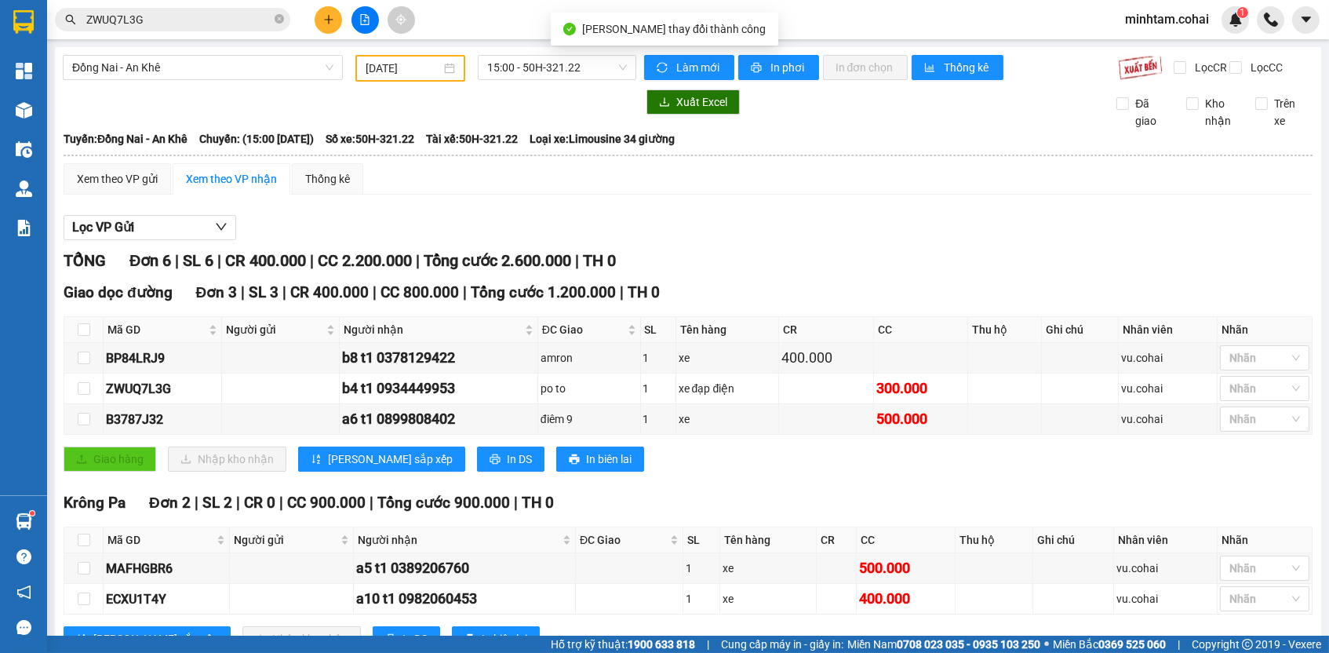
scroll to position [112, 0]
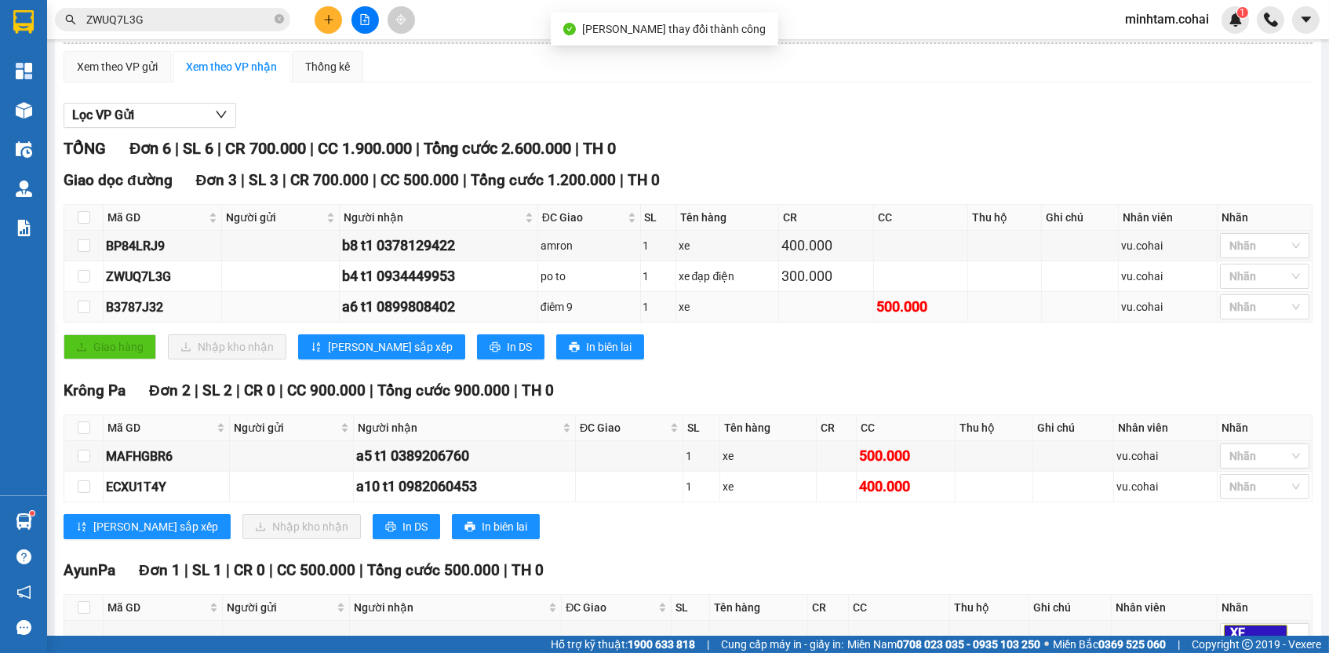
click at [126, 316] on div "B3787J32" at bounding box center [162, 307] width 113 height 20
copy div "B3787J32"
click at [211, 17] on input "ZWUQ7L3G" at bounding box center [178, 19] width 185 height 17
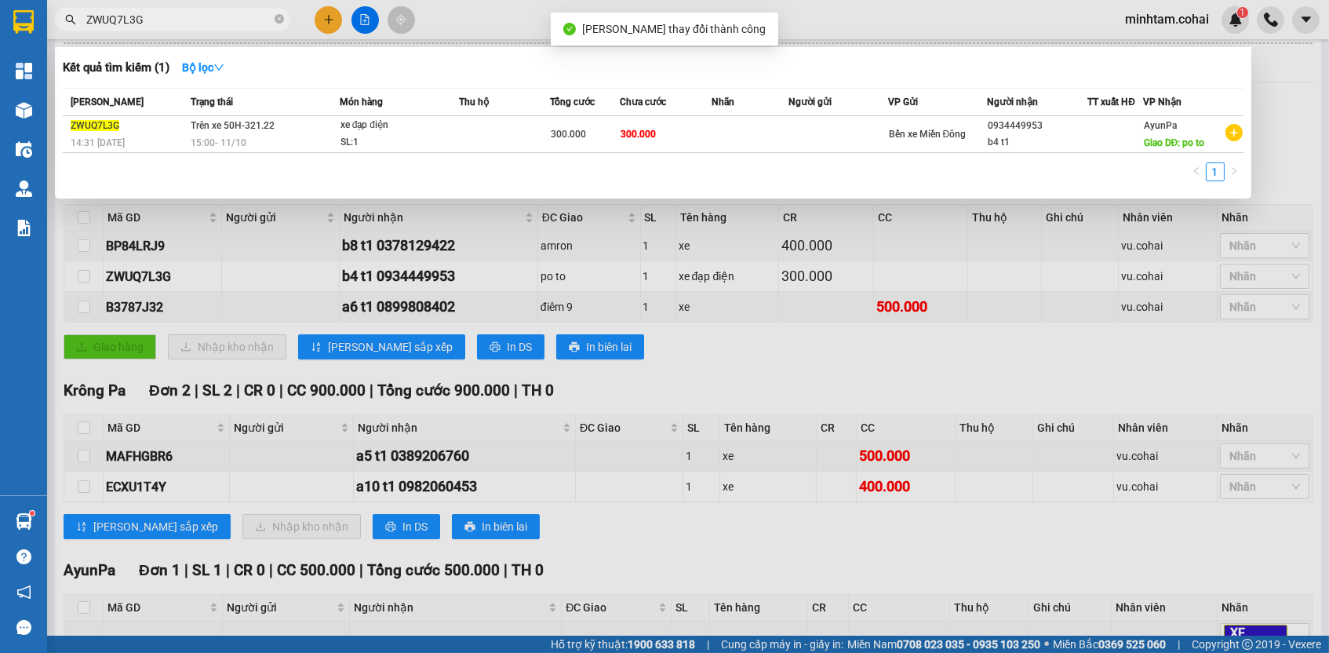
click at [211, 17] on input "ZWUQ7L3G" at bounding box center [178, 19] width 185 height 17
paste input "B3787J32"
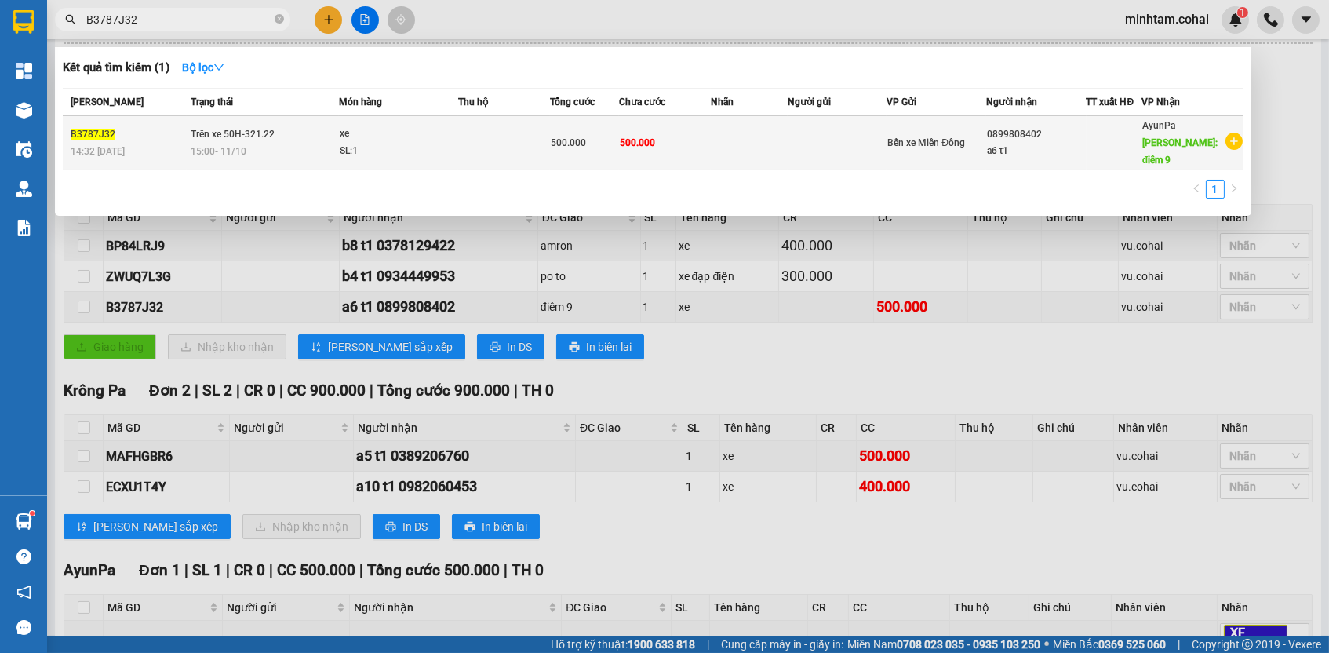
type input "B3787J32"
click at [672, 147] on td "500.000" at bounding box center [665, 143] width 92 height 54
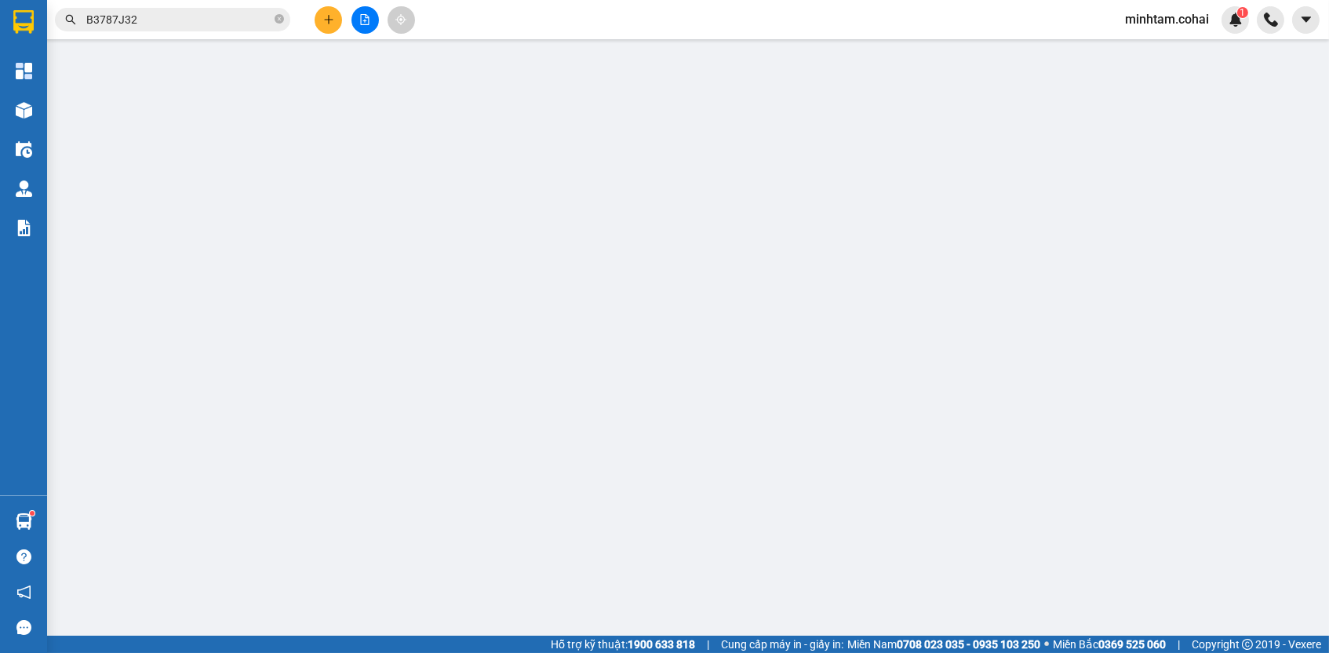
type input "0899808402"
type input "a6 t1"
type input "điêm 9"
type input "0"
type input "500.000"
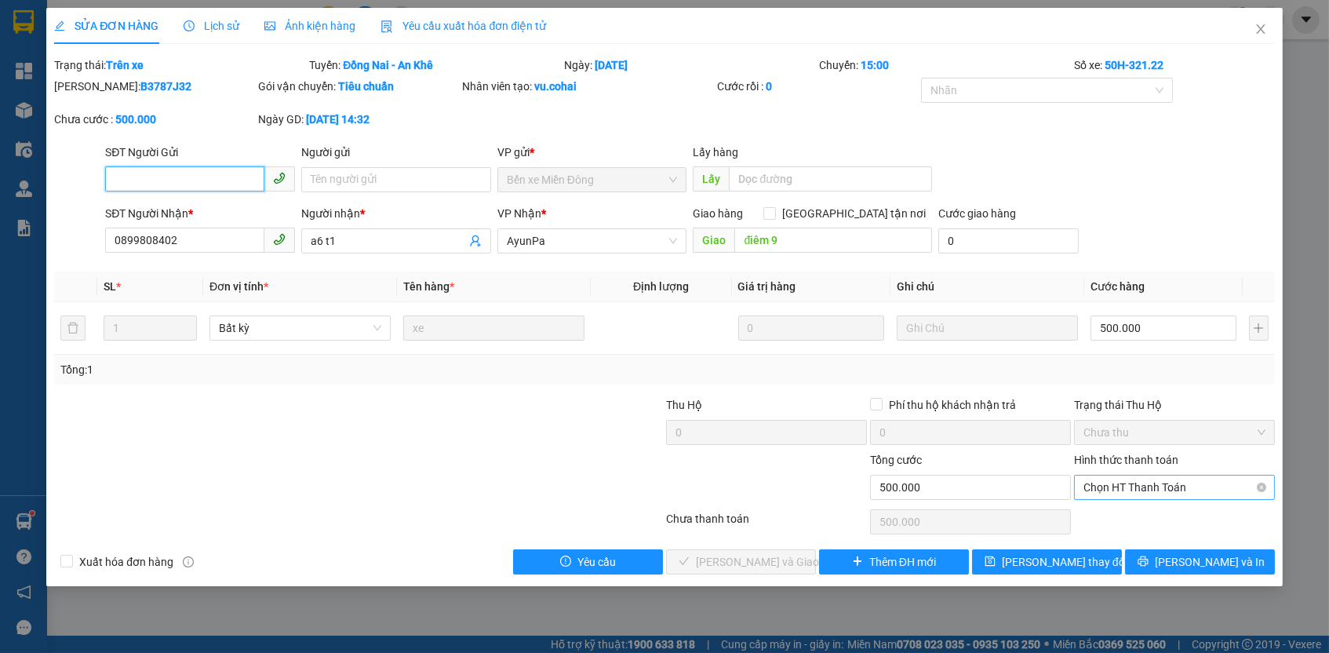
click at [1116, 483] on span "Chọn HT Thanh Toán" at bounding box center [1174, 487] width 182 height 24
drag, startPoint x: 1116, startPoint y: 514, endPoint x: 1112, endPoint y: 523, distance: 10.2
click at [1116, 513] on div "Tại văn phòng" at bounding box center [1174, 513] width 182 height 17
type input "0"
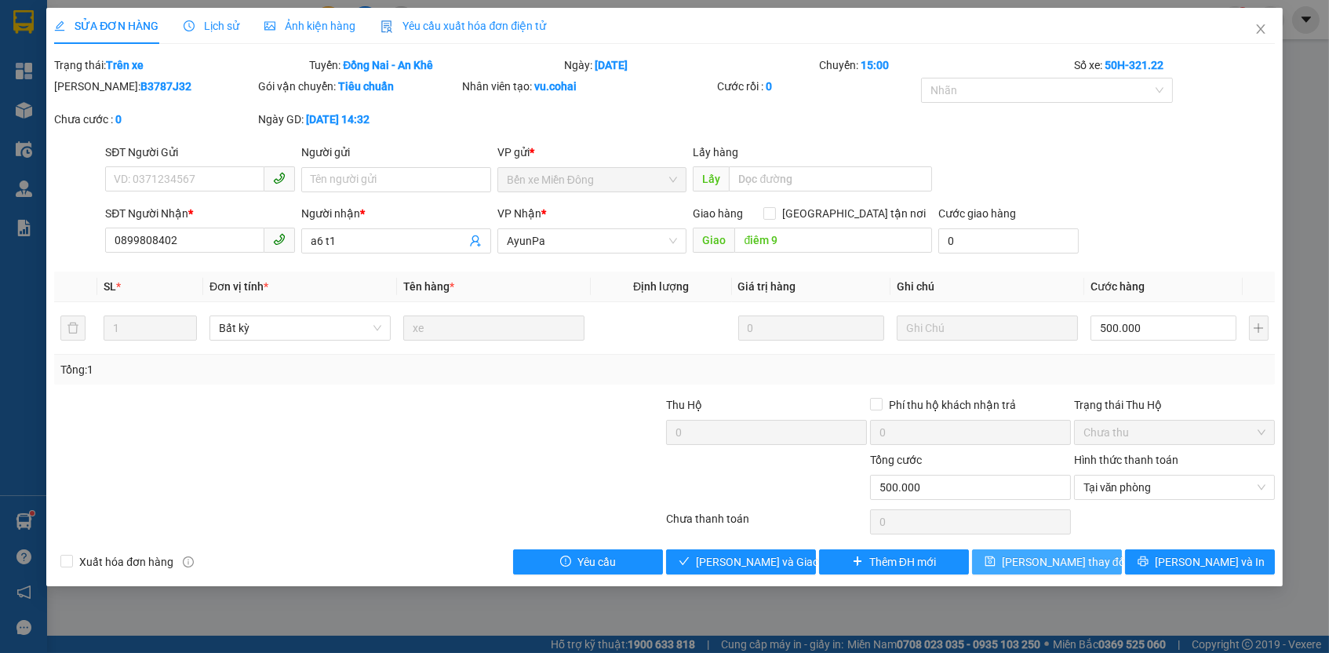
click at [1075, 563] on span "[PERSON_NAME] thay đổi" at bounding box center [1065, 561] width 126 height 17
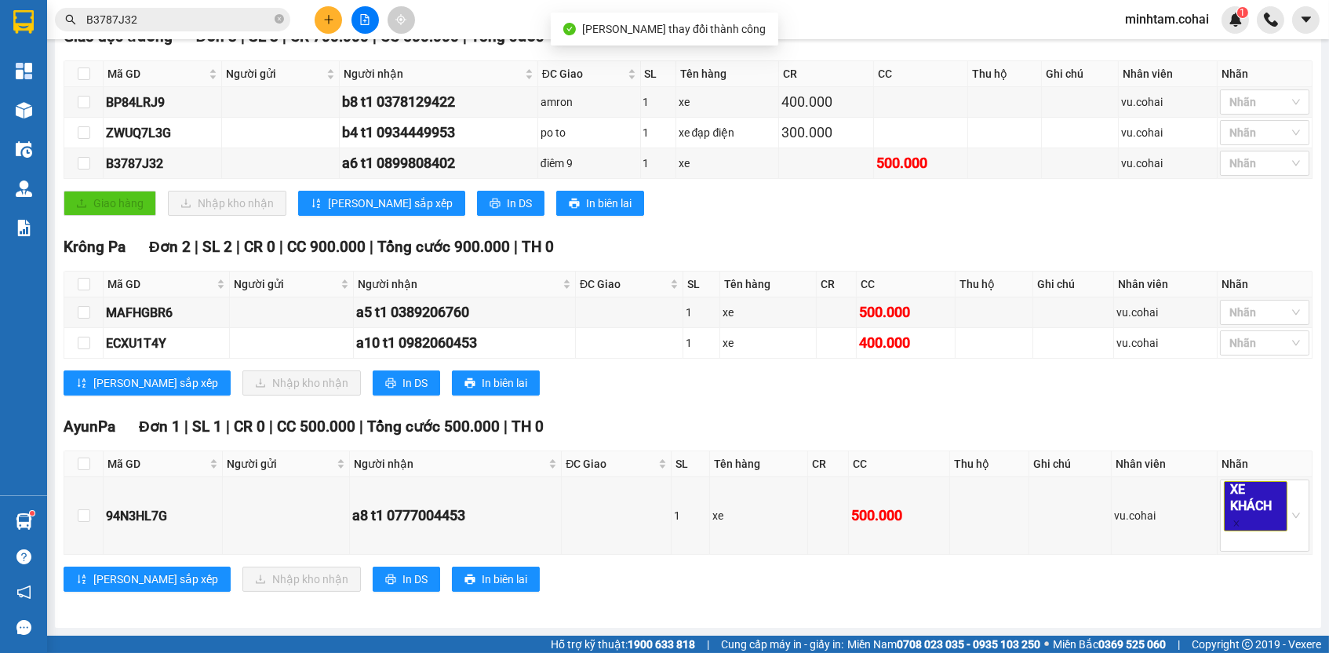
scroll to position [262, 0]
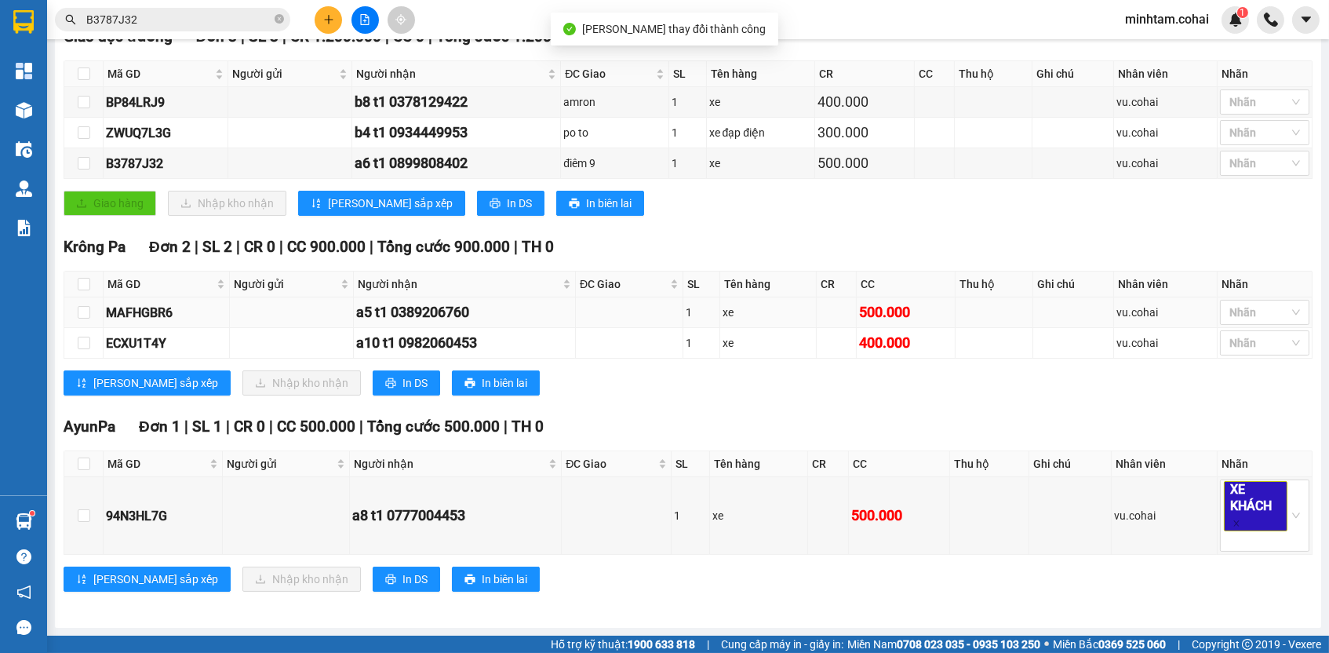
click at [155, 307] on div "MAFHGBR6" at bounding box center [166, 313] width 121 height 20
copy div "MAFHGBR6"
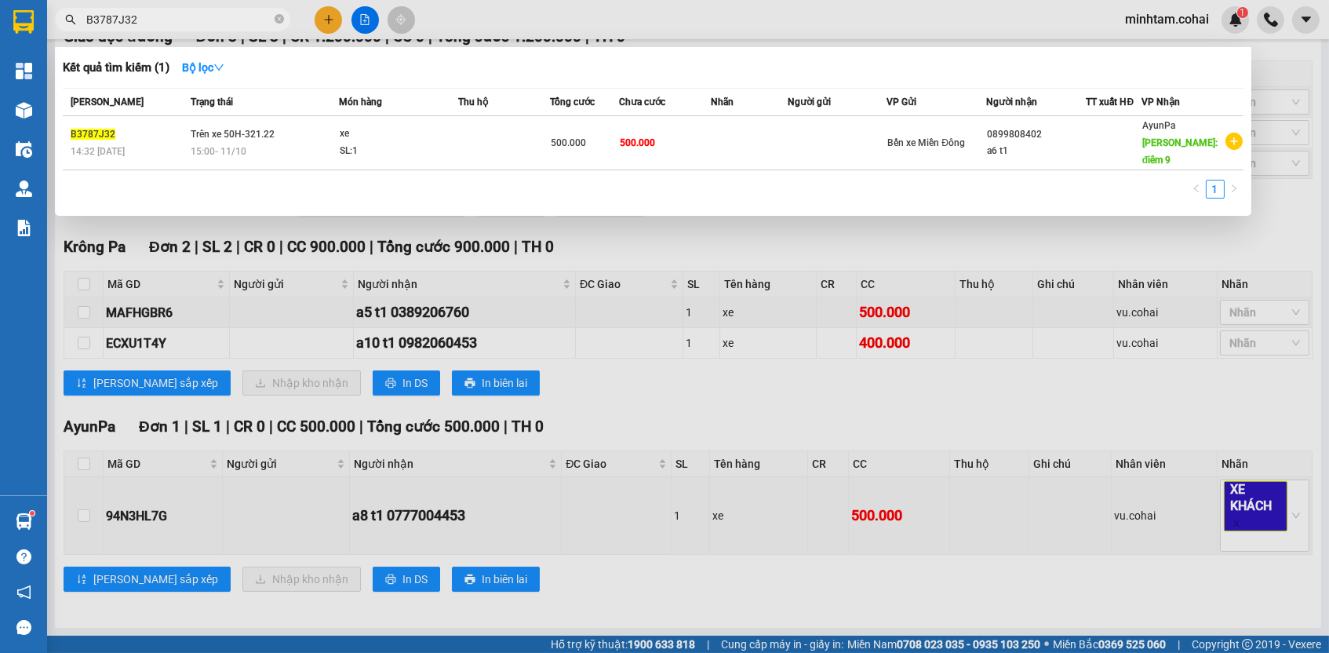
click at [218, 20] on input "B3787J32" at bounding box center [178, 19] width 185 height 17
paste input "MAFHGBR6"
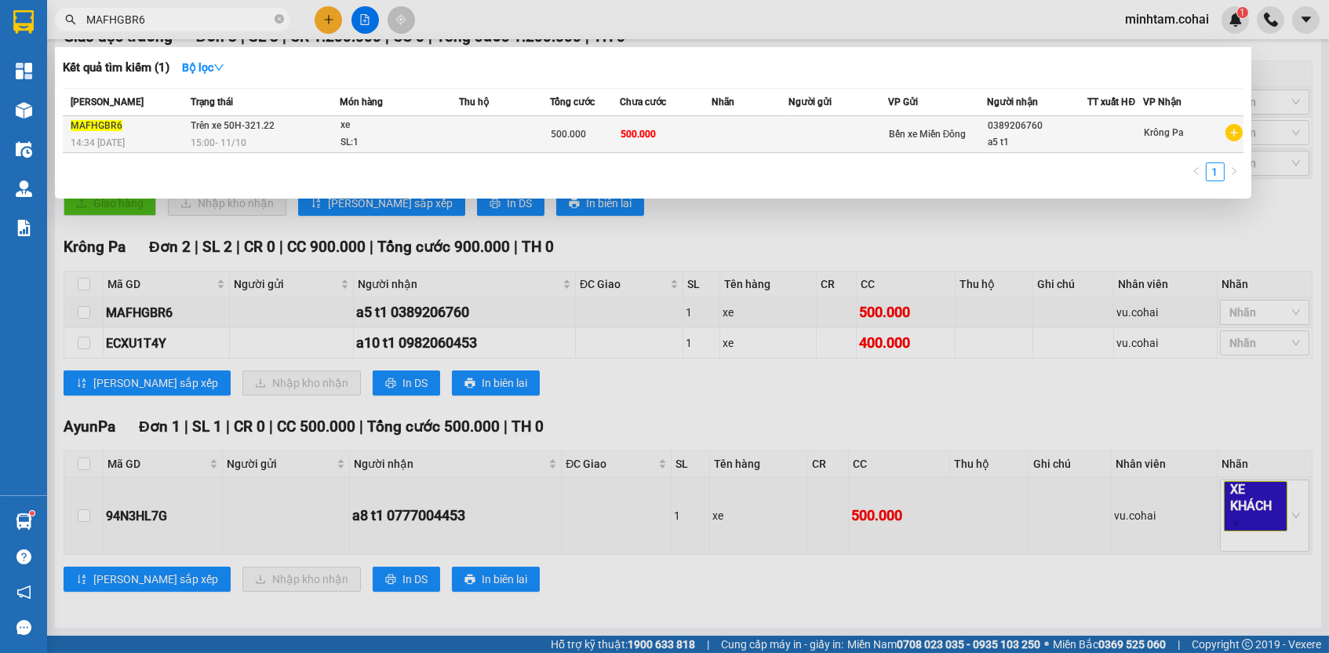
type input "MAFHGBR6"
click at [649, 129] on span "500.000" at bounding box center [638, 134] width 35 height 11
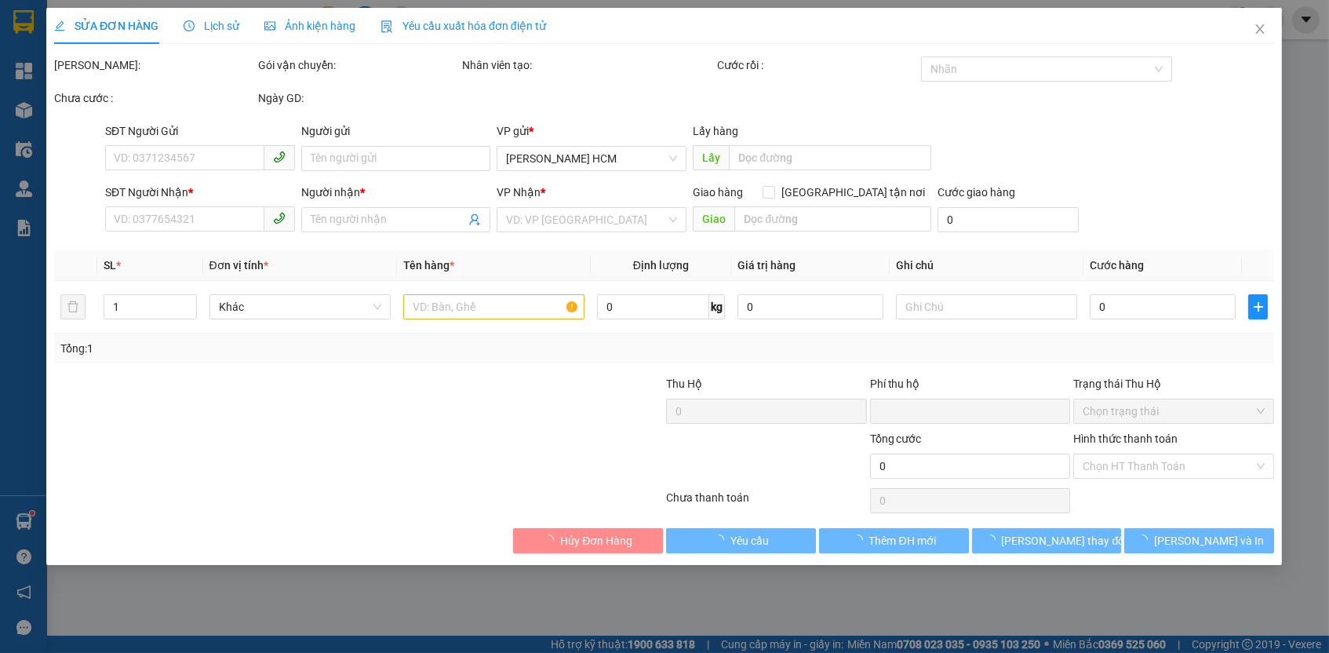
type input "0389206760"
type input "a5 t1"
type input "0"
type input "500.000"
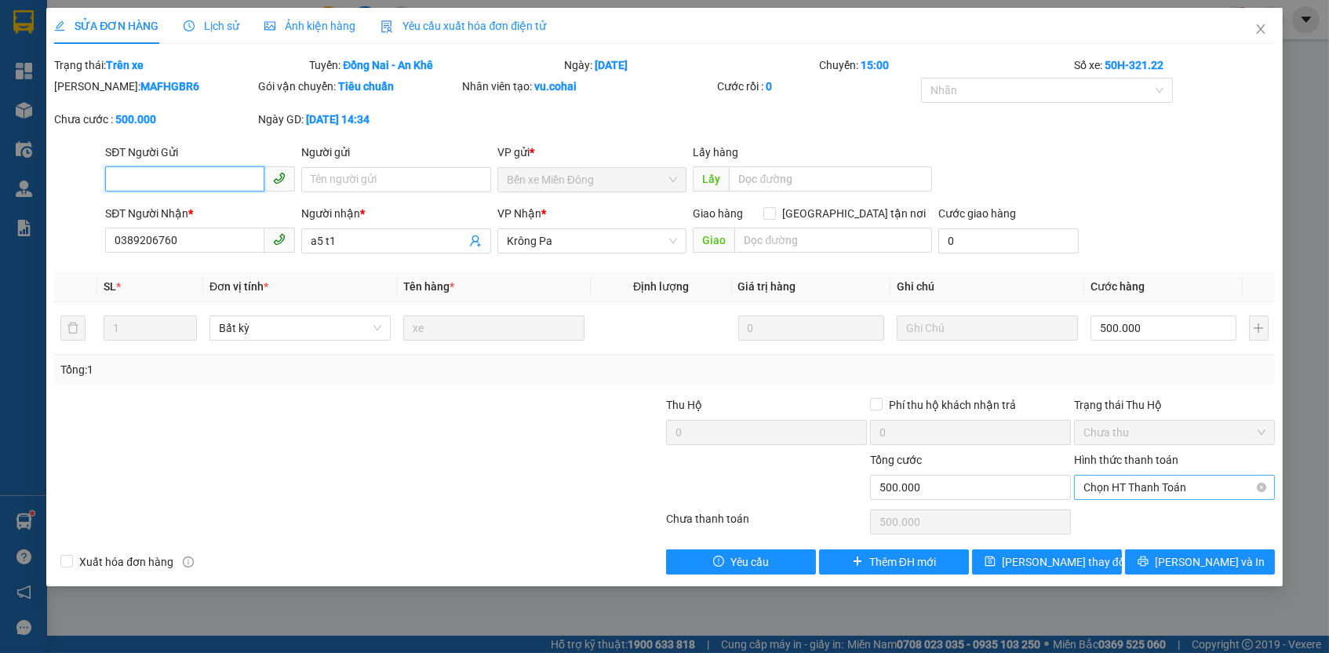
click at [1167, 486] on span "Chọn HT Thanh Toán" at bounding box center [1174, 487] width 182 height 24
click at [1142, 515] on div "Tại văn phòng" at bounding box center [1174, 513] width 182 height 17
type input "0"
click at [1098, 552] on button "[PERSON_NAME] thay đổi" at bounding box center [1047, 561] width 150 height 25
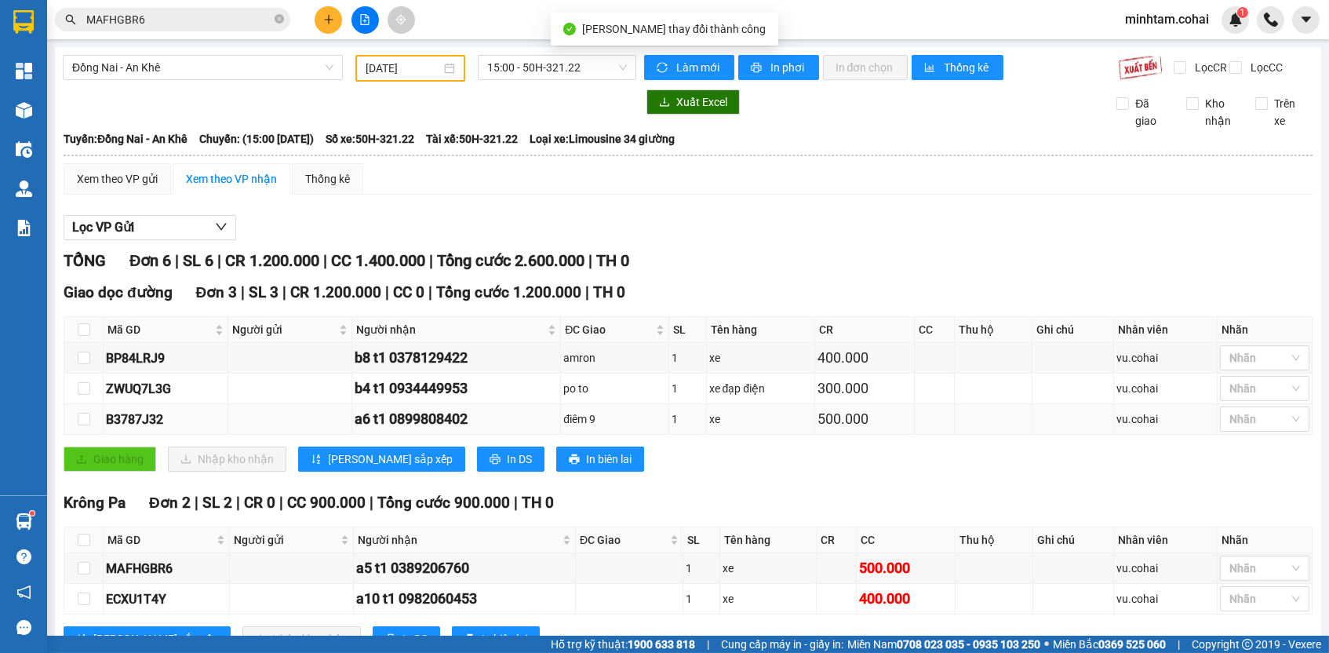
scroll to position [262, 0]
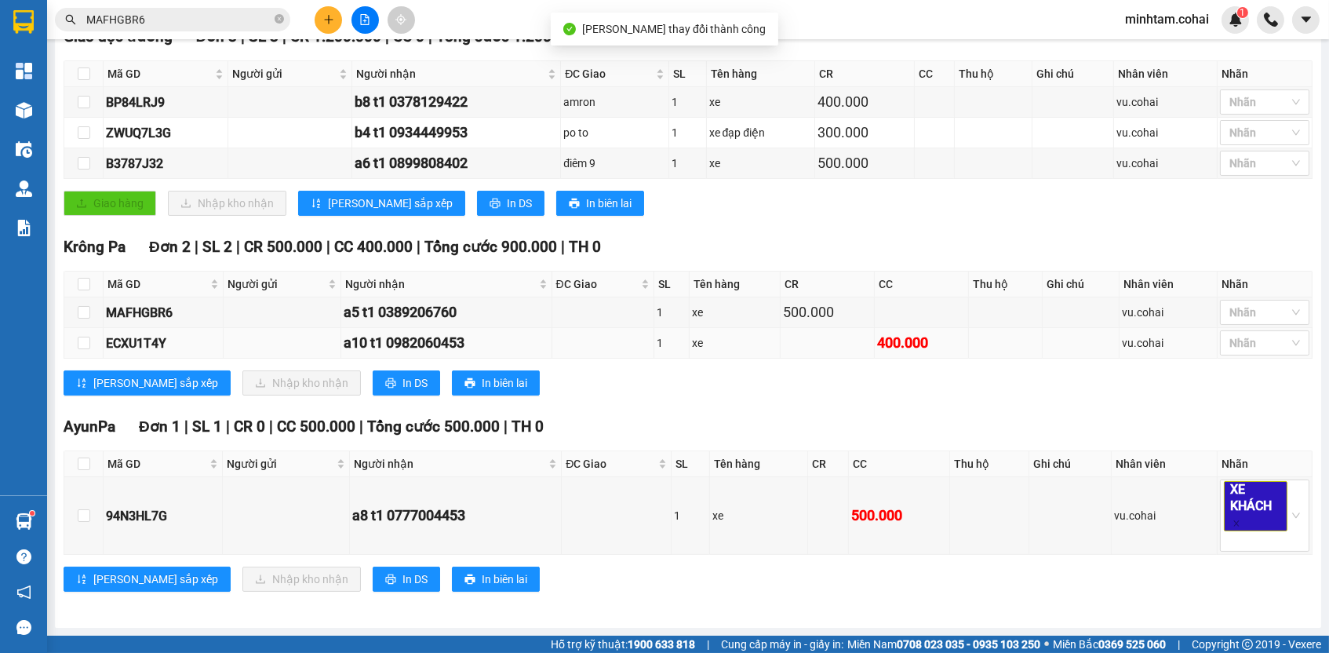
click at [168, 347] on div "ECXU1T4Y" at bounding box center [163, 343] width 115 height 20
copy div "ECXU1T4Y"
click at [166, 20] on input "MAFHGBR6" at bounding box center [178, 19] width 185 height 17
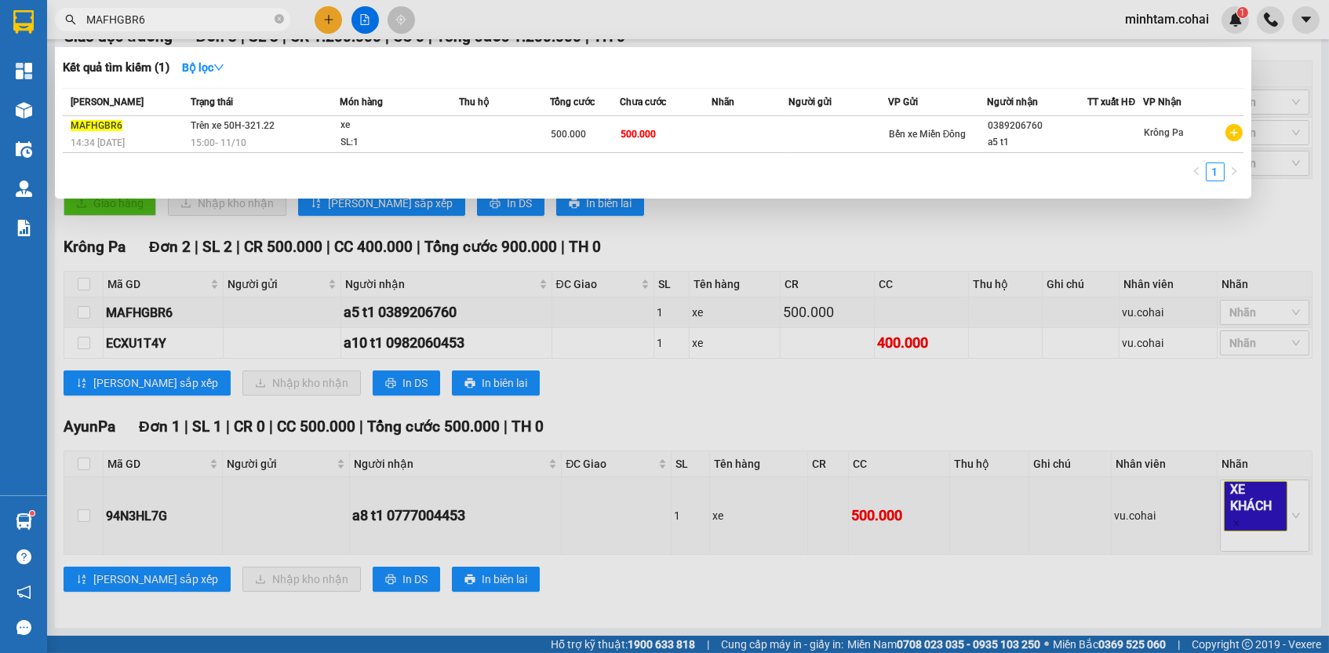
click at [166, 19] on input "MAFHGBR6" at bounding box center [178, 19] width 185 height 17
paste input "ECXU1T4Y"
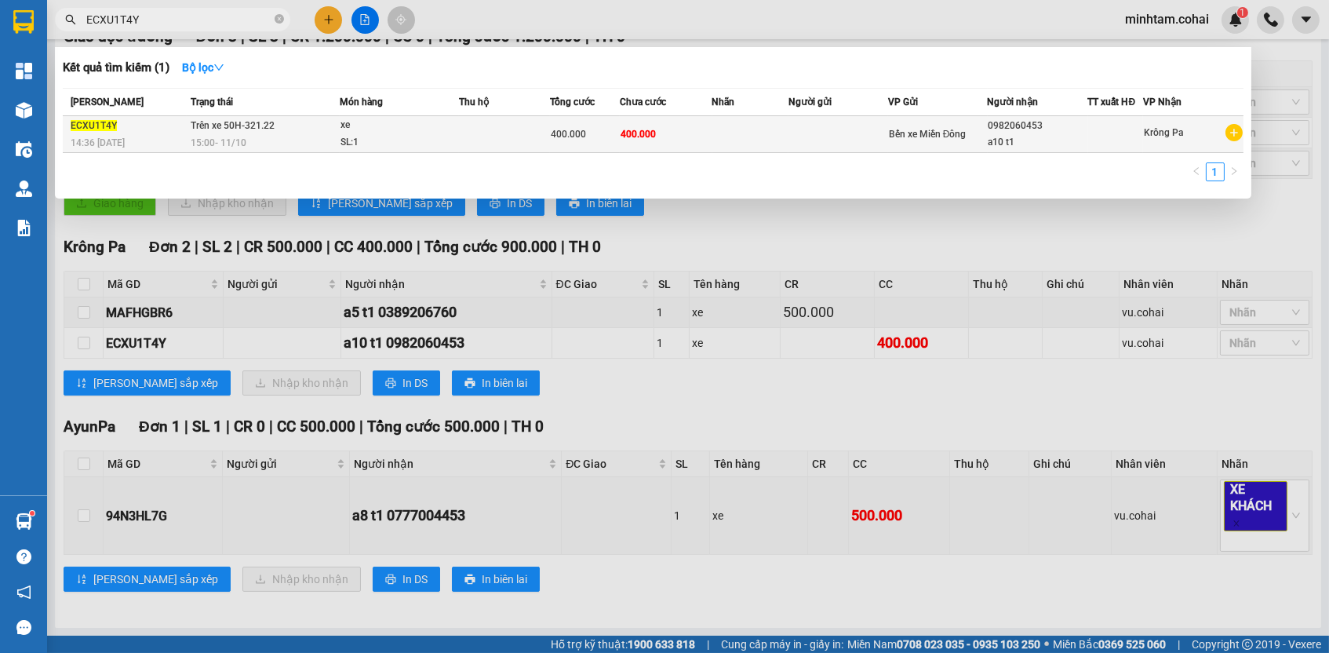
type input "ECXU1T4Y"
click at [672, 148] on td "400.000" at bounding box center [666, 134] width 93 height 37
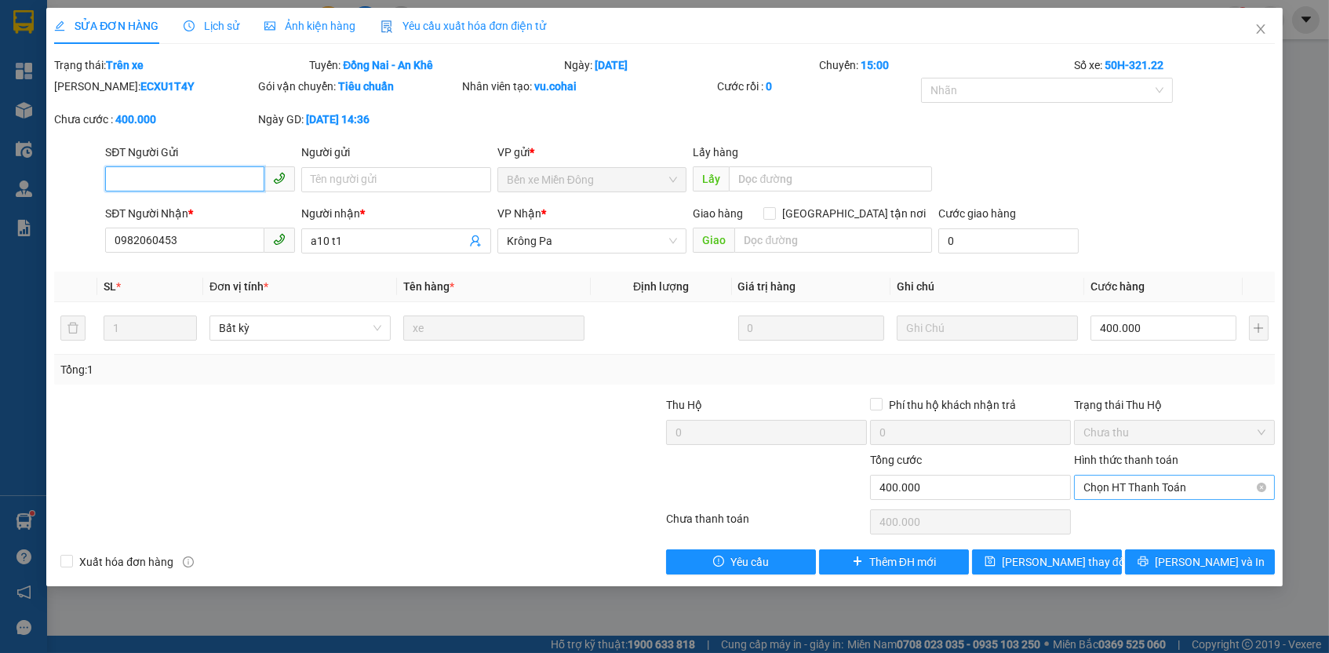
click at [1153, 483] on span "Chọn HT Thanh Toán" at bounding box center [1174, 487] width 182 height 24
click at [1123, 513] on div "Tại văn phòng" at bounding box center [1174, 513] width 182 height 17
type input "0"
click at [1069, 564] on span "[PERSON_NAME] thay đổi" at bounding box center [1065, 561] width 126 height 17
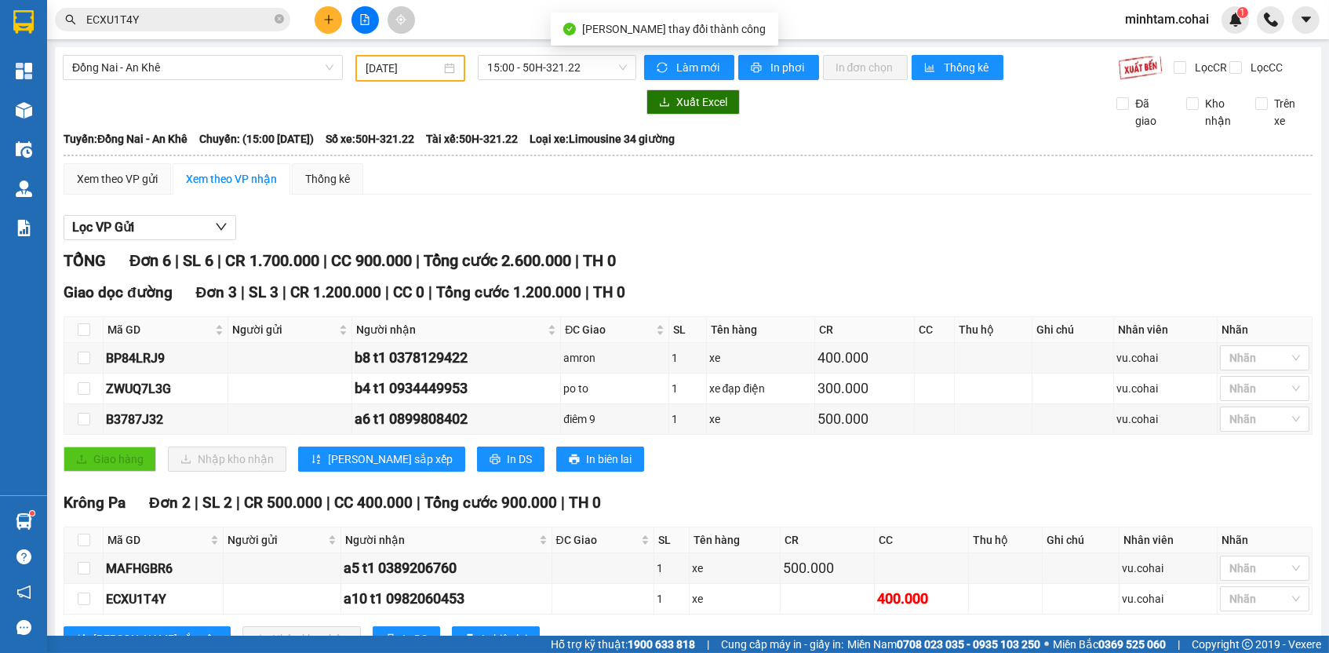
scroll to position [262, 0]
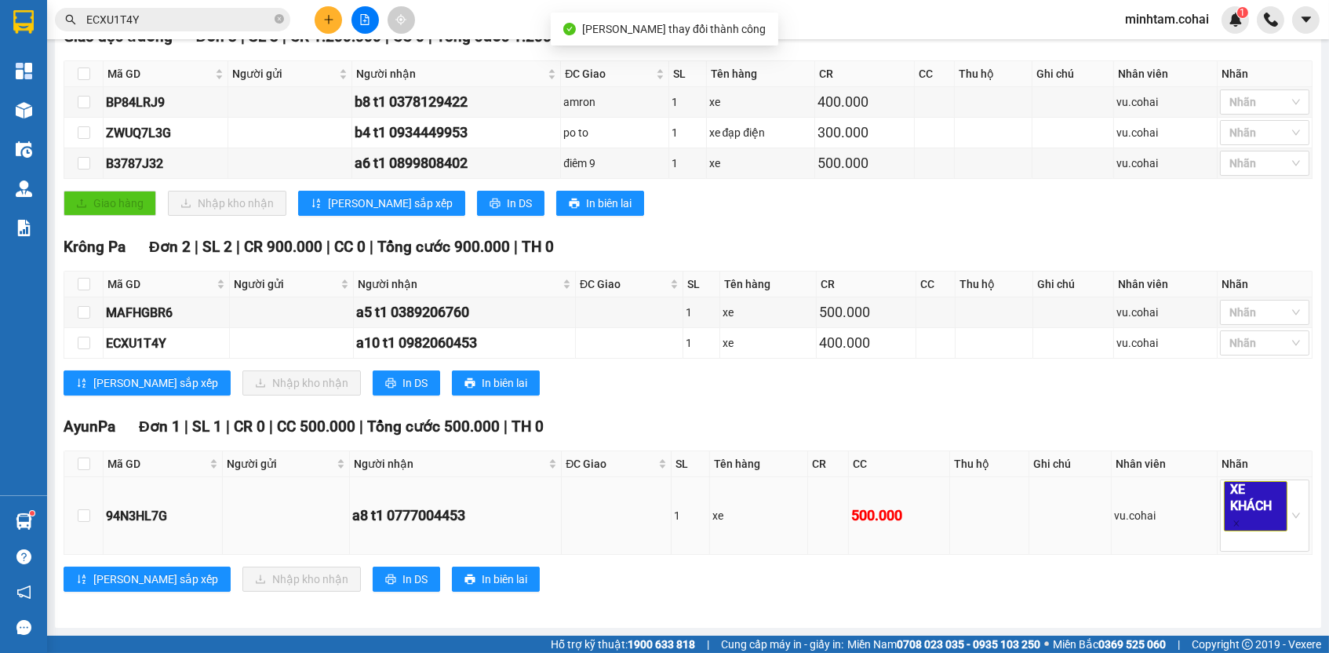
click at [129, 510] on div "94N3HL7G" at bounding box center [163, 516] width 114 height 20
click at [185, 20] on input "ECXU1T4Y" at bounding box center [178, 19] width 185 height 17
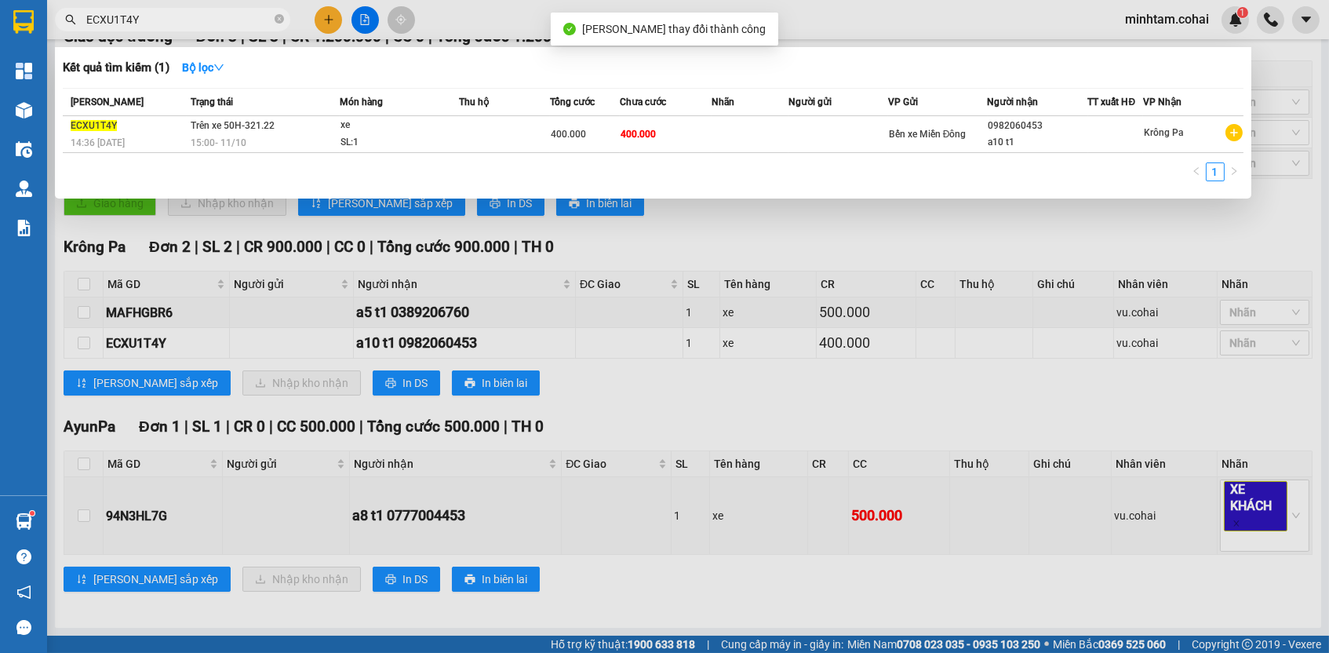
click at [185, 20] on input "ECXU1T4Y" at bounding box center [178, 19] width 185 height 17
paste input "94N3HL7G"
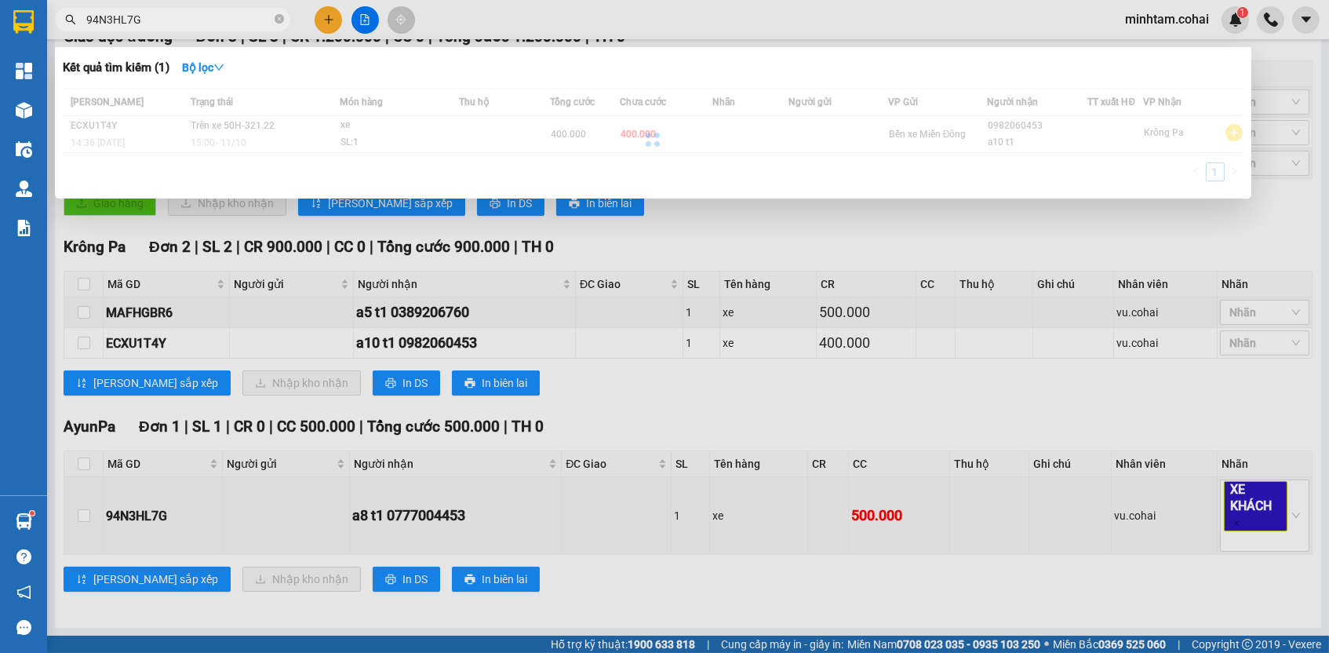
type input "94N3HL7G"
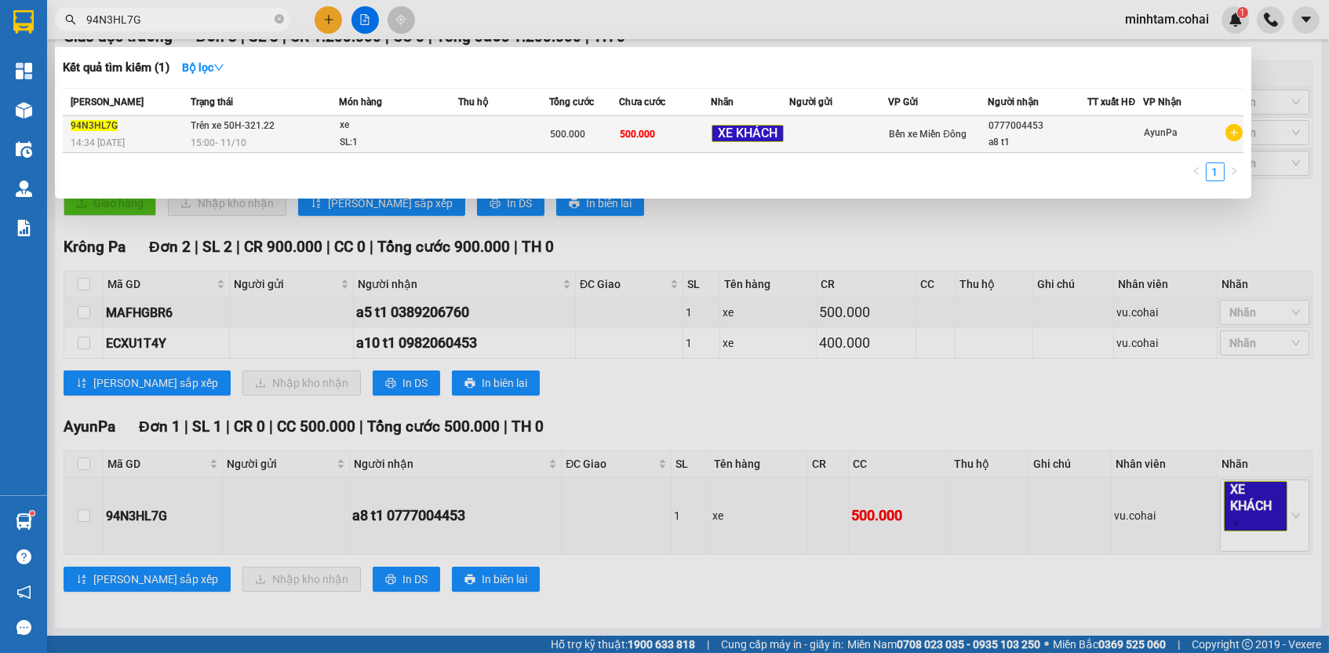
click at [721, 125] on span "XE KHÁCH" at bounding box center [748, 134] width 72 height 18
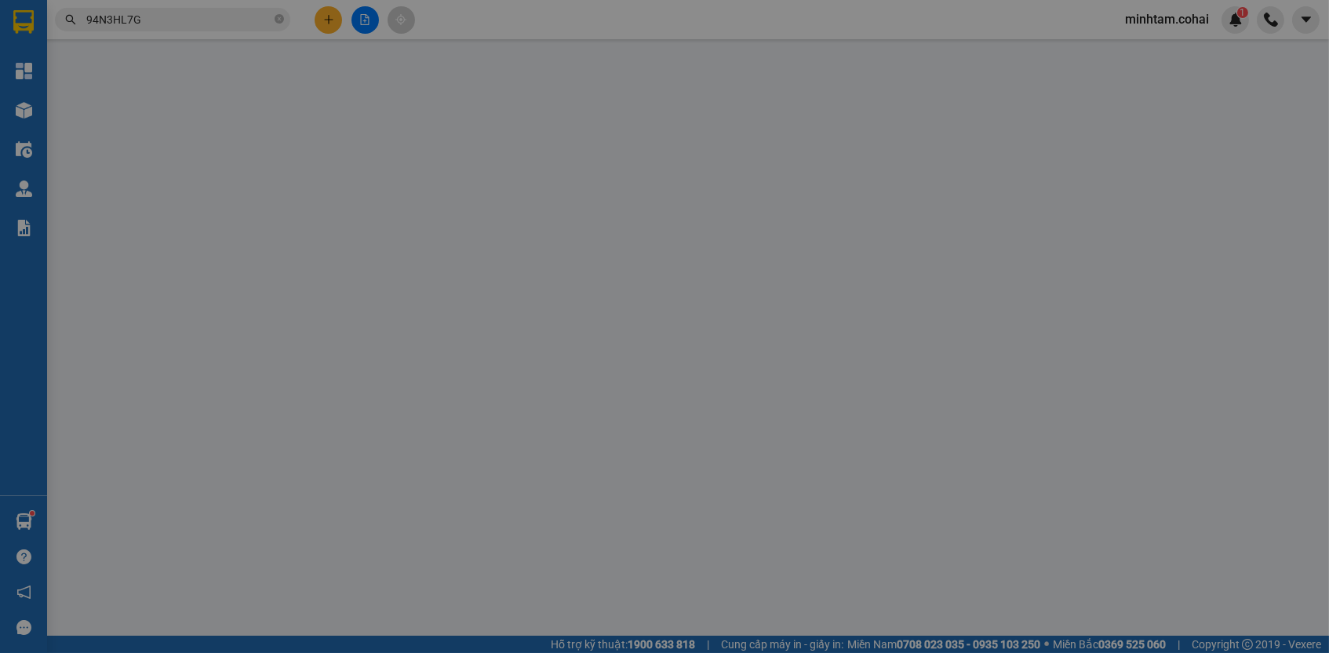
type input "0777004453"
type input "a8 t1"
type input "0"
type input "500.000"
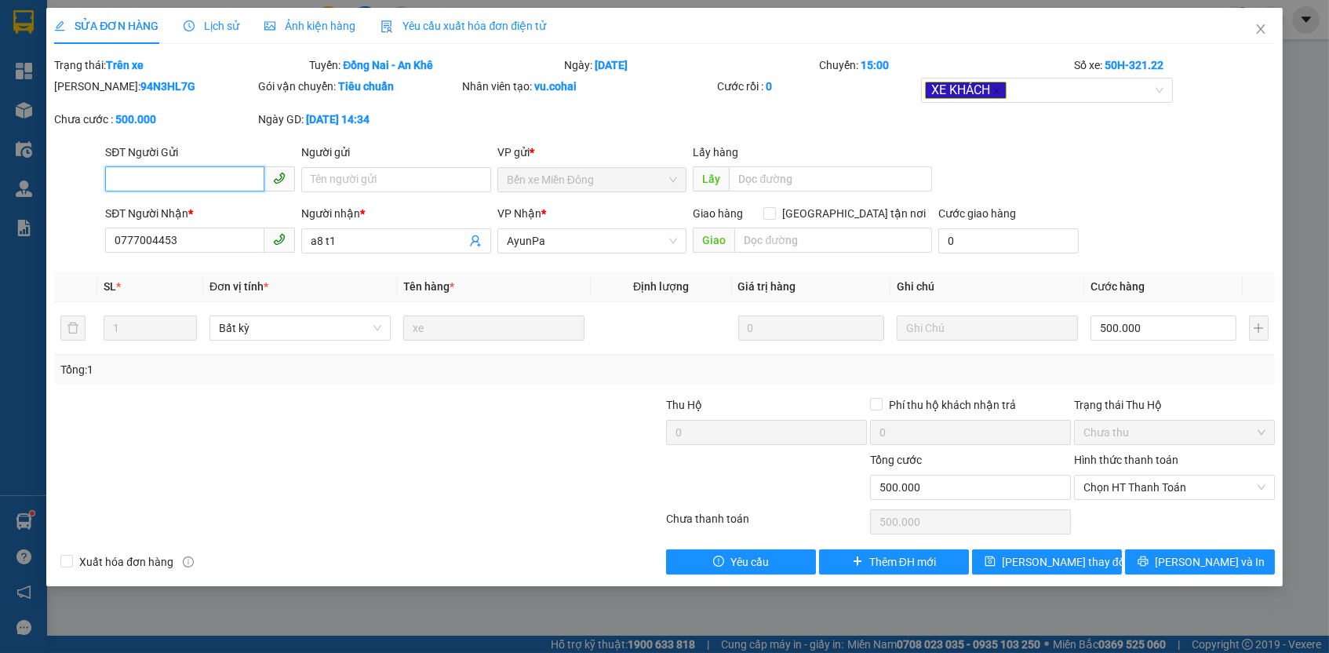
drag, startPoint x: 1138, startPoint y: 483, endPoint x: 1134, endPoint y: 496, distance: 13.2
click at [1138, 484] on span "Chọn HT Thanh Toán" at bounding box center [1174, 487] width 182 height 24
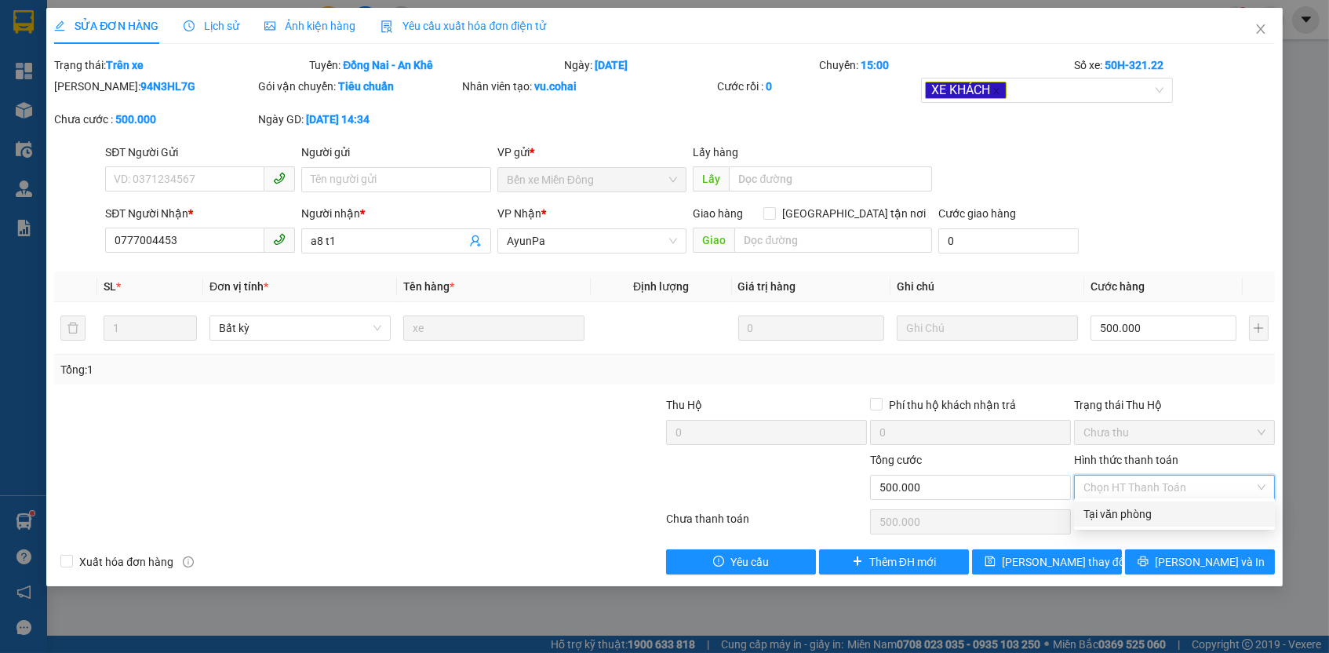
drag, startPoint x: 1127, startPoint y: 504, endPoint x: 1122, endPoint y: 514, distance: 10.5
click at [1127, 505] on div "Tại văn phòng" at bounding box center [1174, 513] width 182 height 17
type input "0"
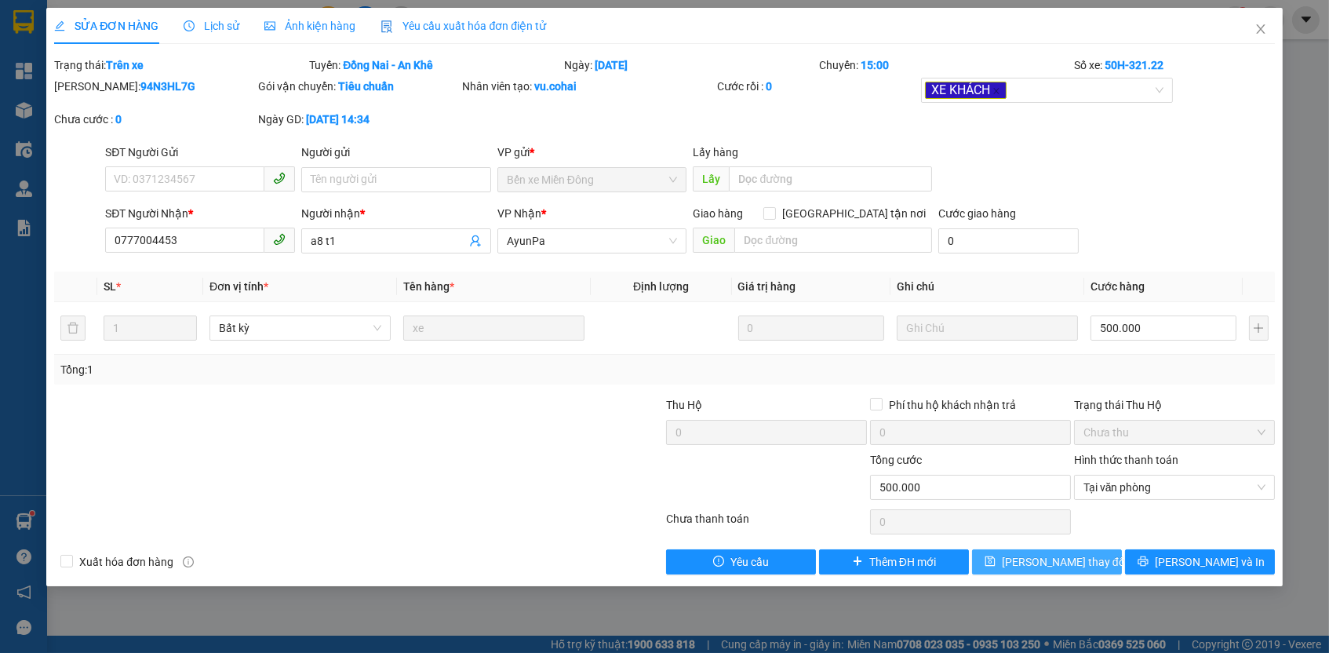
click at [1089, 552] on button "[PERSON_NAME] thay đổi" at bounding box center [1047, 561] width 150 height 25
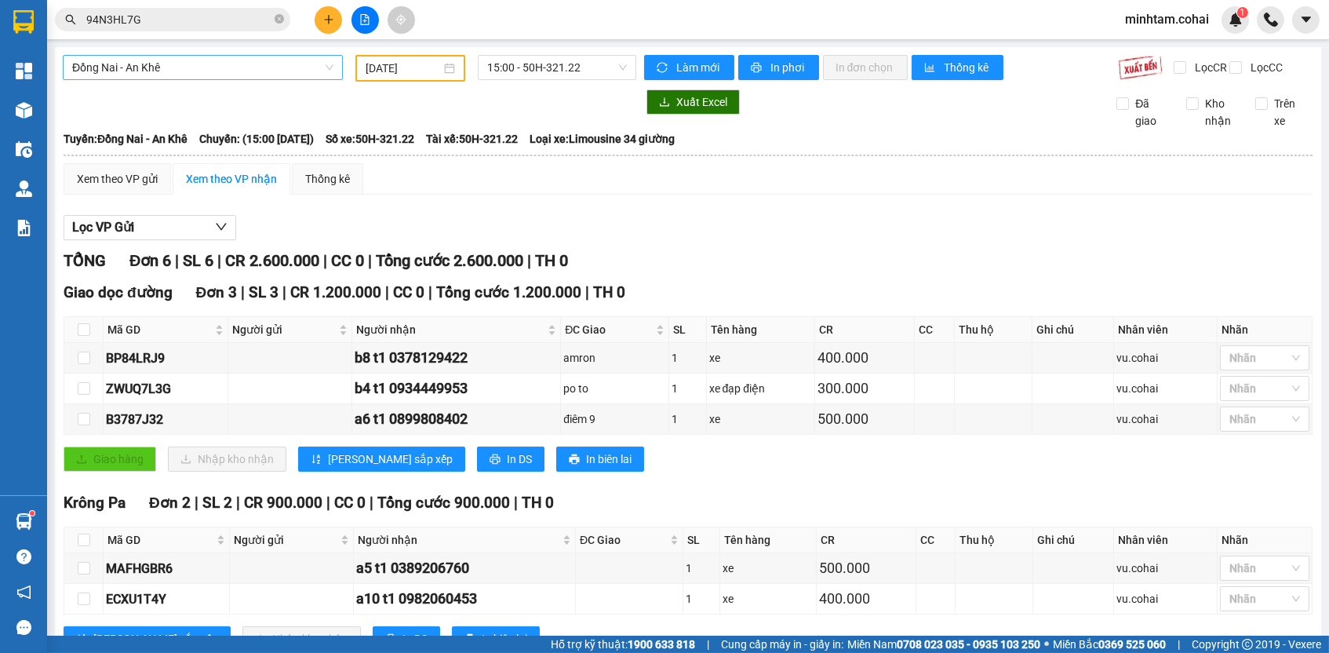
click at [264, 64] on span "Đồng Nai - An Khê" at bounding box center [202, 68] width 261 height 24
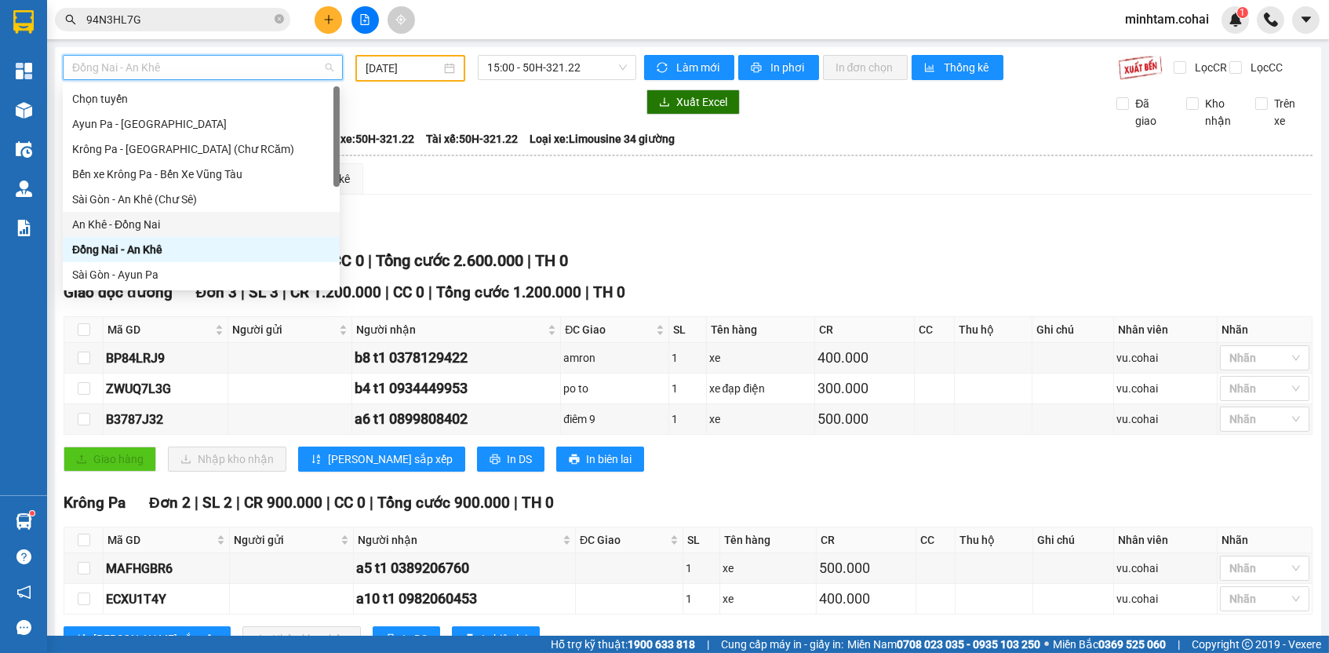
click at [176, 225] on div "An Khê - Đồng Nai" at bounding box center [201, 224] width 258 height 17
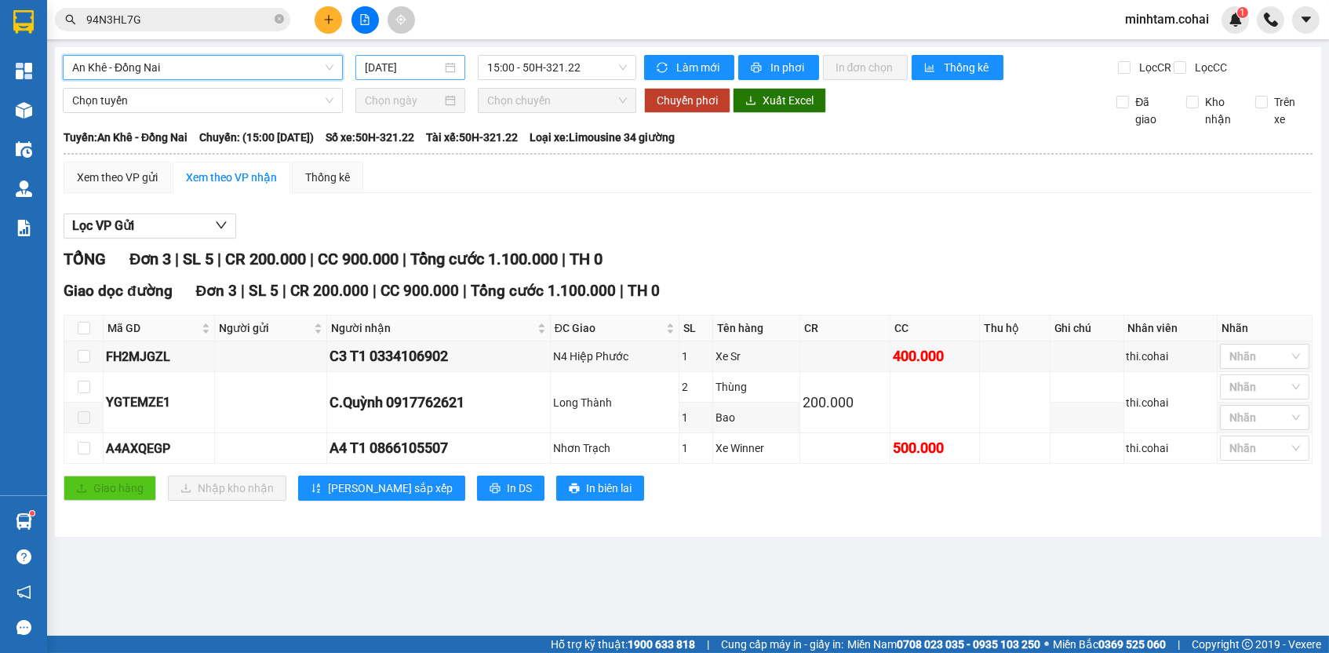
click at [396, 67] on input "[DATE]" at bounding box center [403, 67] width 77 height 17
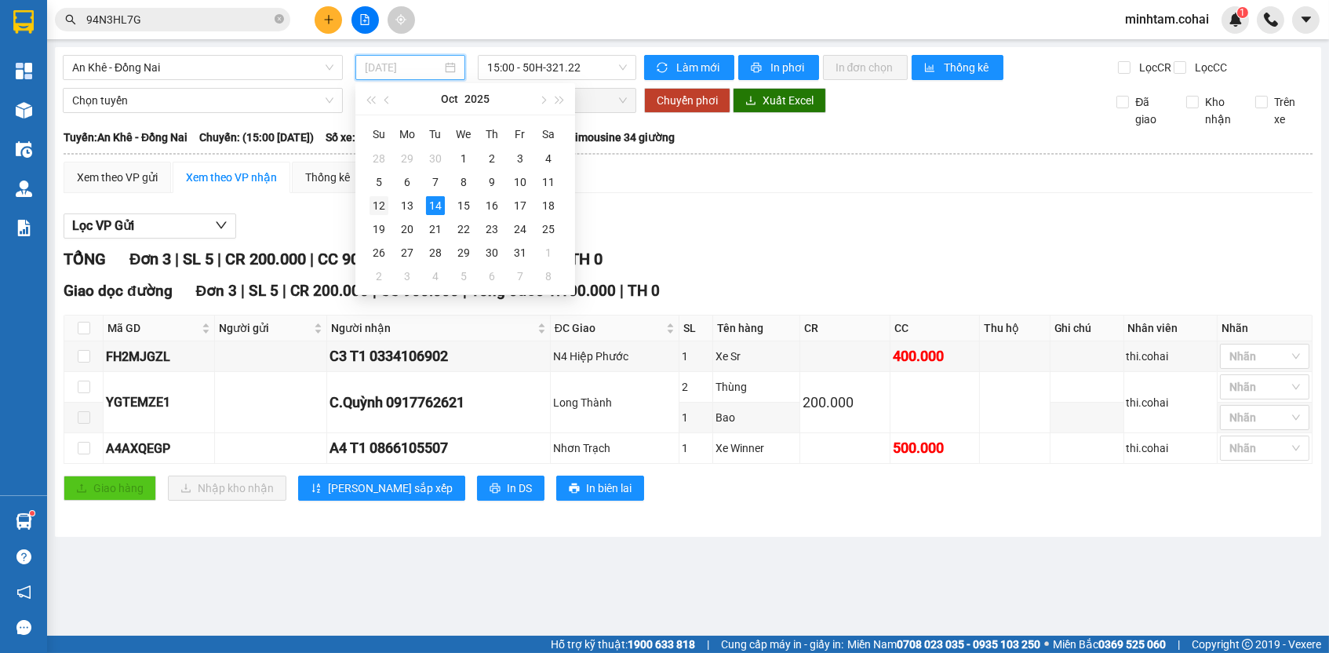
click at [376, 198] on div "12" at bounding box center [379, 205] width 19 height 19
type input "[DATE]"
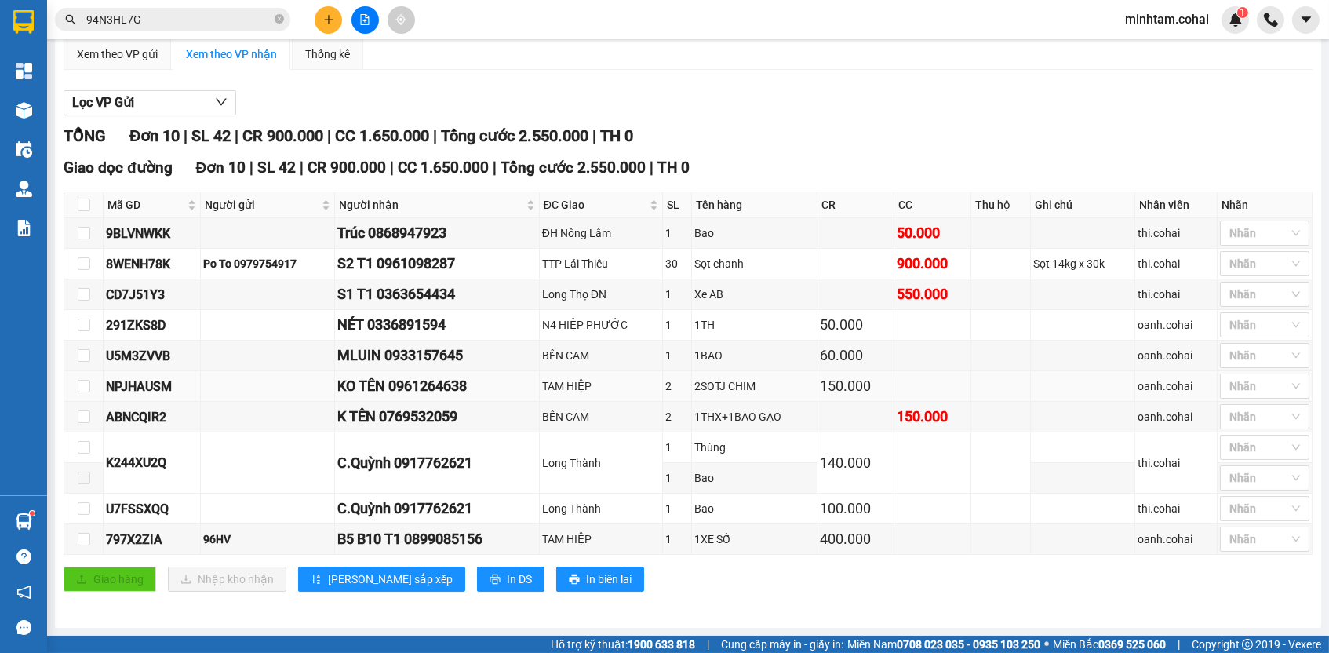
scroll to position [124, 0]
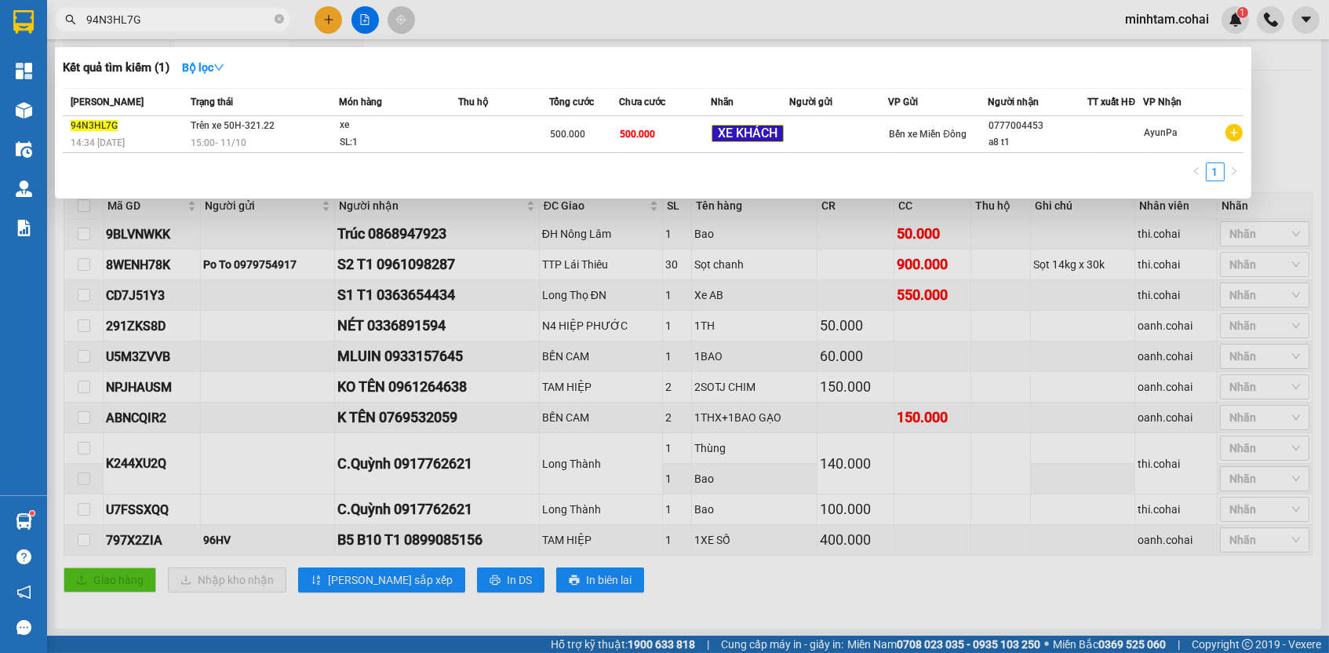
paste input "0961098287"
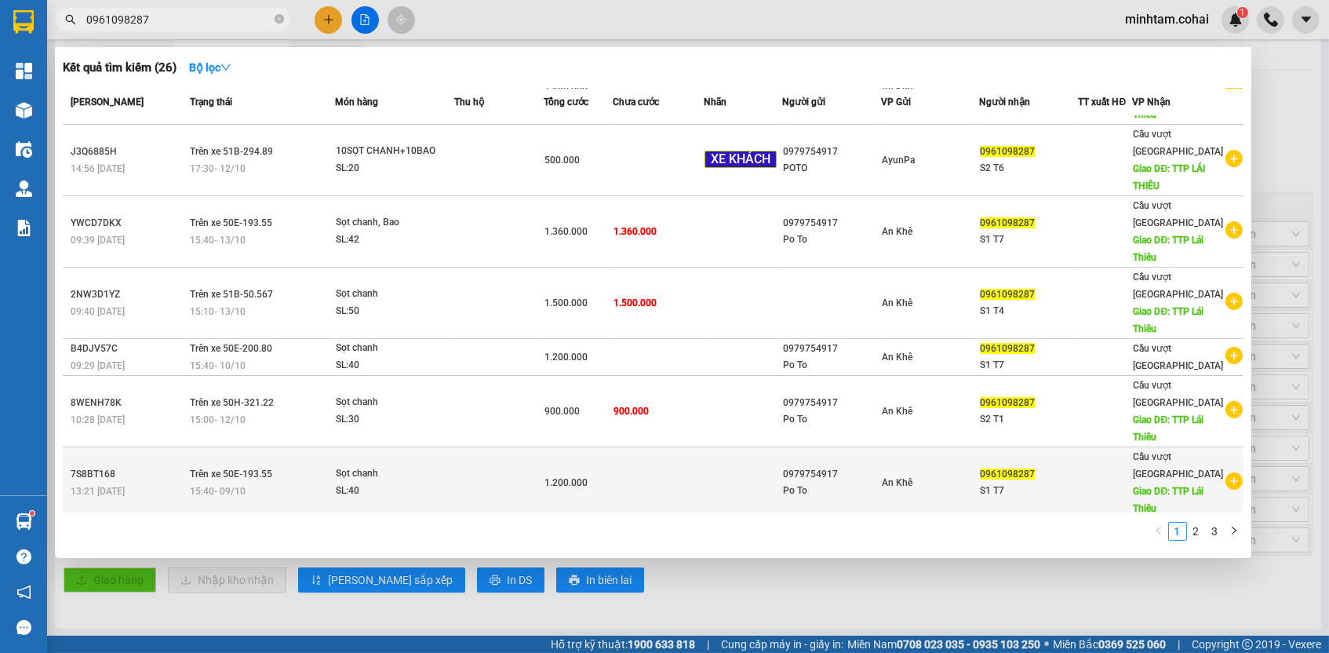
scroll to position [190, 0]
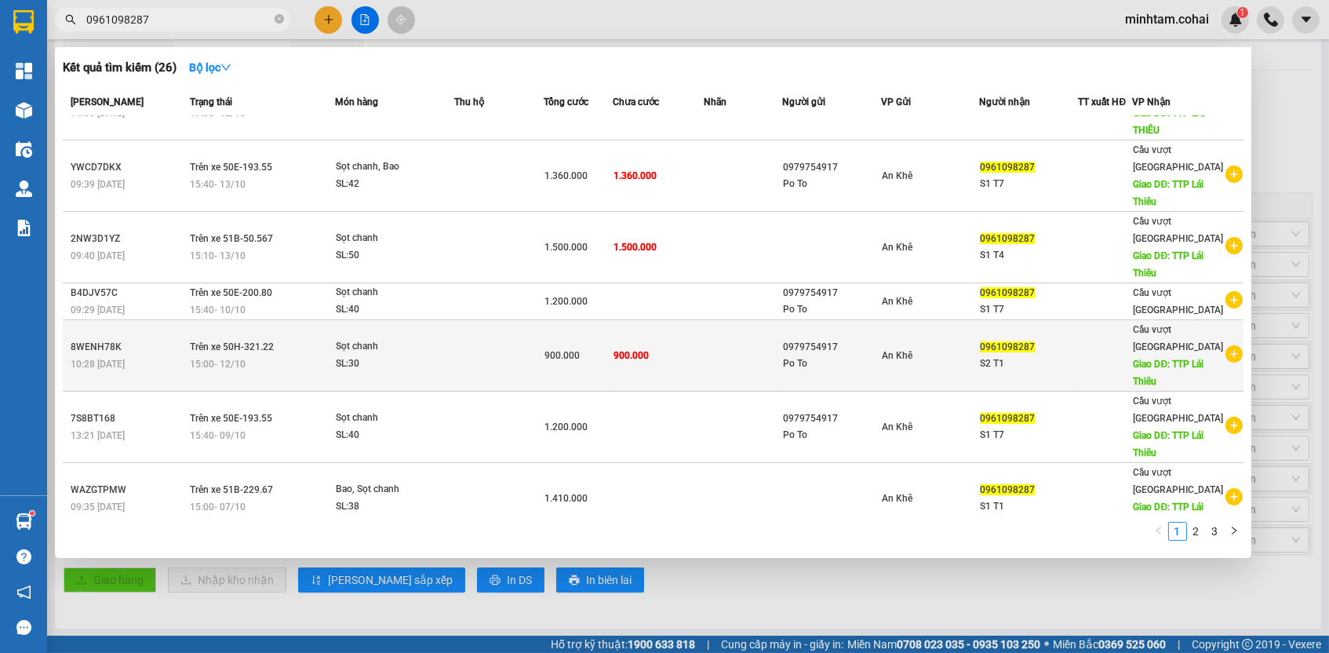
type input "0961098287"
click at [503, 362] on td at bounding box center [498, 355] width 89 height 71
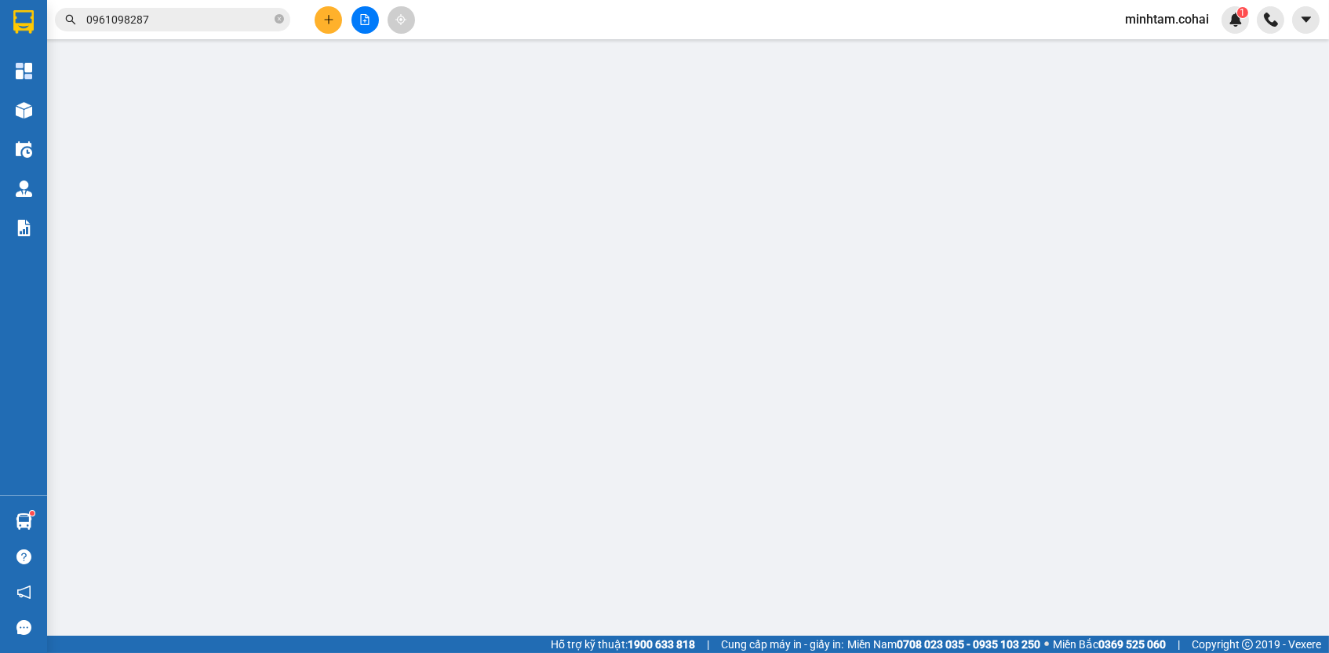
type input "0979754917"
type input "Po To"
type input "0961098287"
type input "S2 T1"
type input "TTP Lái Thiêu"
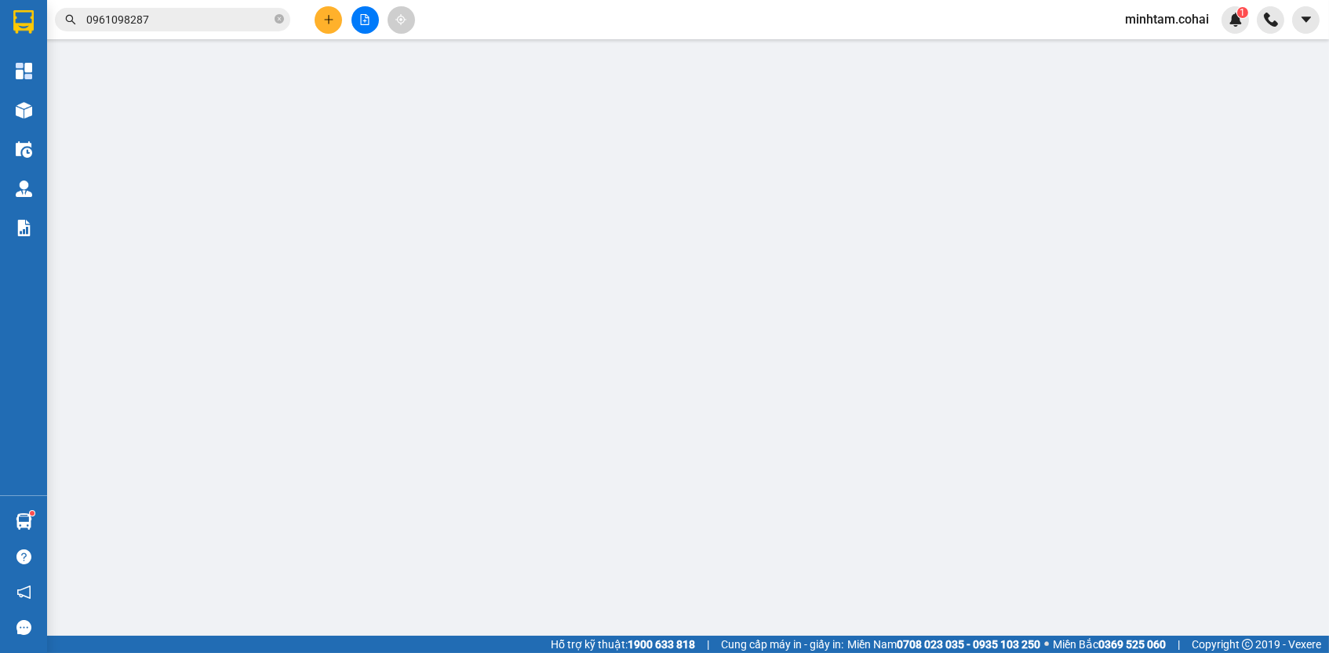
type input "0"
type input "900.000"
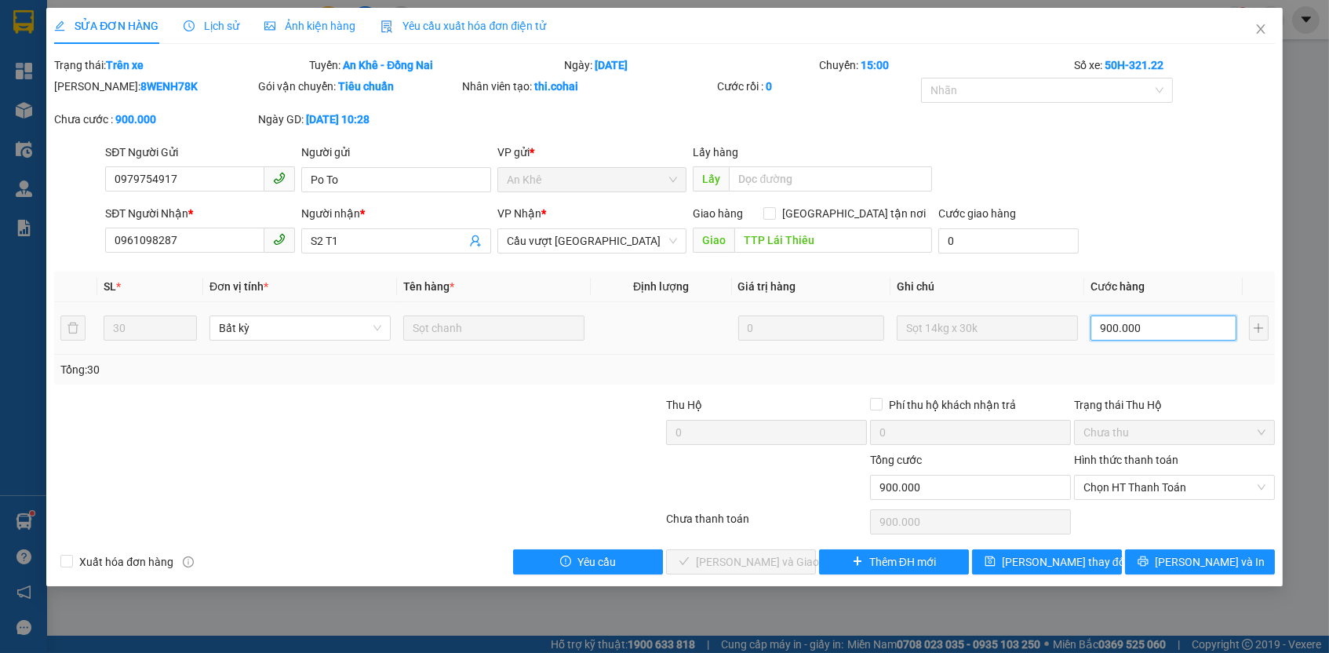
click at [1141, 332] on input "900.000" at bounding box center [1164, 327] width 146 height 25
type input "1"
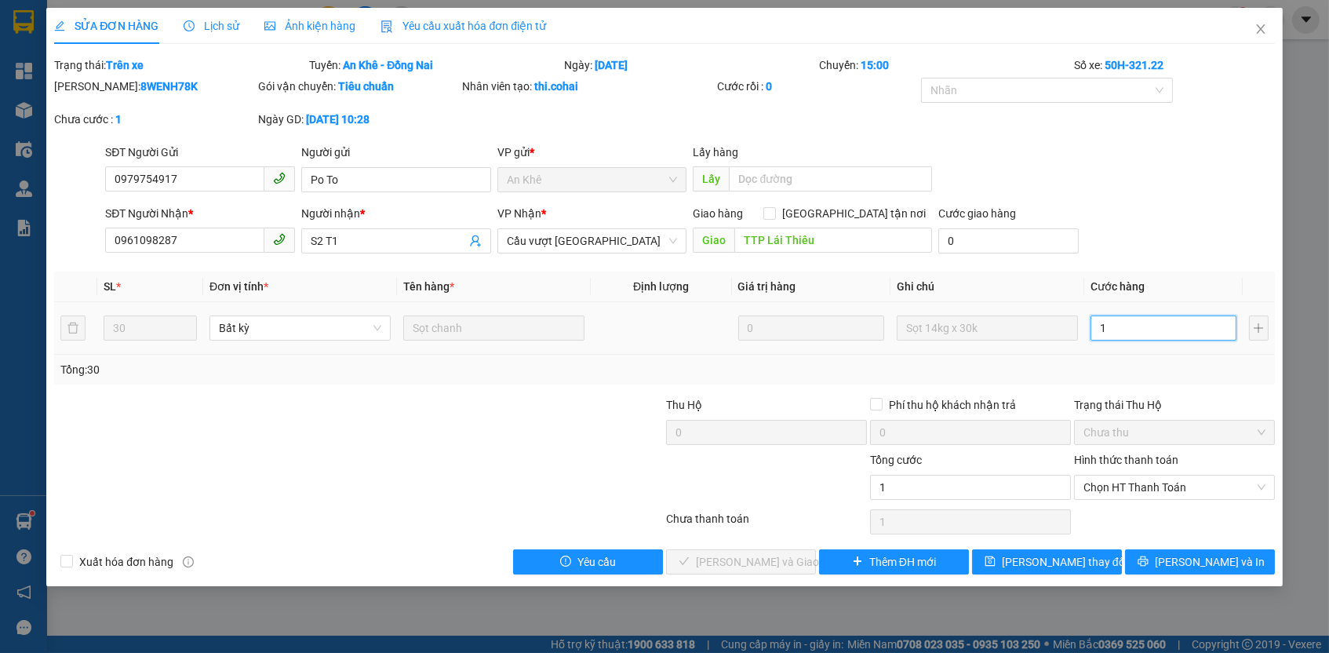
type input "12"
type input "120"
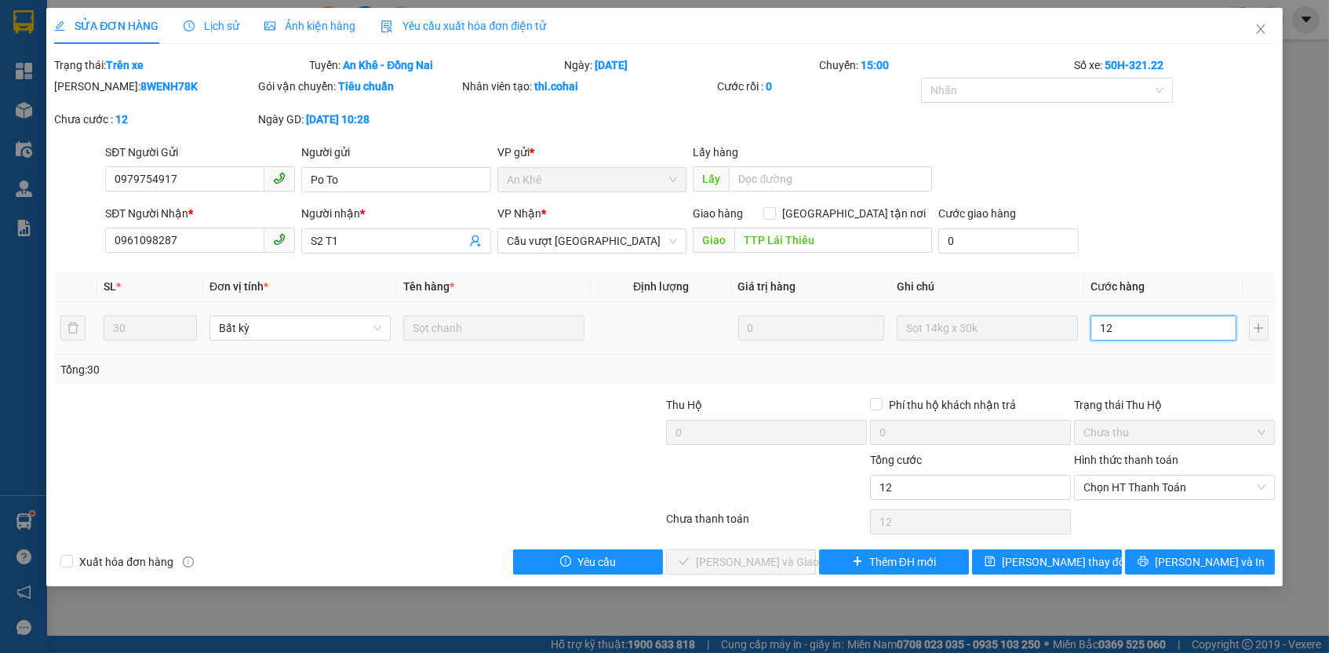
type input "120"
type input "1.200"
type input "1.200.000"
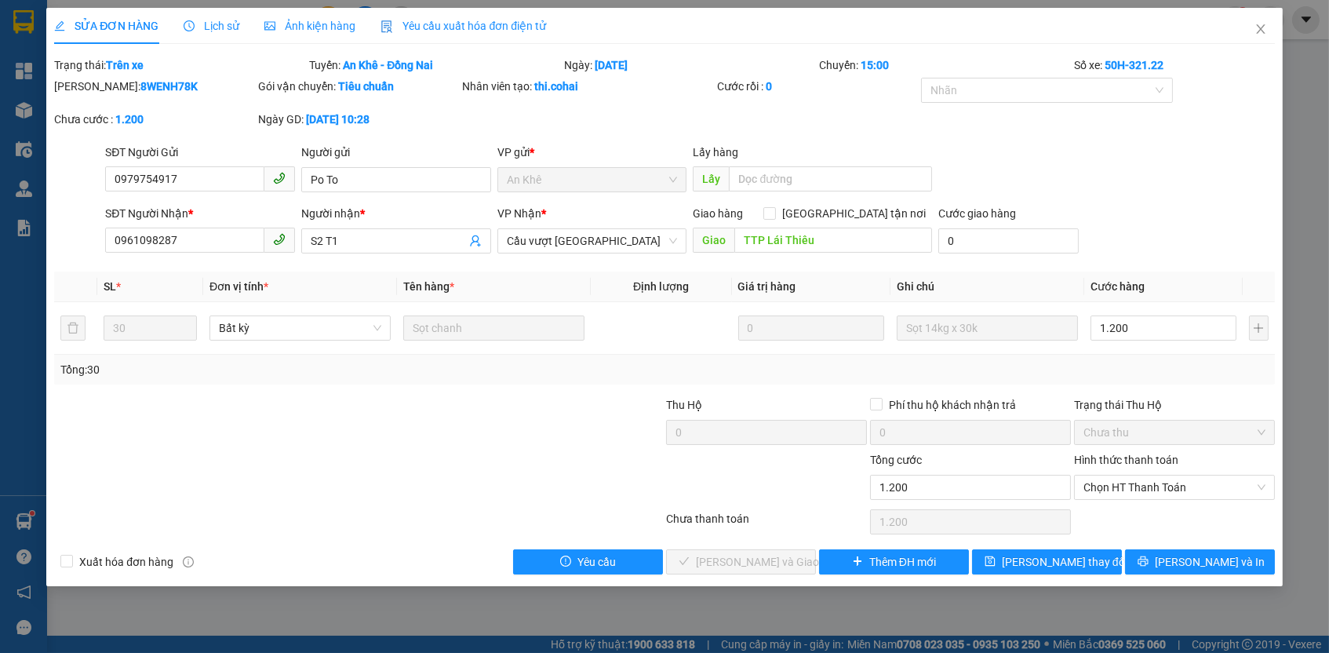
type input "1.200.000"
click at [1181, 373] on div "Tổng: 30" at bounding box center [663, 369] width 1207 height 17
click at [1107, 486] on span "Chọn HT Thanh Toán" at bounding box center [1174, 487] width 182 height 24
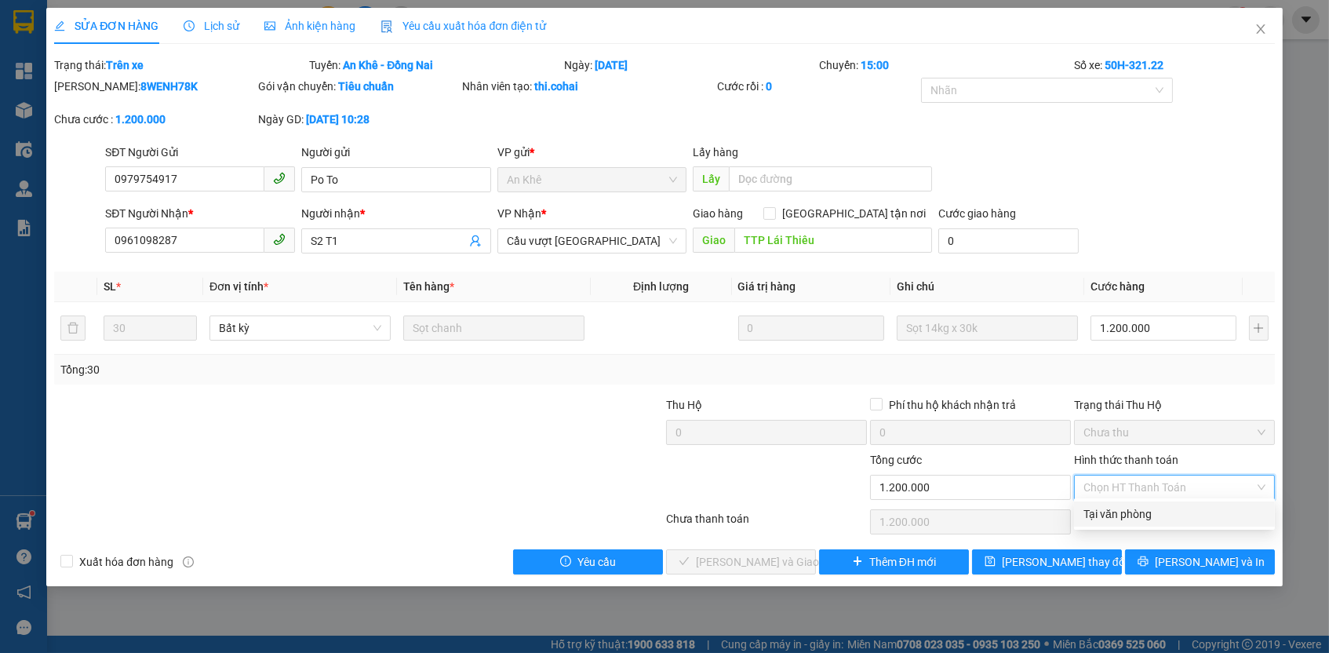
click at [1116, 508] on div "Tại văn phòng" at bounding box center [1174, 513] width 182 height 17
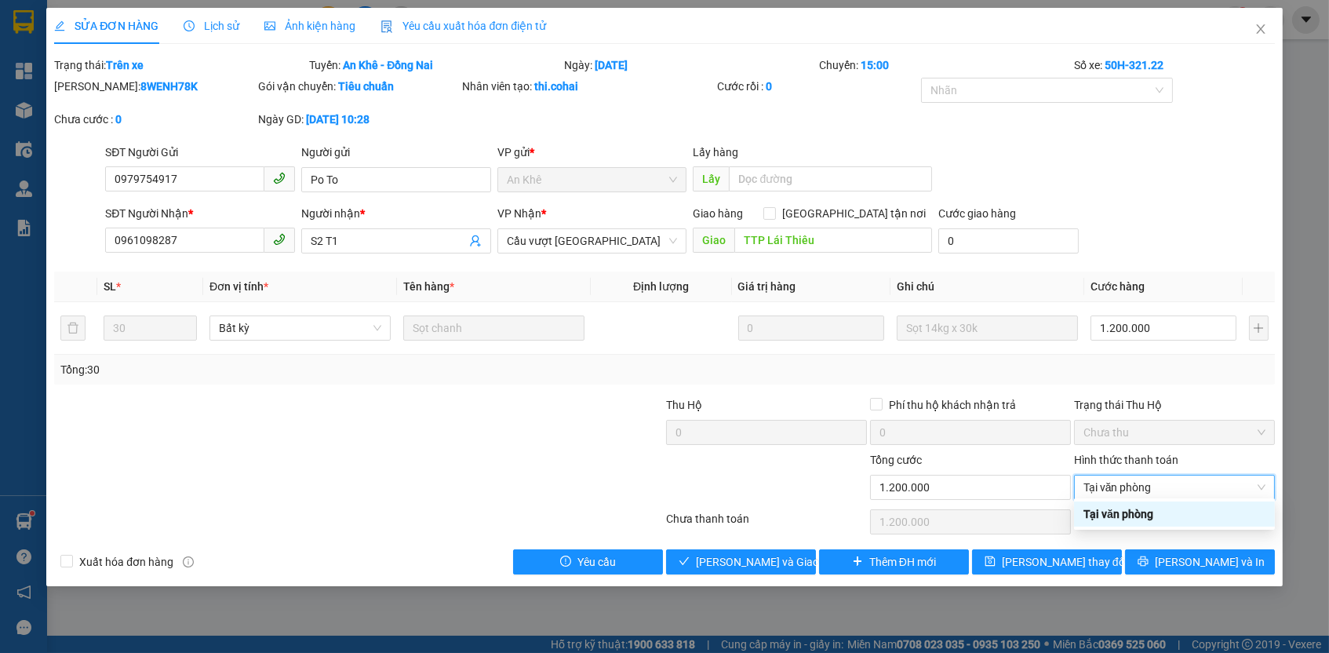
type input "0"
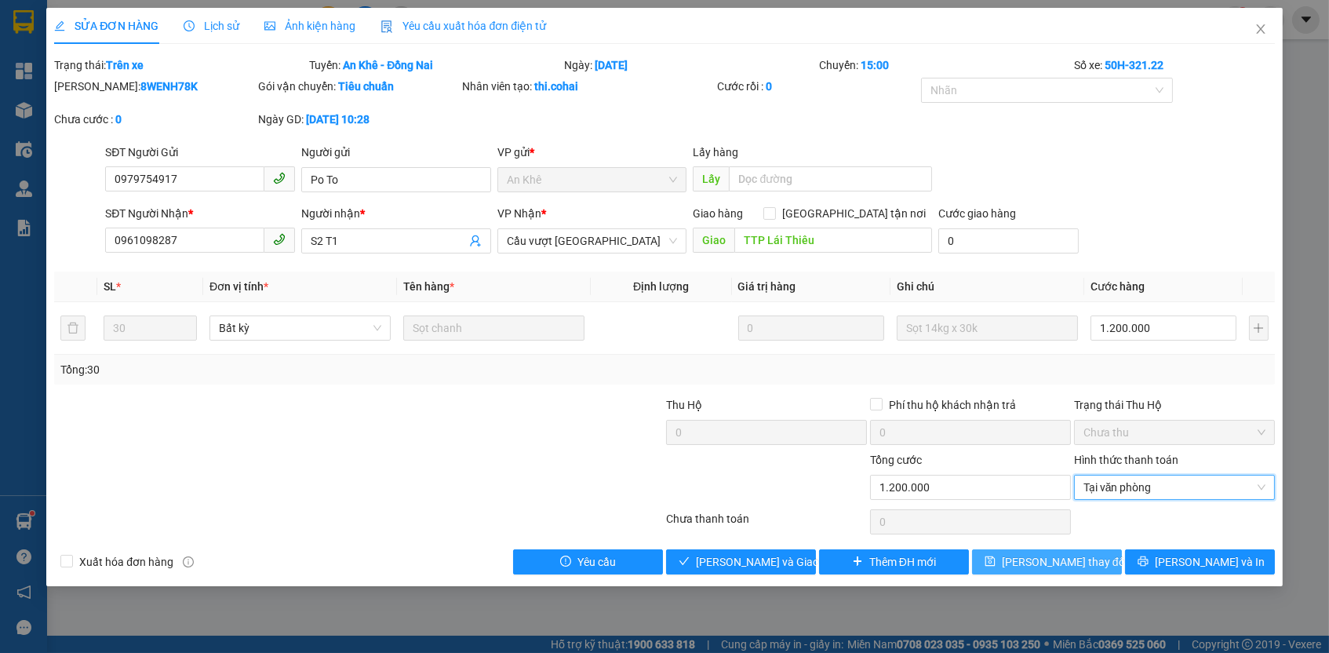
click at [1021, 560] on button "[PERSON_NAME] thay đổi" at bounding box center [1047, 561] width 150 height 25
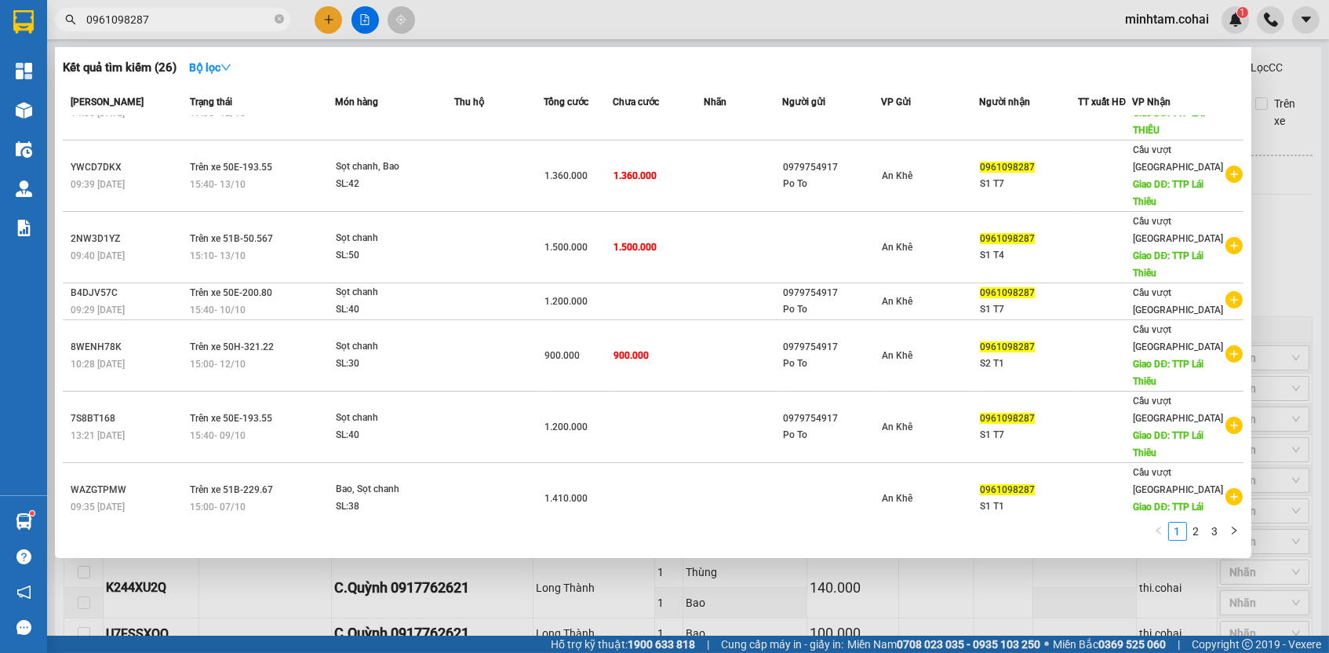
paste input "9BLVNWKK"
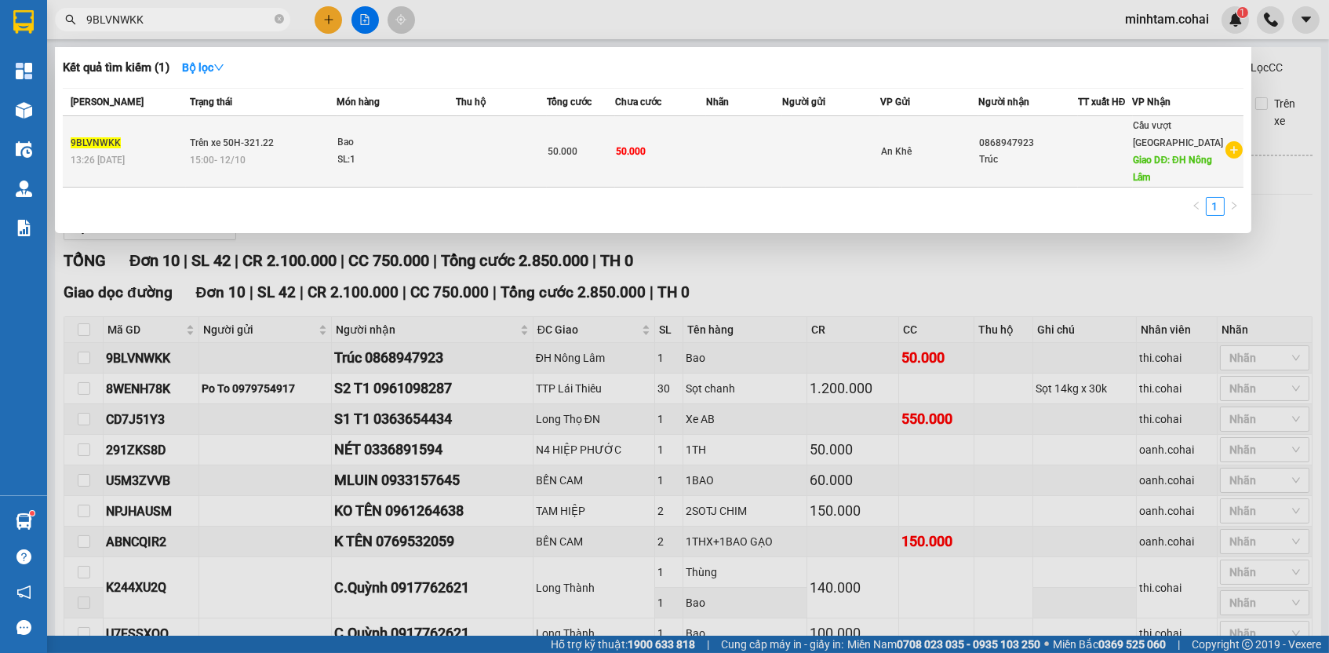
type input "9BLVNWKK"
click at [642, 155] on span "50.000" at bounding box center [631, 151] width 30 height 11
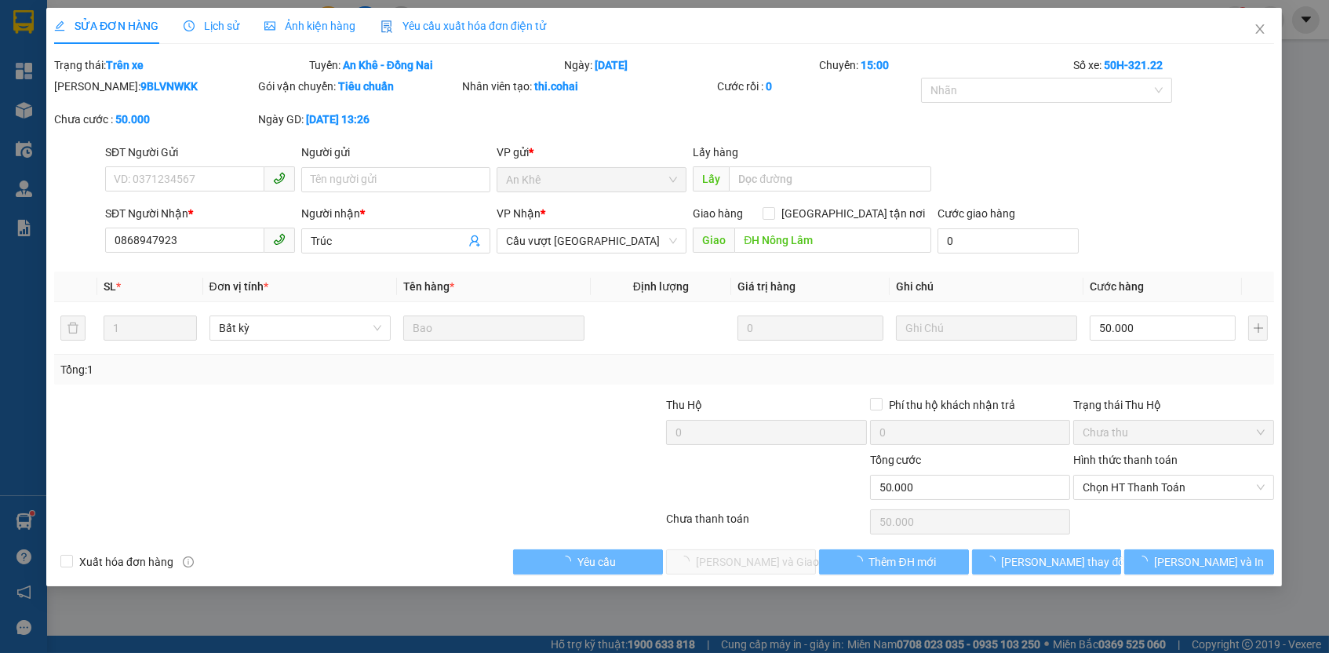
type input "0868947923"
type input "Trúc"
type input "ĐH Nông Lâm"
type input "0"
type input "50.000"
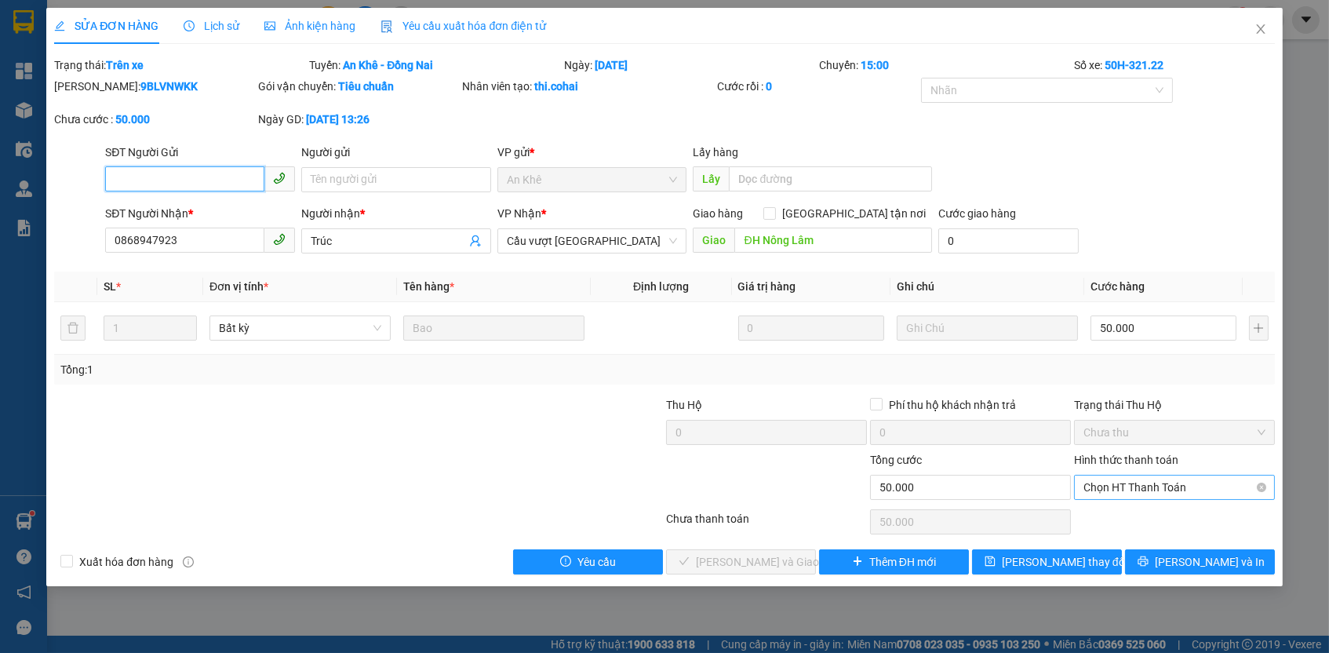
click at [1145, 488] on span "Chọn HT Thanh Toán" at bounding box center [1174, 487] width 182 height 24
click at [1138, 515] on div "Tại văn phòng" at bounding box center [1174, 513] width 182 height 17
type input "0"
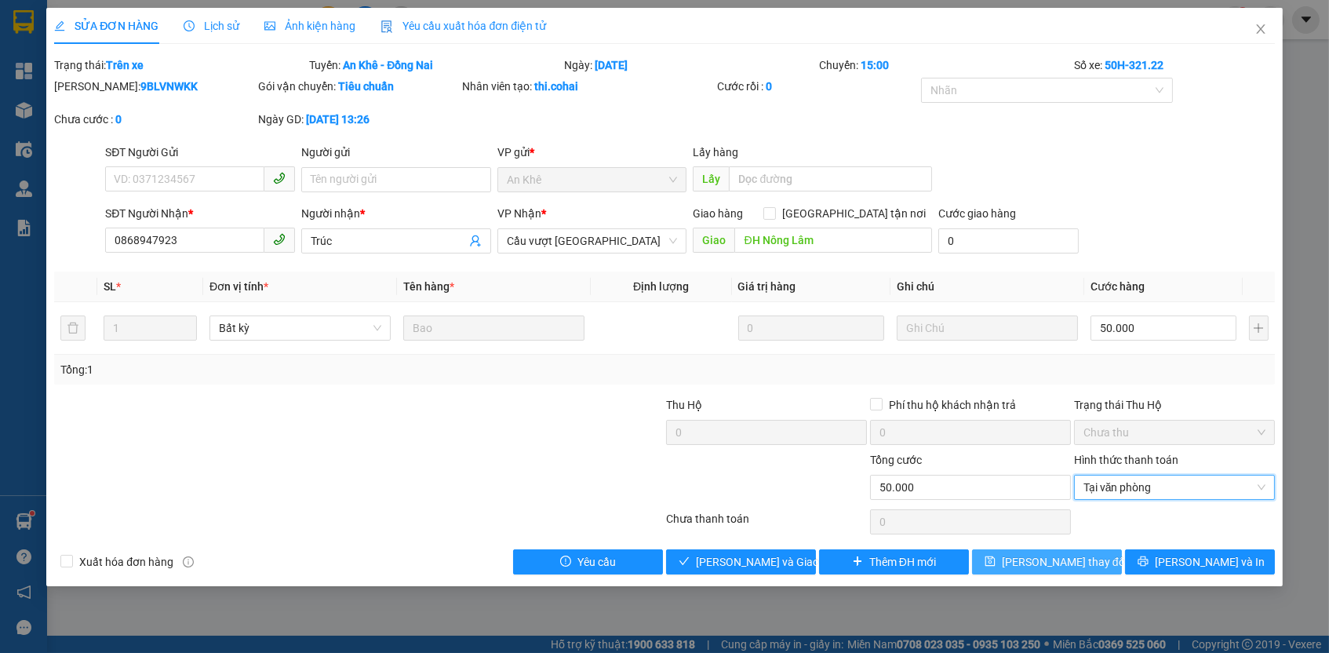
click at [1108, 557] on button "[PERSON_NAME] thay đổi" at bounding box center [1047, 561] width 150 height 25
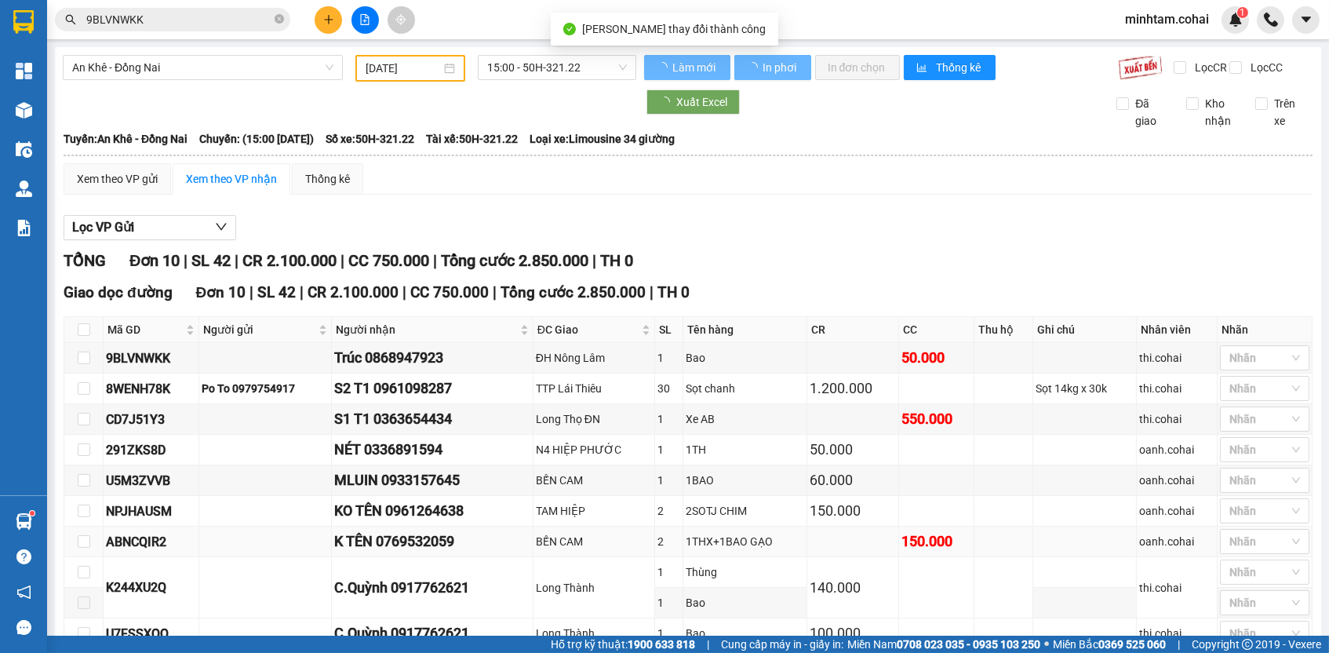
scroll to position [132, 0]
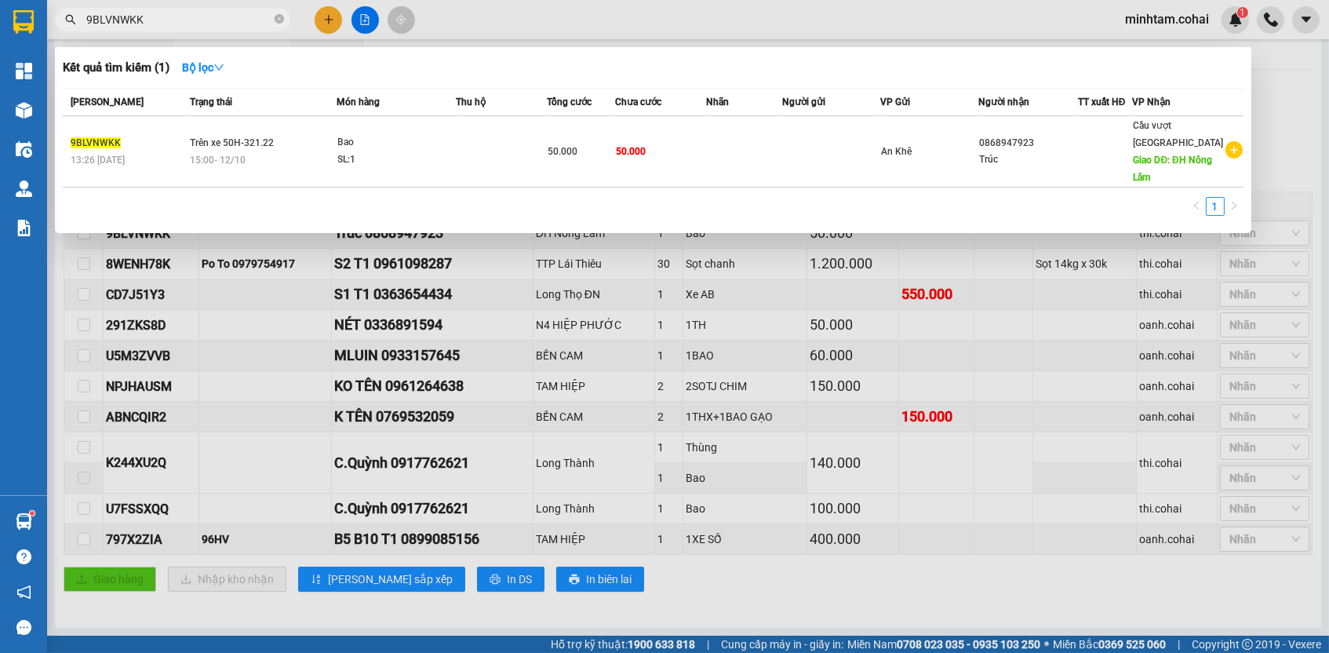
paste input "CD7J51Y3"
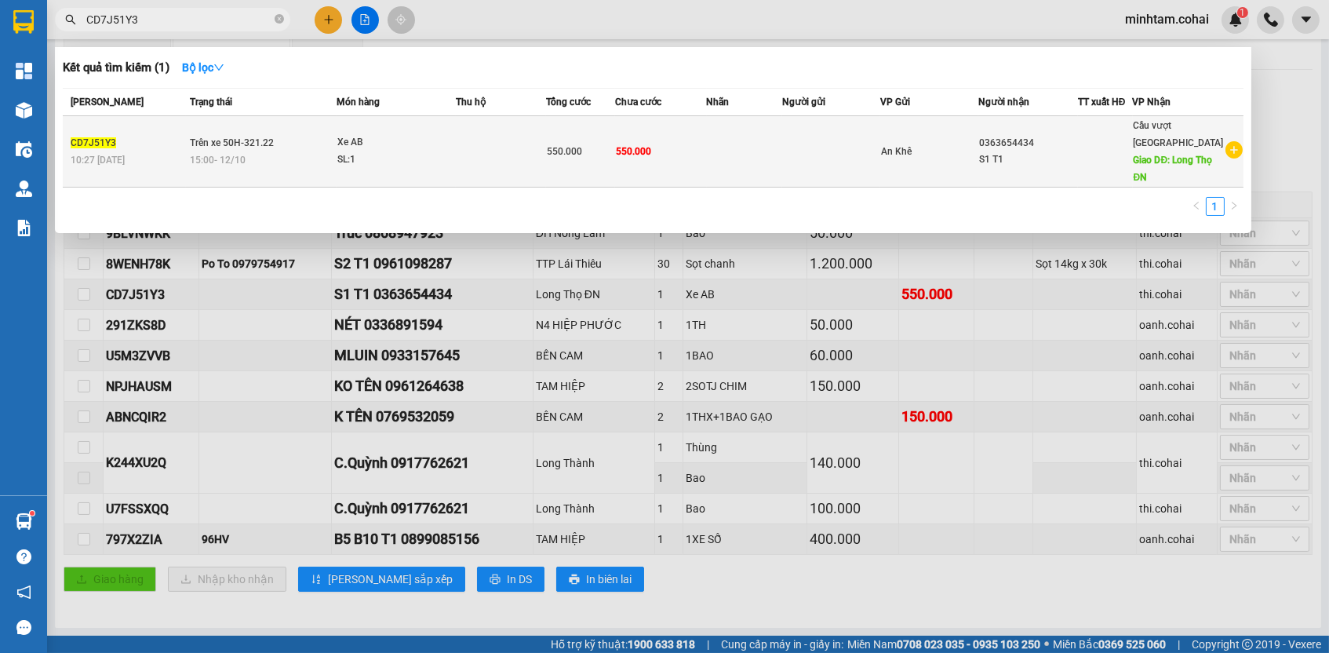
type input "CD7J51Y3"
click at [646, 168] on td "550.000" at bounding box center [660, 151] width 91 height 71
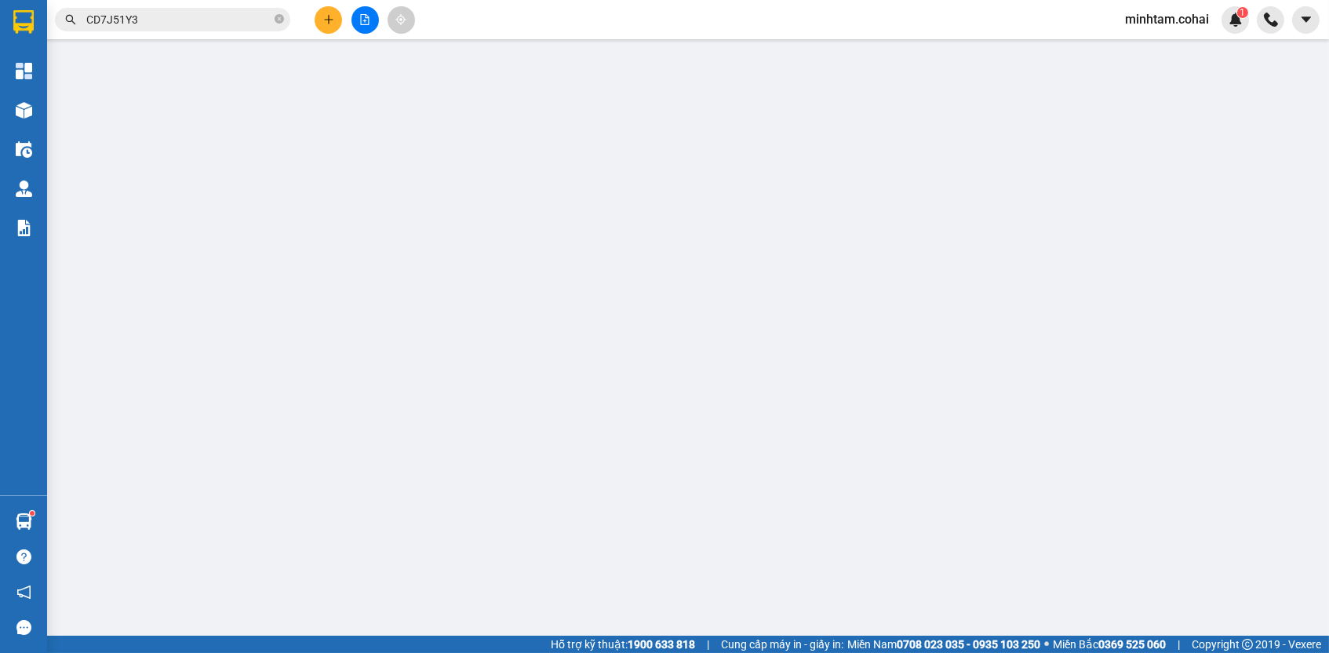
type input "0363654434"
type input "S1 T1"
type input "Long Thọ ĐN"
type input "0"
type input "550.000"
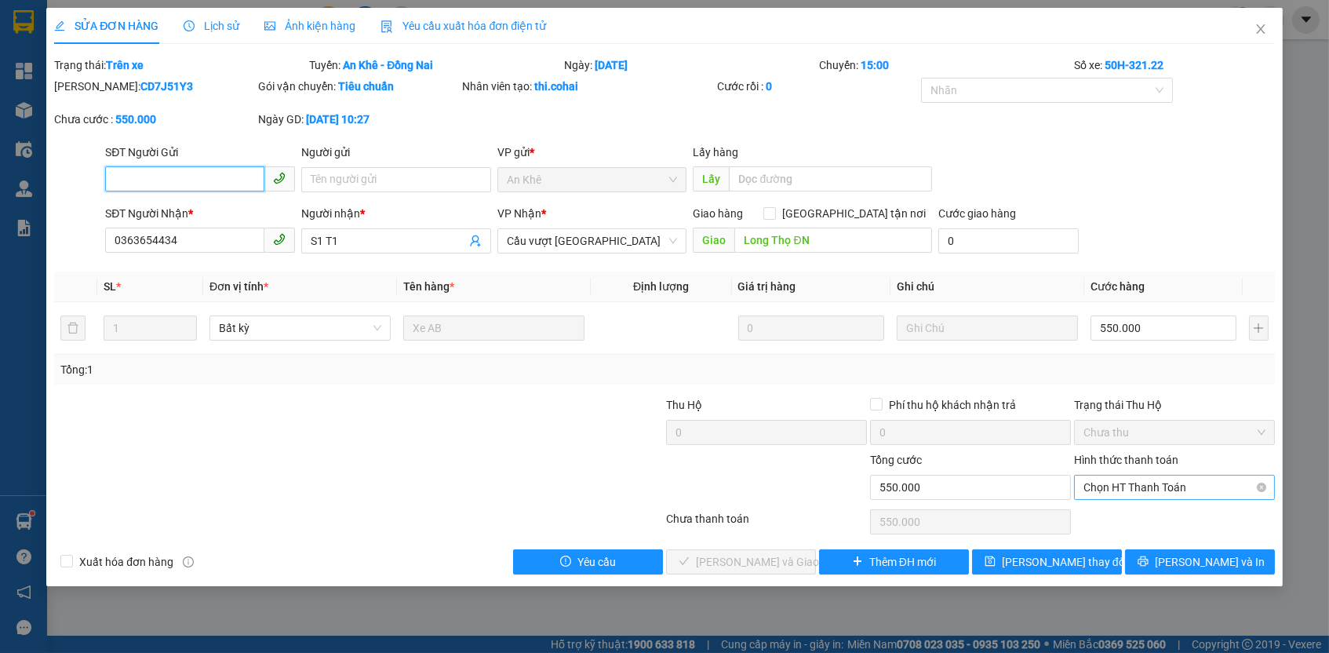
click at [1135, 493] on span "Chọn HT Thanh Toán" at bounding box center [1174, 487] width 182 height 24
click at [1133, 515] on div "Tại văn phòng" at bounding box center [1174, 513] width 182 height 17
type input "0"
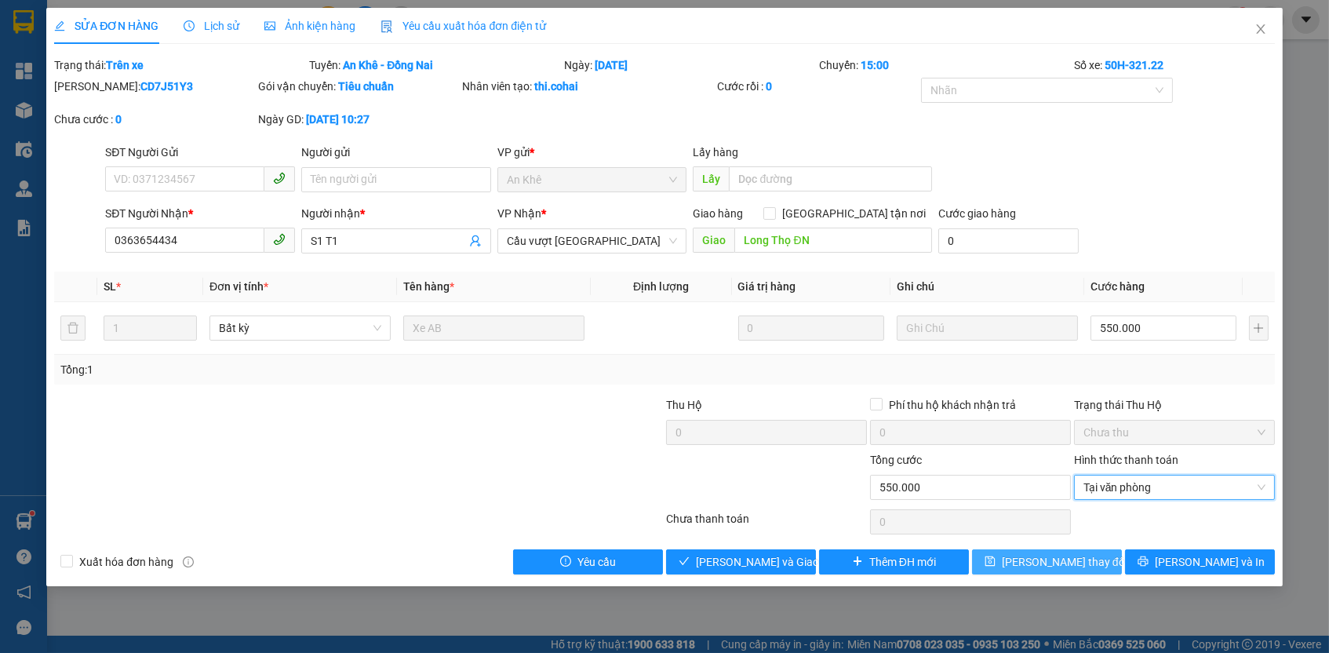
click at [1105, 555] on button "[PERSON_NAME] thay đổi" at bounding box center [1047, 561] width 150 height 25
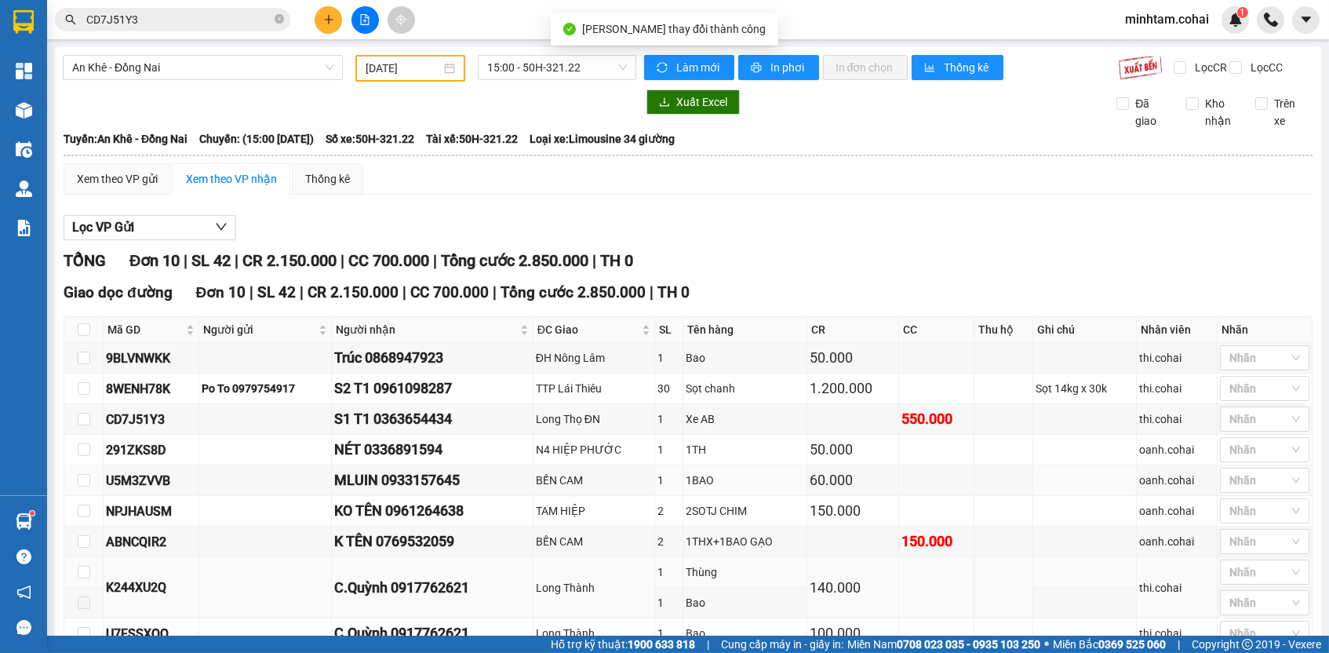
scroll to position [111, 0]
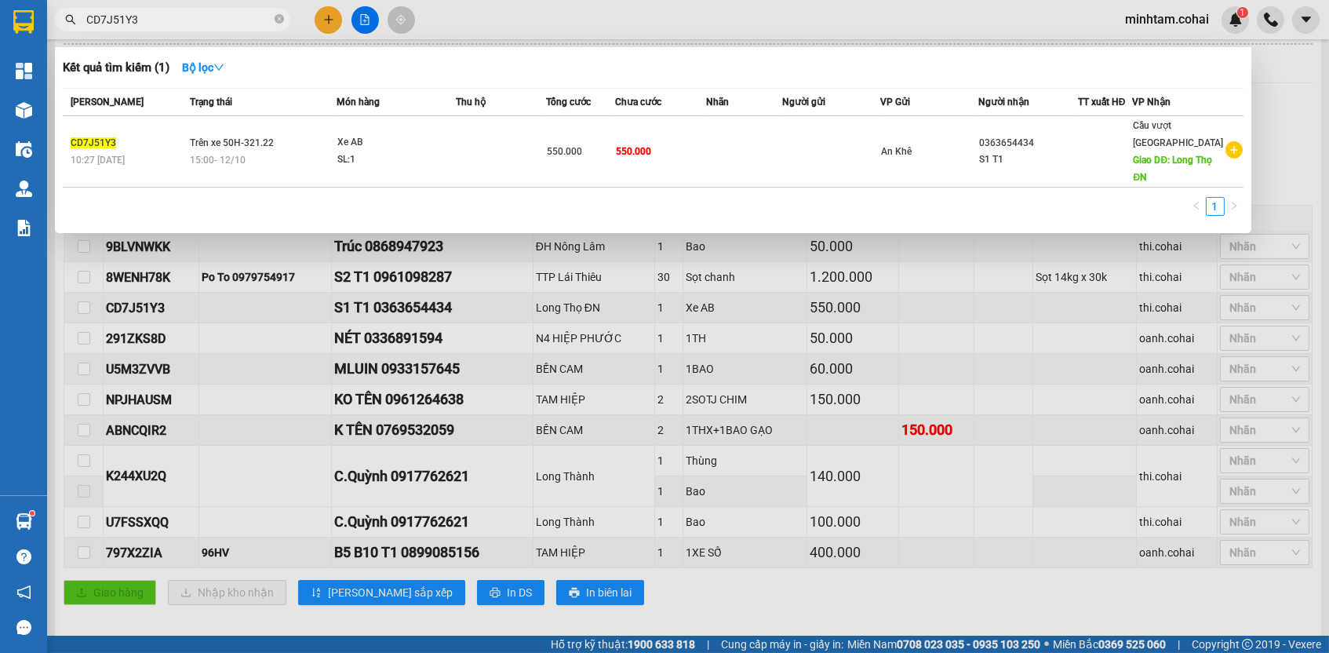
paste input "ABNCQIR2"
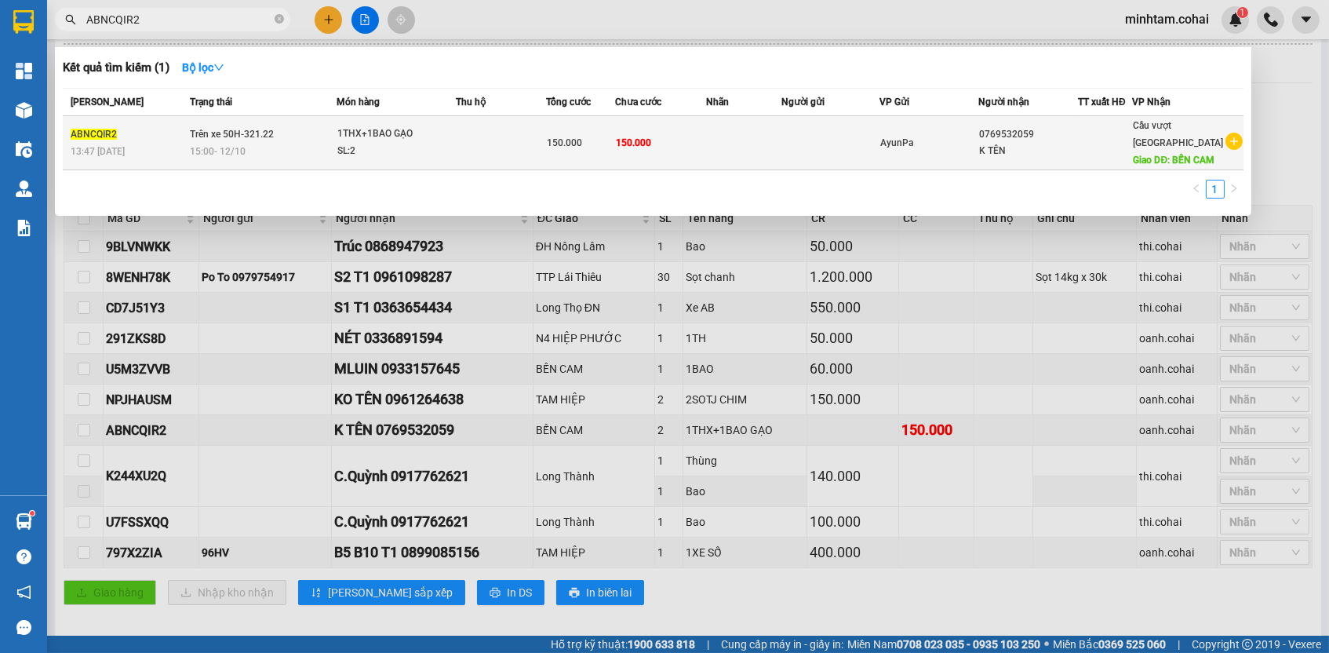
type input "ABNCQIR2"
click at [697, 134] on td "150.000" at bounding box center [660, 143] width 91 height 54
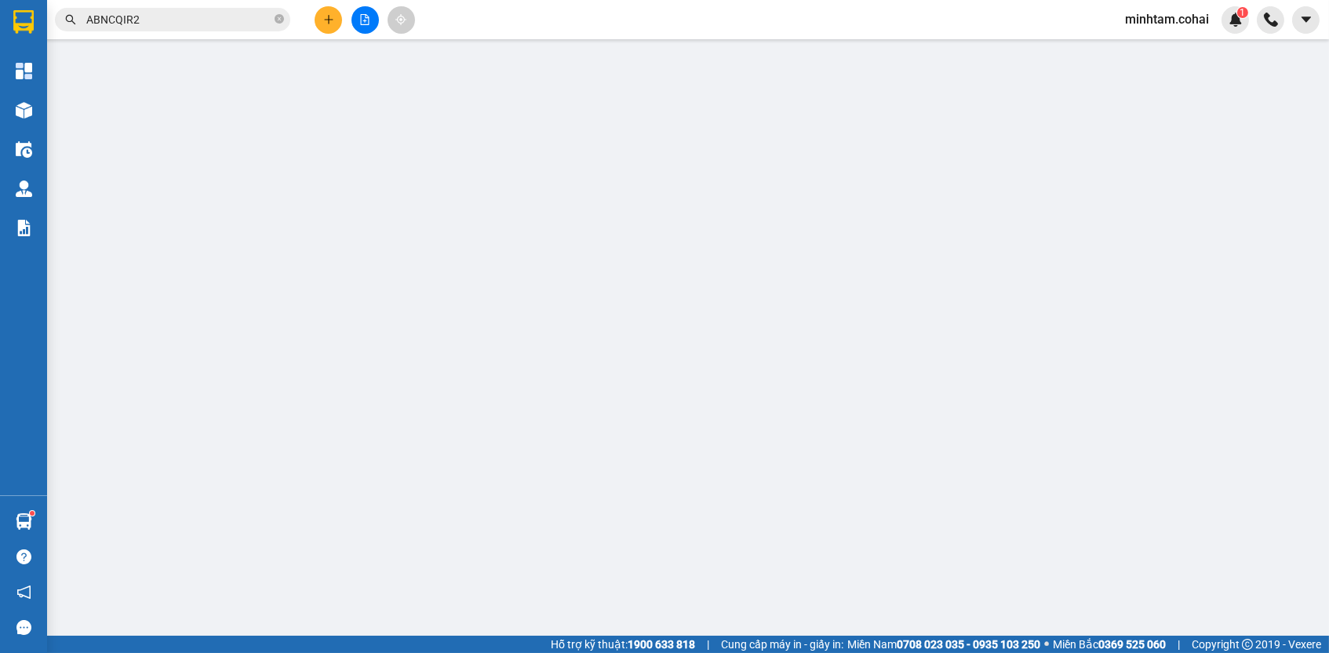
type input "0769532059"
type input "K TÊN"
type input "BẾN CAM"
type input "0"
type input "150.000"
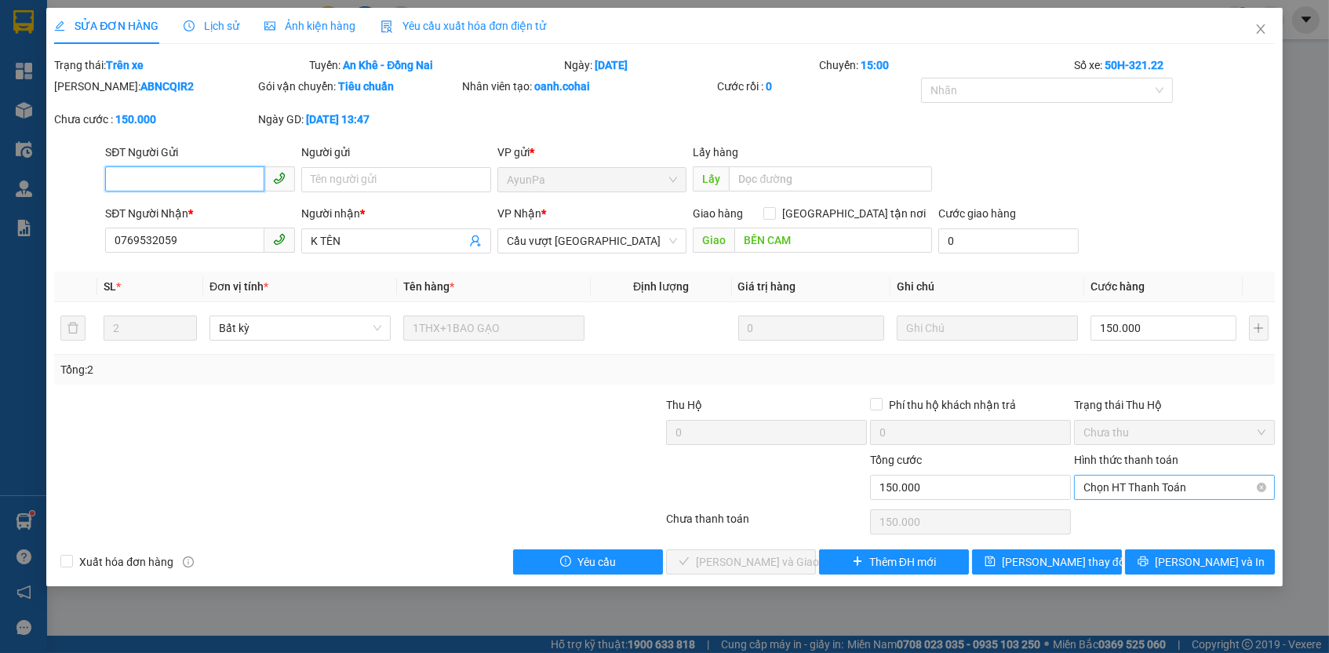
click at [1152, 488] on span "Chọn HT Thanh Toán" at bounding box center [1174, 487] width 182 height 24
drag, startPoint x: 1152, startPoint y: 493, endPoint x: 1143, endPoint y: 513, distance: 21.4
click at [1146, 511] on div "Tại văn phòng" at bounding box center [1174, 513] width 182 height 17
type input "0"
click at [1105, 541] on div "Total Paid Fee 0 Total UnPaid Fee 150.000 Cash Collection Total Fee Trạng thái:…" at bounding box center [664, 315] width 1220 height 518
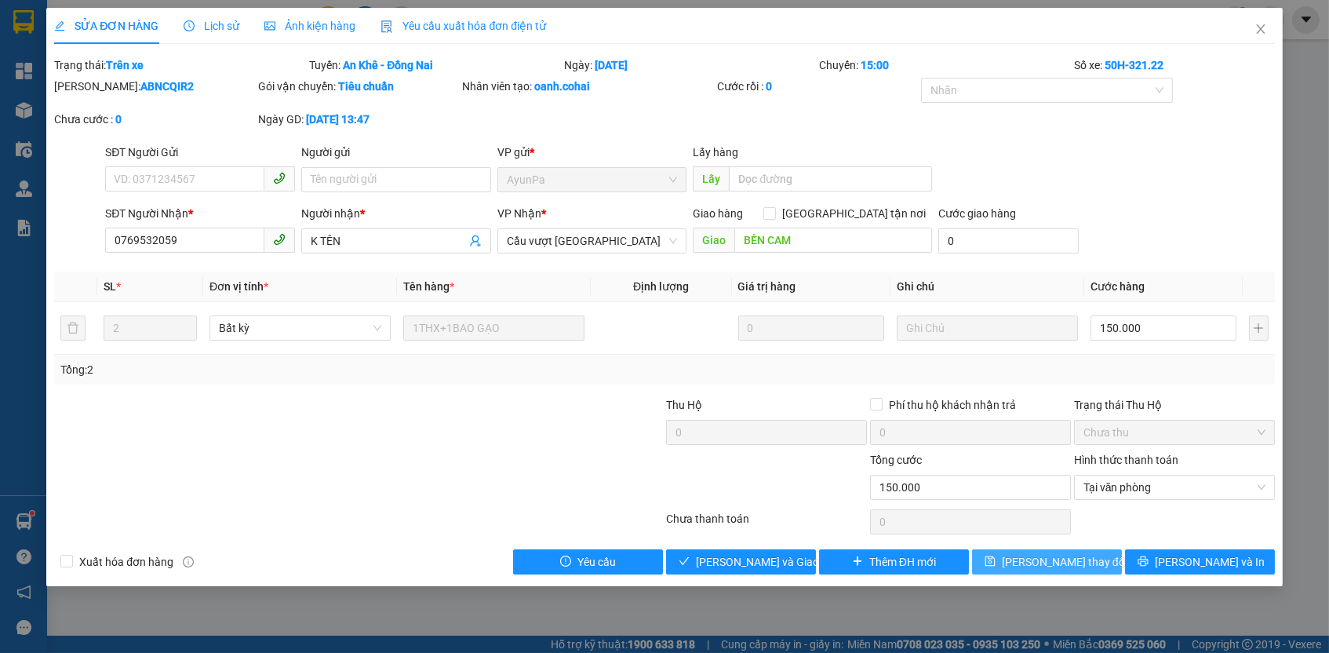
click at [1097, 552] on button "[PERSON_NAME] thay đổi" at bounding box center [1047, 561] width 150 height 25
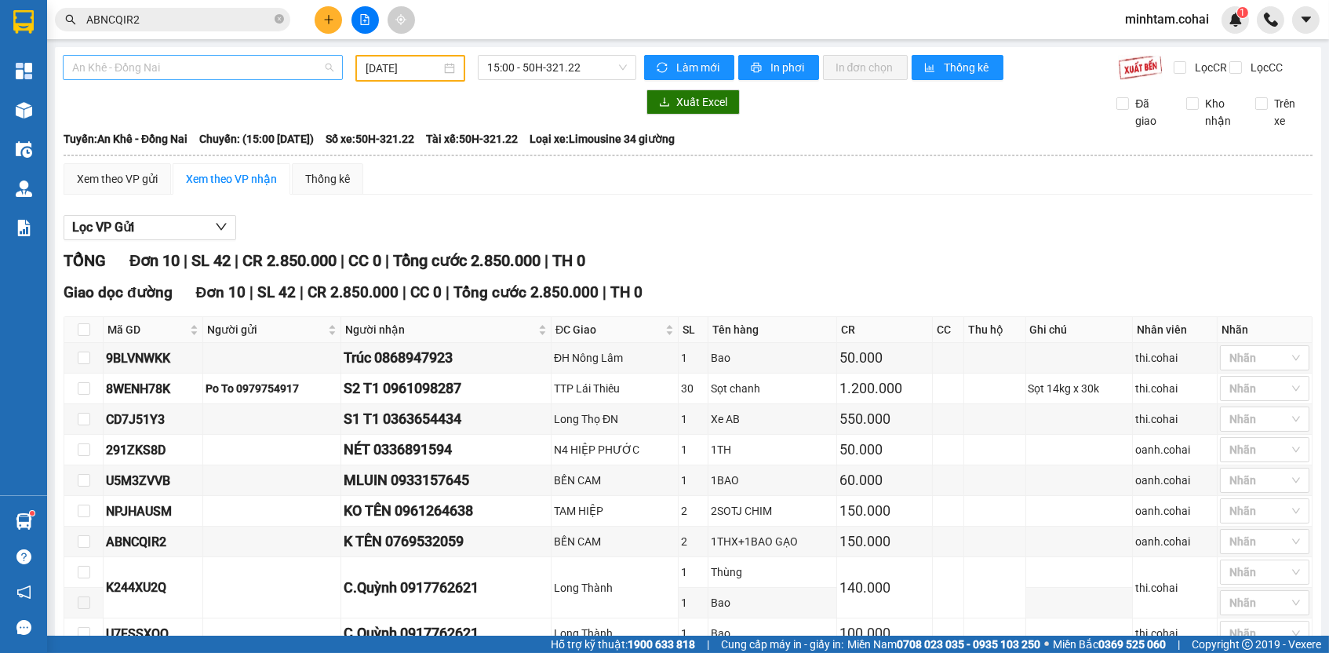
click at [302, 67] on span "An Khê - Đồng Nai" at bounding box center [202, 68] width 261 height 24
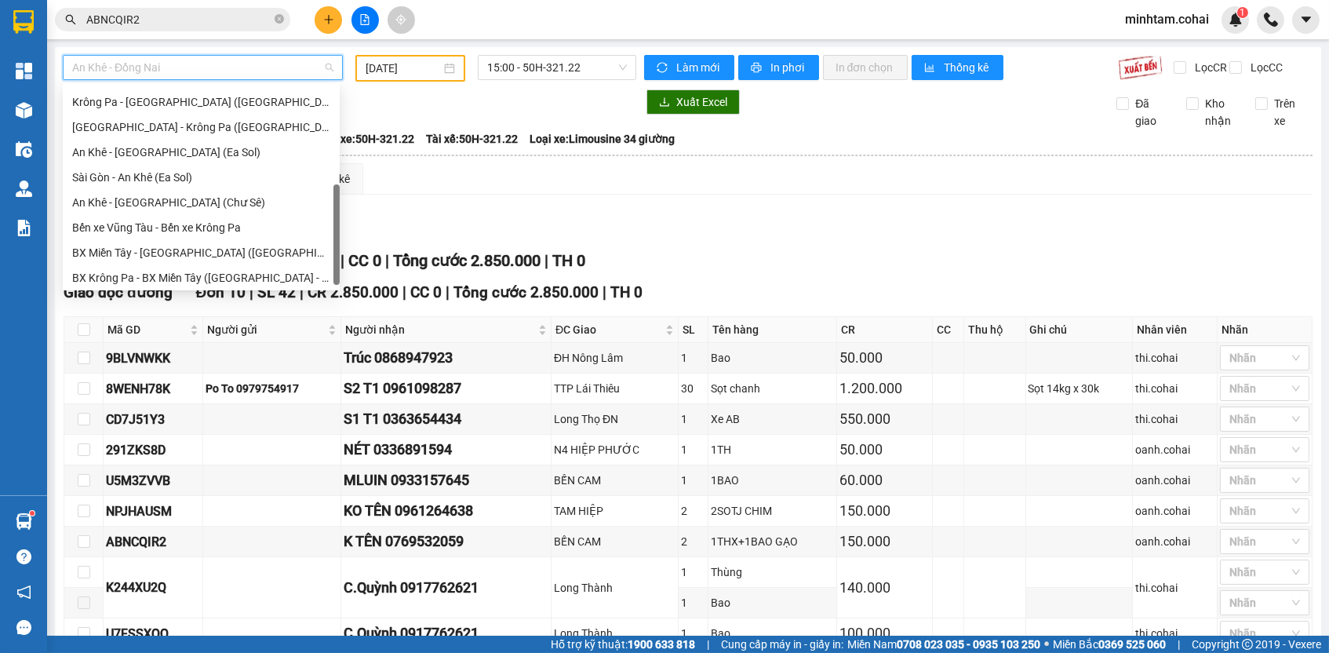
scroll to position [220, 0]
click at [231, 253] on div "BX Miền Tây - [GEOGRAPHIC_DATA] ([GEOGRAPHIC_DATA] - [GEOGRAPHIC_DATA])" at bounding box center [201, 255] width 258 height 17
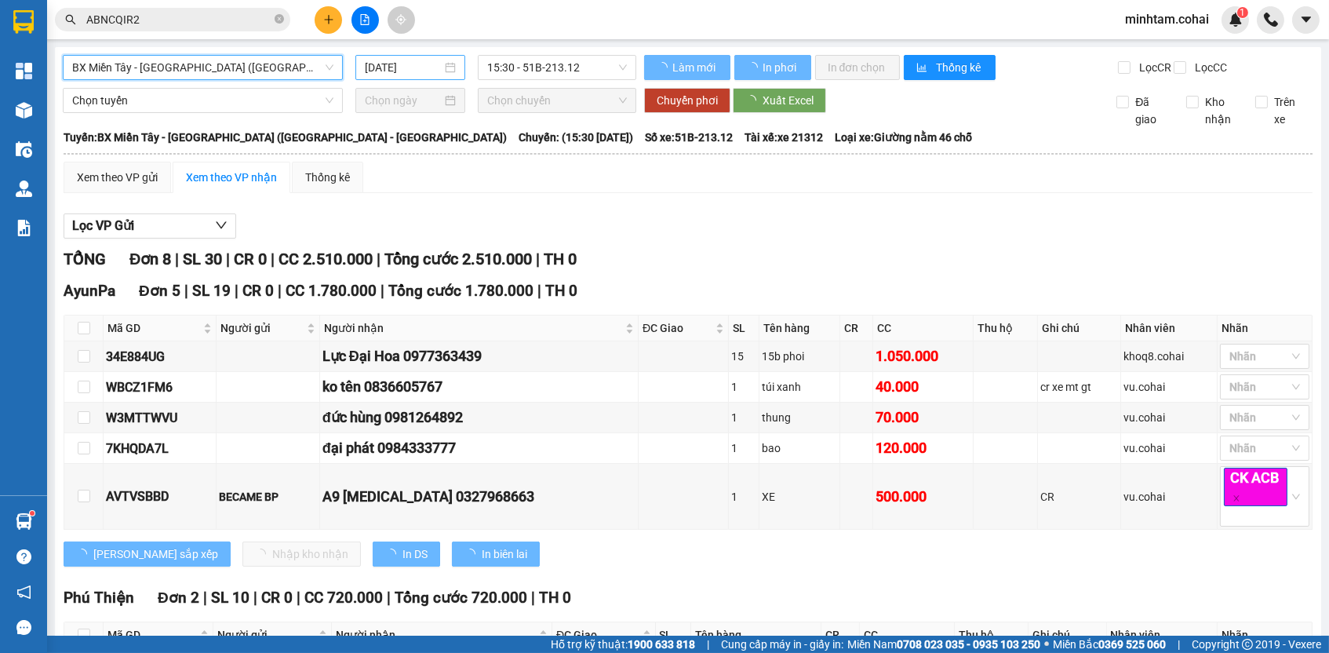
click at [401, 64] on input "[DATE]" at bounding box center [403, 67] width 77 height 17
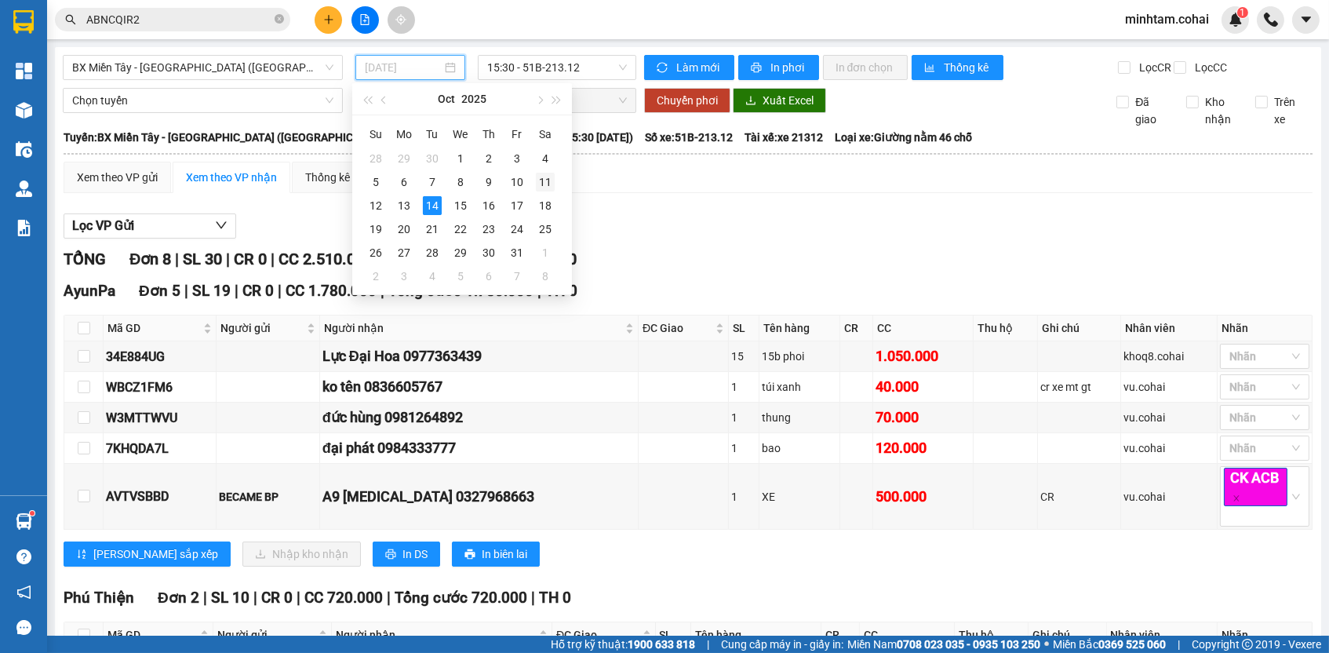
click at [545, 185] on div "11" at bounding box center [545, 182] width 19 height 19
type input "[DATE]"
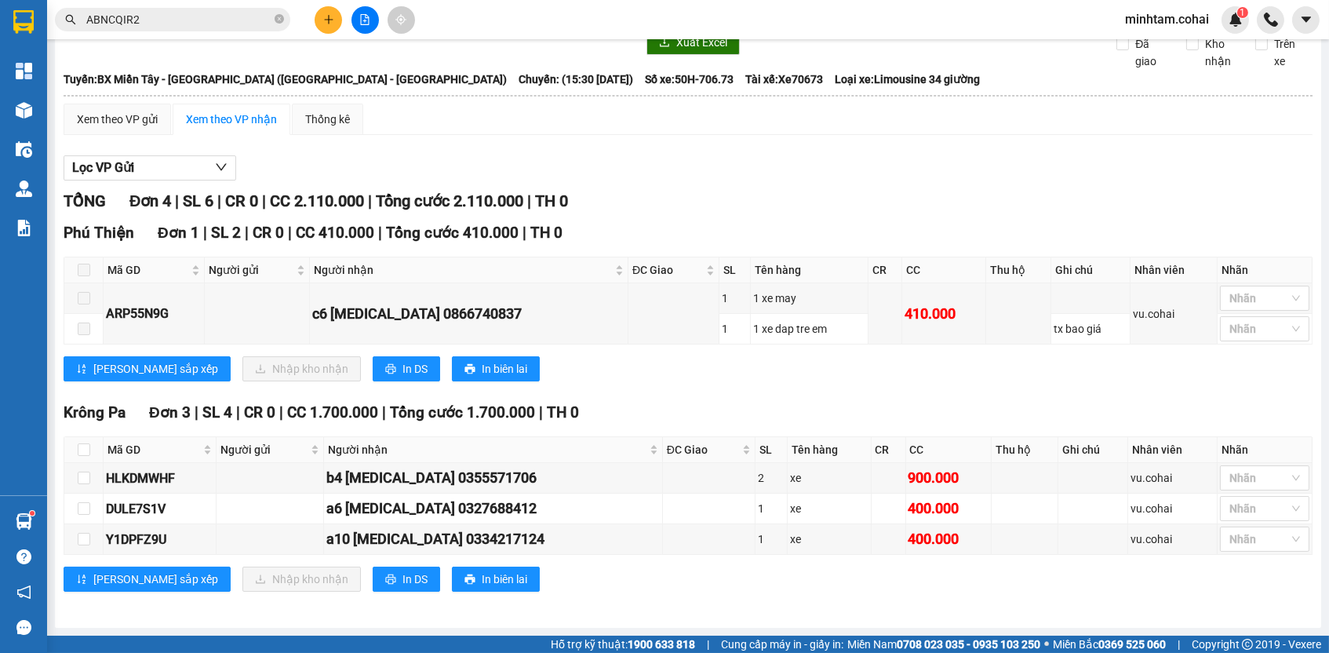
scroll to position [66, 0]
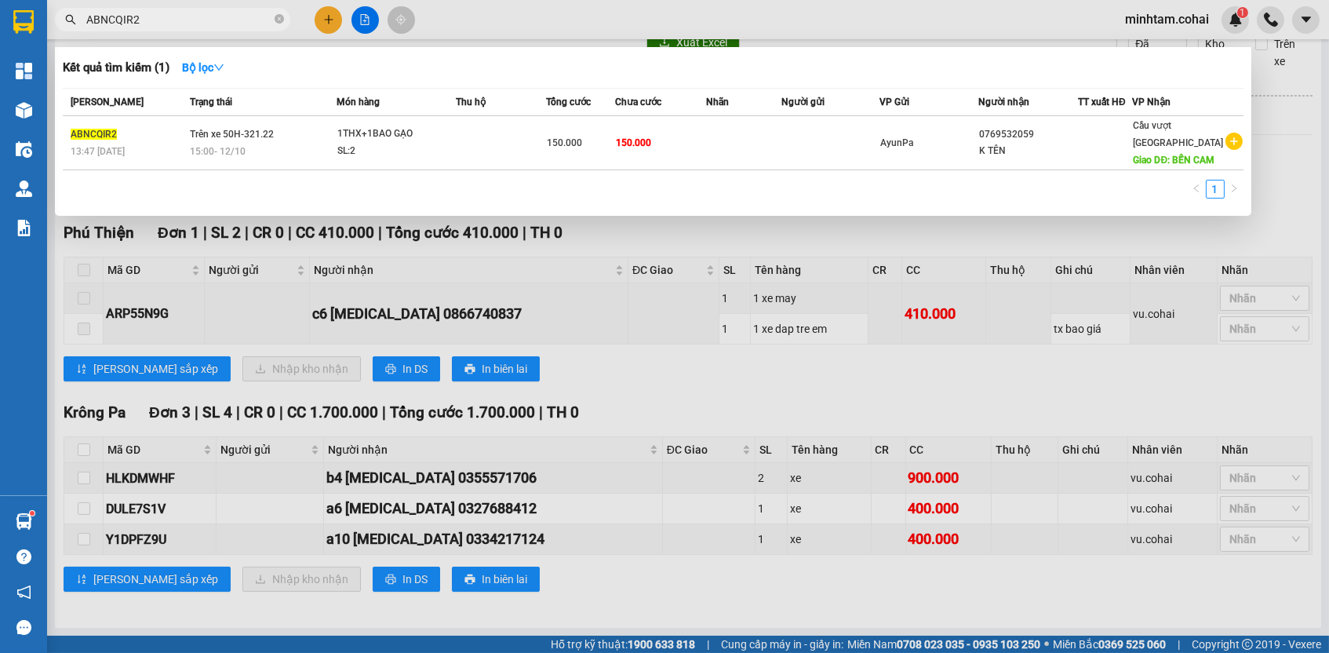
paste input "RP55N9G"
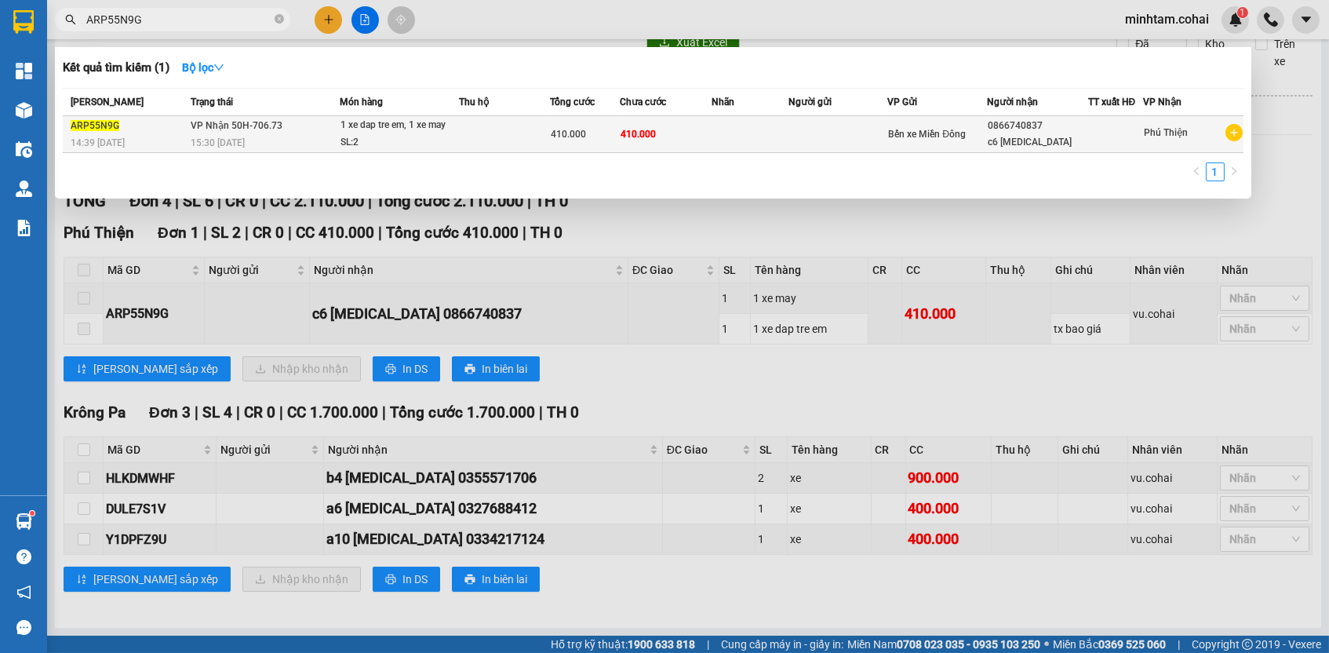
type input "ARP55N9G"
click at [683, 144] on td "410.000" at bounding box center [666, 134] width 92 height 37
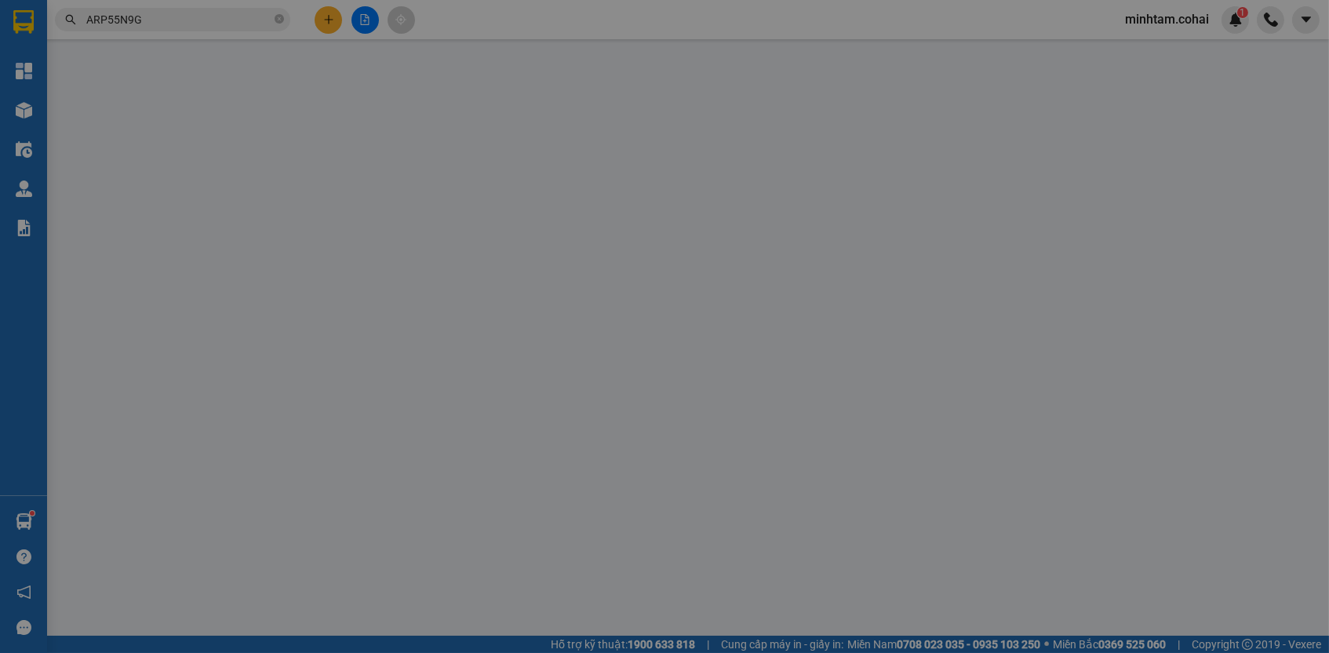
type input "0866740837"
type input "c6 t3"
type input "0"
type input "410.000"
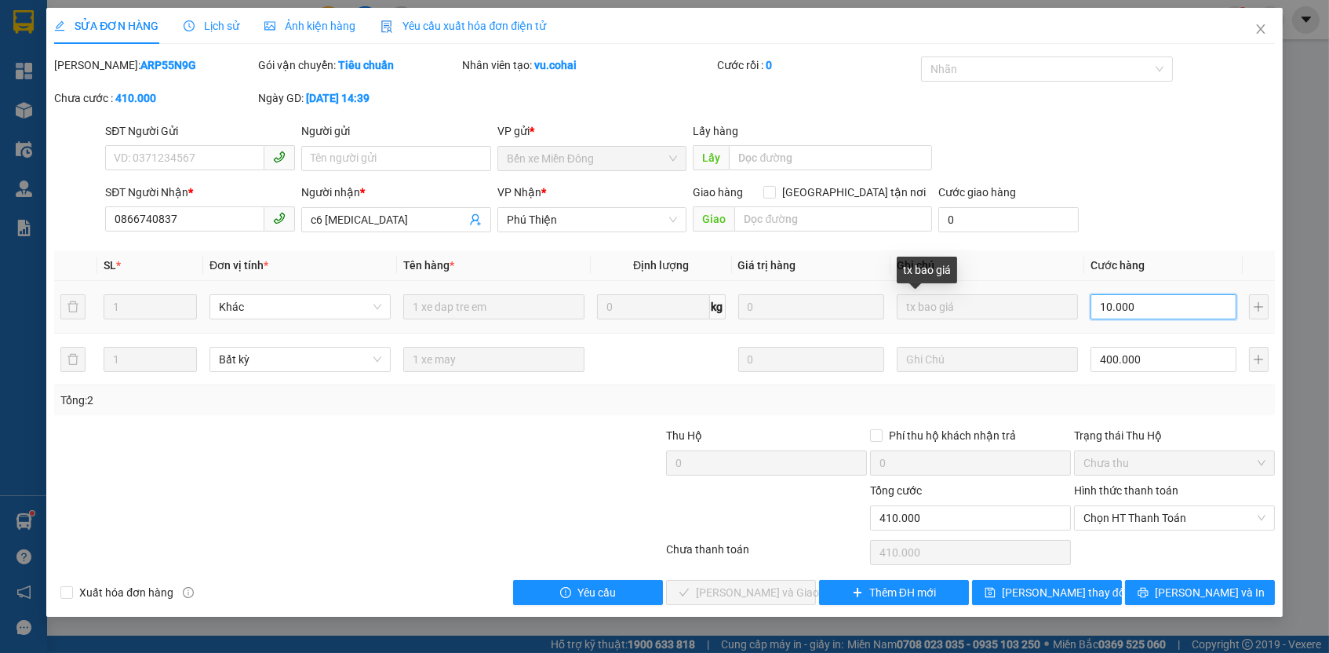
click at [1065, 300] on tr "1 Khác 1 xe dap tre em 0 kg 0 tx bao giá 10.000" at bounding box center [664, 307] width 1220 height 53
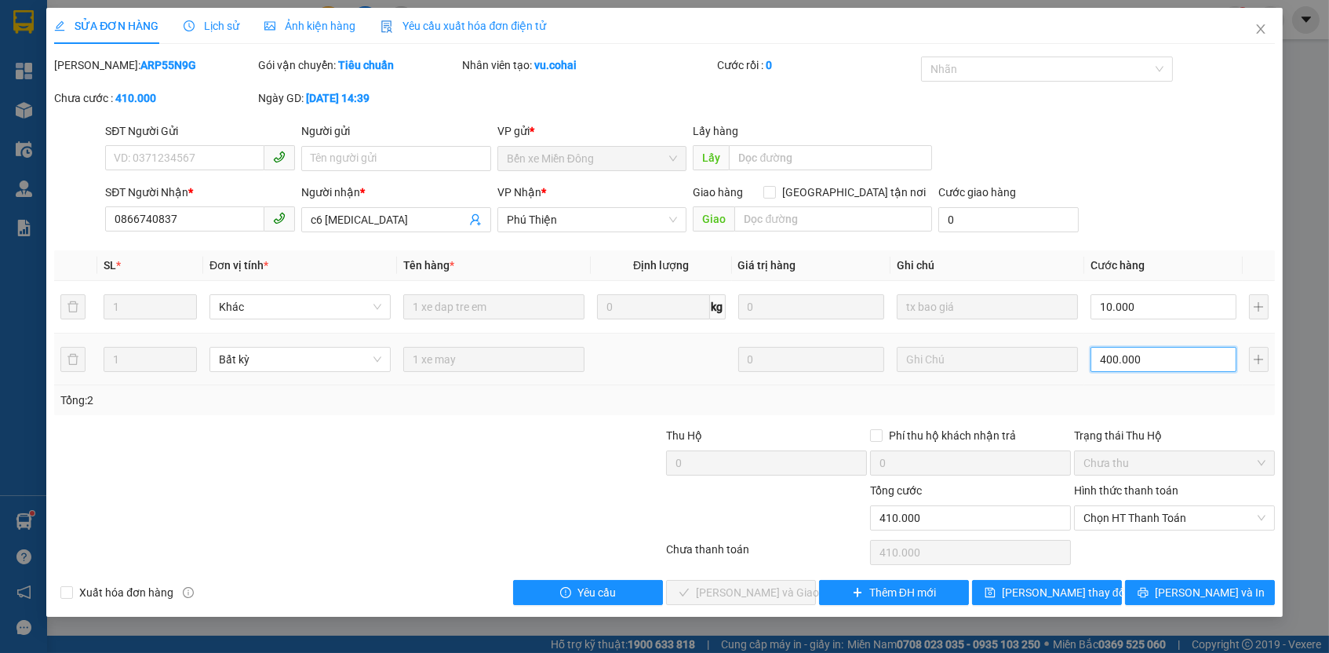
click at [1126, 352] on input "400.000" at bounding box center [1164, 359] width 146 height 25
type input "10.003"
type input "3"
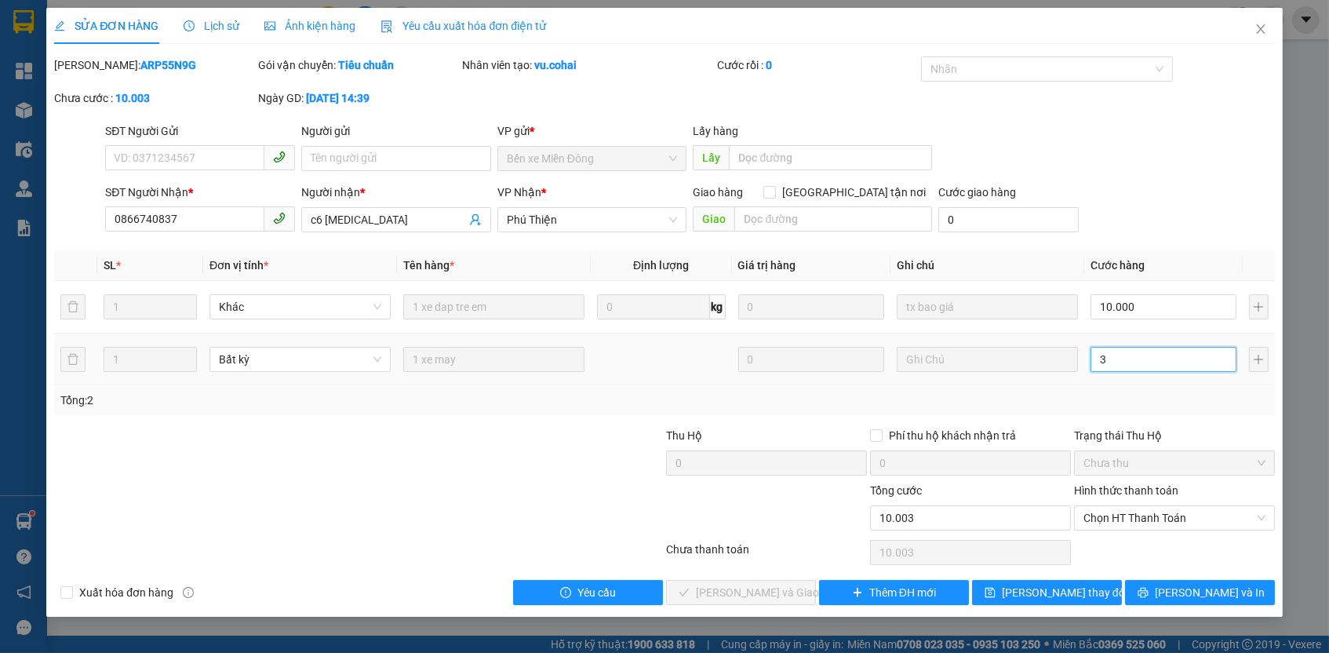
type input "10.039"
type input "39"
type input "10.390"
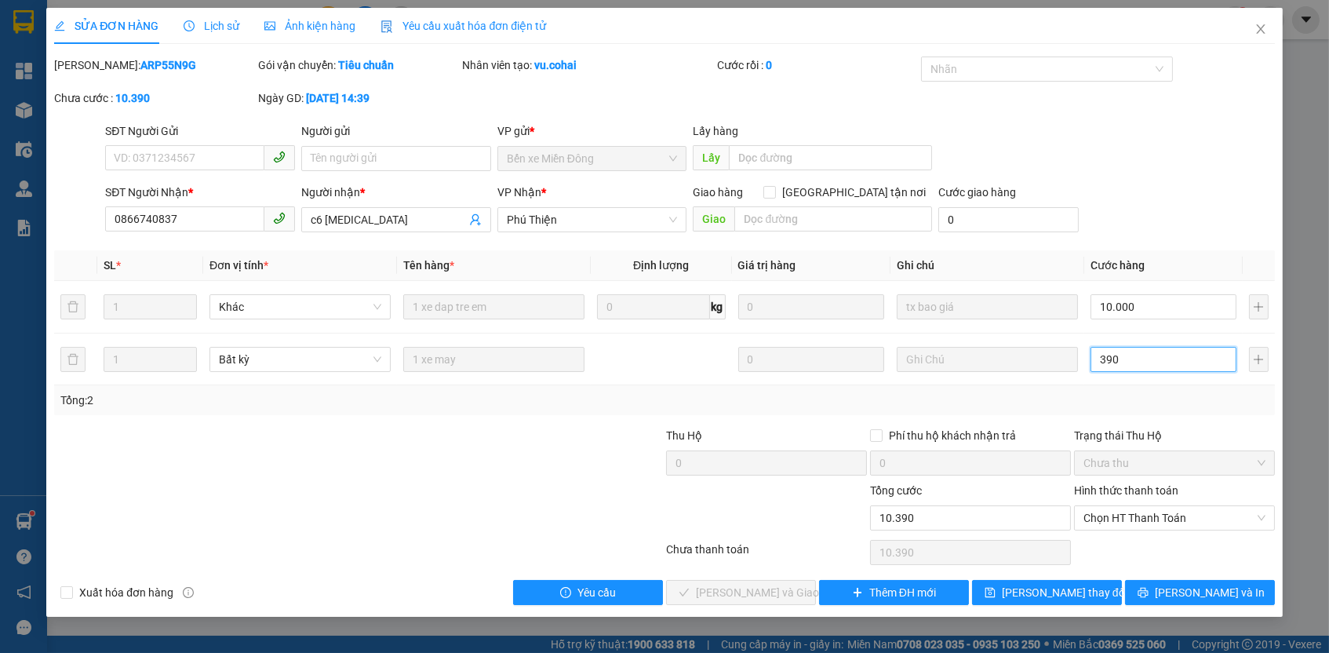
type input "390"
type input "400.000"
type input "390.000"
click at [1180, 404] on div "Tổng: 2" at bounding box center [663, 399] width 1207 height 17
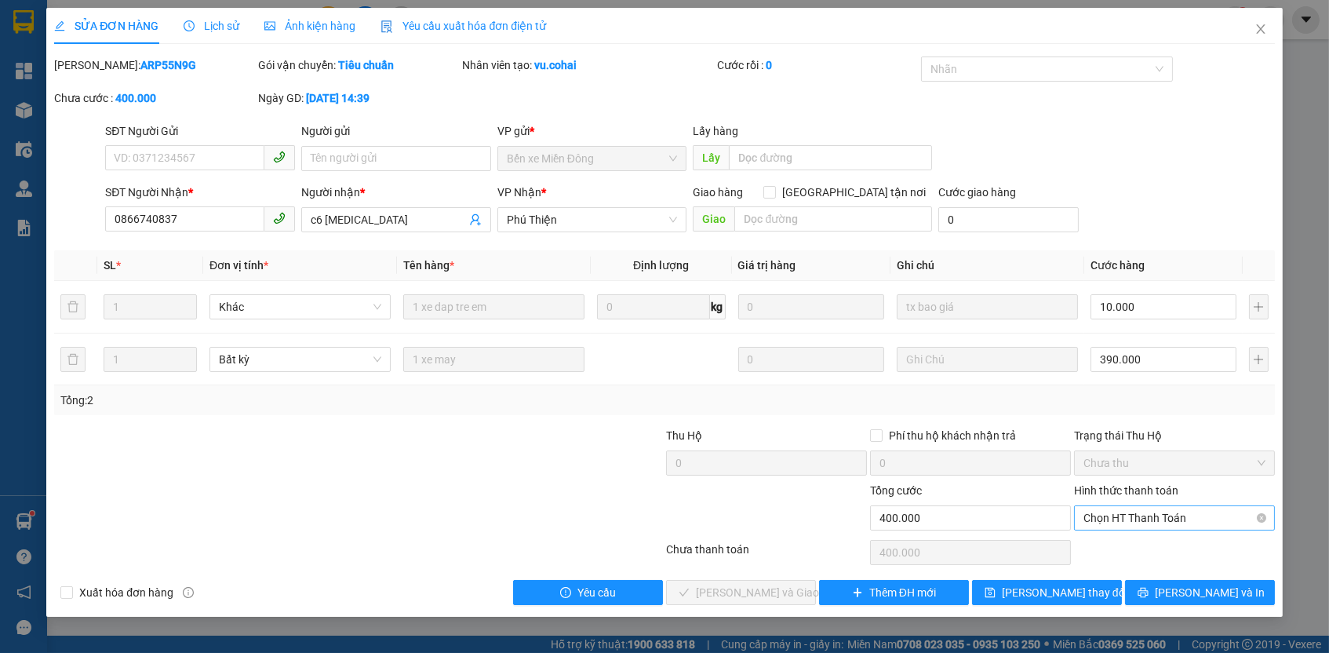
click at [1153, 512] on span "Chọn HT Thanh Toán" at bounding box center [1174, 518] width 182 height 24
click at [1143, 540] on div "Tại văn phòng" at bounding box center [1174, 545] width 182 height 17
type input "0"
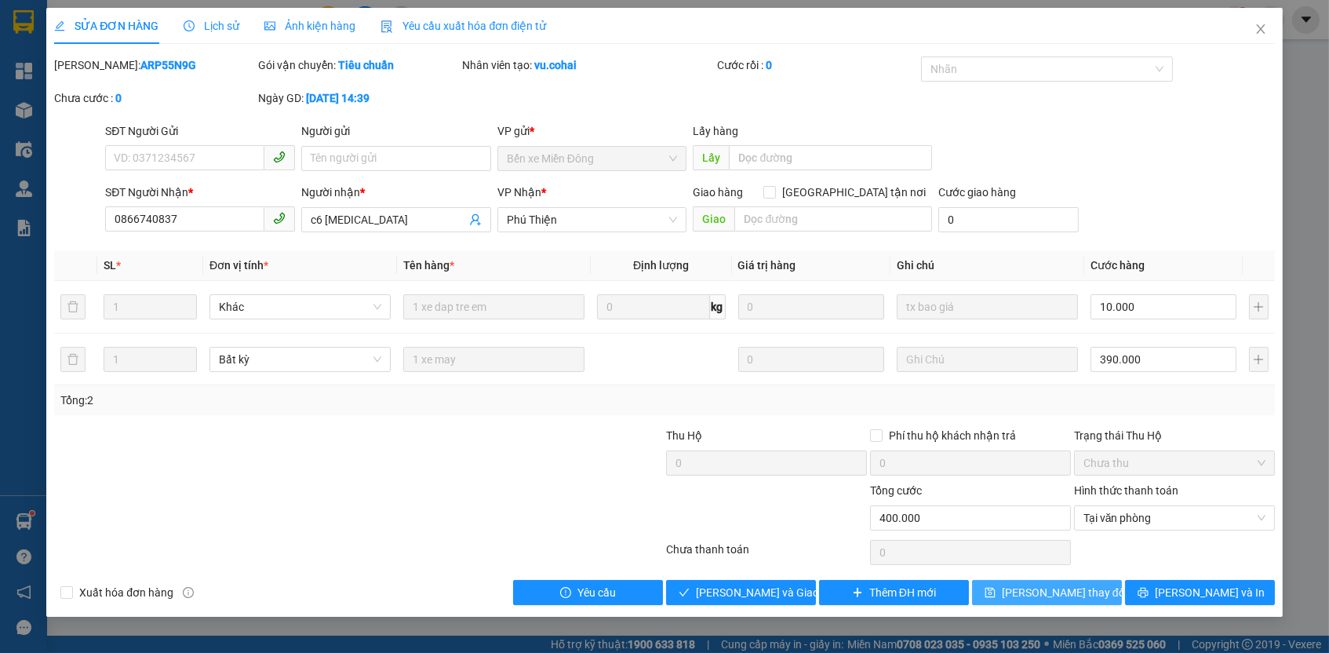
click at [1078, 587] on span "[PERSON_NAME] thay đổi" at bounding box center [1065, 592] width 126 height 17
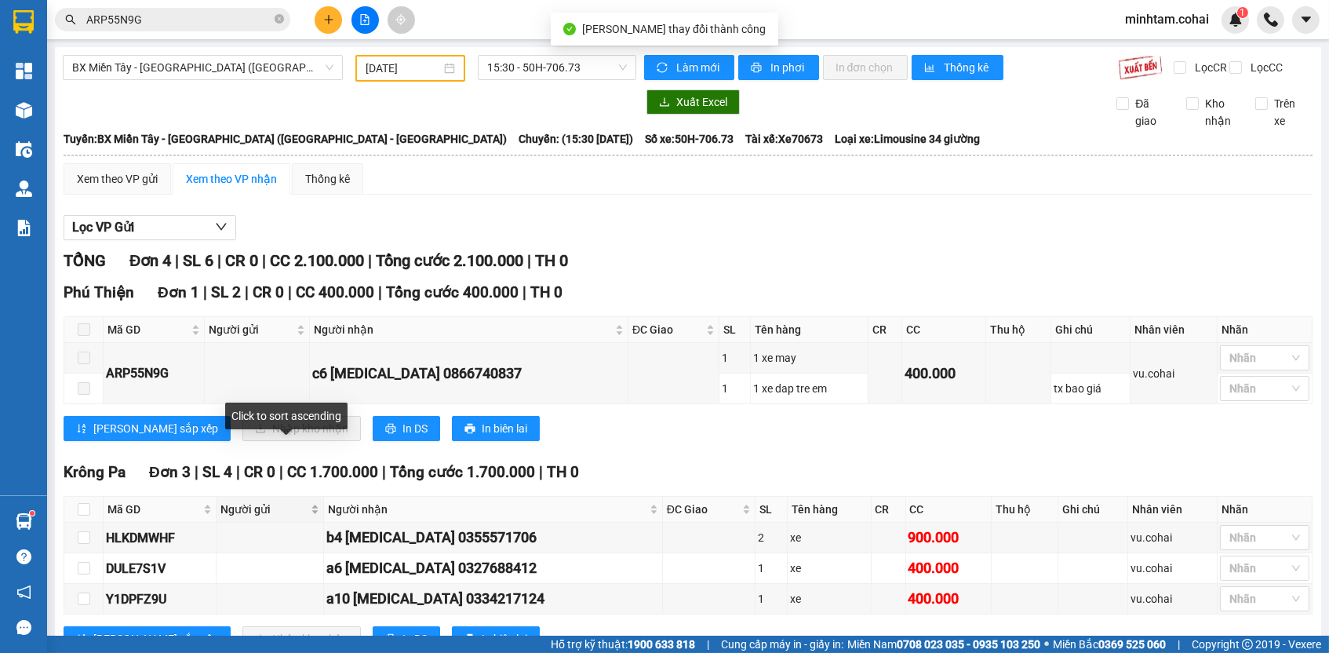
scroll to position [66, 0]
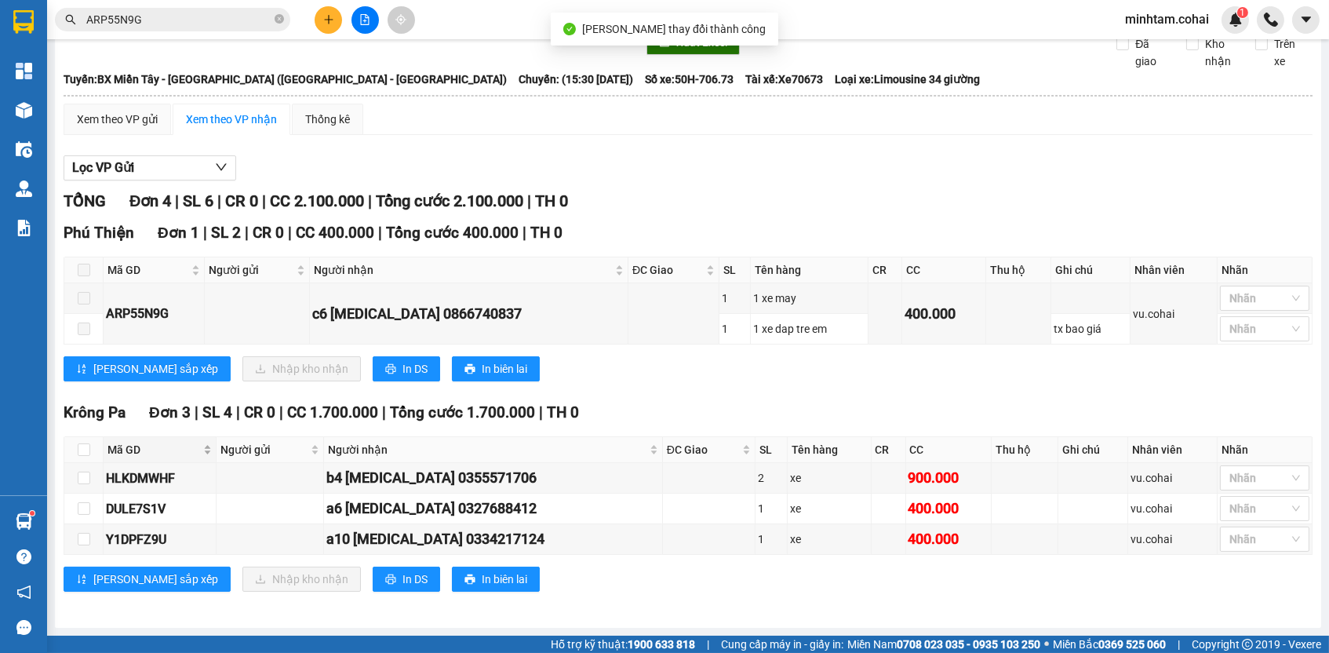
click at [172, 458] on div "Mã GD" at bounding box center [159, 449] width 104 height 17
click at [168, 480] on div "DULE7S1V" at bounding box center [159, 478] width 107 height 20
click at [160, 473] on div "DULE7S1V" at bounding box center [159, 478] width 107 height 20
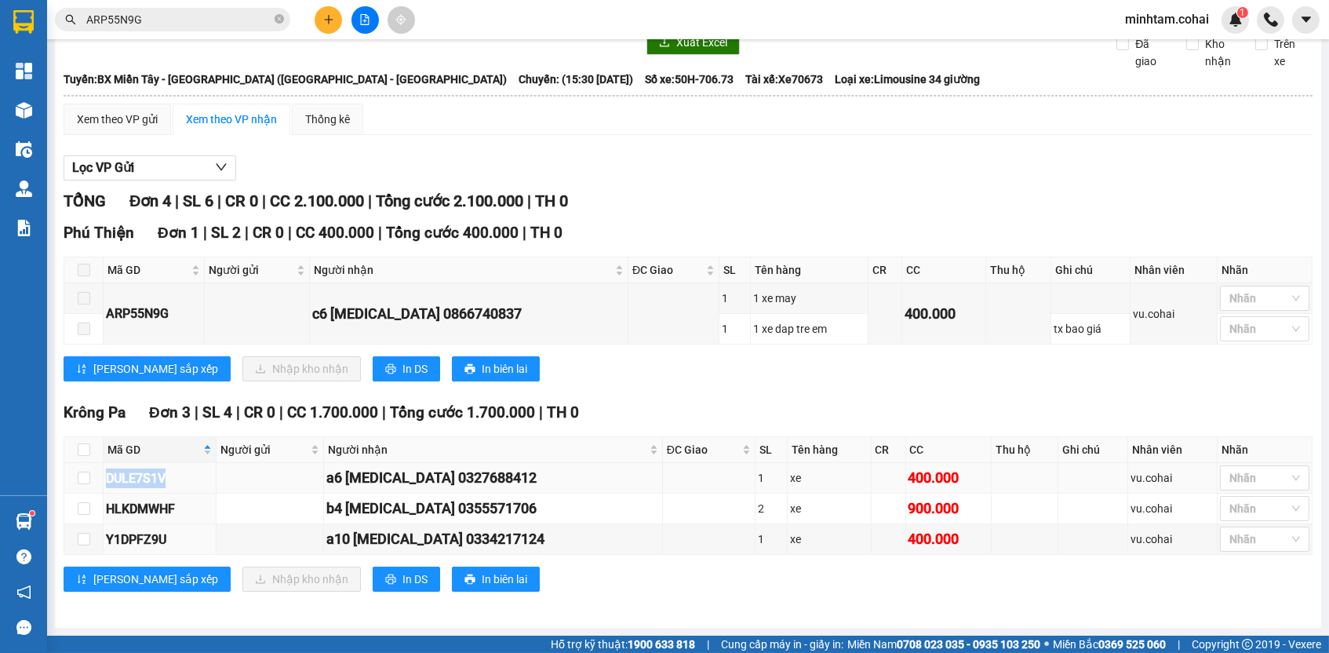
click at [160, 474] on div "DULE7S1V" at bounding box center [159, 478] width 107 height 20
click at [180, 451] on span "Mã GD" at bounding box center [153, 449] width 93 height 17
click at [168, 475] on div "Y1DPFZ9U" at bounding box center [159, 478] width 107 height 20
click at [191, 27] on input "ARP55N9G" at bounding box center [178, 19] width 185 height 17
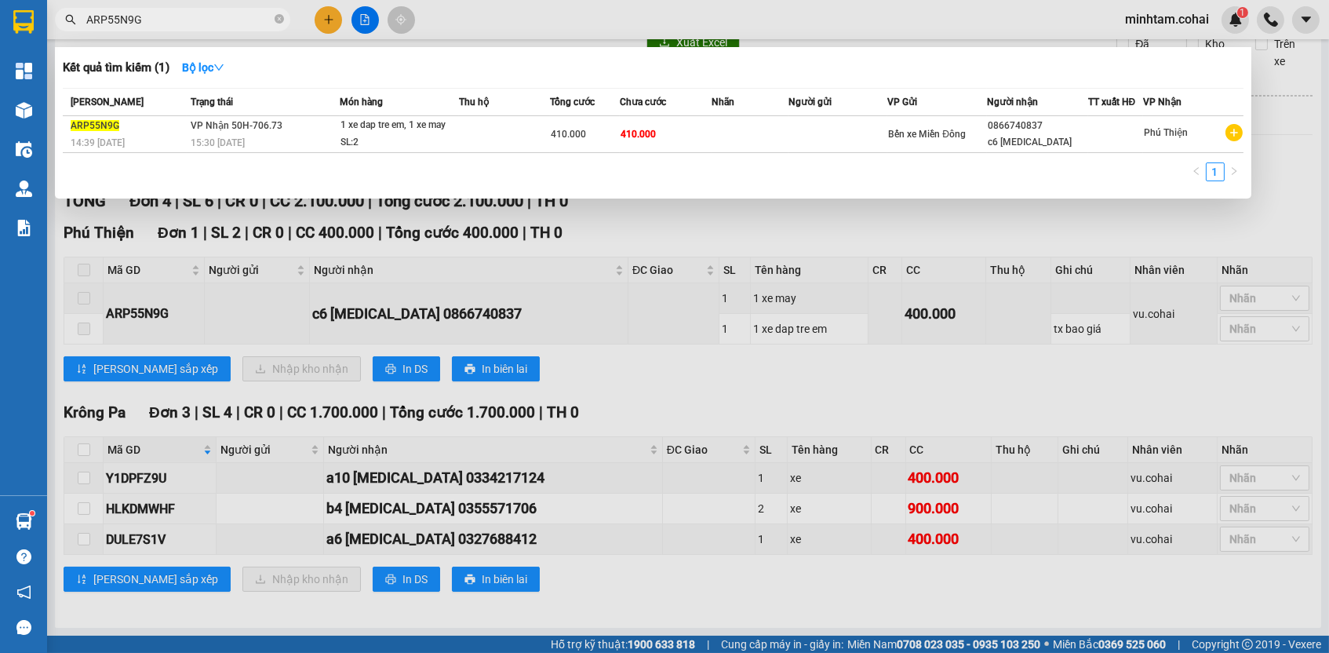
click at [191, 27] on input "ARP55N9G" at bounding box center [178, 19] width 185 height 17
paste input "Y1DPFZ9U"
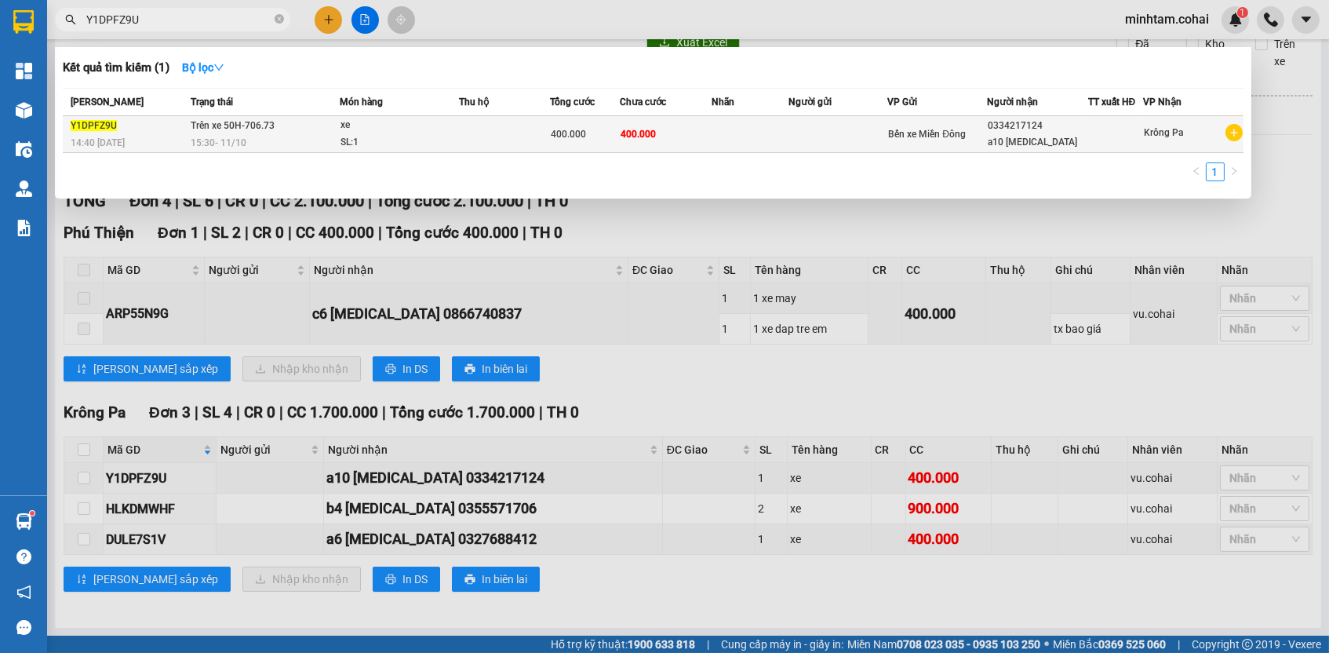
type input "Y1DPFZ9U"
click at [727, 140] on td at bounding box center [750, 134] width 77 height 37
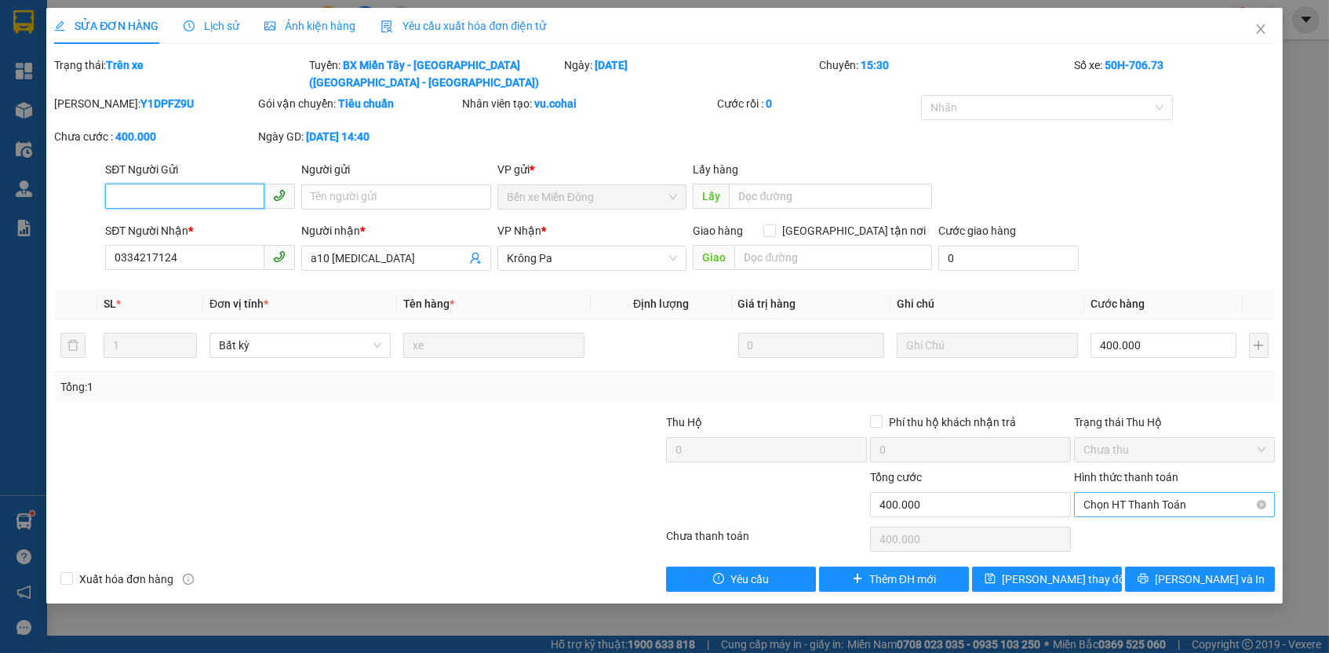
click at [1133, 501] on span "Chọn HT Thanh Toán" at bounding box center [1174, 505] width 182 height 24
click at [1131, 523] on div "Tại văn phòng" at bounding box center [1174, 530] width 182 height 17
type input "0"
click at [1091, 566] on button "[PERSON_NAME] thay đổi" at bounding box center [1047, 578] width 150 height 25
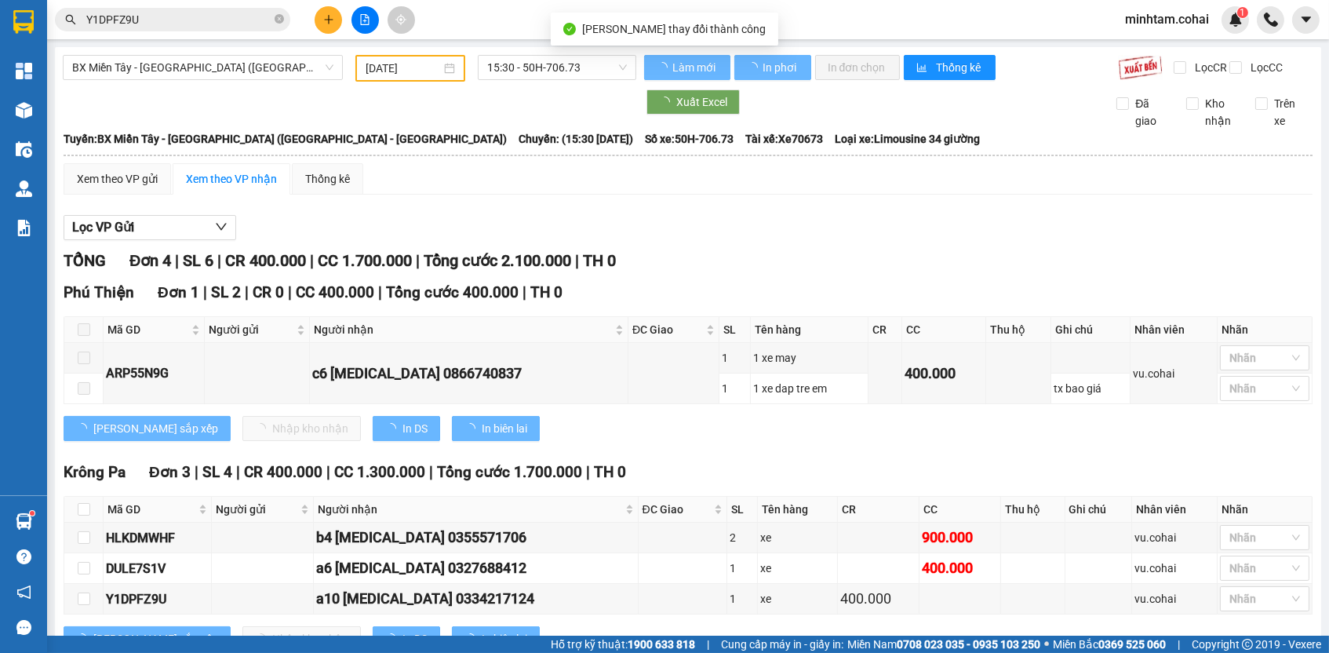
scroll to position [66, 0]
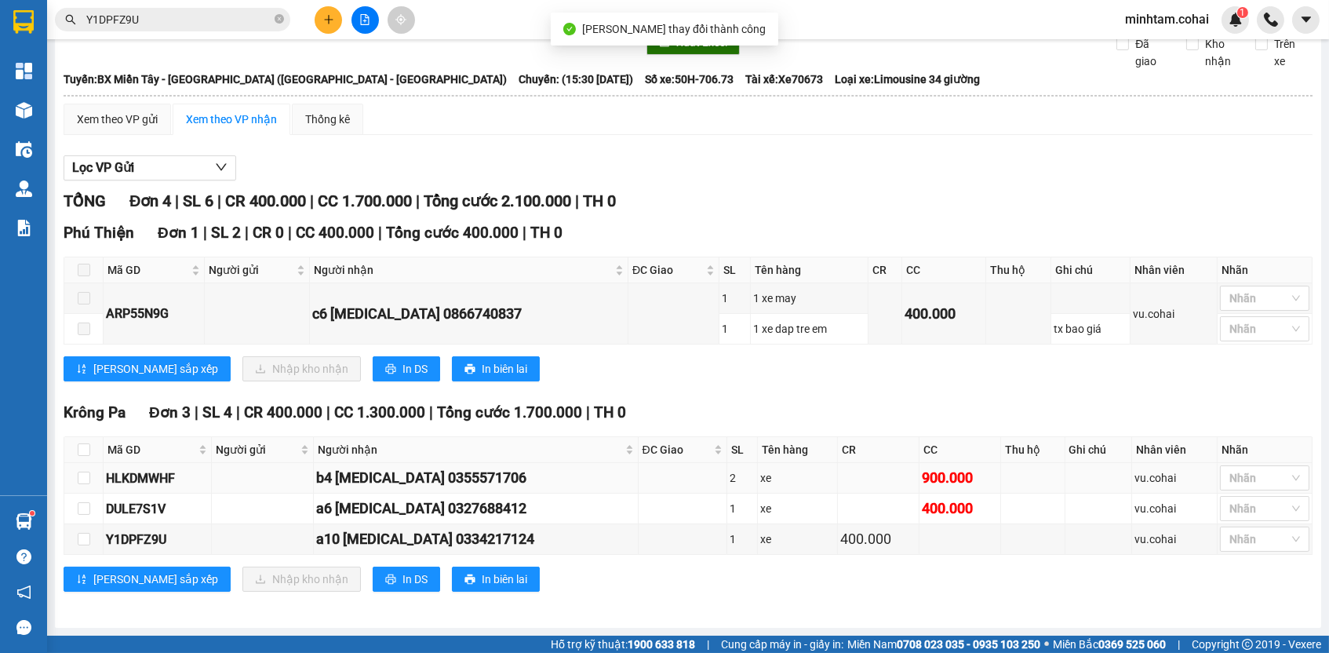
click at [139, 478] on div "HLKDMWHF" at bounding box center [157, 478] width 103 height 20
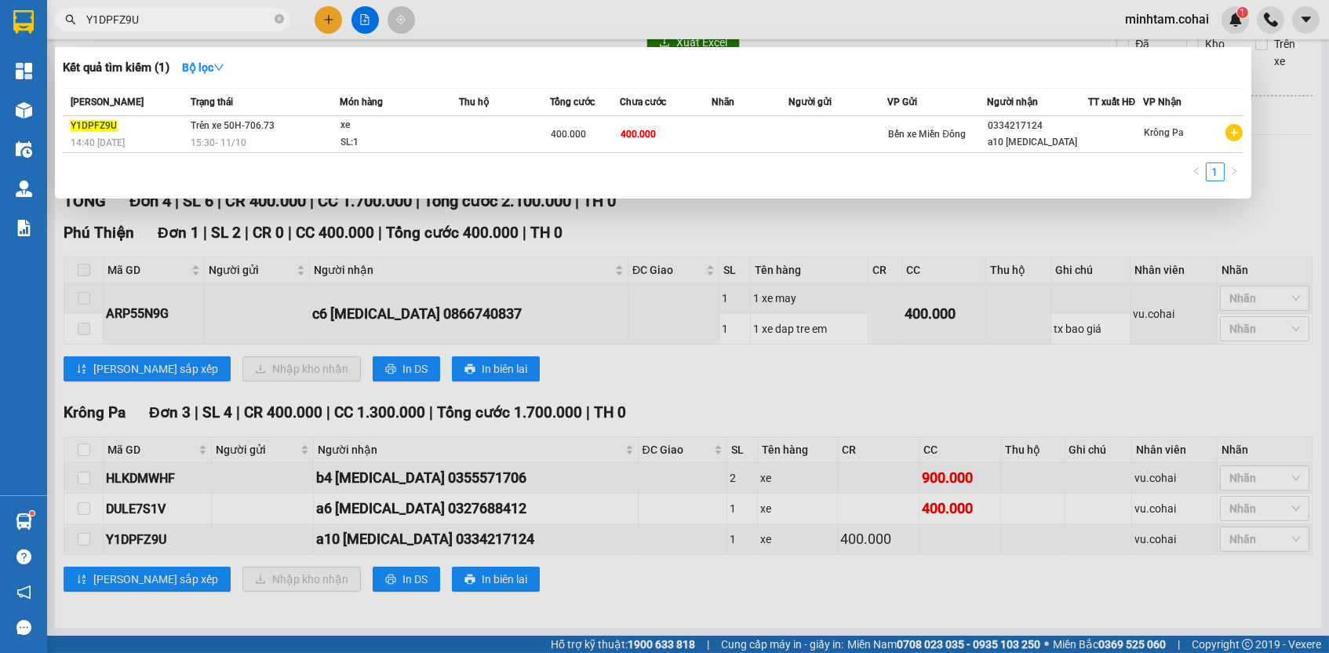
click at [237, 23] on input "Y1DPFZ9U" at bounding box center [178, 19] width 185 height 17
paste input "HLKDMWHF"
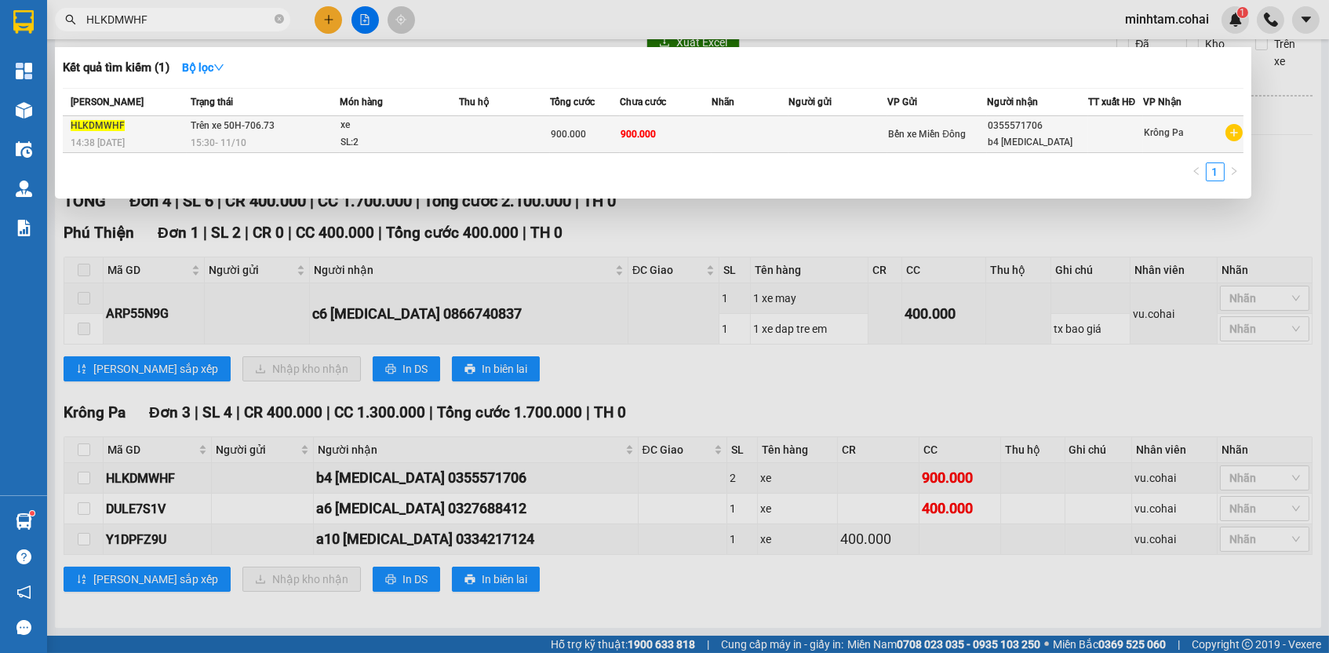
type input "HLKDMWHF"
click at [639, 132] on span "900.000" at bounding box center [638, 134] width 35 height 11
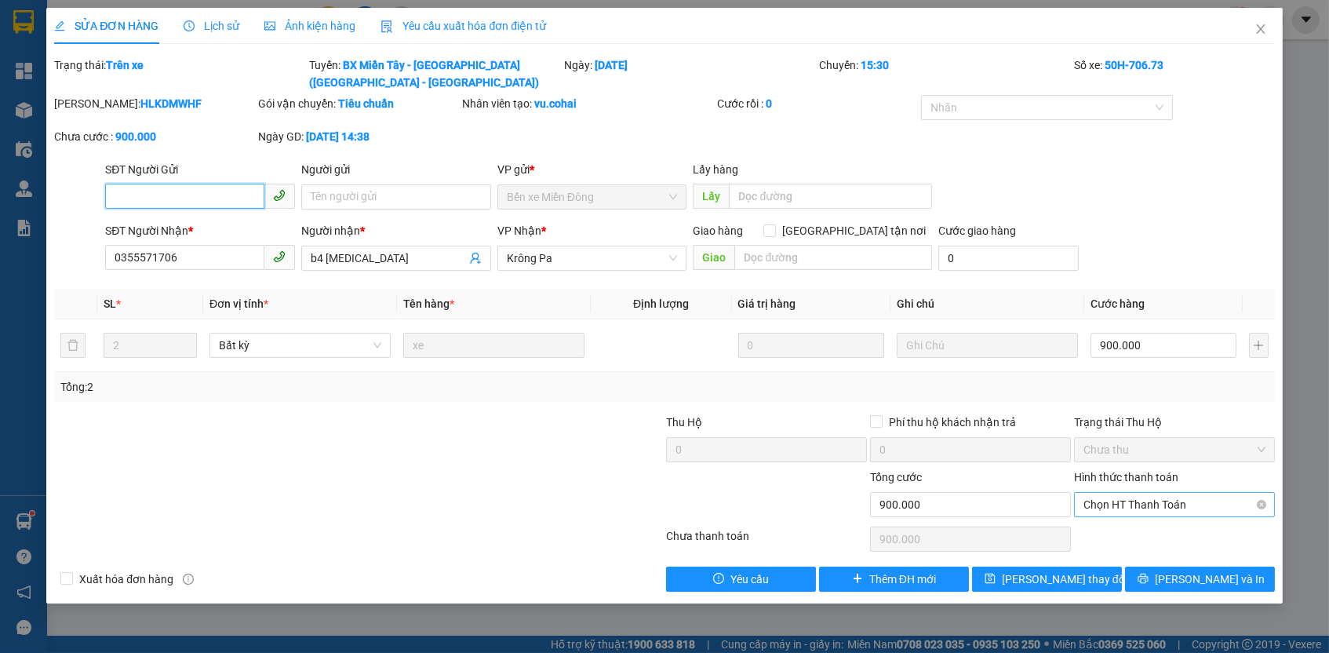
click at [1138, 503] on span "Chọn HT Thanh Toán" at bounding box center [1174, 505] width 182 height 24
click at [1134, 526] on div "Tại văn phòng" at bounding box center [1174, 530] width 182 height 17
type input "0"
click at [1109, 574] on button "[PERSON_NAME] thay đổi" at bounding box center [1047, 578] width 150 height 25
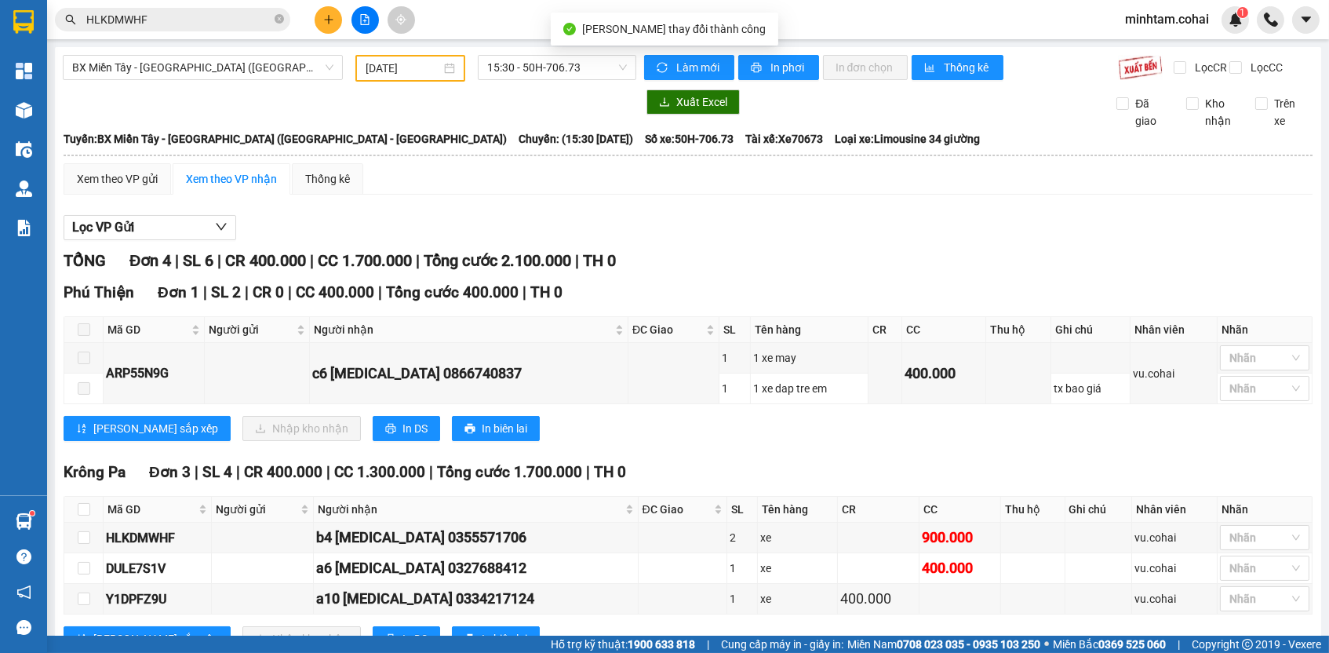
scroll to position [66, 0]
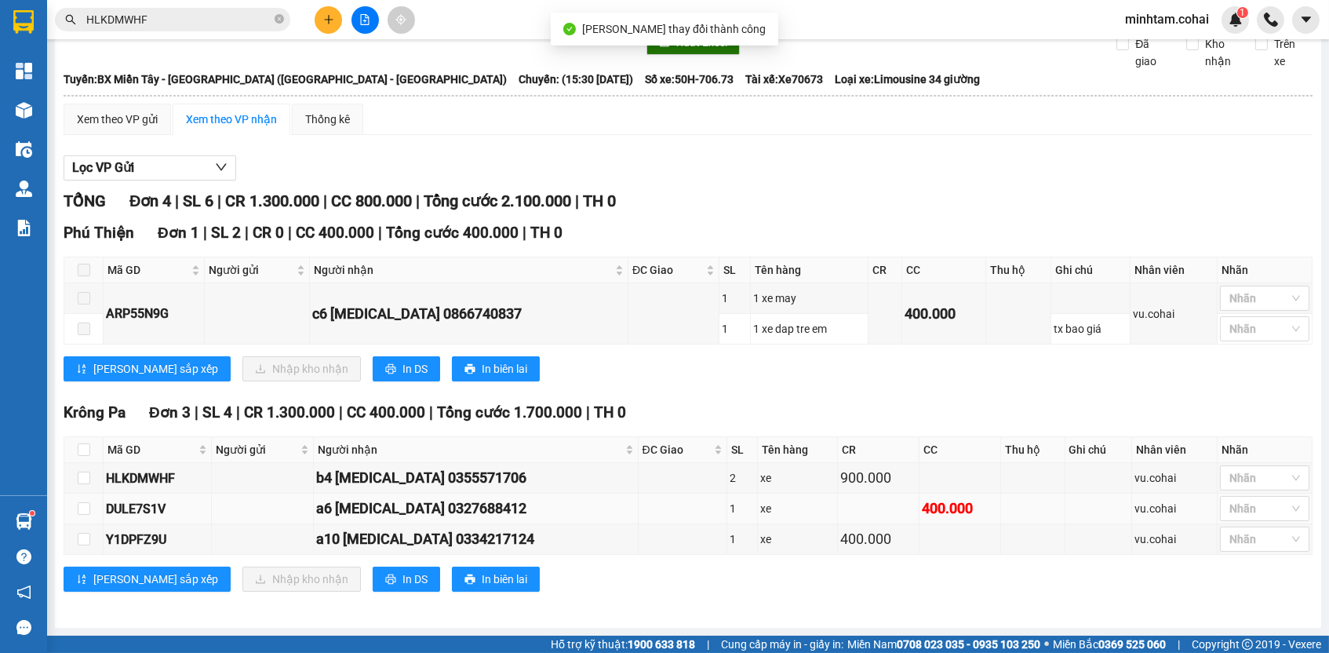
click at [124, 517] on div "DULE7S1V" at bounding box center [157, 509] width 103 height 20
click at [124, 510] on div "DULE7S1V" at bounding box center [157, 509] width 103 height 20
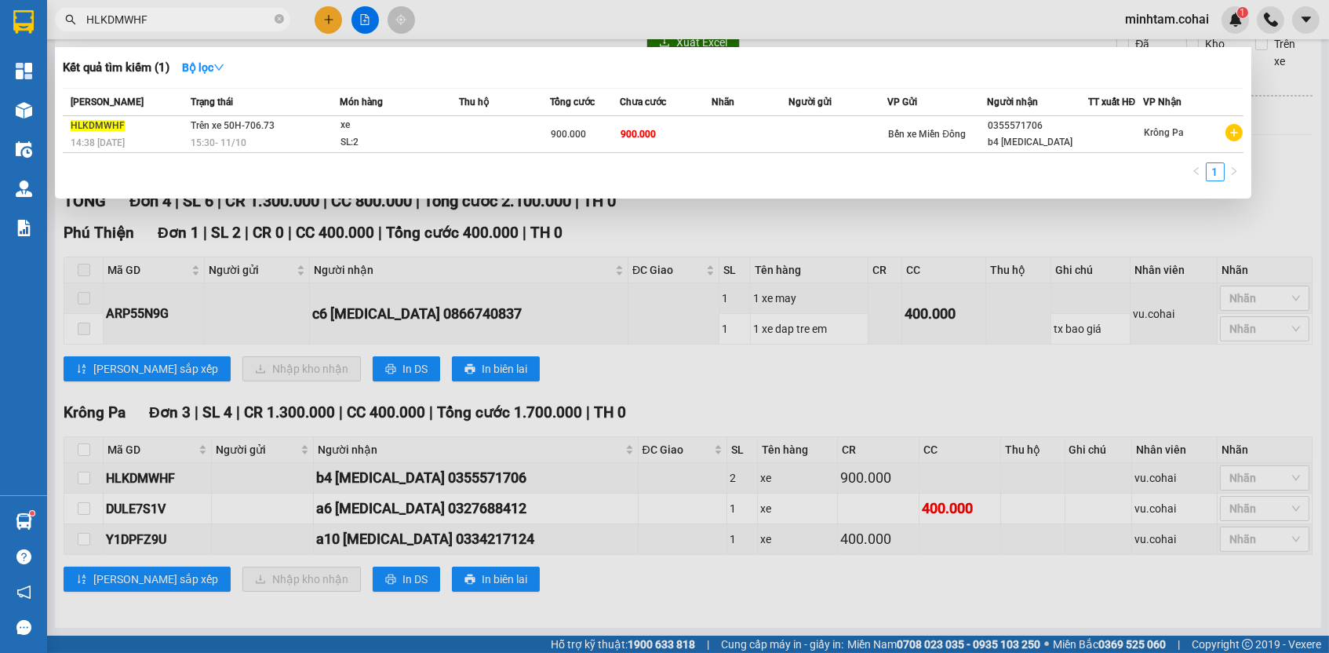
click at [187, 17] on input "HLKDMWHF" at bounding box center [178, 19] width 185 height 17
paste input "DULE7S1V"
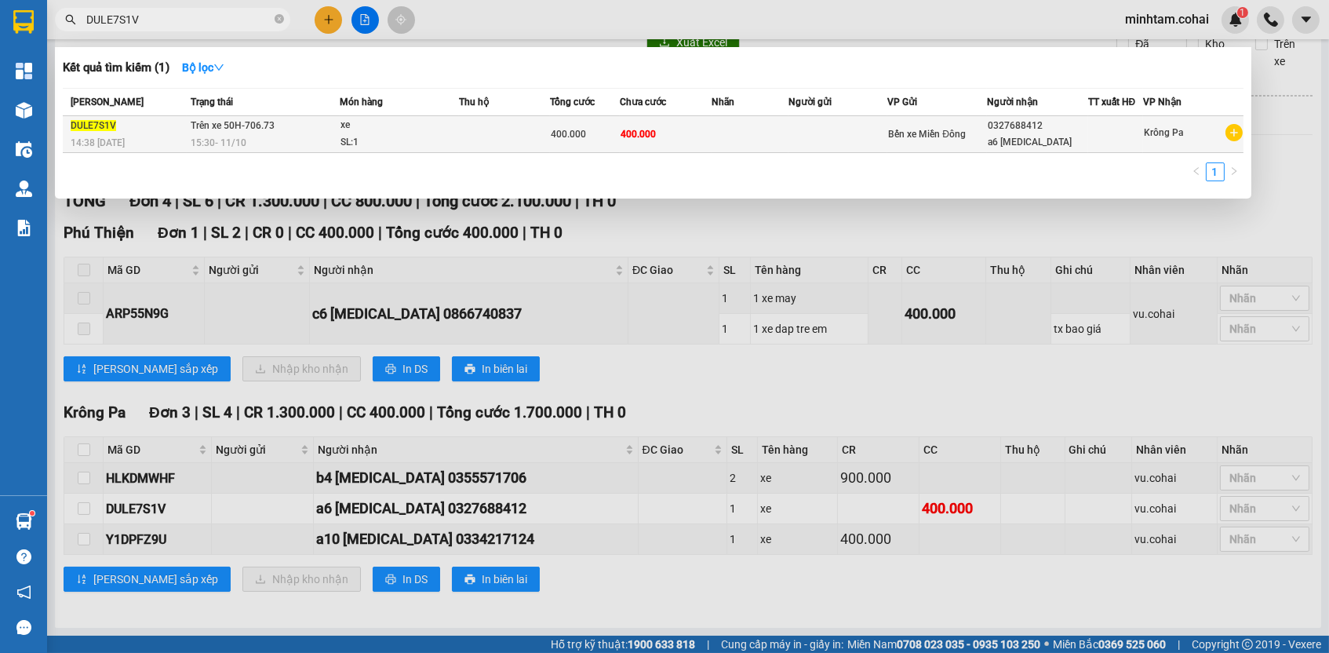
type input "DULE7S1V"
click at [592, 123] on td "400.000" at bounding box center [585, 134] width 70 height 37
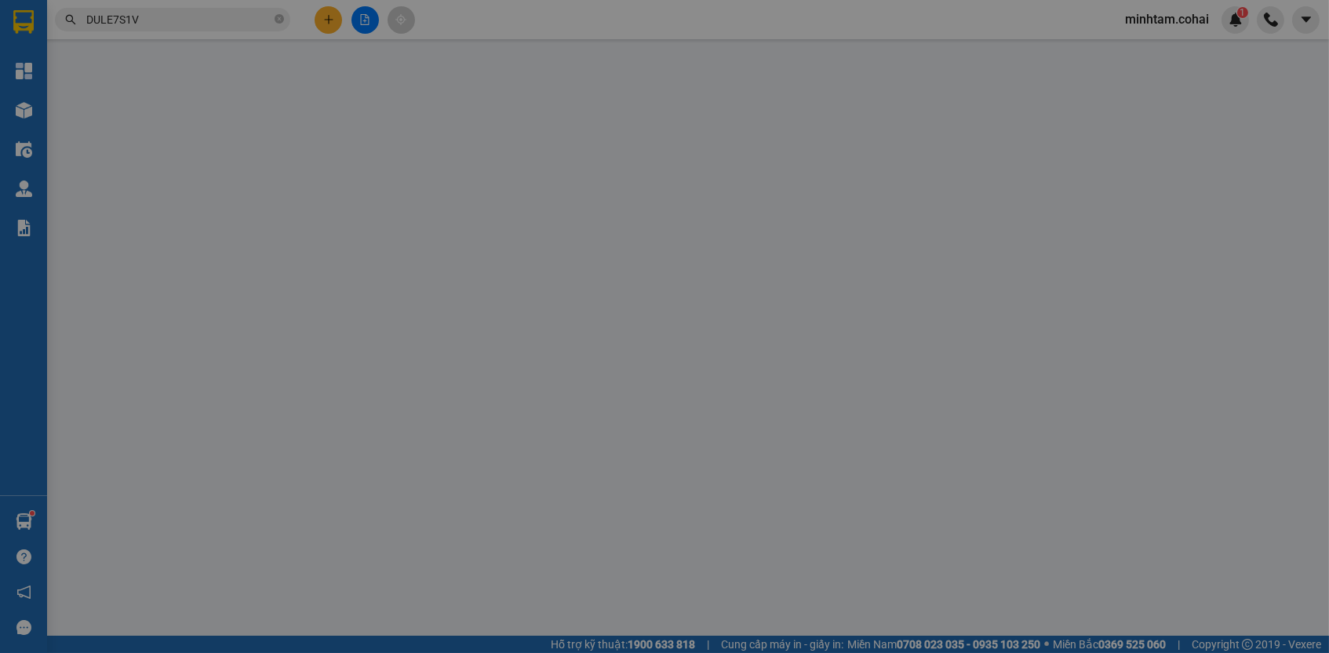
type input "0327688412"
type input "a6 t3"
type input "0"
type input "400.000"
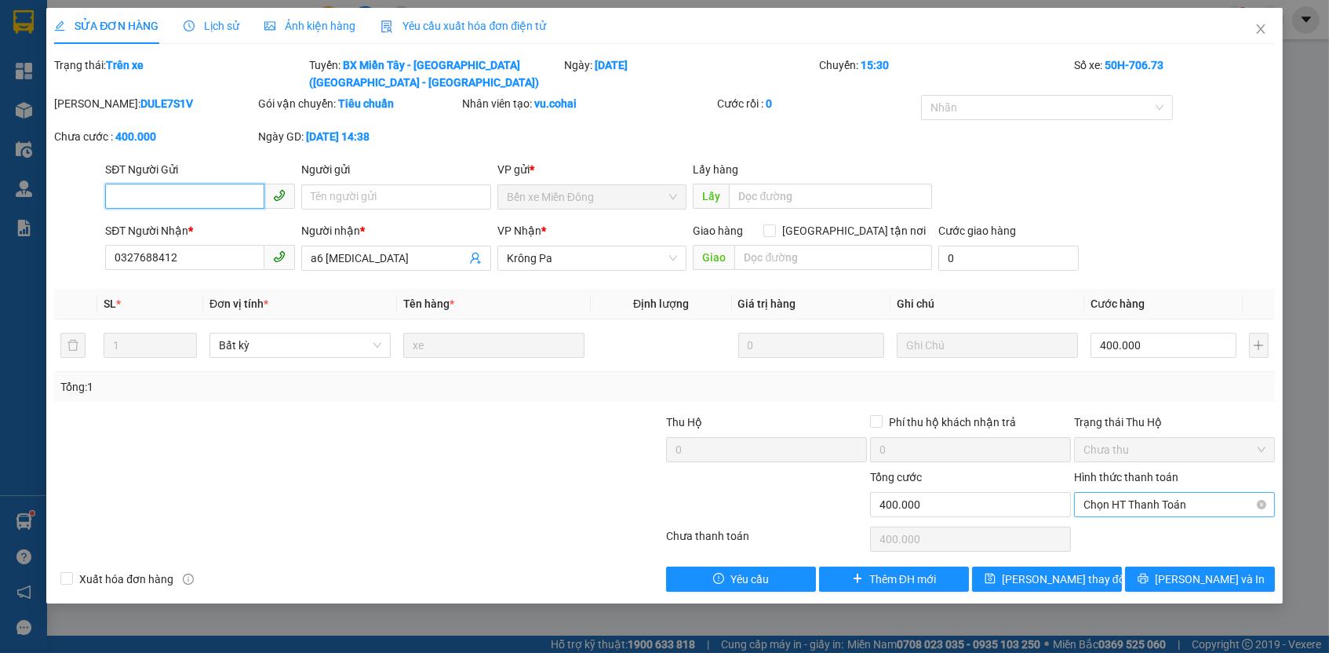
click at [1123, 505] on span "Chọn HT Thanh Toán" at bounding box center [1174, 505] width 182 height 24
click at [1122, 533] on div "Tại văn phòng" at bounding box center [1174, 530] width 182 height 17
type input "0"
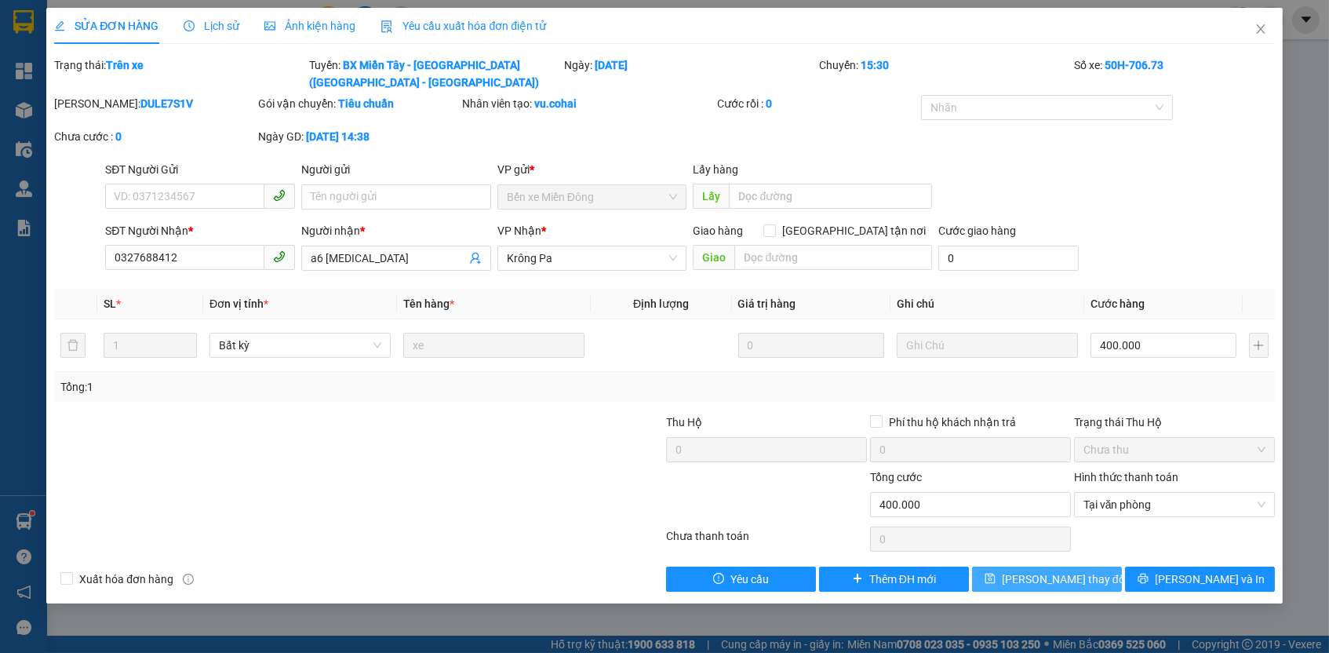
click at [1094, 574] on button "[PERSON_NAME] thay đổi" at bounding box center [1047, 578] width 150 height 25
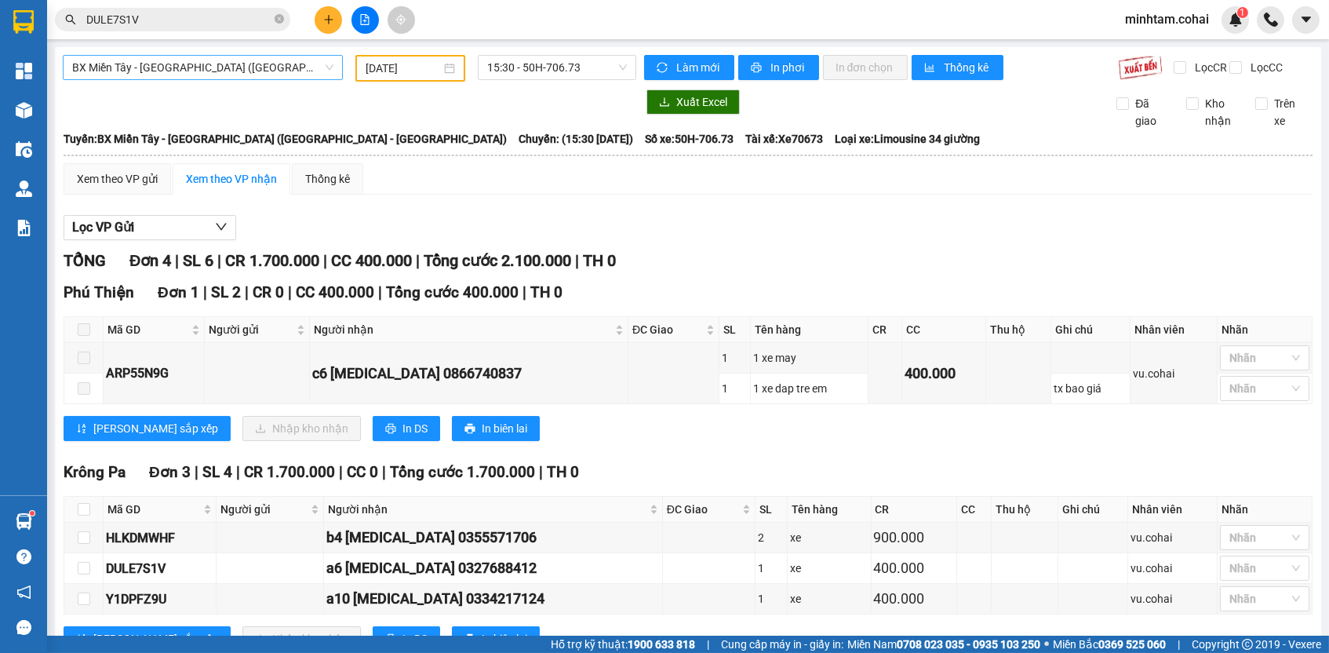
click at [231, 60] on span "BX Miền Tây - [GEOGRAPHIC_DATA] ([GEOGRAPHIC_DATA] - [GEOGRAPHIC_DATA])" at bounding box center [202, 68] width 261 height 24
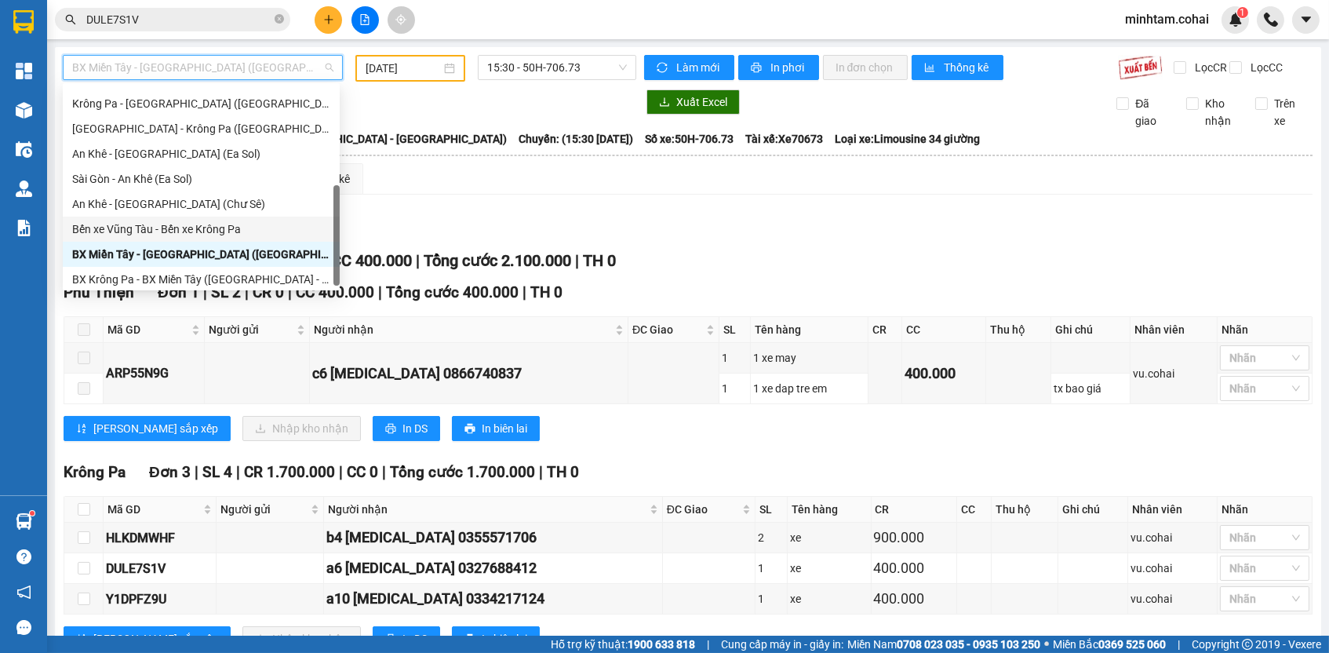
scroll to position [220, 0]
click at [259, 275] on div "BX Krông Pa - BX Miền Tây ([GEOGRAPHIC_DATA] - [GEOGRAPHIC_DATA])" at bounding box center [201, 280] width 258 height 17
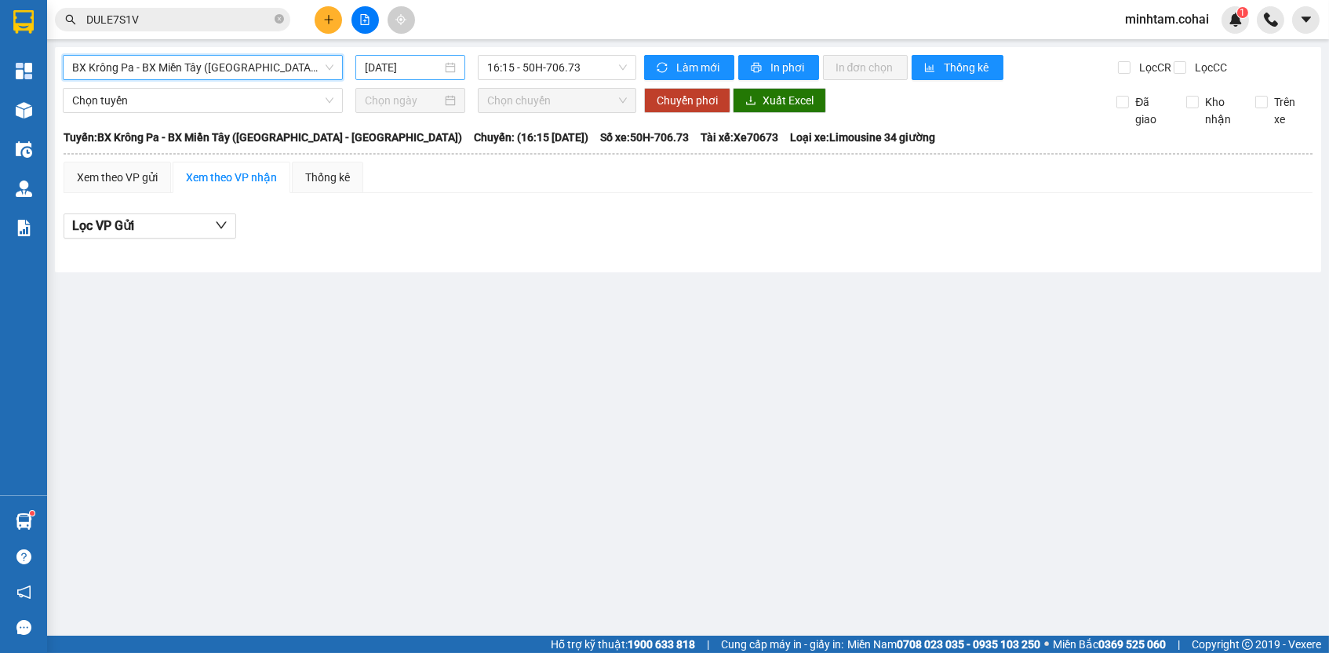
click at [406, 64] on input "[DATE]" at bounding box center [403, 67] width 77 height 17
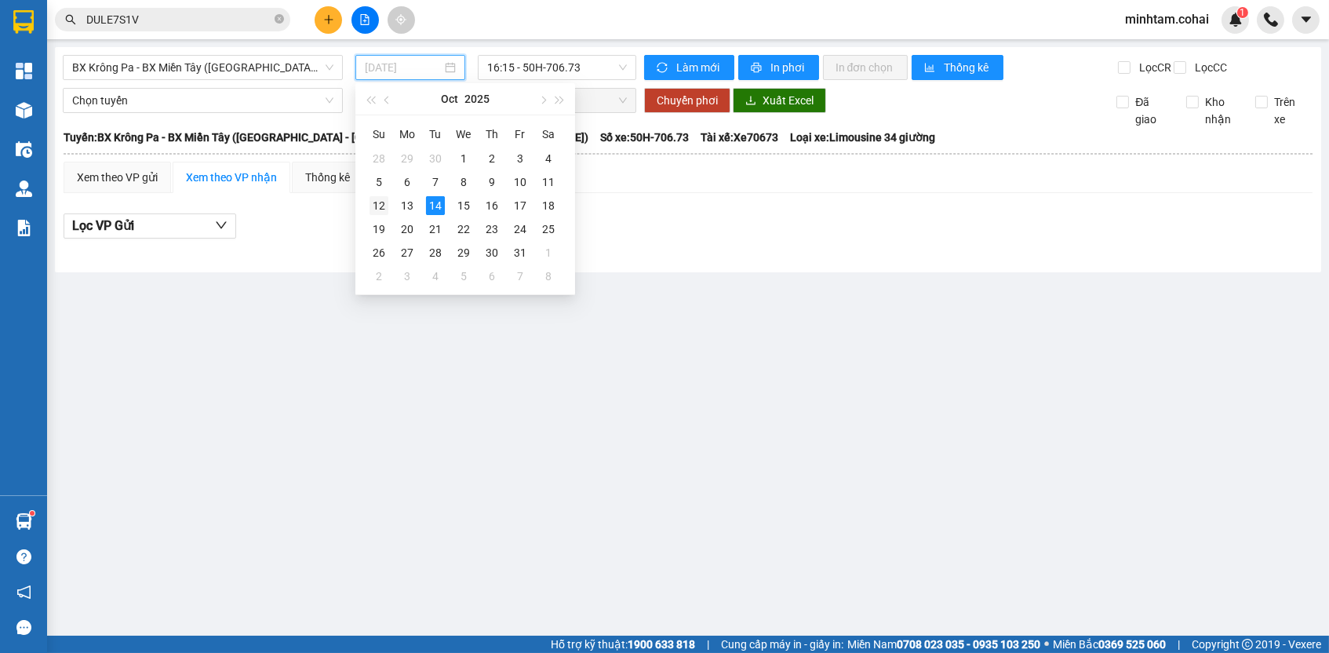
click at [370, 197] on div "12" at bounding box center [379, 205] width 19 height 19
type input "[DATE]"
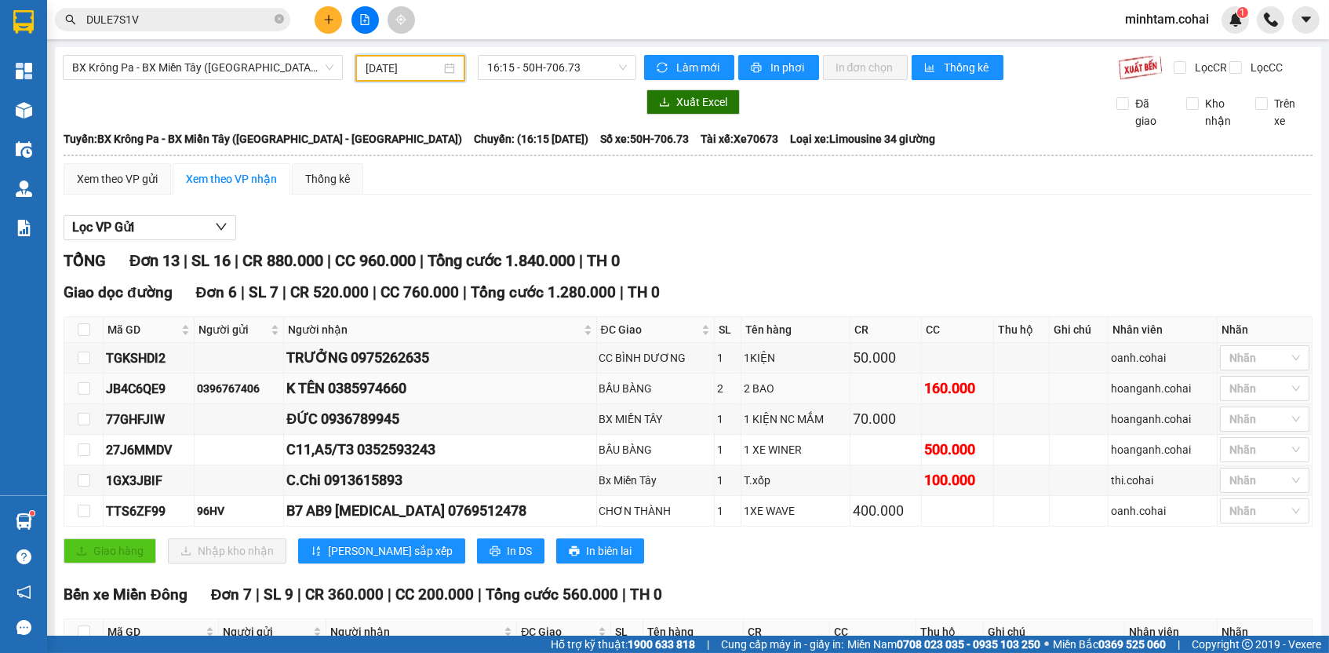
scroll to position [147, 0]
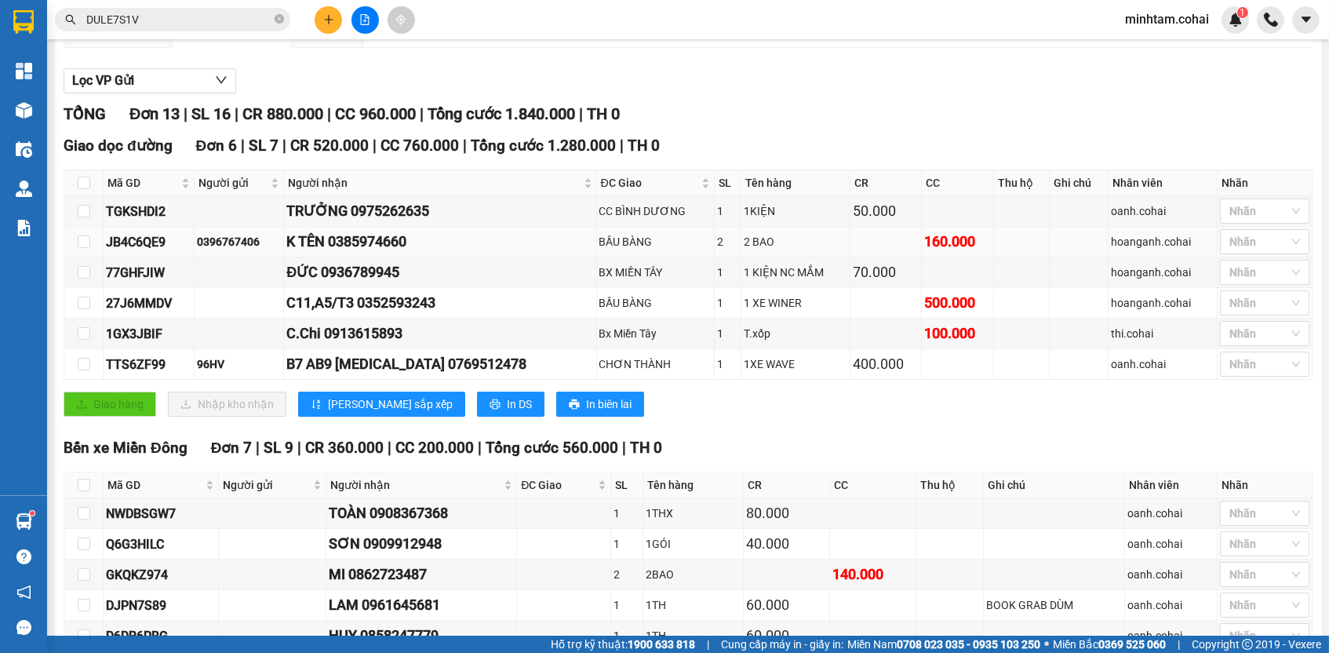
click at [162, 246] on div "JB4C6QE9" at bounding box center [149, 242] width 86 height 20
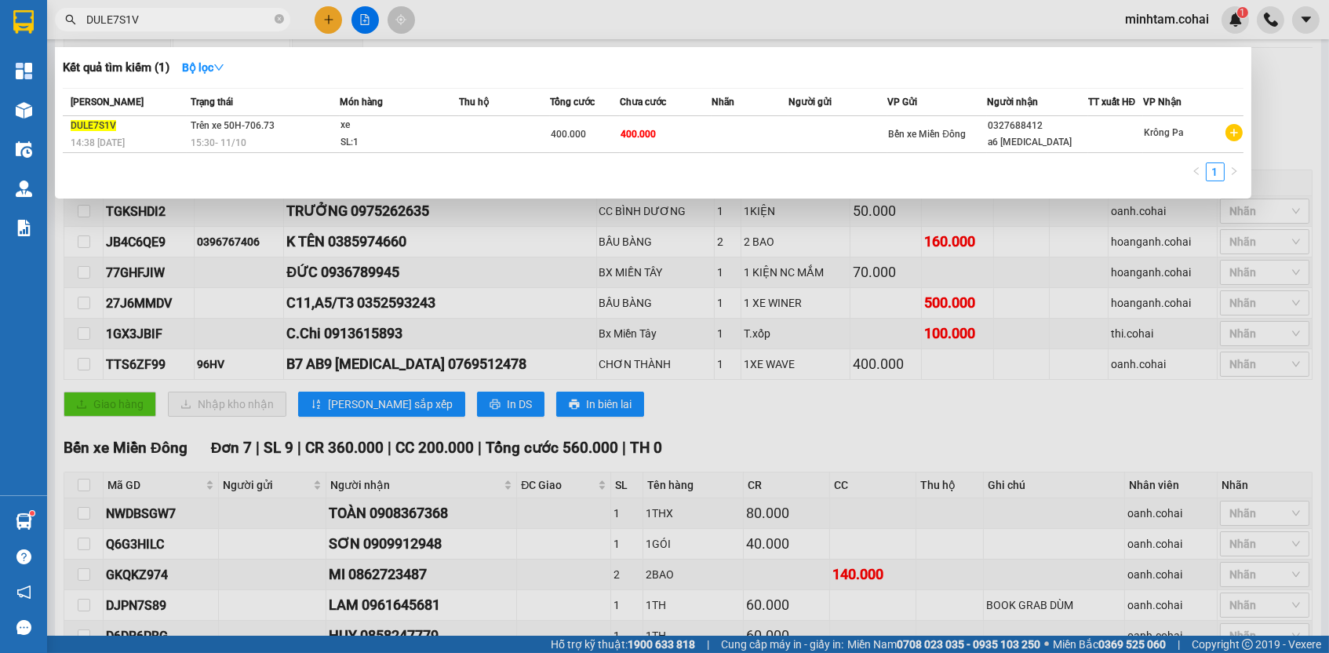
click at [176, 15] on input "DULE7S1V" at bounding box center [178, 19] width 185 height 17
paste input "JB4C6QE9"
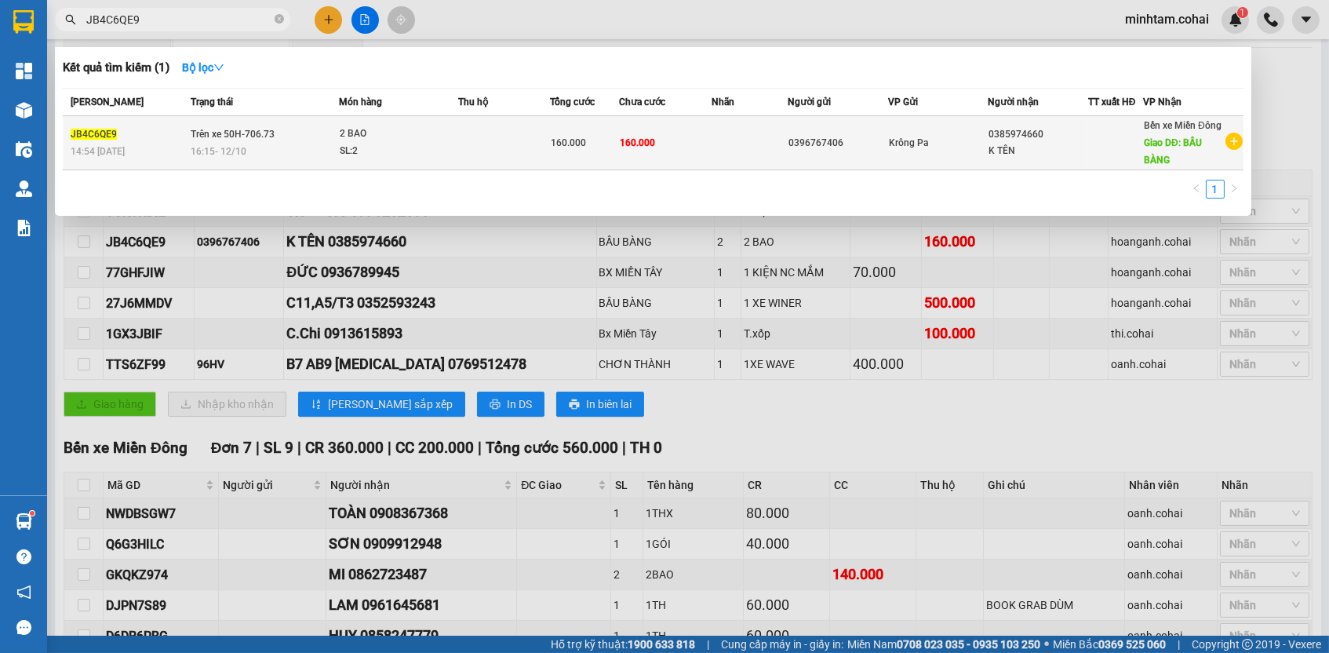
click at [665, 132] on td "160.000" at bounding box center [665, 143] width 92 height 54
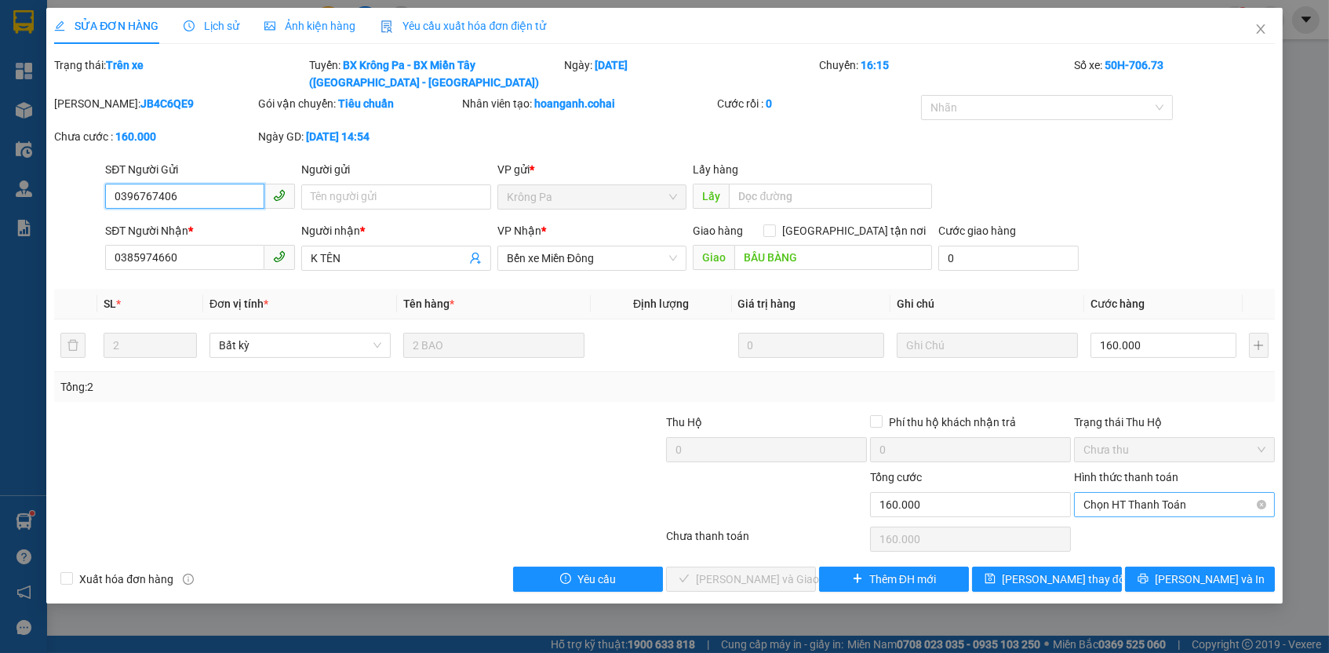
click at [1138, 493] on span "Chọn HT Thanh Toán" at bounding box center [1174, 505] width 182 height 24
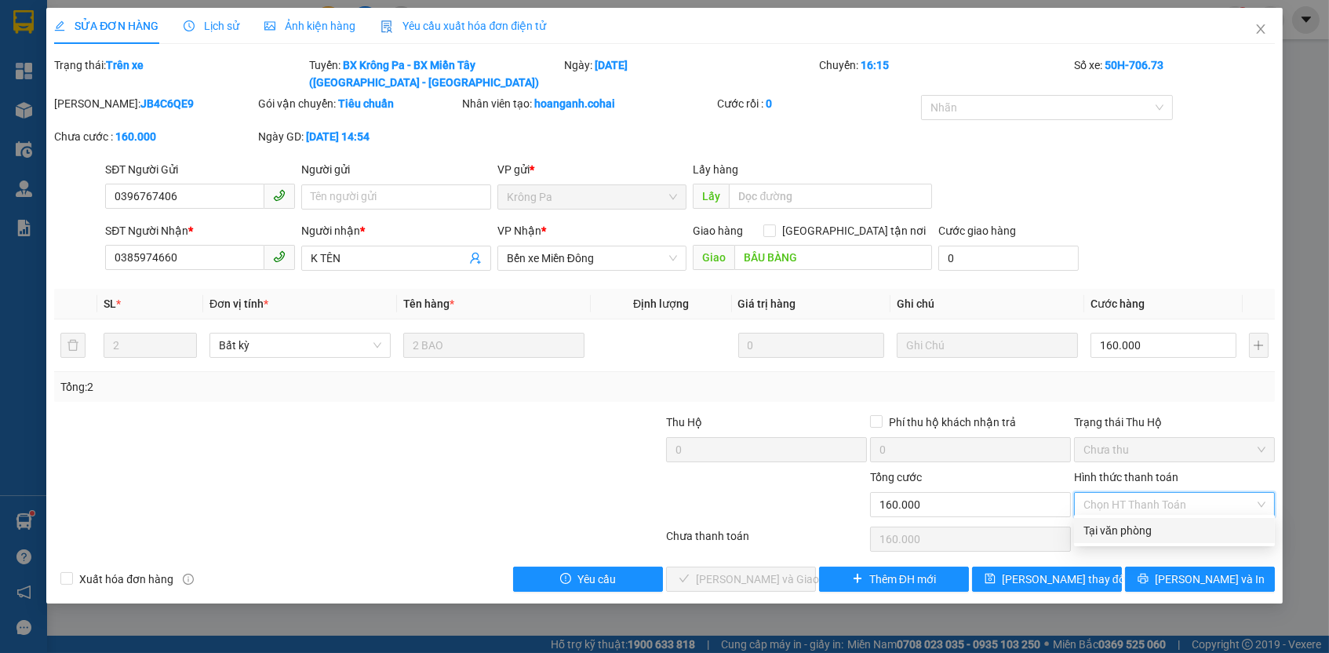
click at [1128, 530] on div "Tại văn phòng" at bounding box center [1174, 530] width 182 height 17
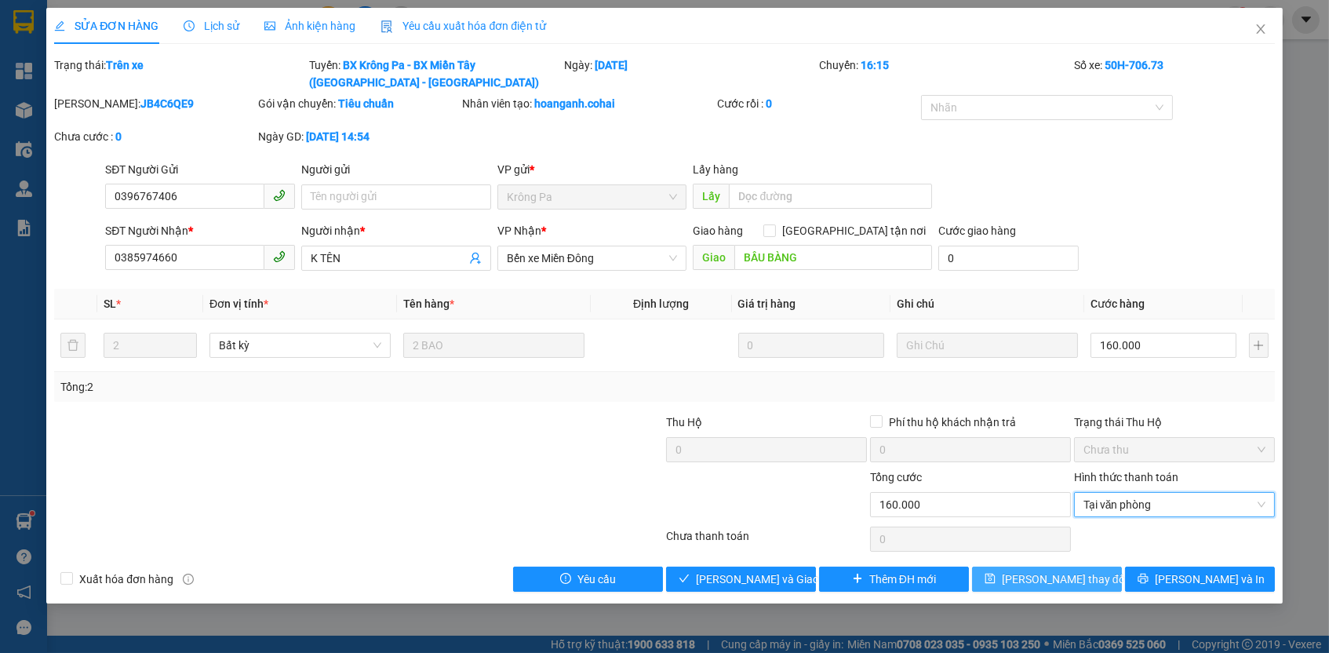
click at [1079, 579] on span "[PERSON_NAME] thay đổi" at bounding box center [1065, 578] width 126 height 17
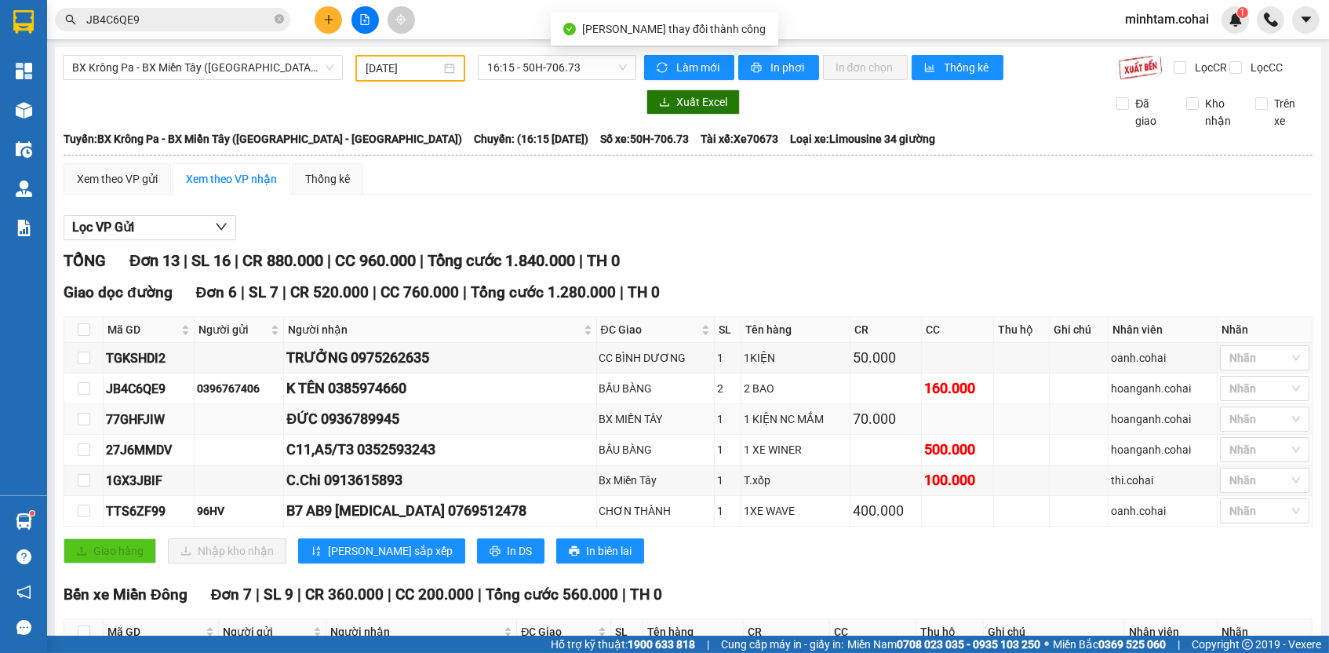
scroll to position [111, 0]
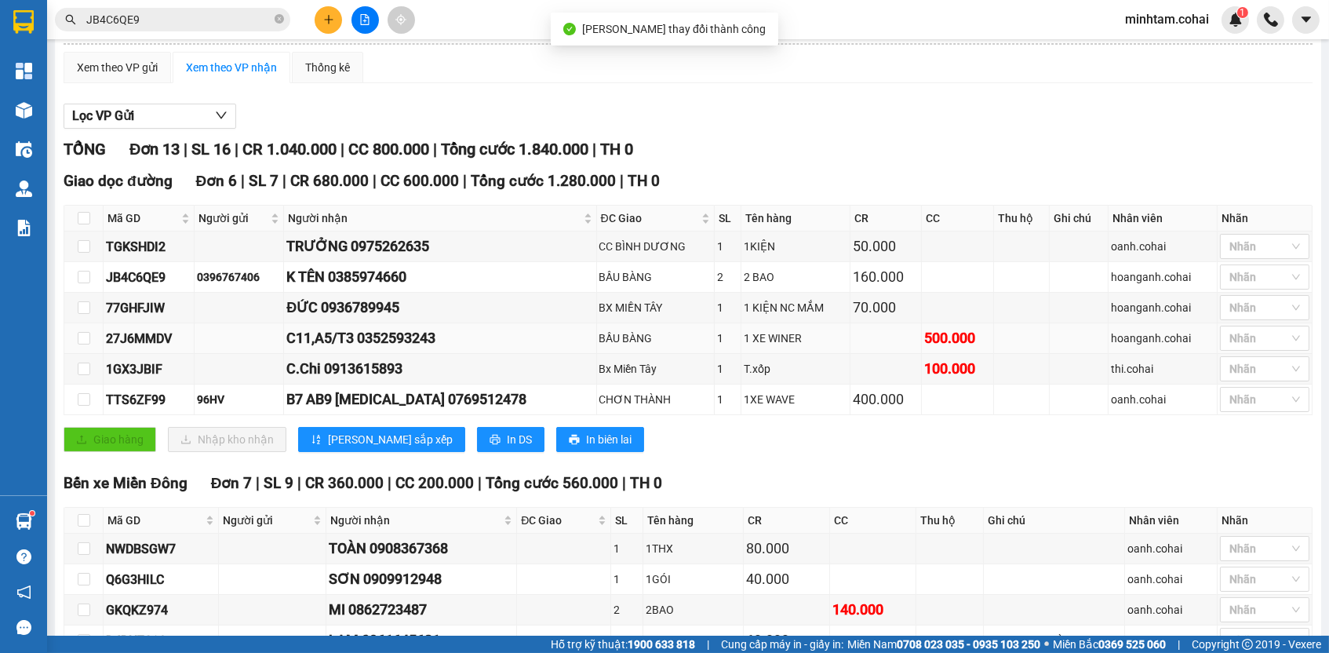
click at [153, 344] on div "27J6MMDV" at bounding box center [149, 339] width 86 height 20
click at [173, 24] on input "JB4C6QE9" at bounding box center [178, 19] width 185 height 17
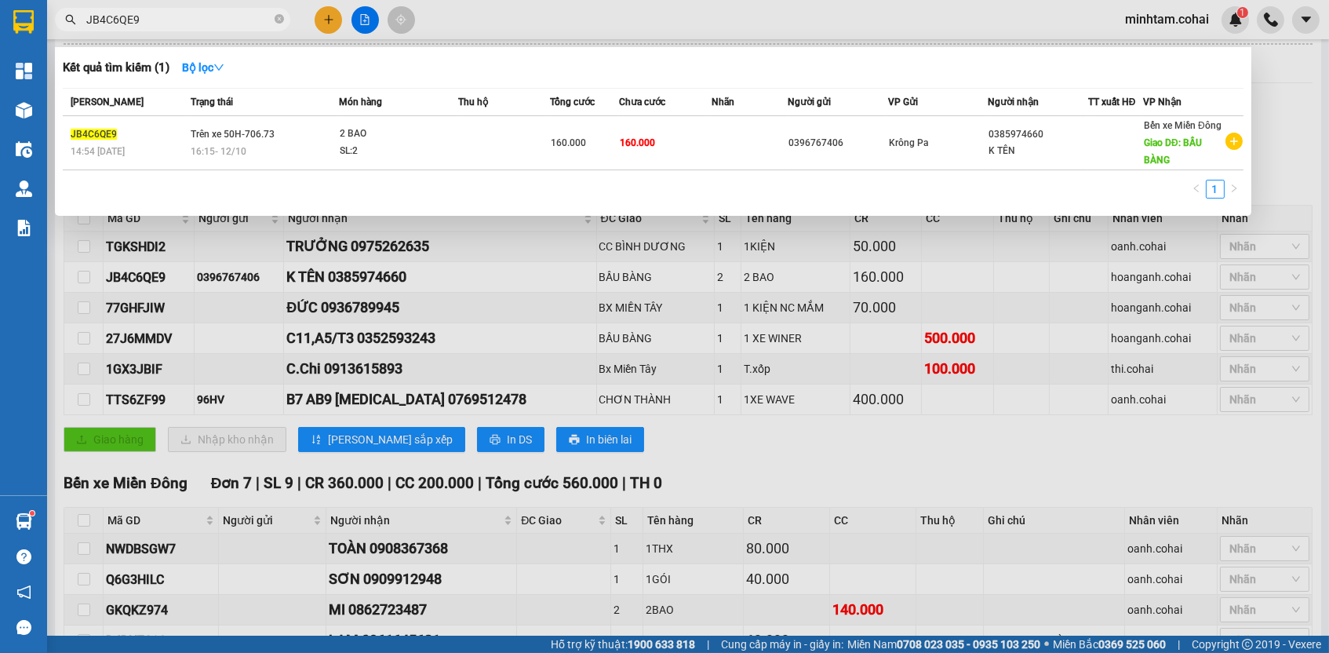
click at [173, 24] on input "JB4C6QE9" at bounding box center [178, 19] width 185 height 17
paste input "27J6MMDV"
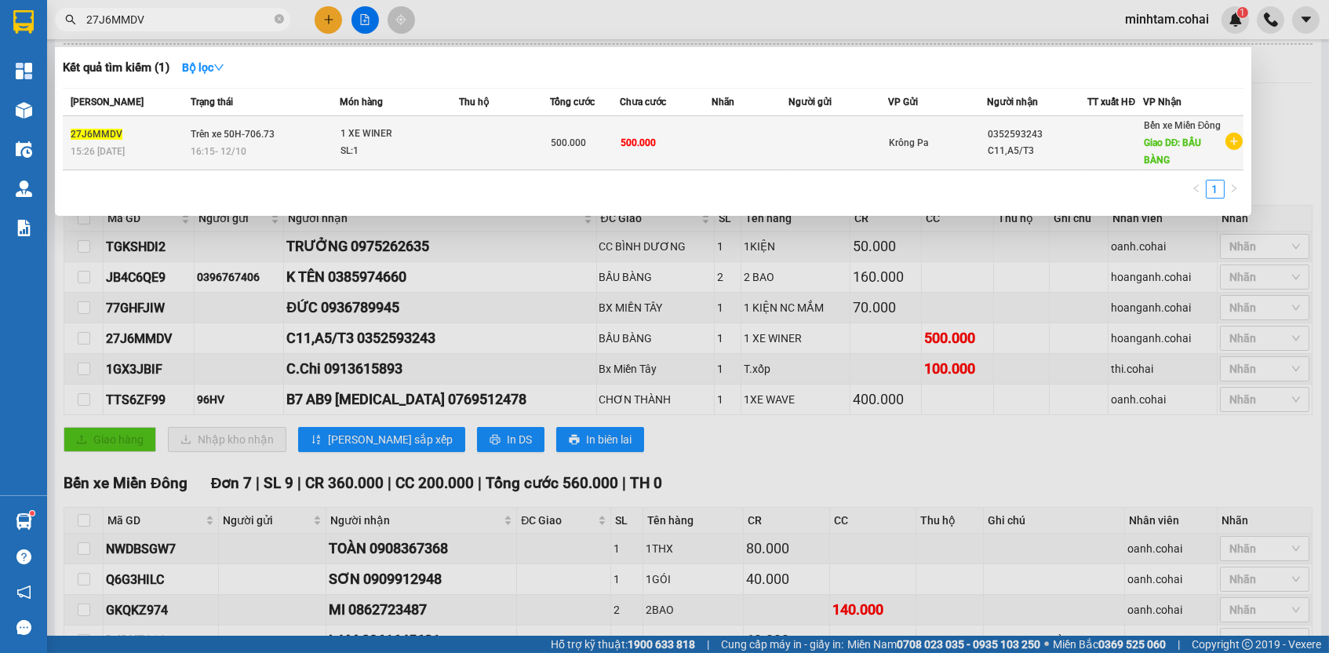
click at [705, 156] on td "500.000" at bounding box center [666, 143] width 93 height 54
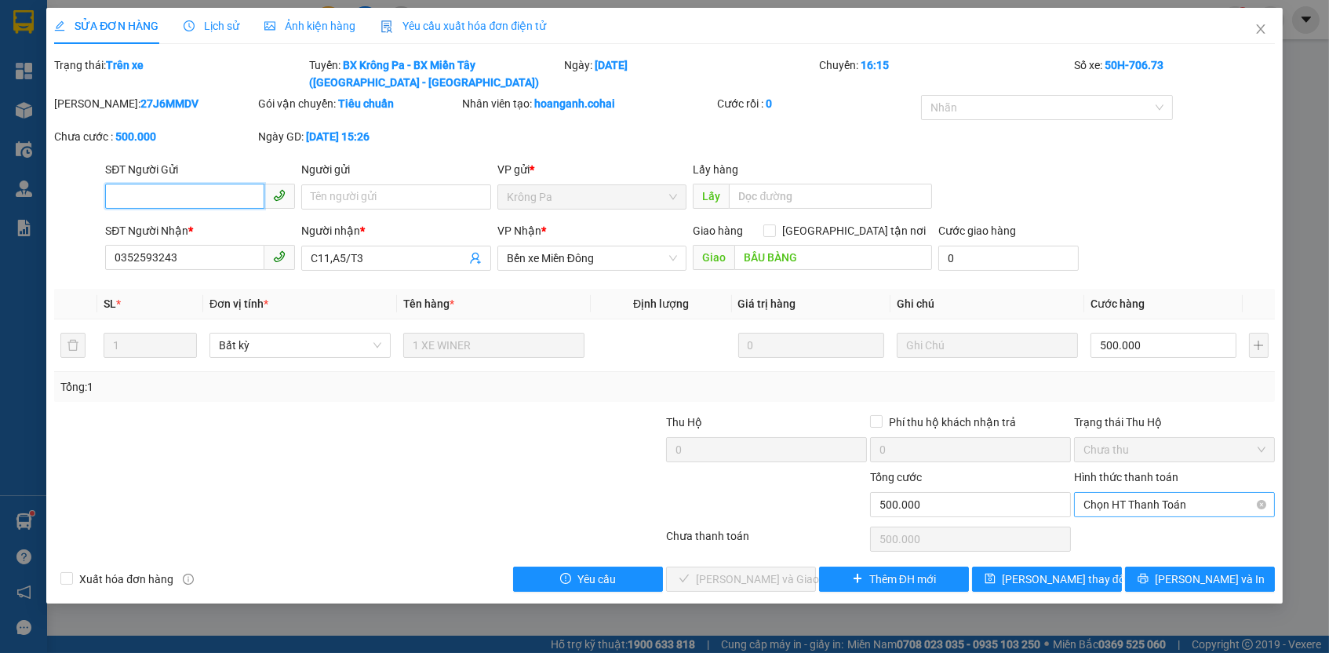
click at [1181, 500] on span "Chọn HT Thanh Toán" at bounding box center [1174, 505] width 182 height 24
drag, startPoint x: 1157, startPoint y: 529, endPoint x: 1144, endPoint y: 539, distance: 16.8
click at [1156, 529] on div "Tại văn phòng" at bounding box center [1174, 530] width 182 height 17
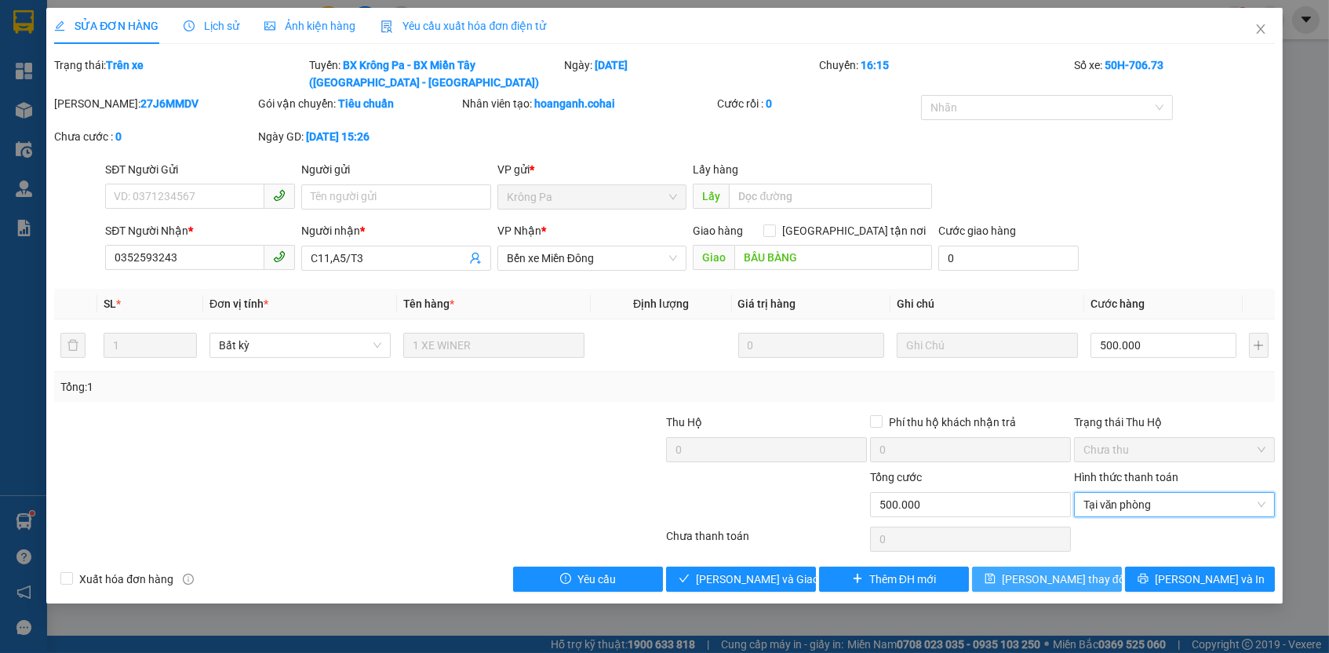
click at [1053, 573] on span "[PERSON_NAME] thay đổi" at bounding box center [1065, 578] width 126 height 17
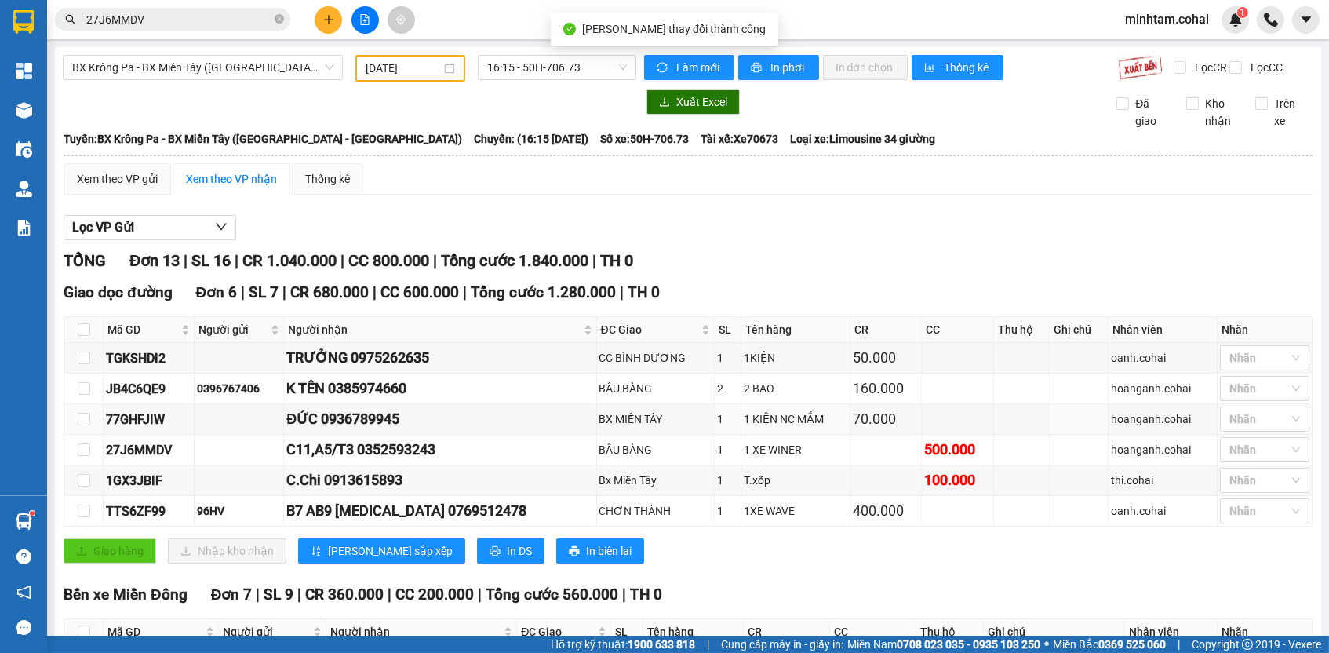
scroll to position [263, 0]
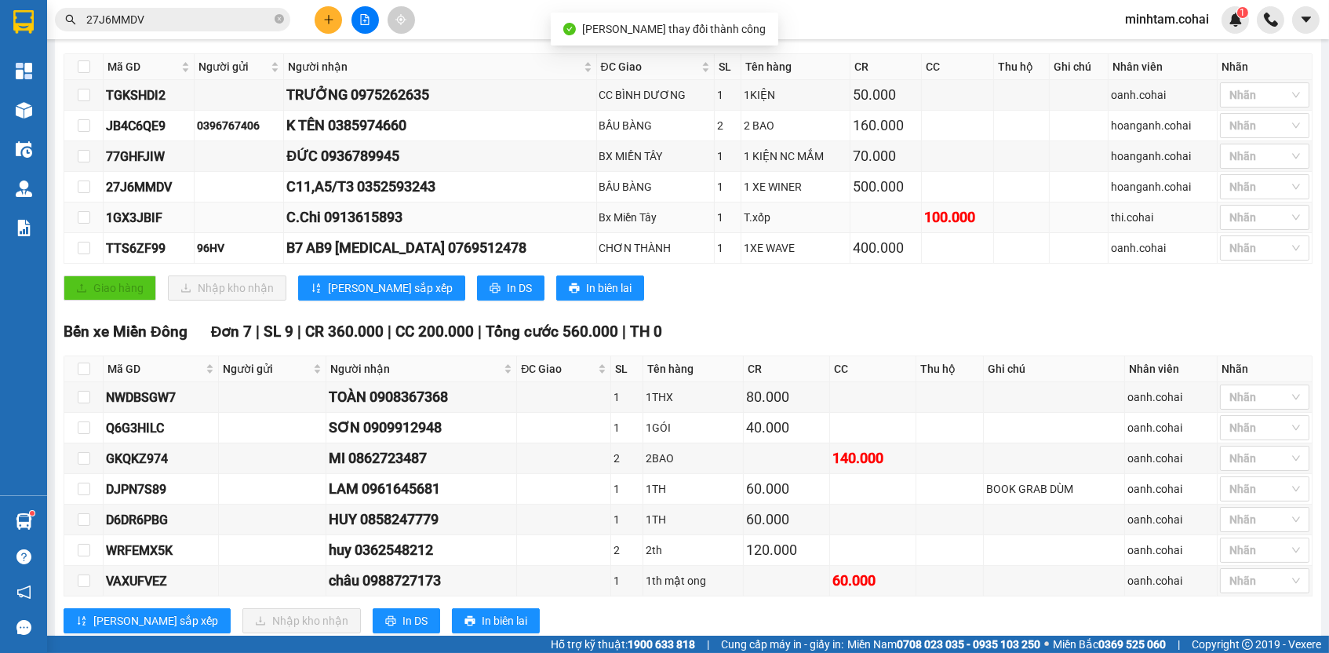
click at [150, 221] on div "1GX3JBIF" at bounding box center [149, 218] width 86 height 20
click at [153, 224] on div "1GX3JBIF" at bounding box center [149, 218] width 86 height 20
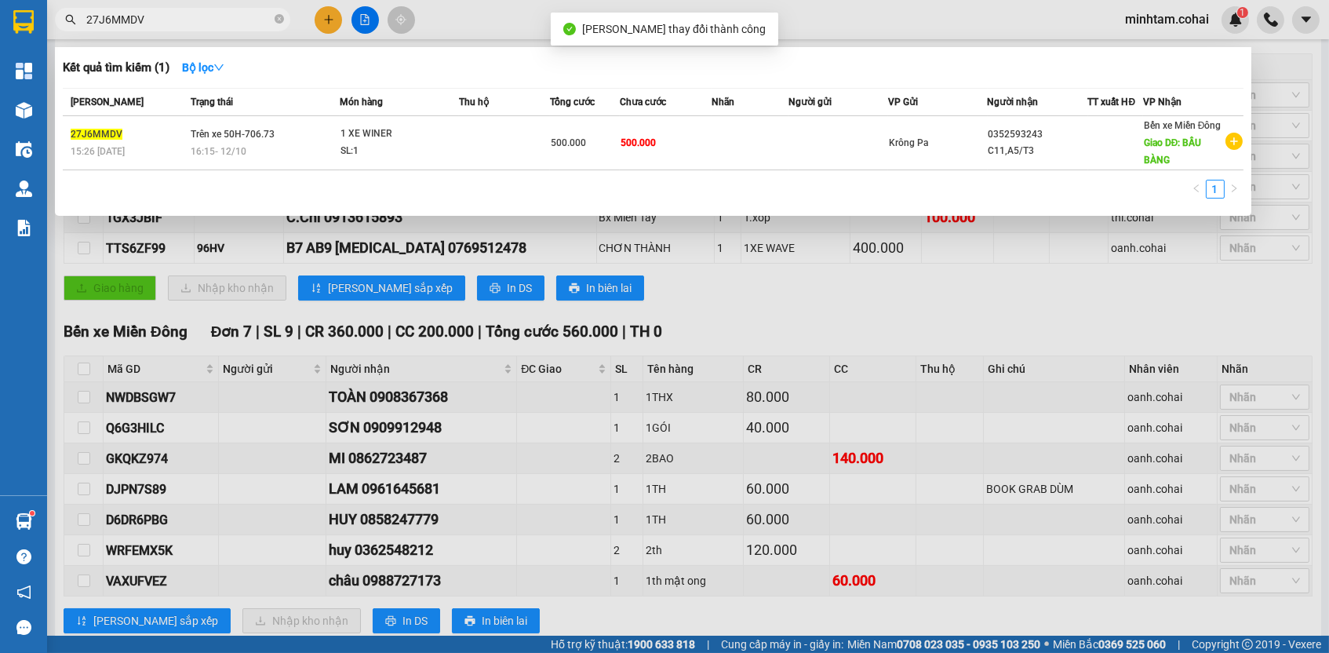
click at [245, 18] on input "27J6MMDV" at bounding box center [178, 19] width 185 height 17
paste input "1GX3JBIF"
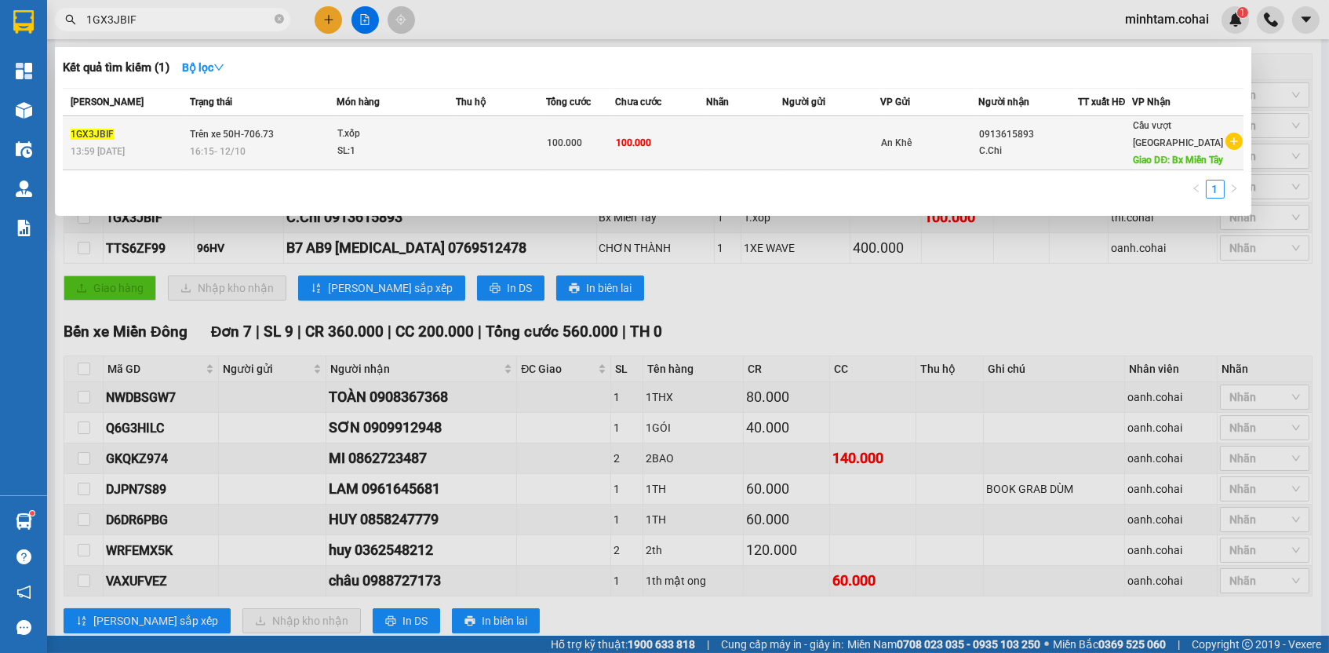
click at [688, 145] on td "100.000" at bounding box center [660, 143] width 91 height 54
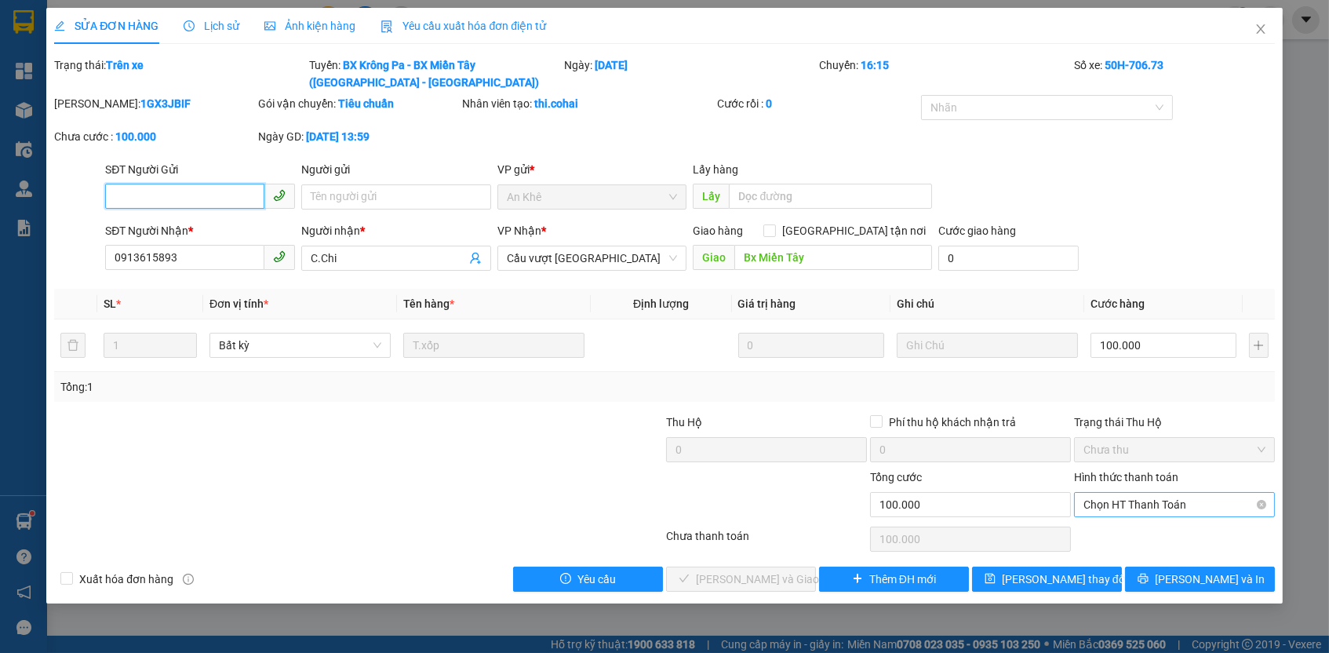
click at [1102, 493] on span "Chọn HT Thanh Toán" at bounding box center [1174, 505] width 182 height 24
click at [1105, 542] on div "Tại văn phòng" at bounding box center [1174, 530] width 201 height 25
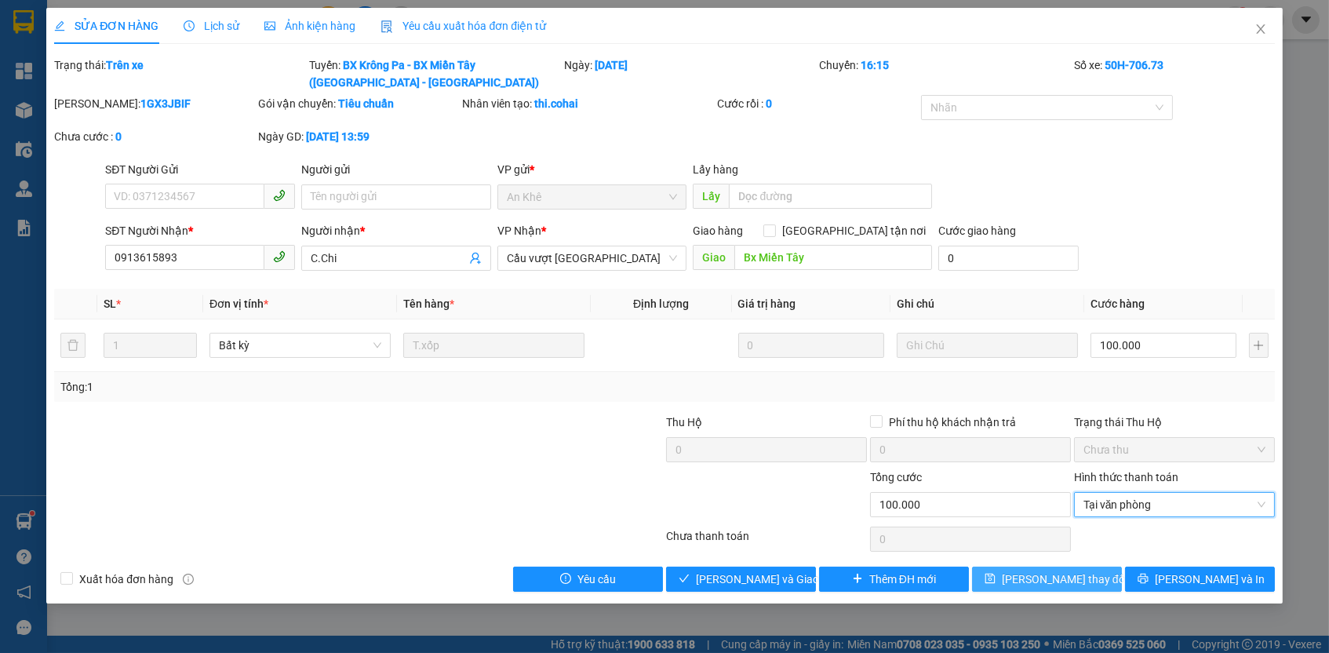
click at [1088, 584] on button "[PERSON_NAME] thay đổi" at bounding box center [1047, 578] width 150 height 25
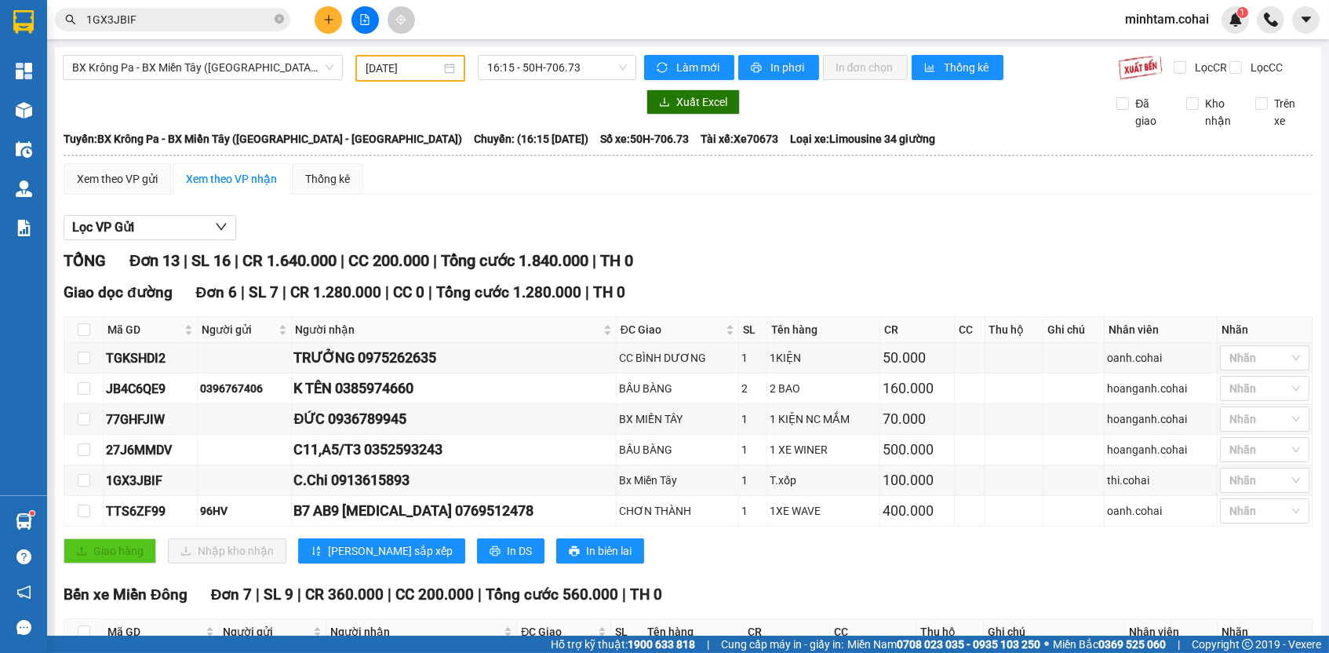
drag, startPoint x: 104, startPoint y: 144, endPoint x: 587, endPoint y: 147, distance: 483.3
click at [587, 147] on div "Tuyến: BX Krông Pa - BX Miền Tây (Chơn Thành - Chư Rcăm) Chuyến: (16:15 - 12/10…" at bounding box center [688, 138] width 1249 height 17
click at [552, 195] on div "Xem theo VP gửi Xem theo VP nhận Thống kê" at bounding box center [688, 178] width 1249 height 31
